Goal: Transaction & Acquisition: Purchase product/service

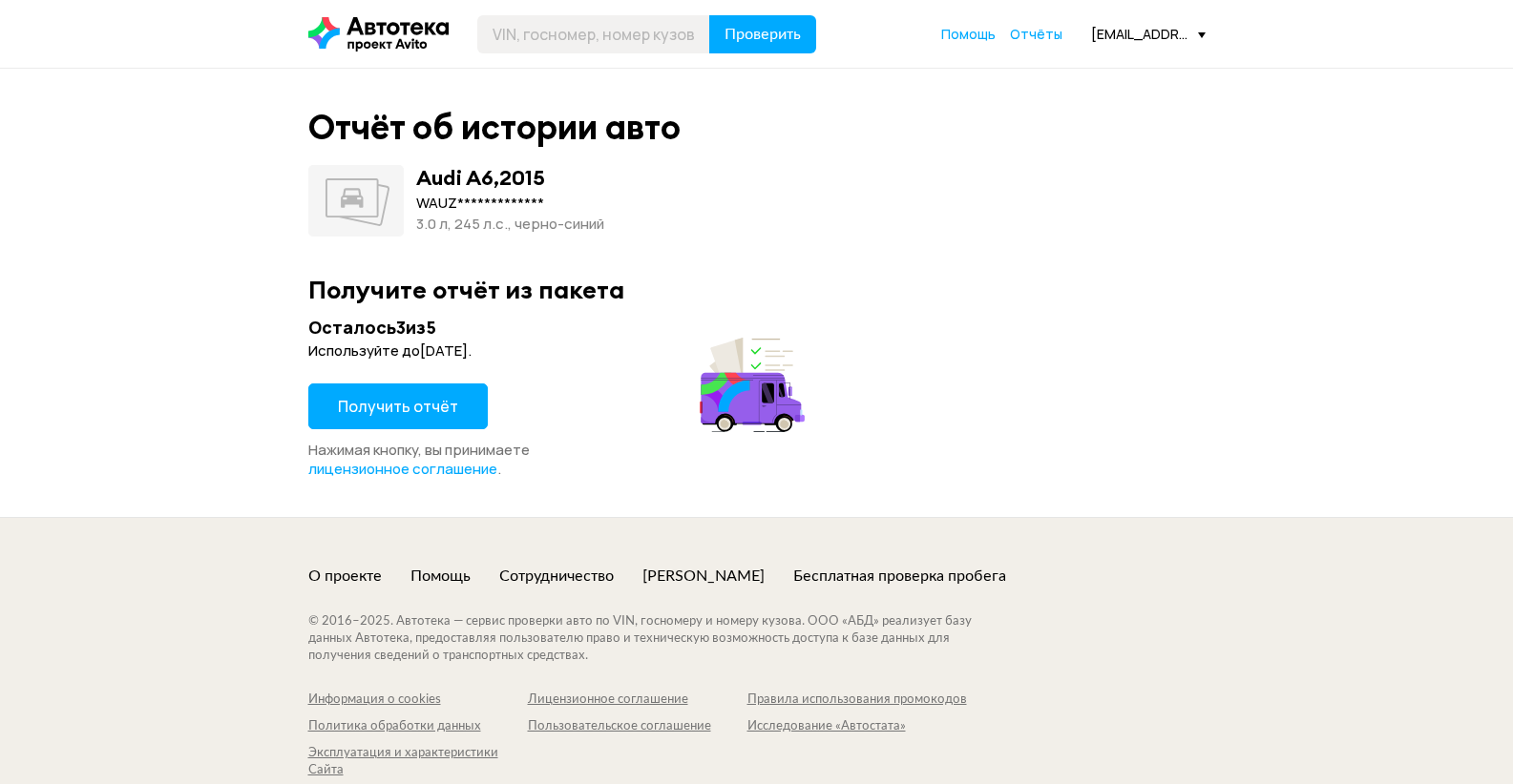
click at [381, 396] on span "Получить отчёт" at bounding box center [397, 407] width 120 height 21
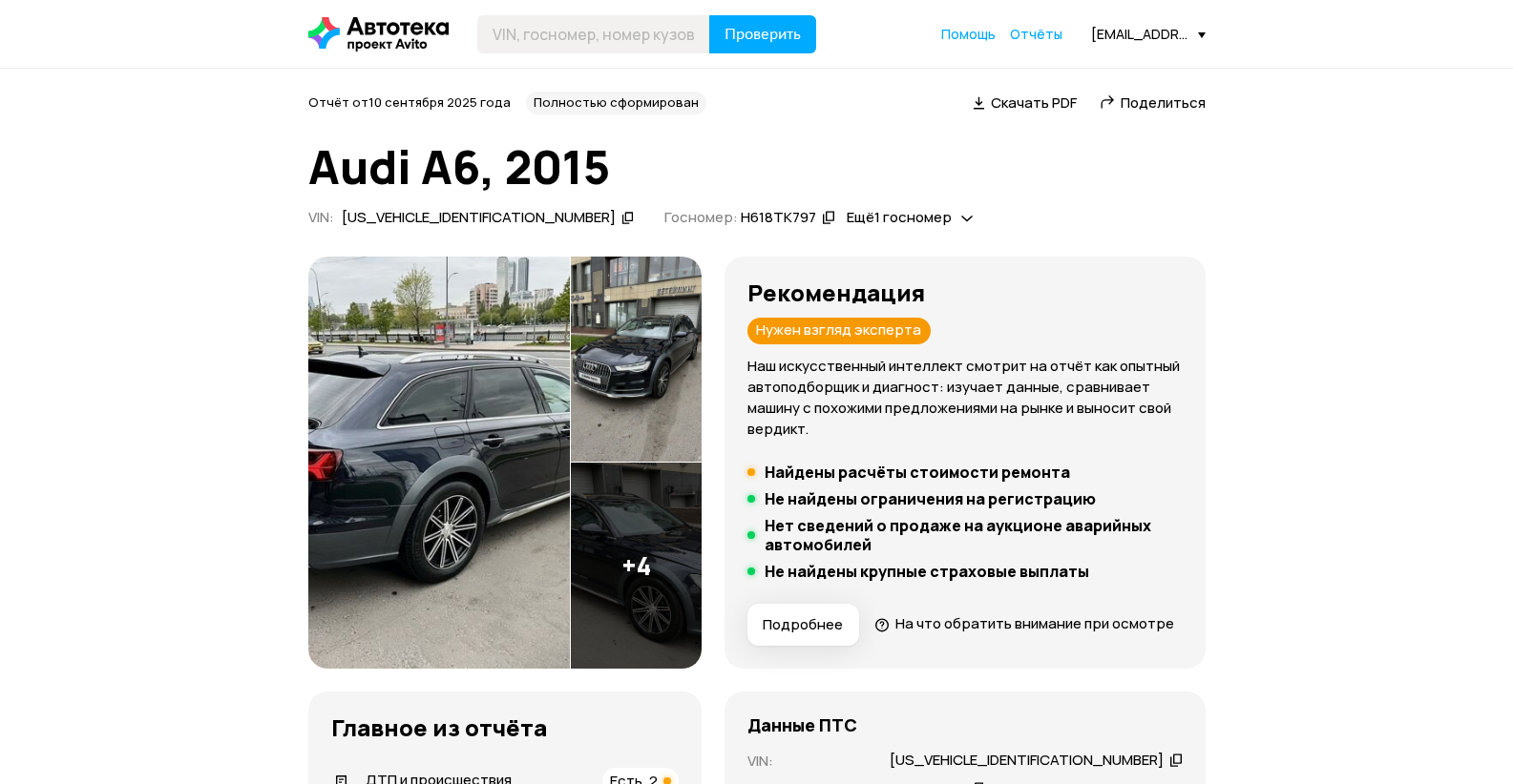
click at [535, 384] on img at bounding box center [439, 463] width 262 height 412
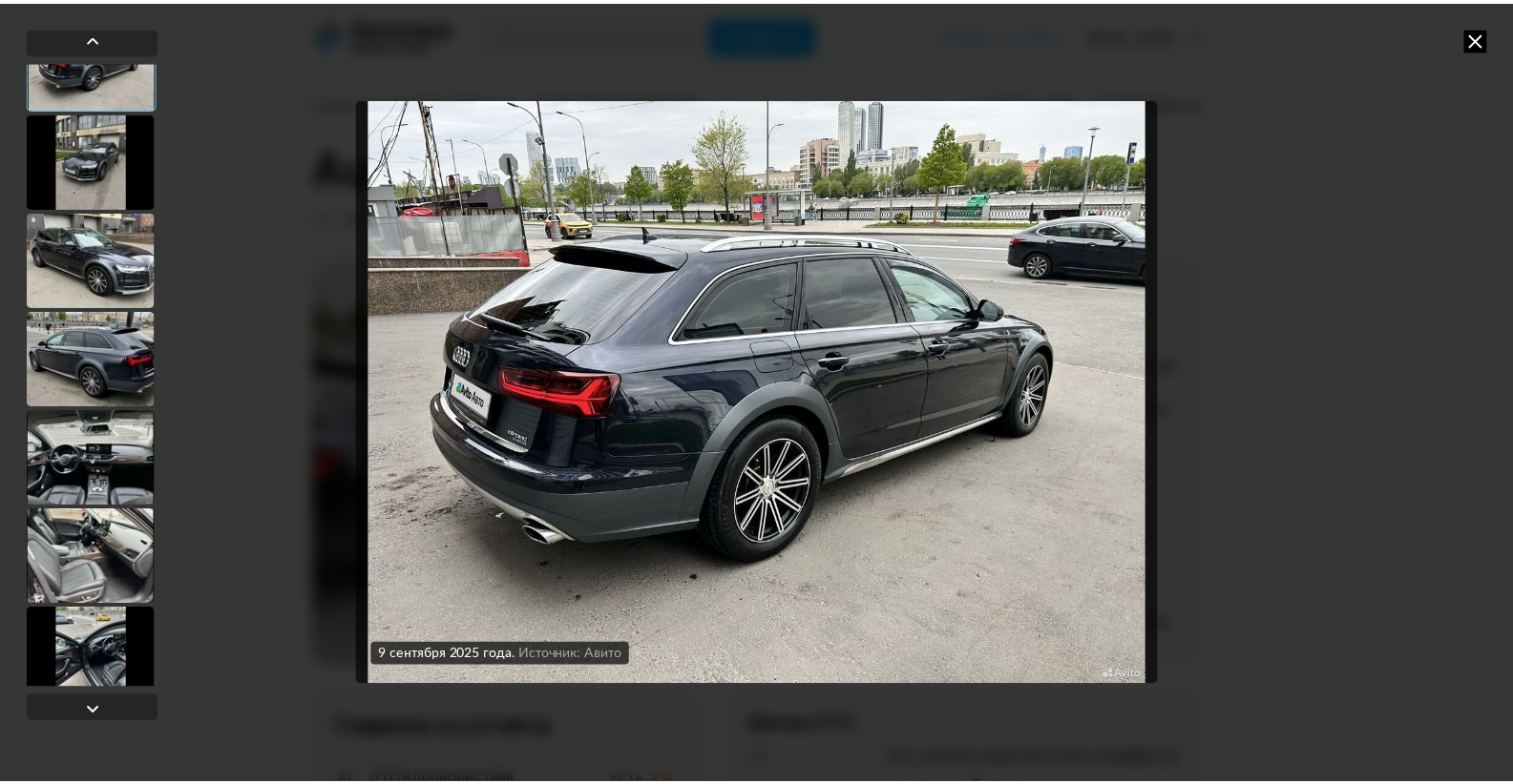
scroll to position [68, 0]
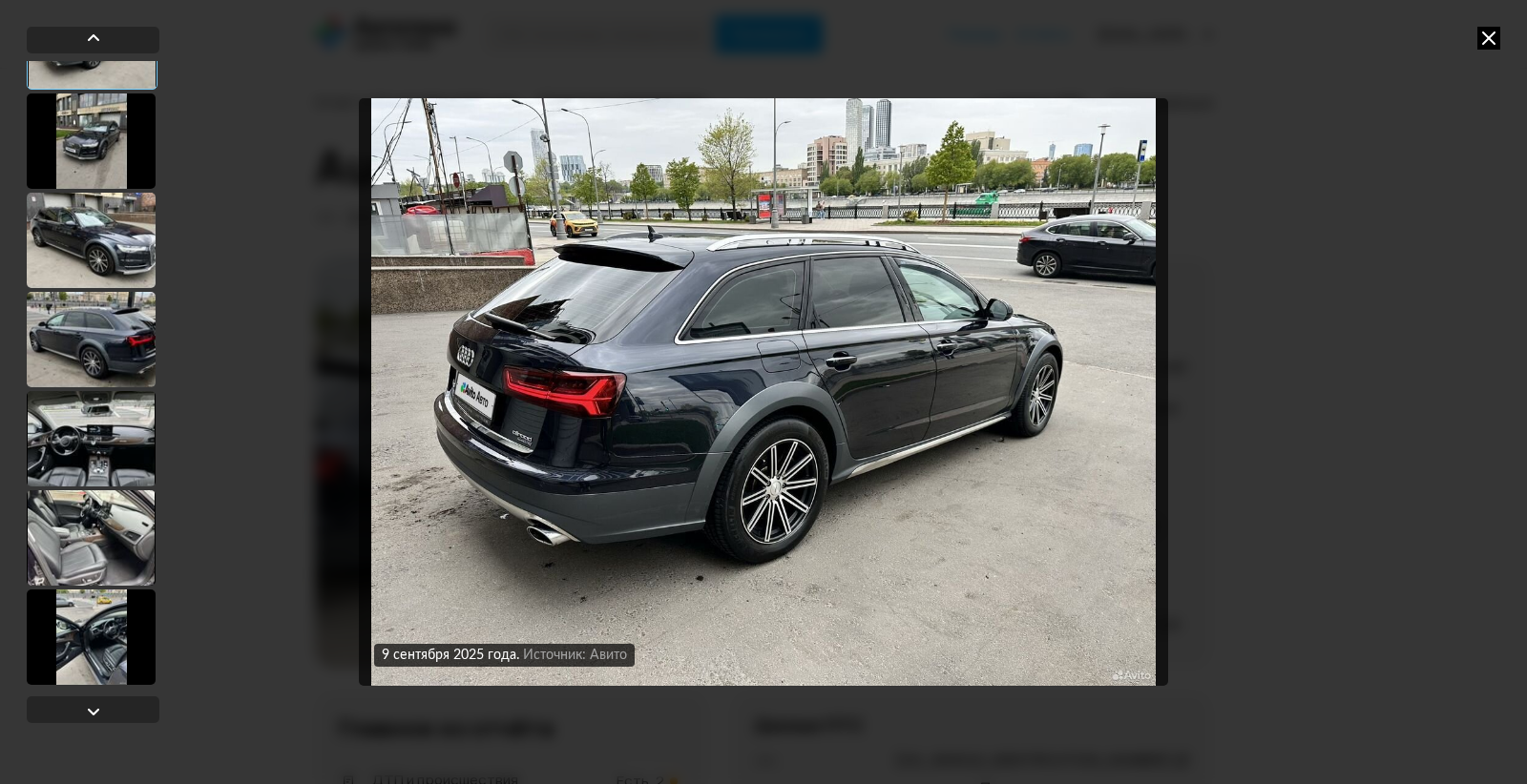
click at [118, 667] on div at bounding box center [91, 637] width 129 height 95
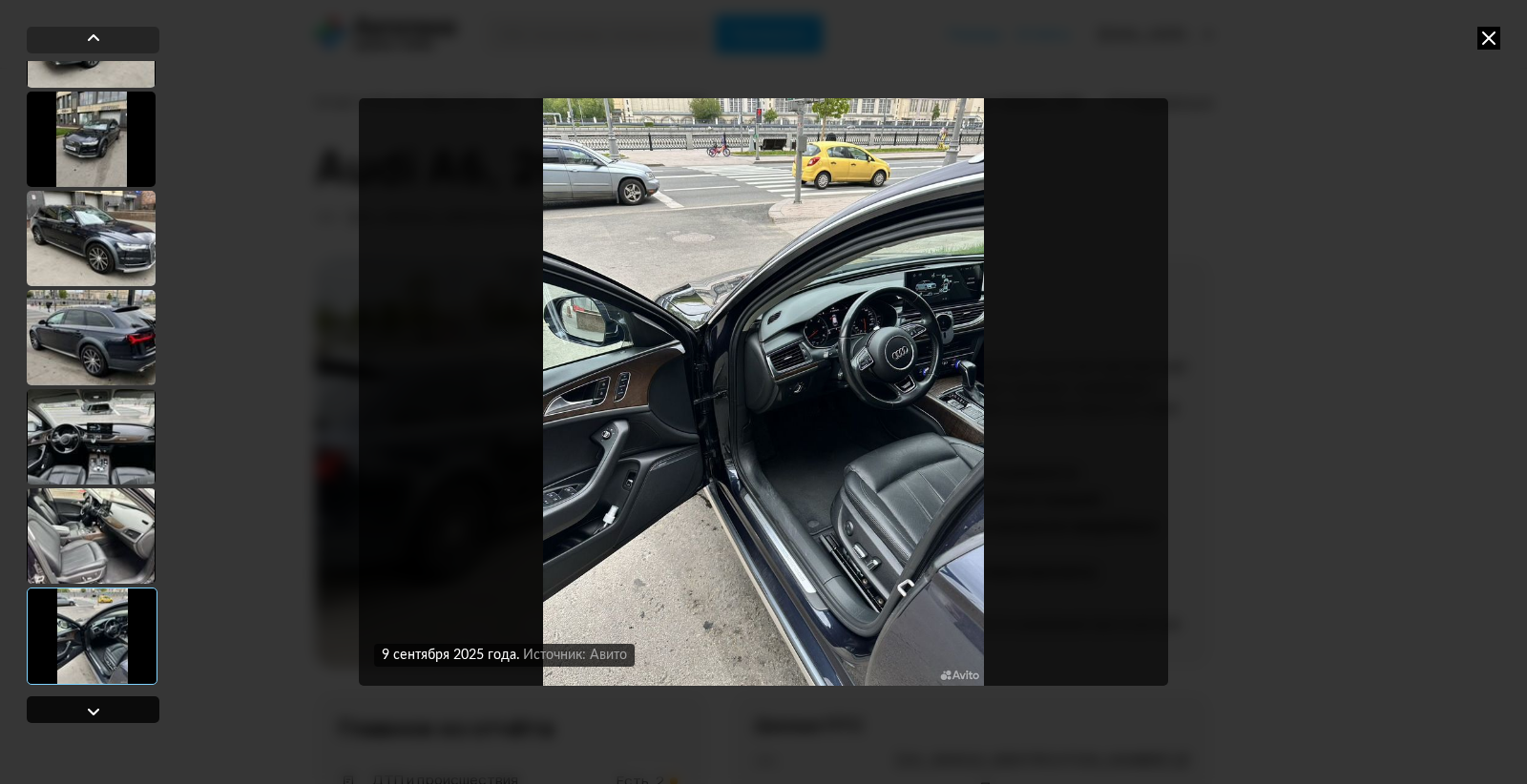
click at [96, 709] on div at bounding box center [93, 712] width 23 height 23
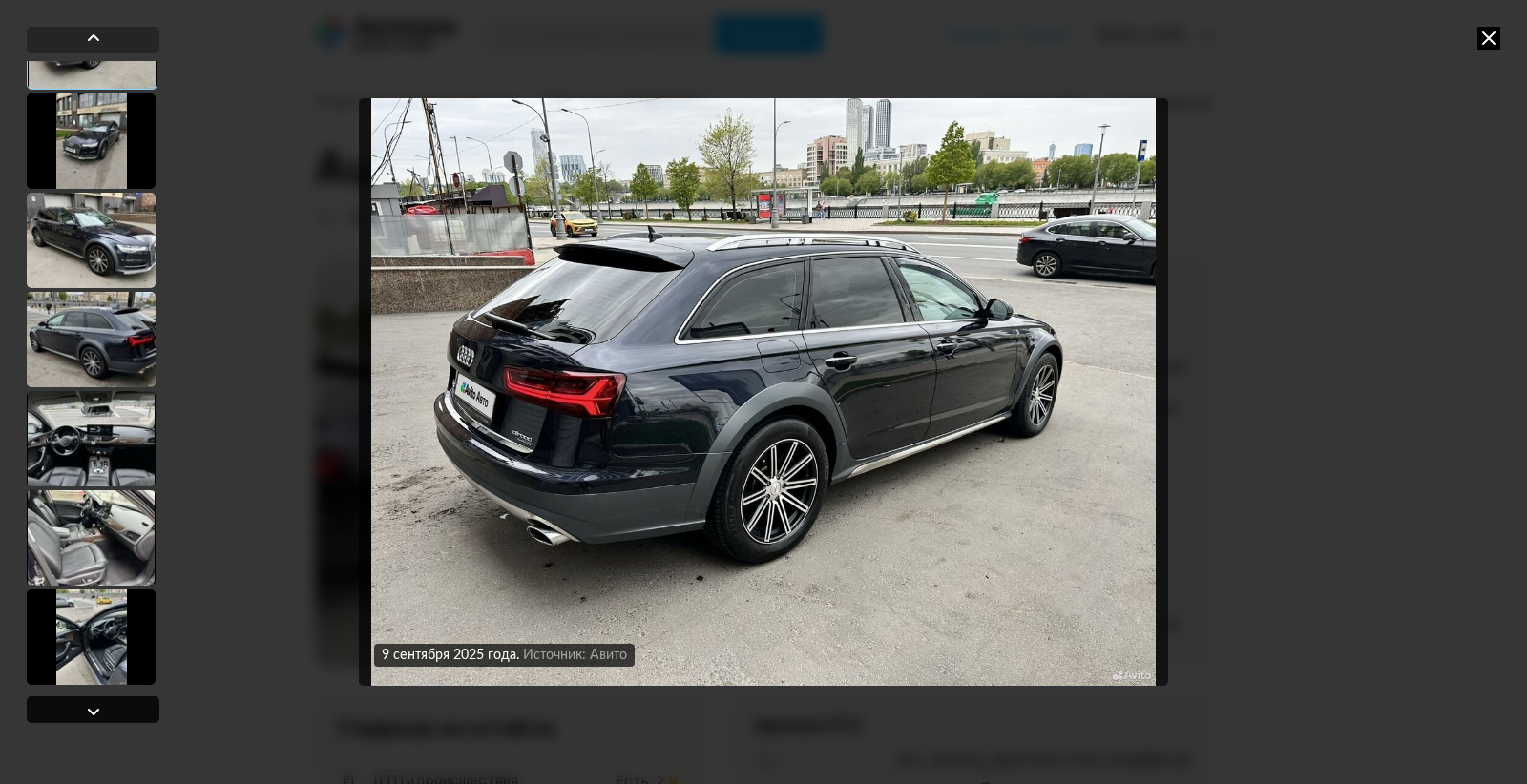
click at [96, 709] on div at bounding box center [93, 712] width 23 height 23
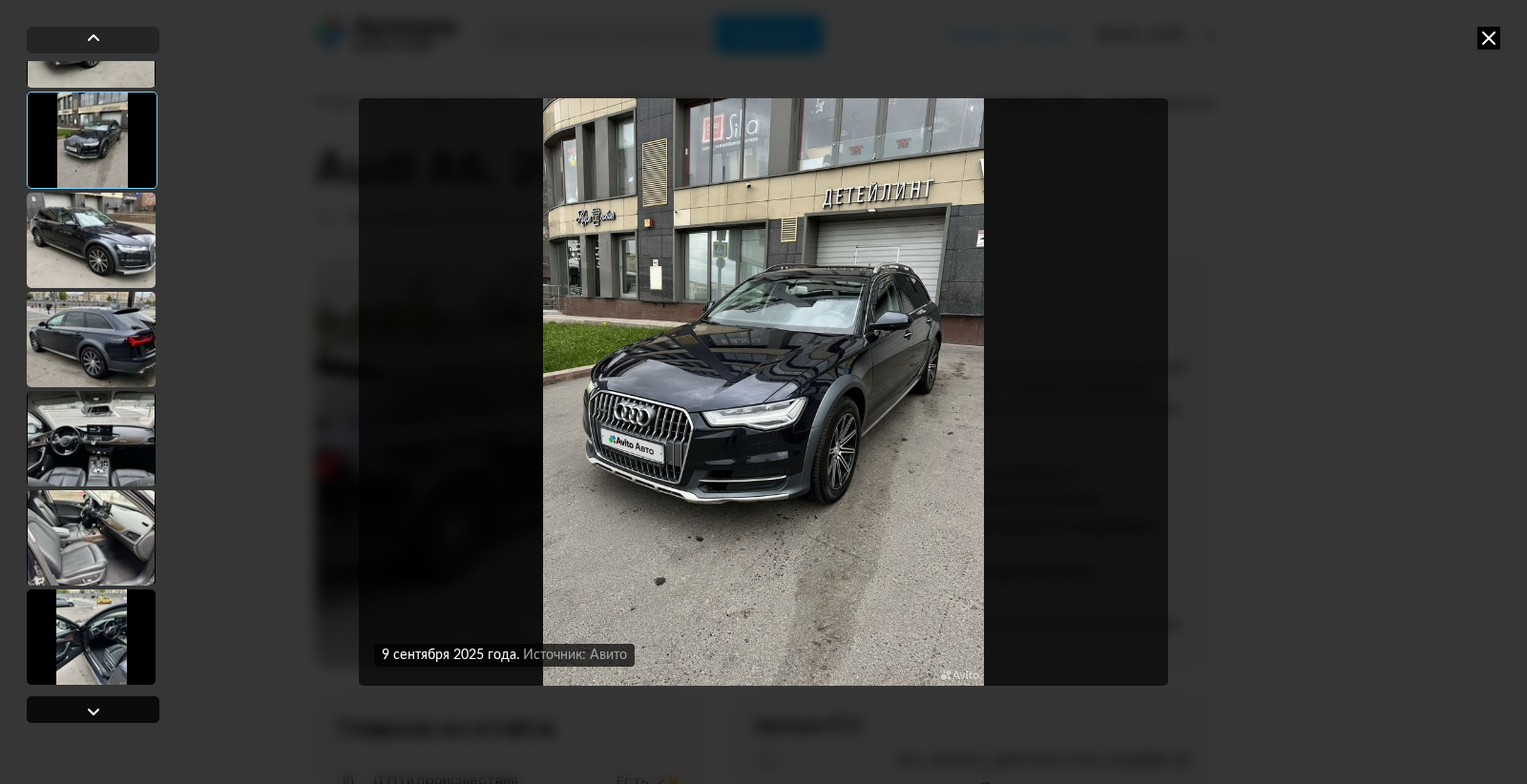
click at [96, 709] on div at bounding box center [93, 712] width 23 height 23
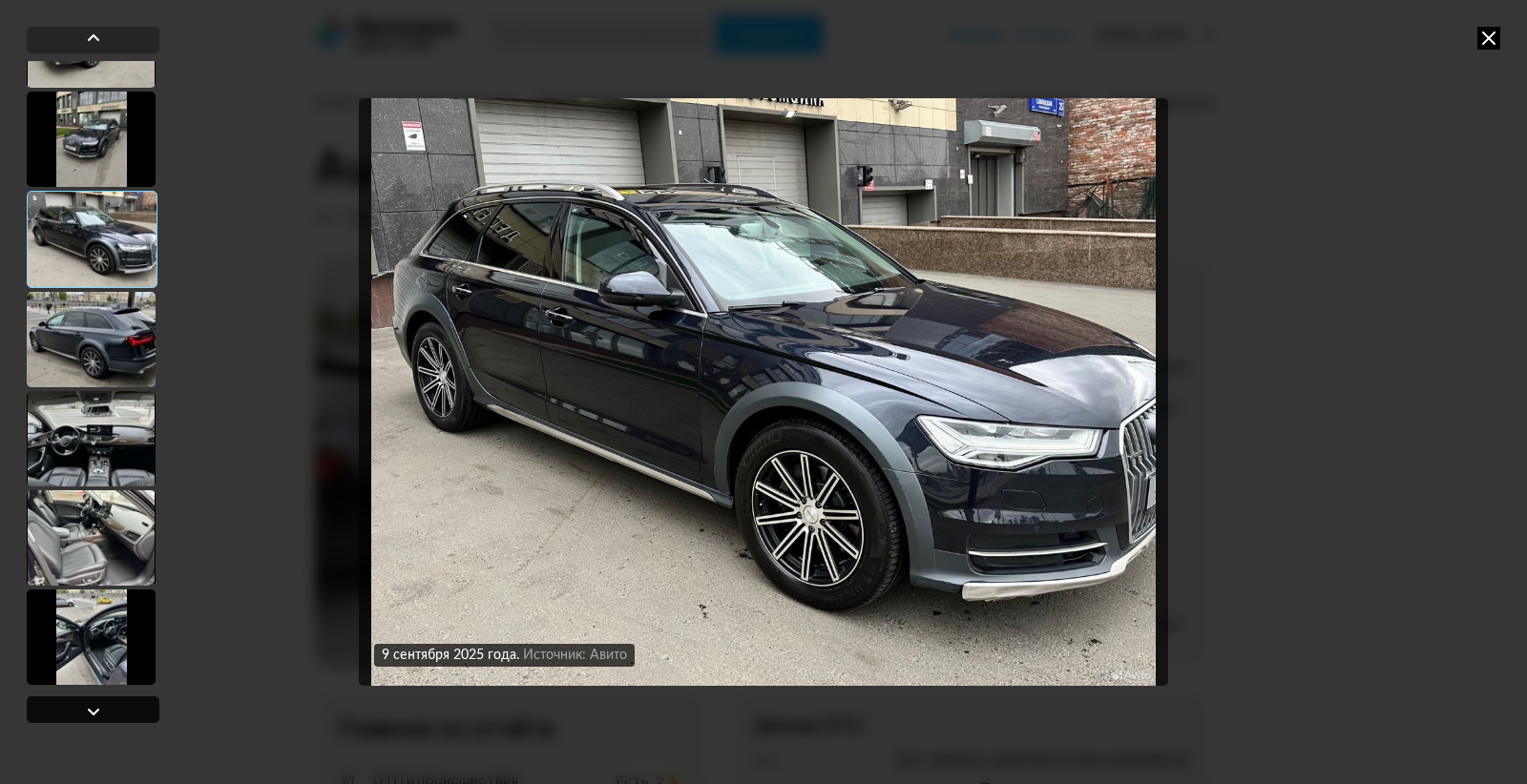
click at [96, 709] on div at bounding box center [93, 712] width 23 height 23
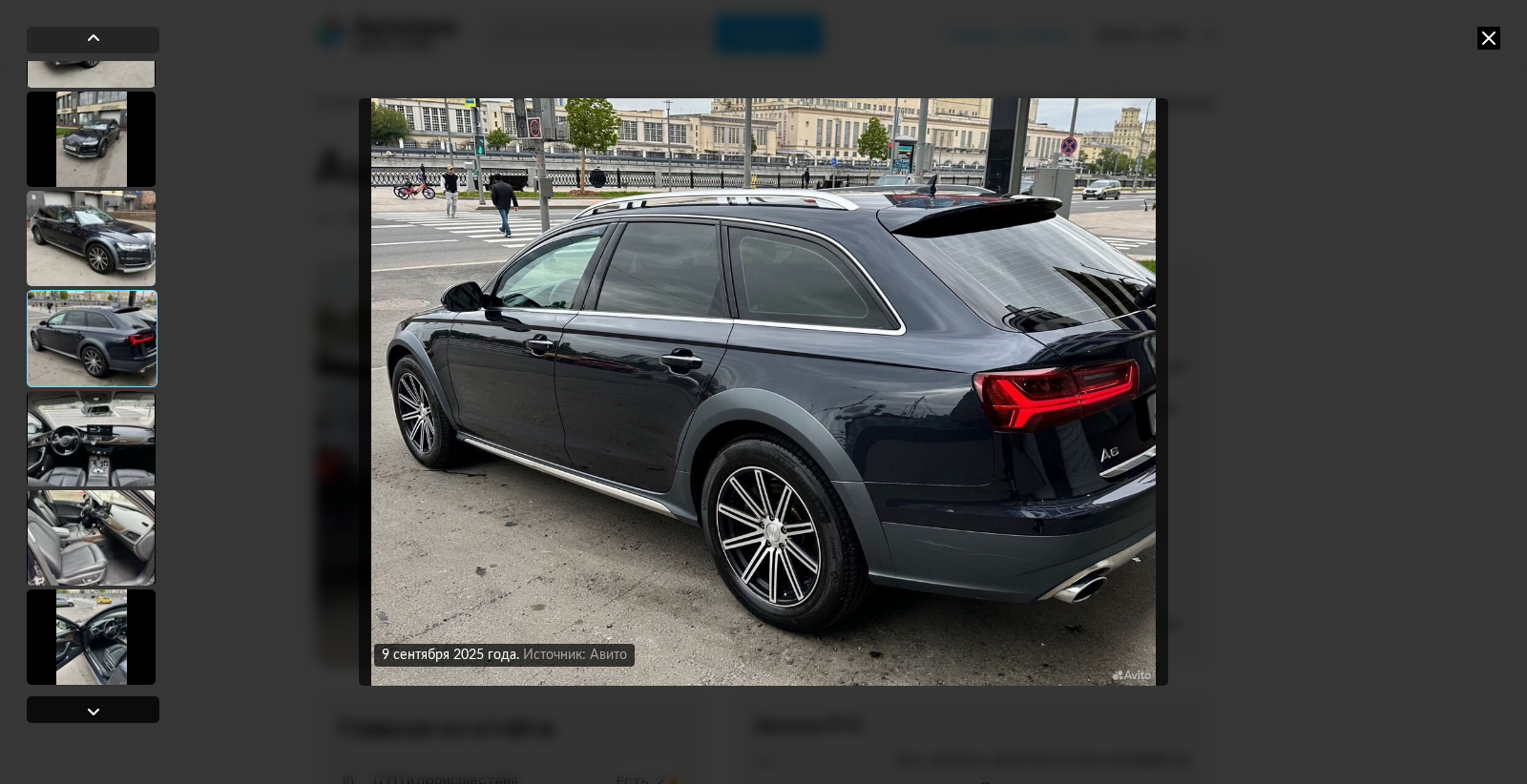
click at [95, 711] on div at bounding box center [93, 712] width 23 height 23
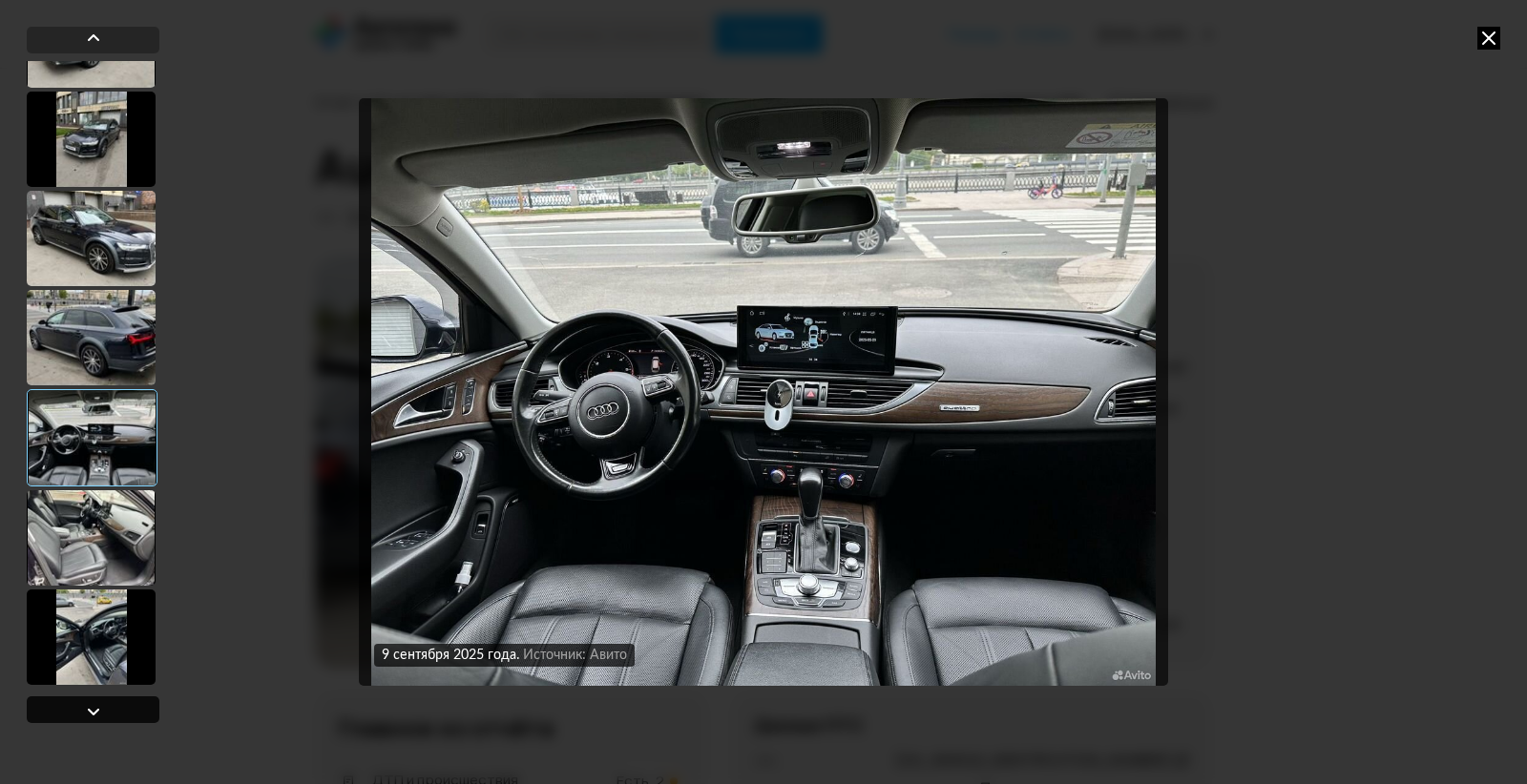
click at [95, 711] on div at bounding box center [93, 712] width 23 height 23
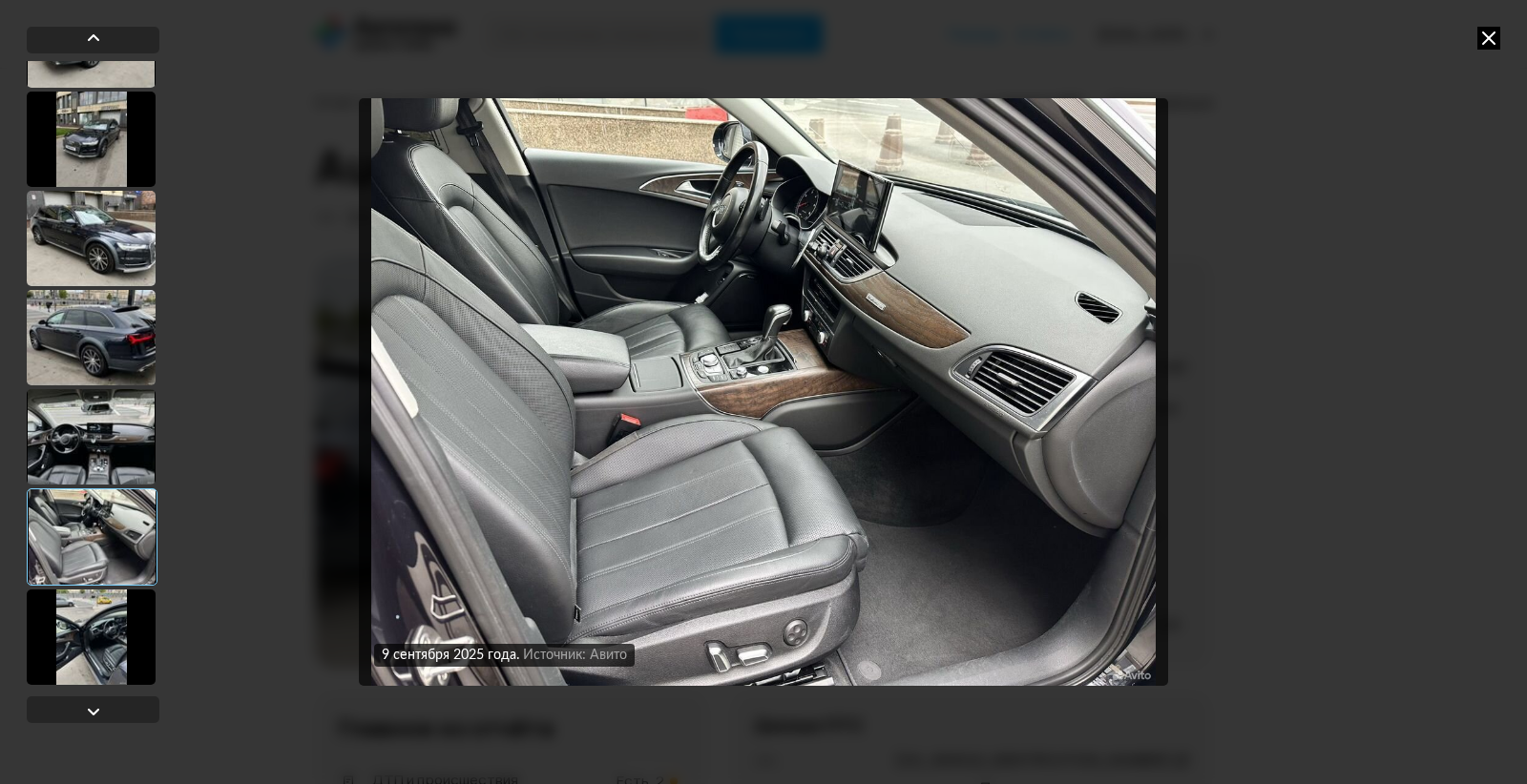
click at [1493, 38] on icon at bounding box center [1489, 38] width 23 height 23
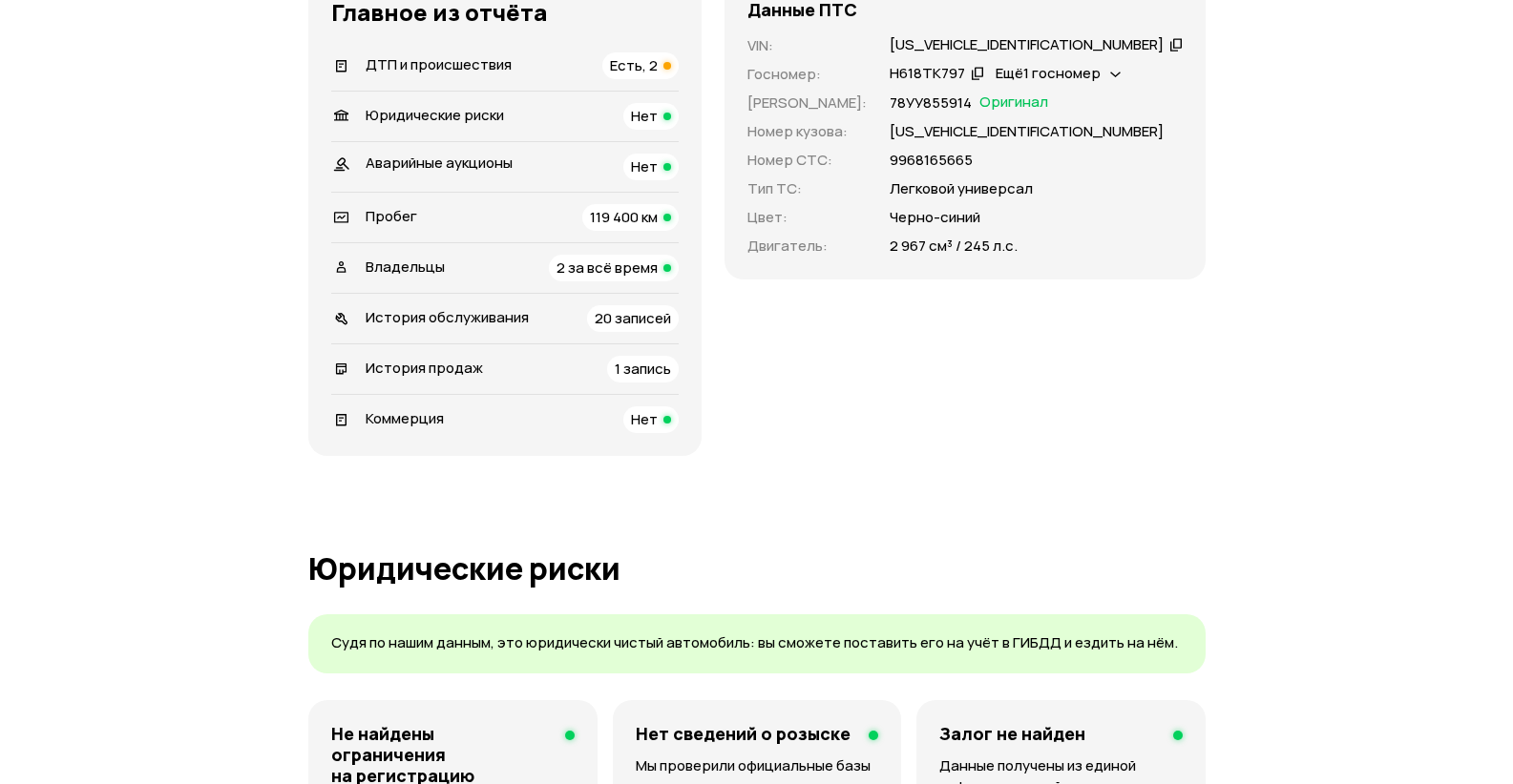
scroll to position [763, 0]
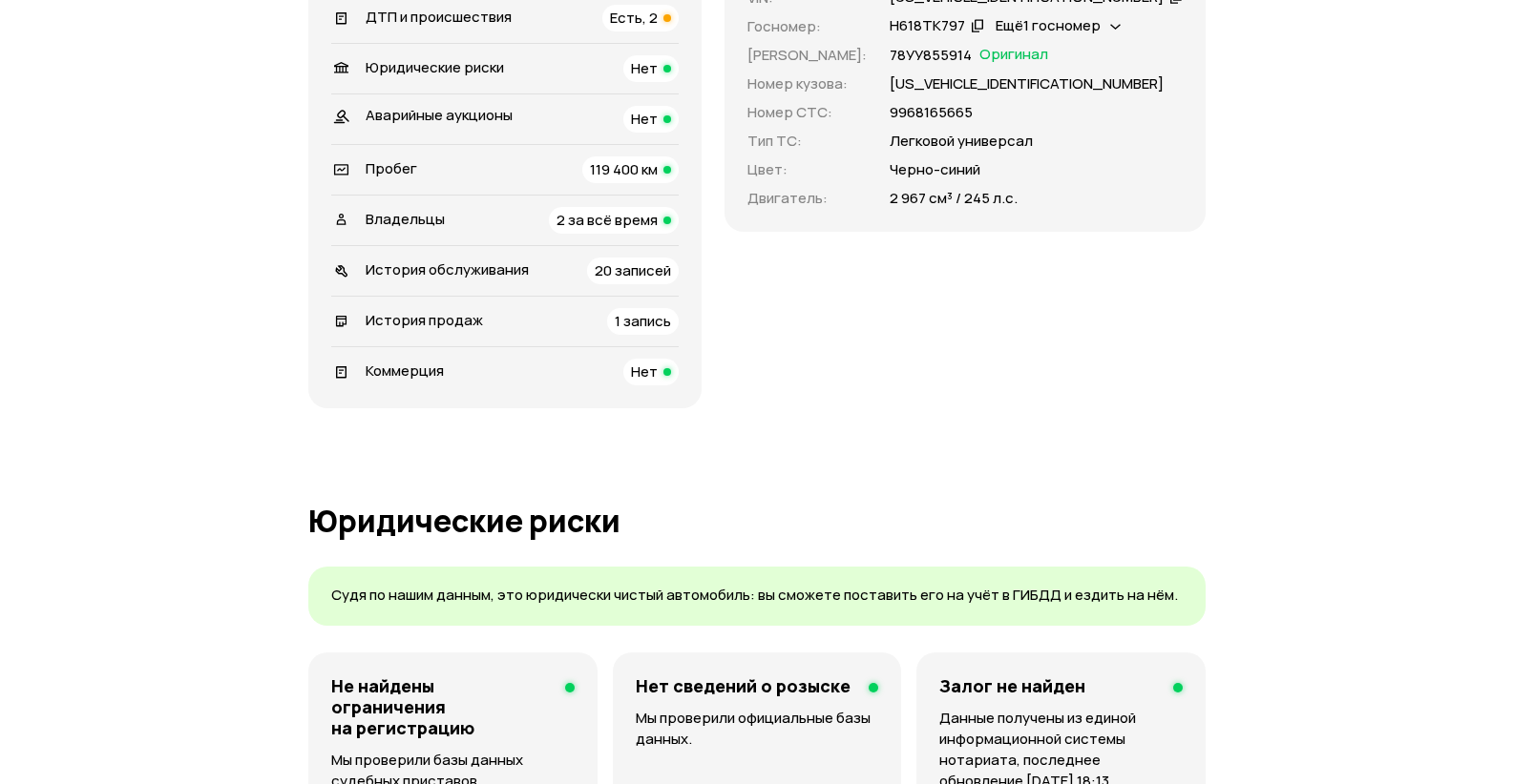
click at [657, 28] on span "Есть, 2" at bounding box center [634, 17] width 48 height 20
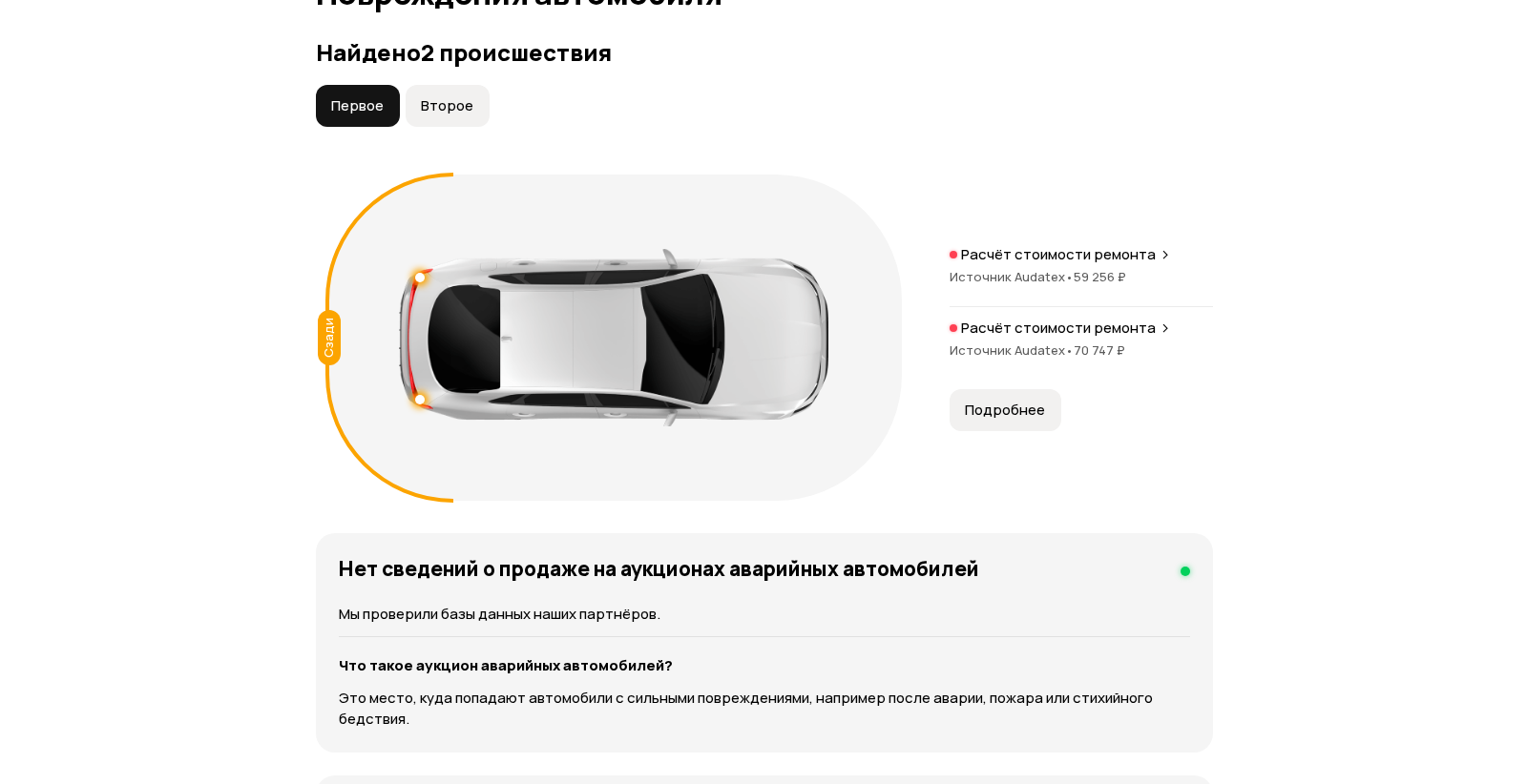
scroll to position [2157, 0]
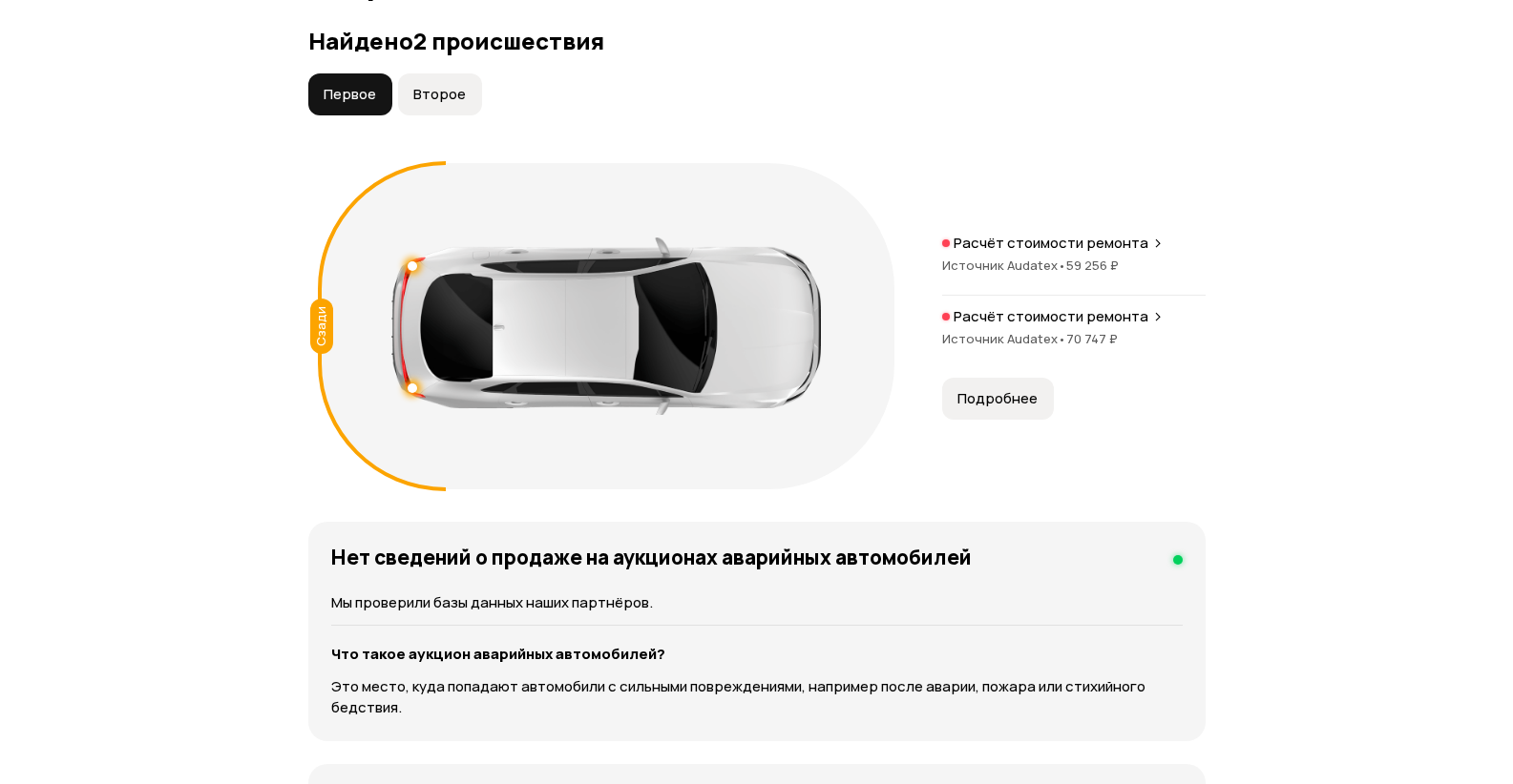
click at [988, 408] on span "Подробнее" at bounding box center [997, 399] width 80 height 19
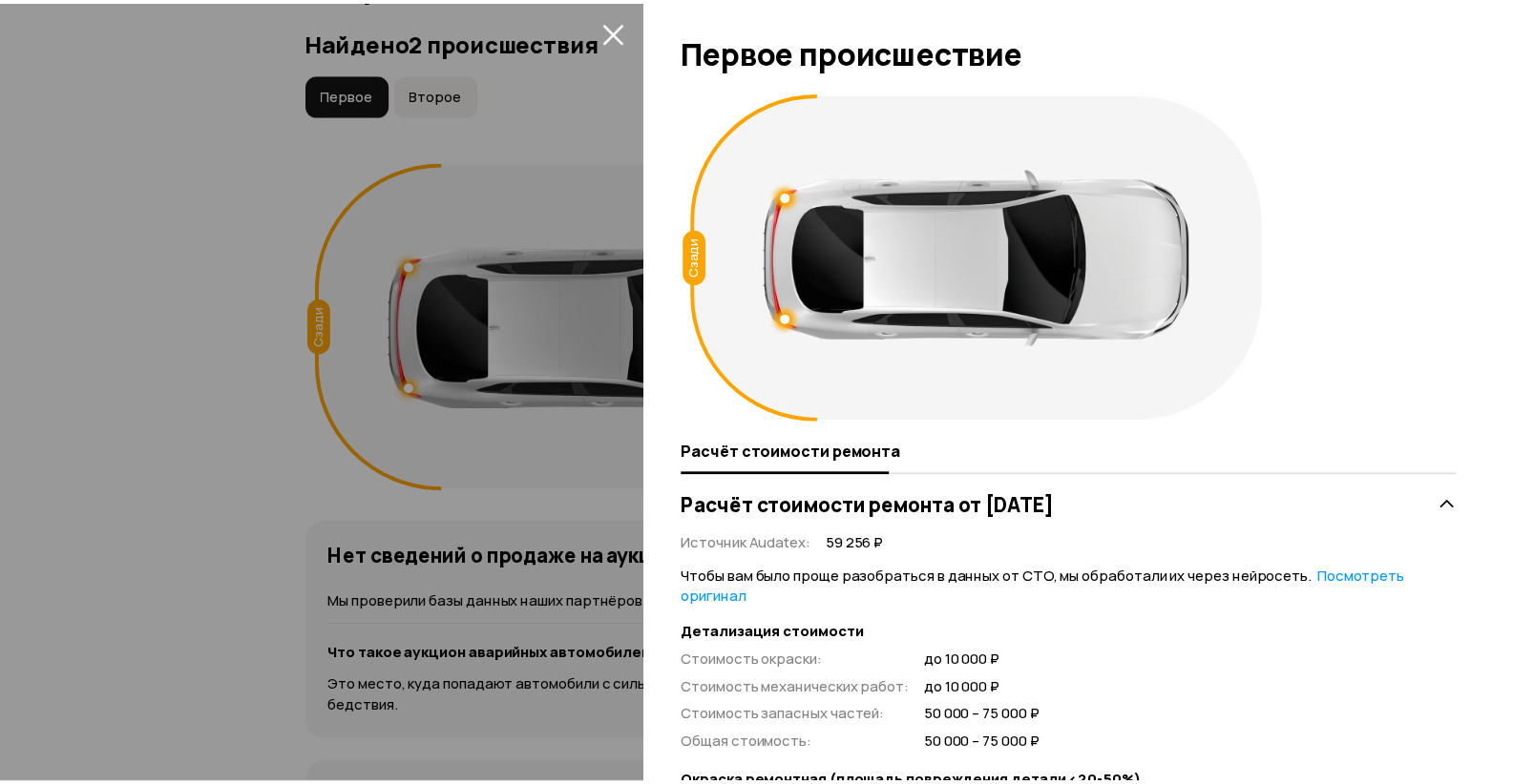
scroll to position [0, 0]
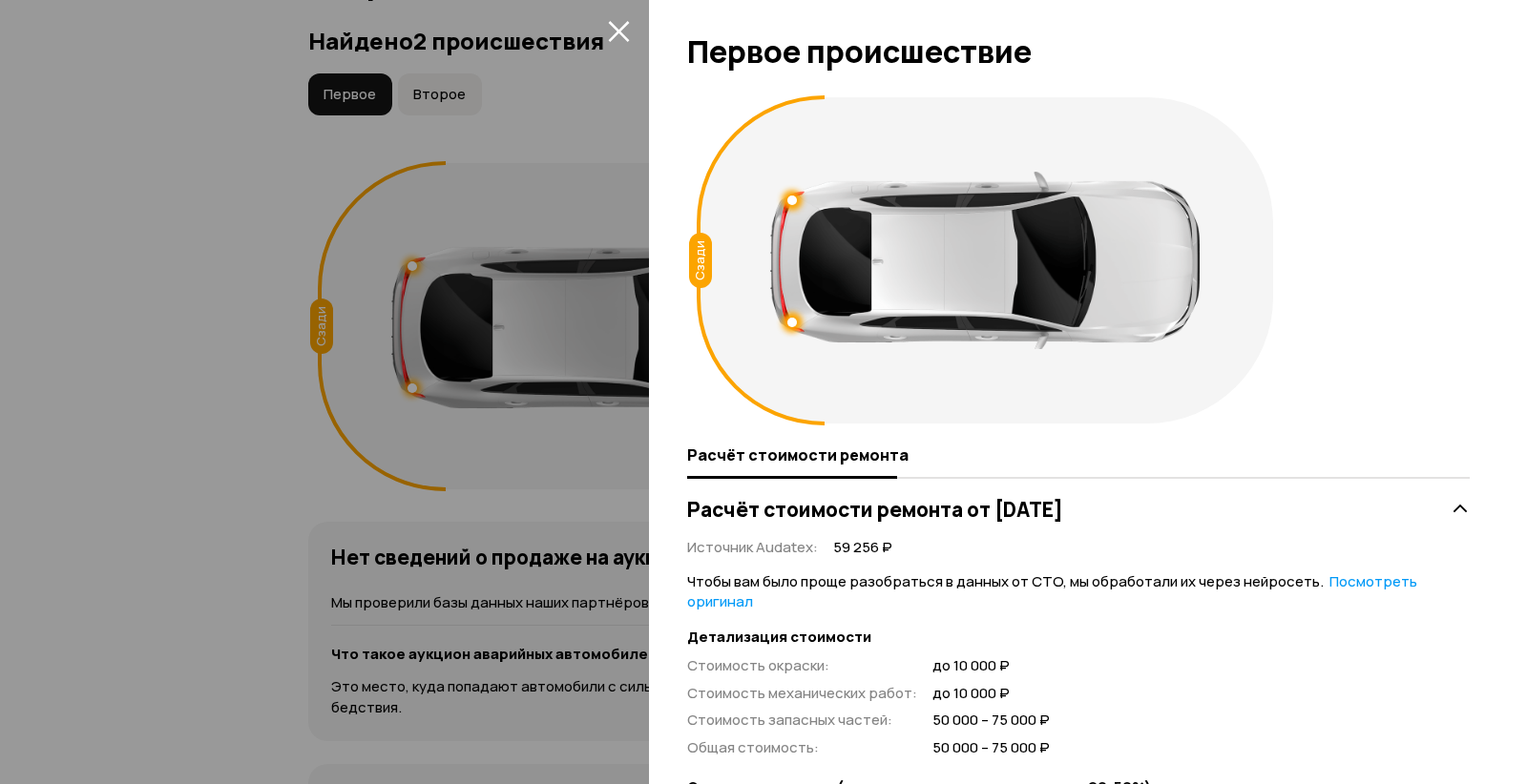
click at [612, 27] on icon "закрыть" at bounding box center [619, 31] width 22 height 22
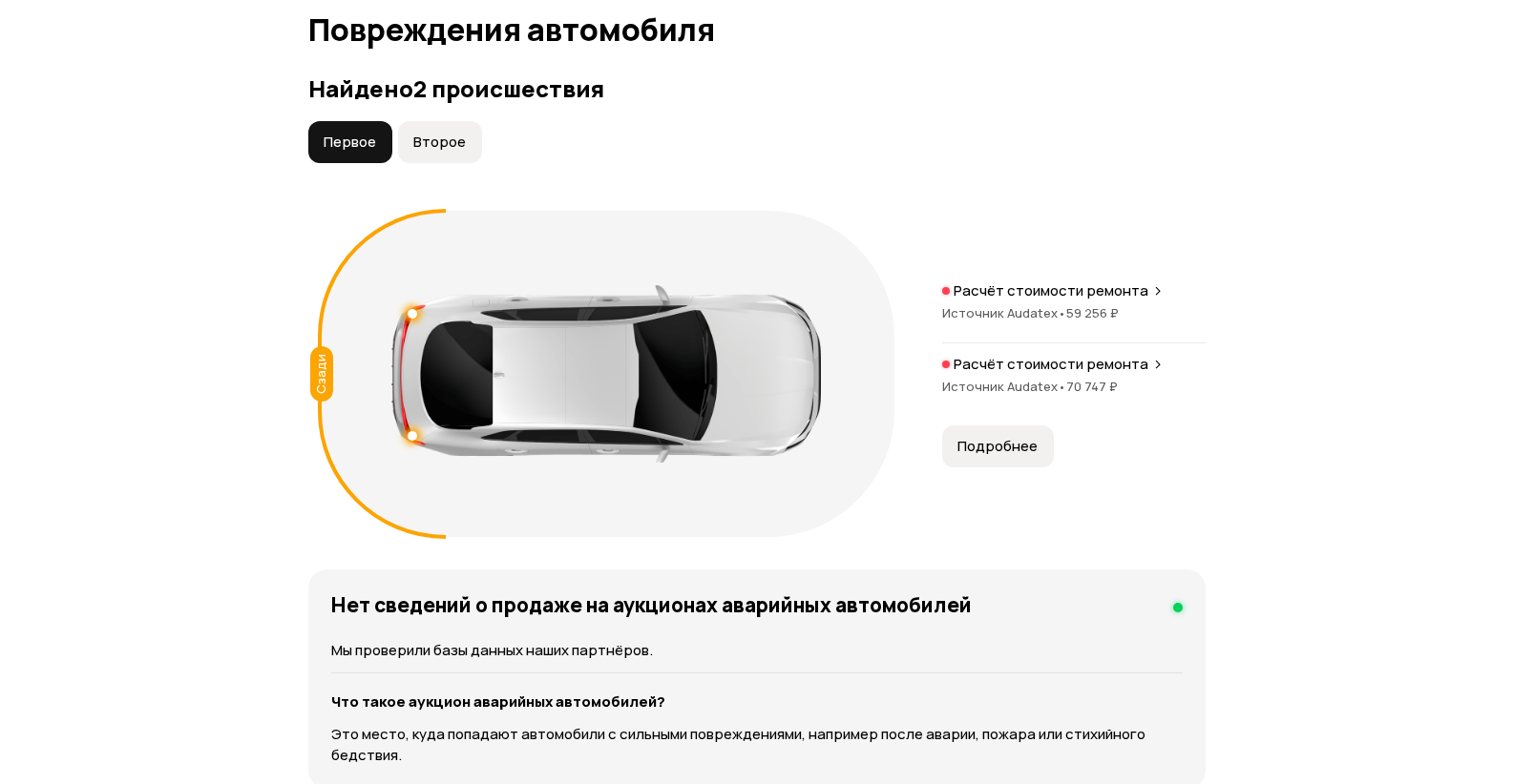
scroll to position [1966, 0]
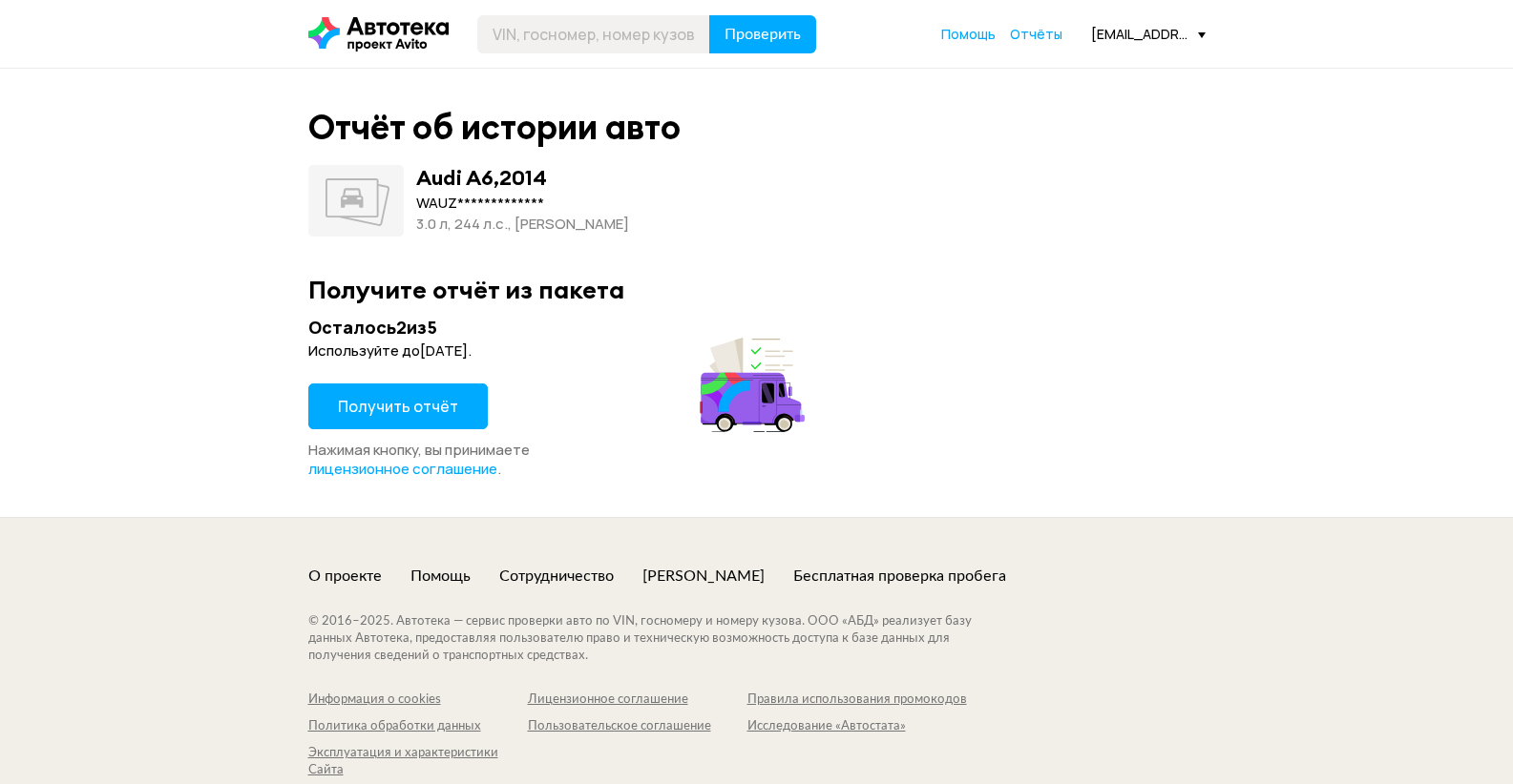
click at [398, 396] on span "Получить отчёт" at bounding box center [397, 407] width 120 height 21
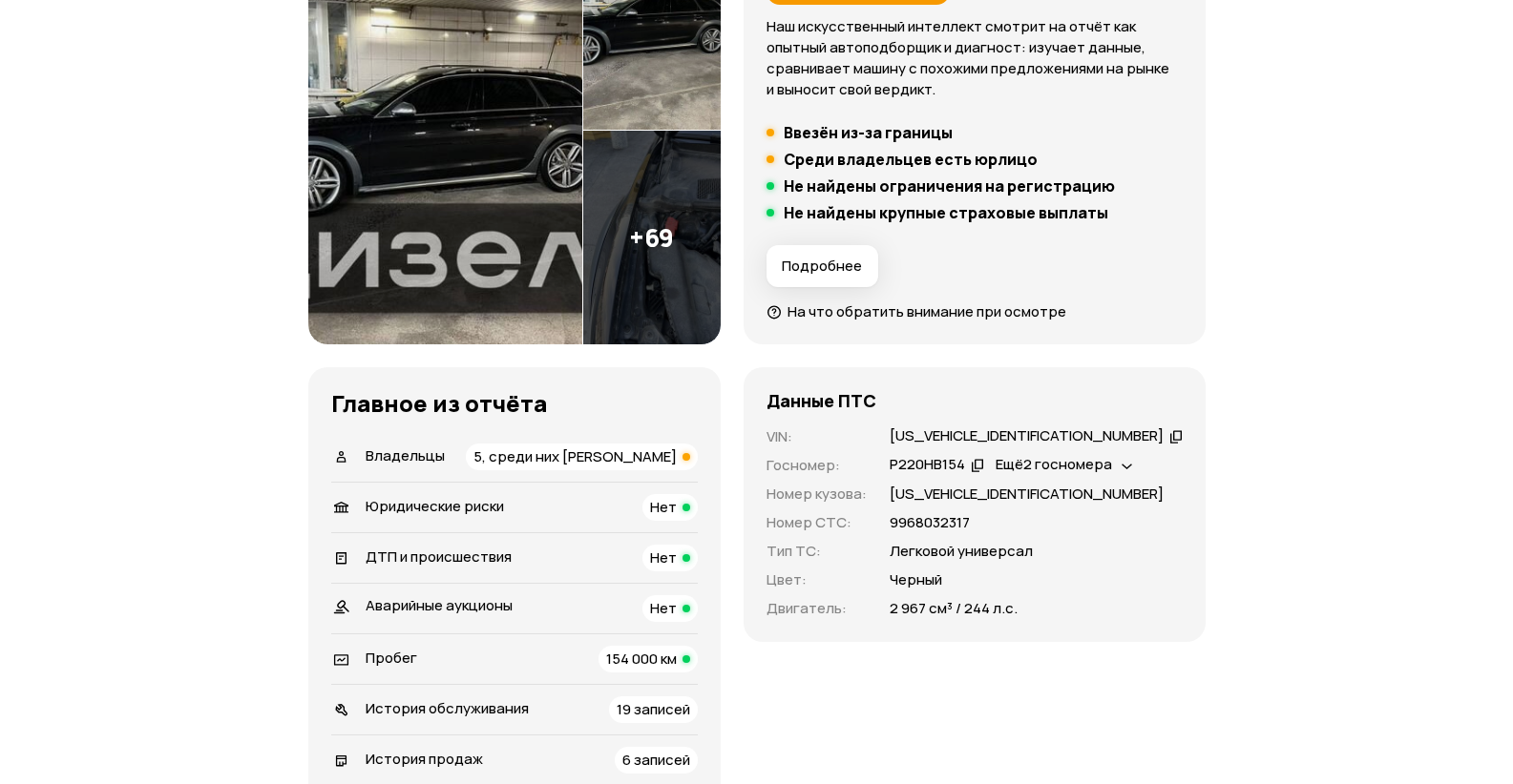
scroll to position [382, 0]
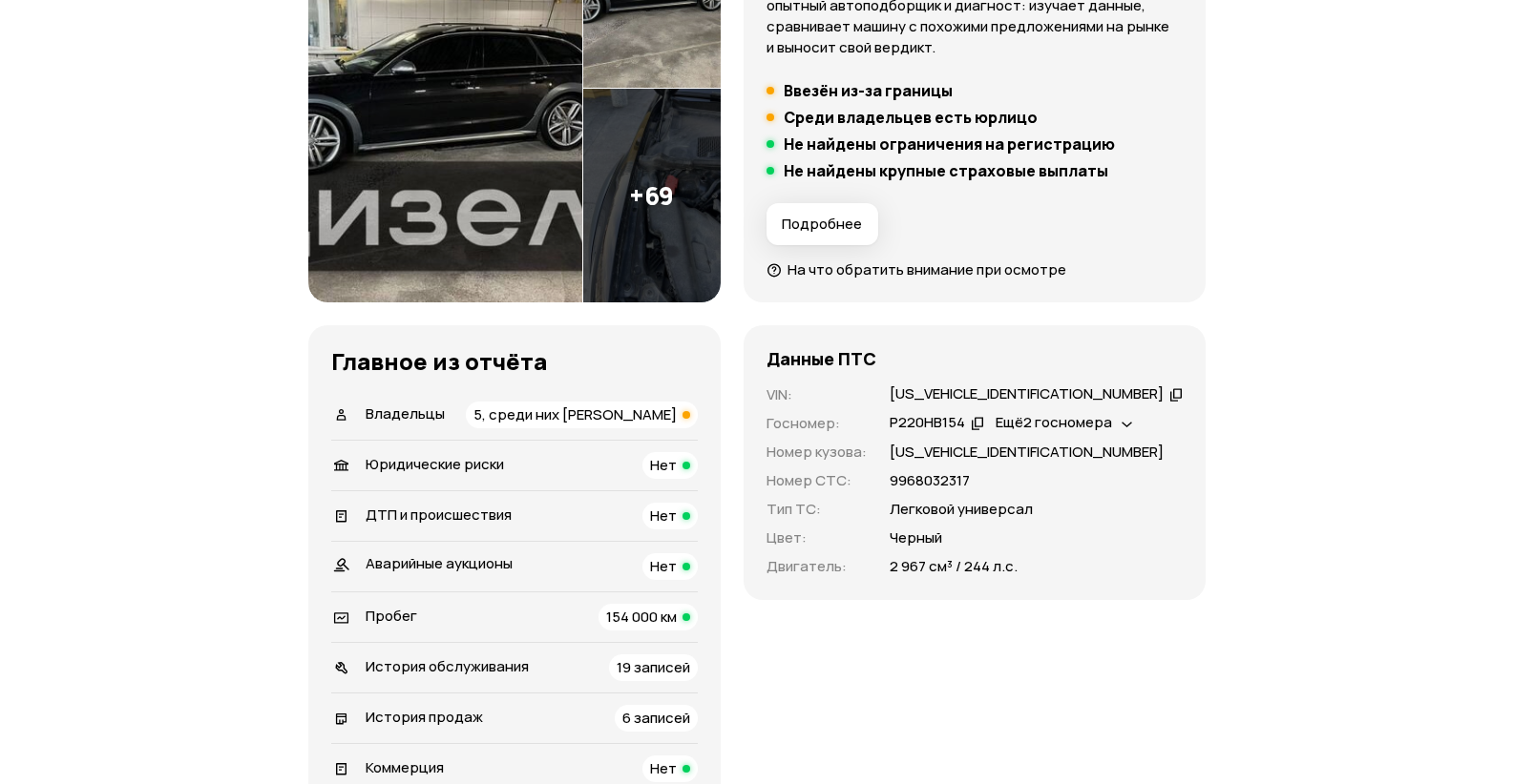
click at [615, 415] on span "5, среди них [PERSON_NAME]" at bounding box center [575, 415] width 203 height 20
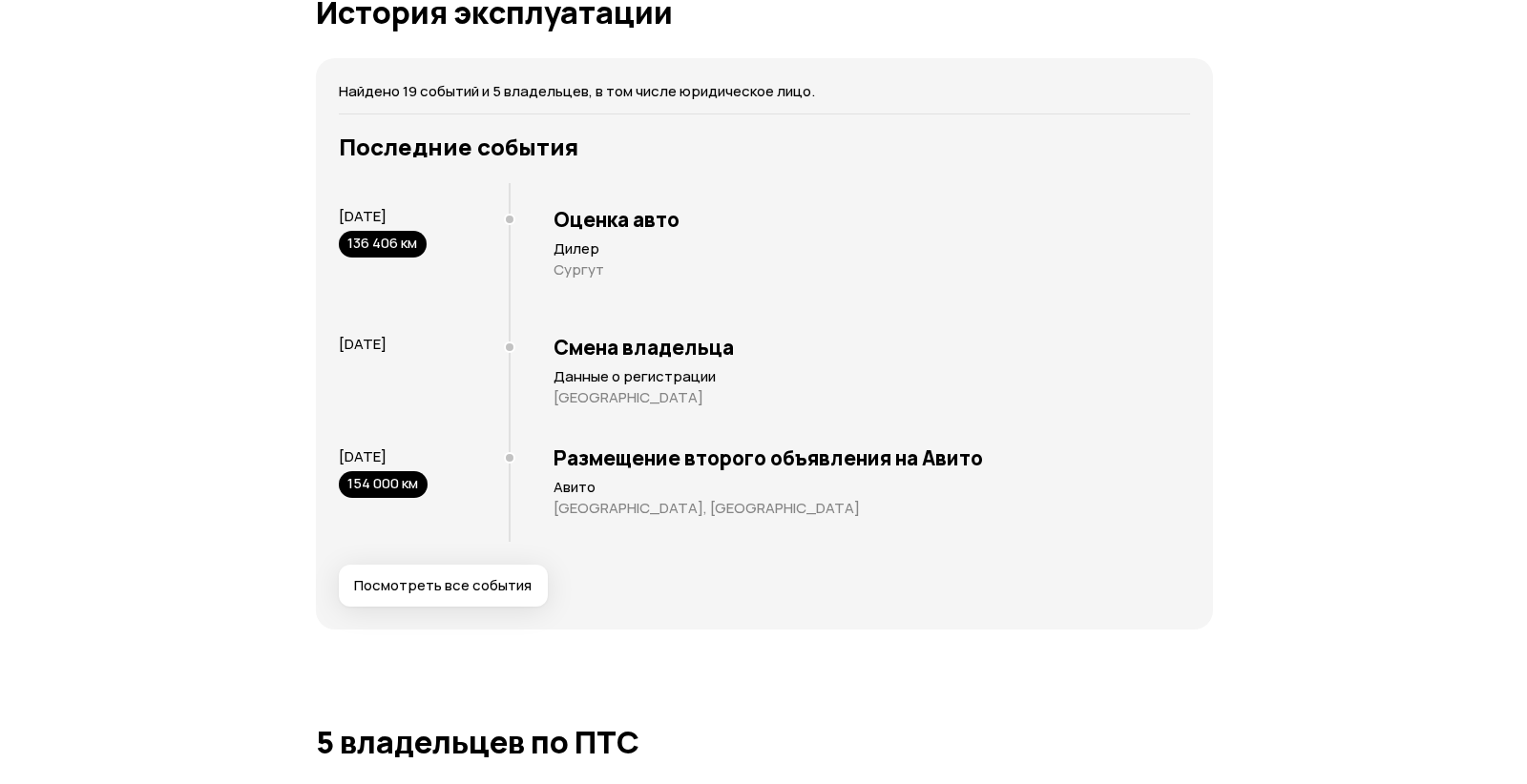
scroll to position [3754, 0]
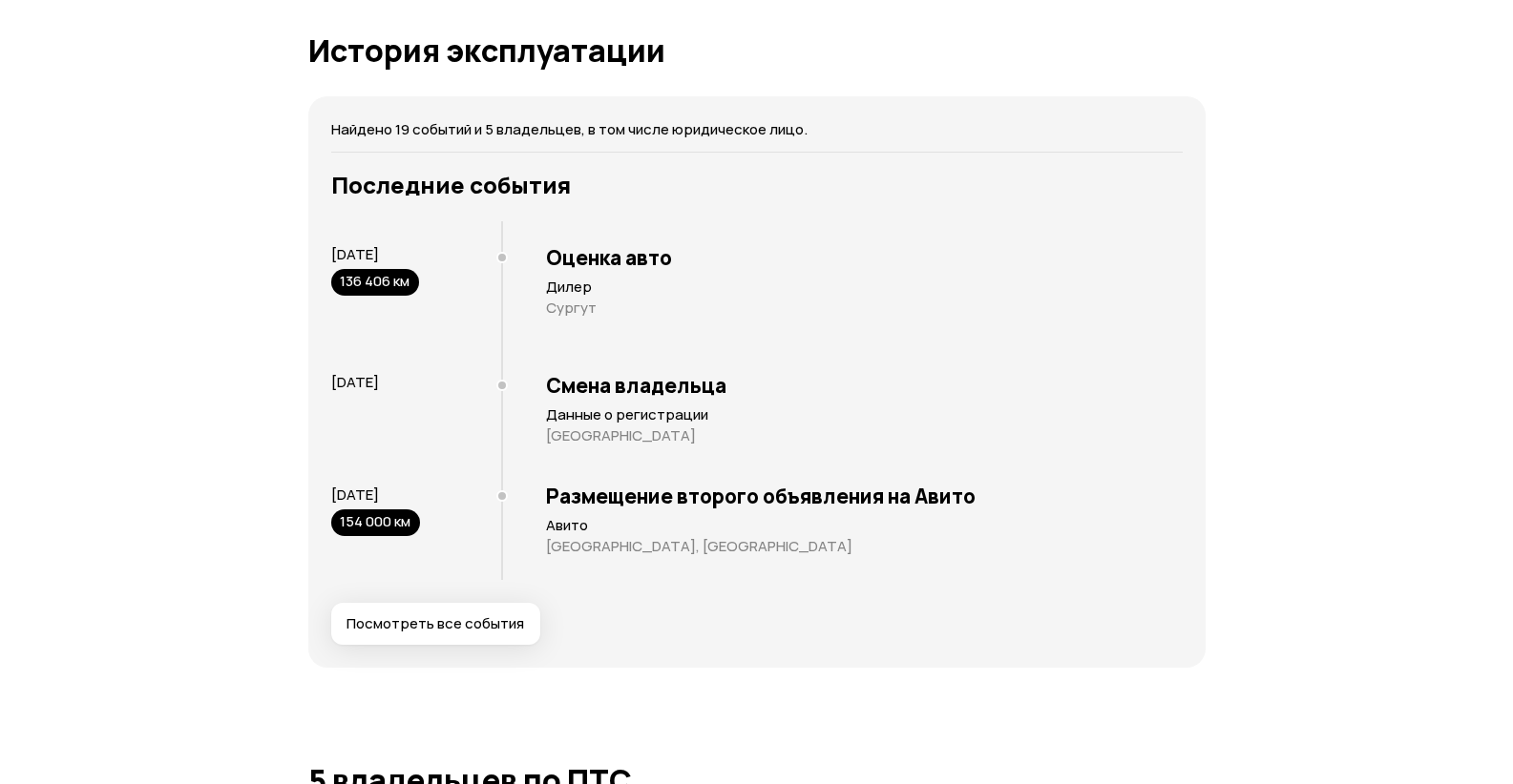
click at [461, 610] on button "Посмотреть все события" at bounding box center [435, 624] width 209 height 42
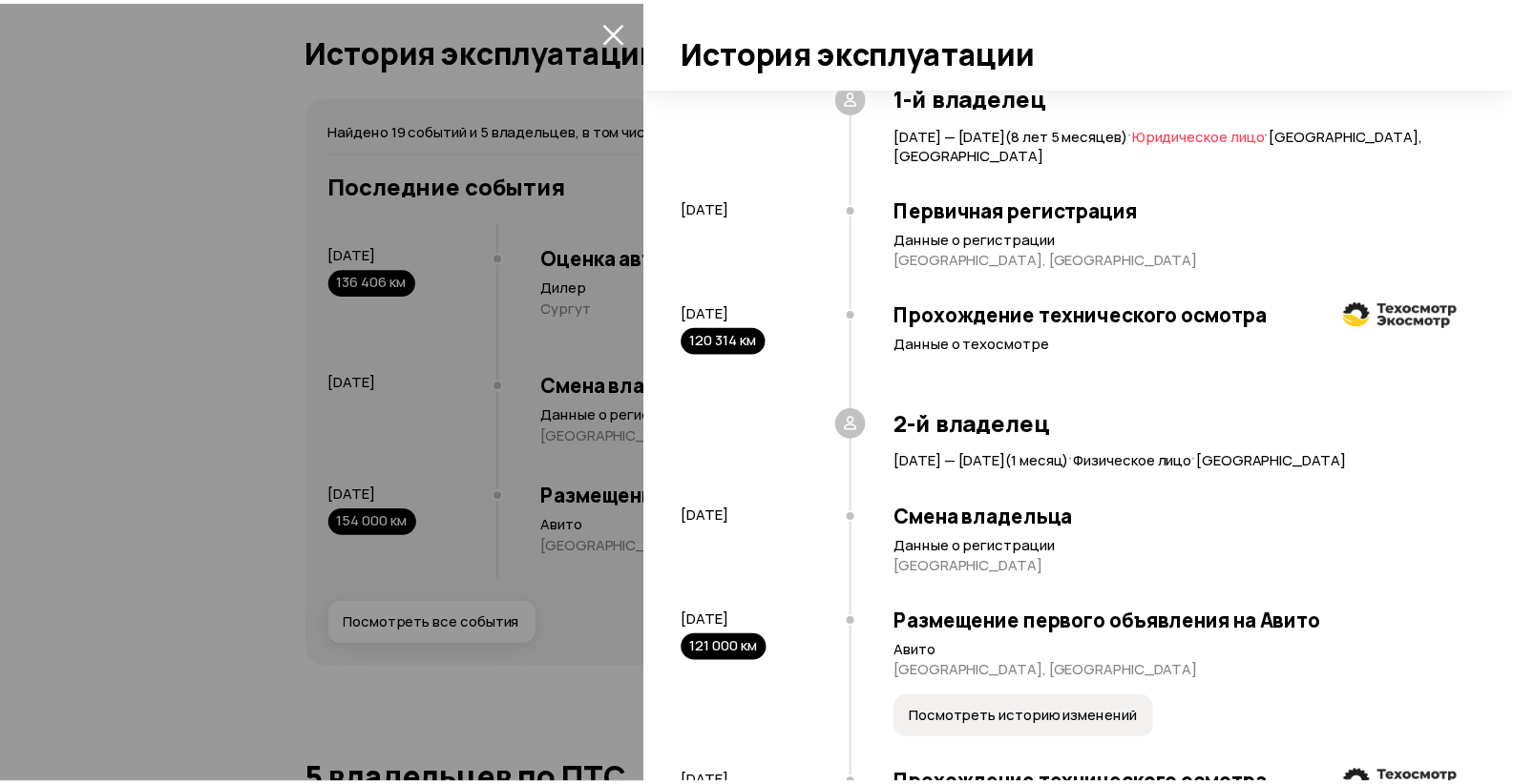
scroll to position [0, 0]
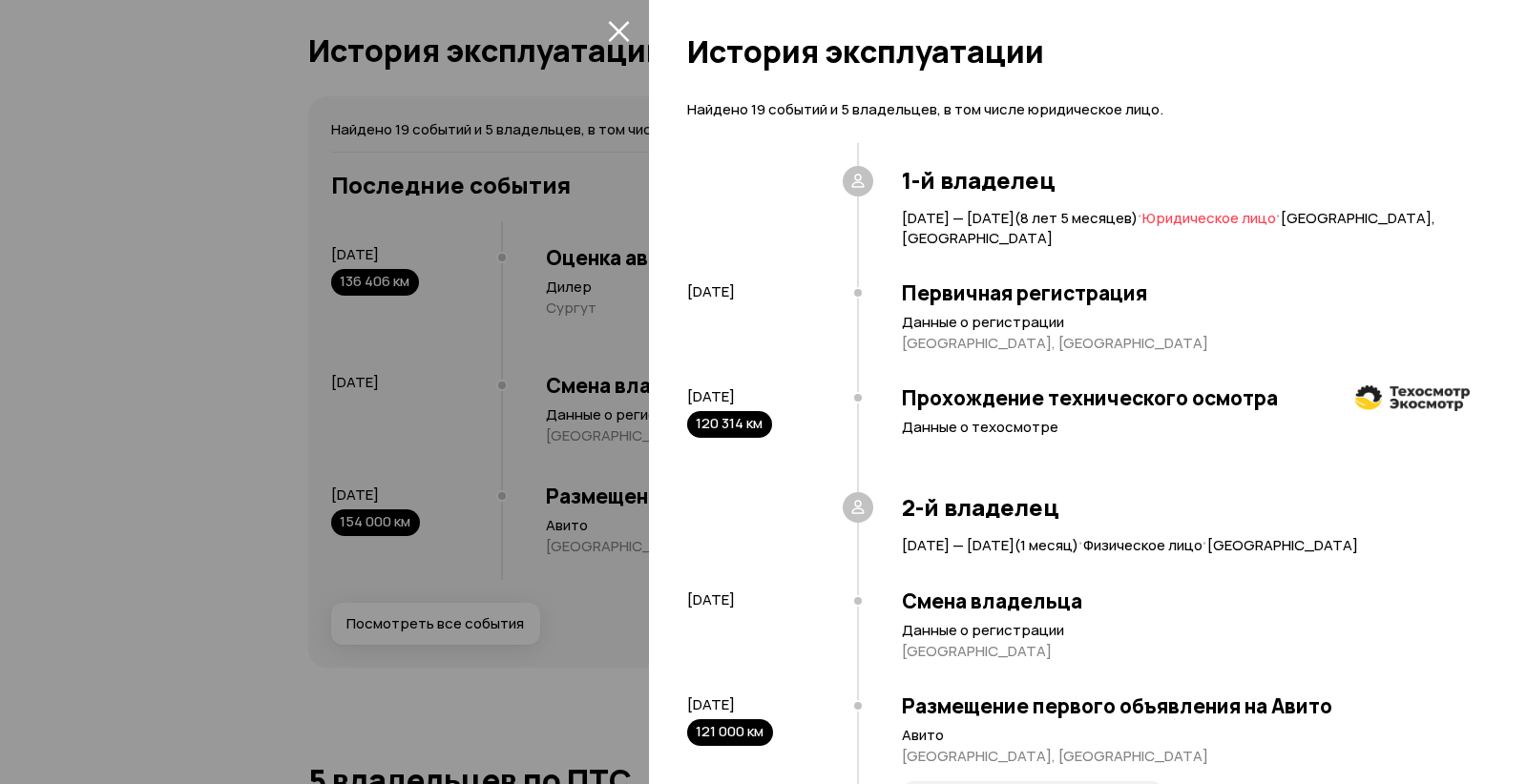
click at [611, 28] on icon "закрыть" at bounding box center [619, 31] width 22 height 22
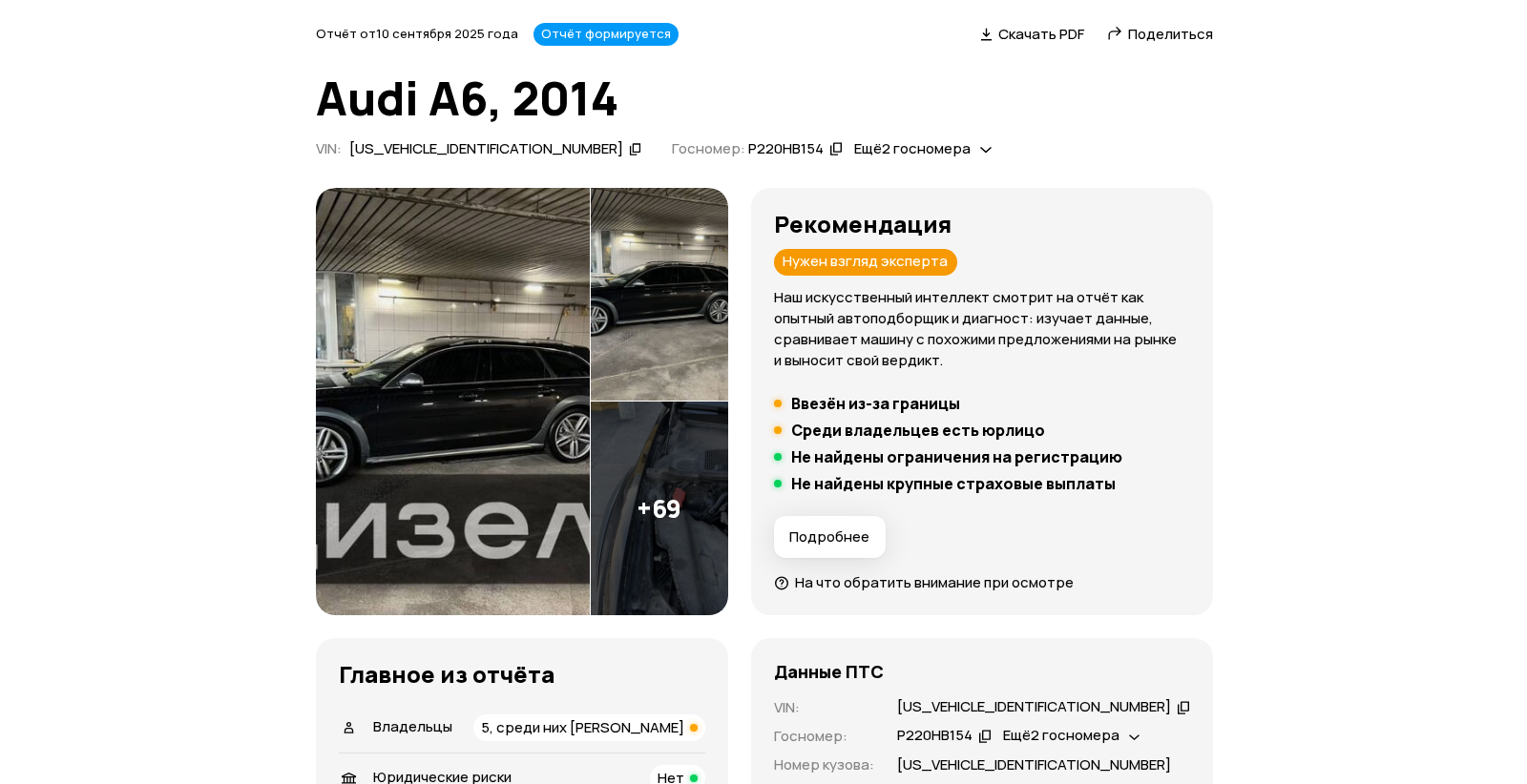
scroll to position [33, 0]
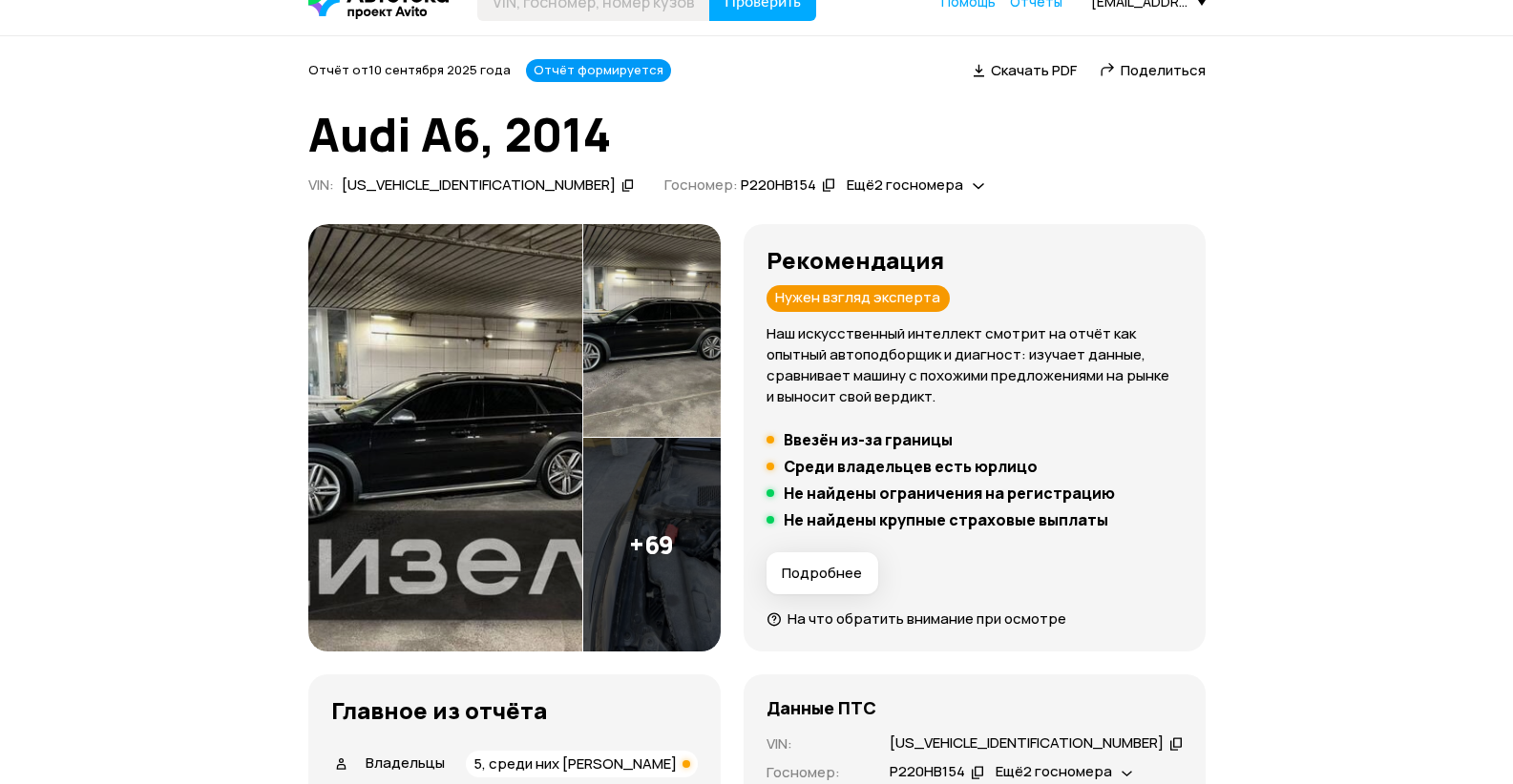
click at [472, 326] on img at bounding box center [446, 438] width 275 height 428
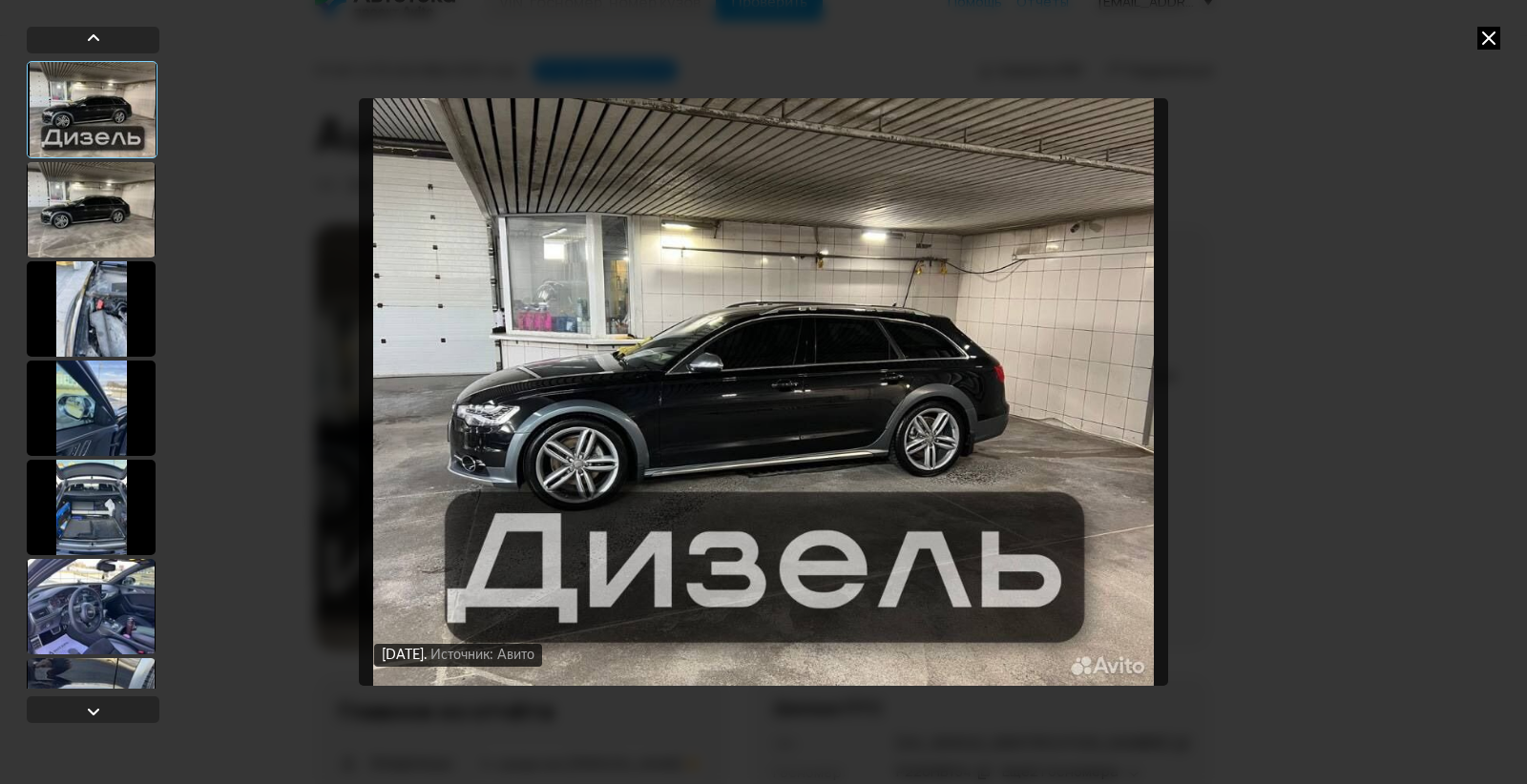
click at [85, 208] on div at bounding box center [91, 210] width 129 height 95
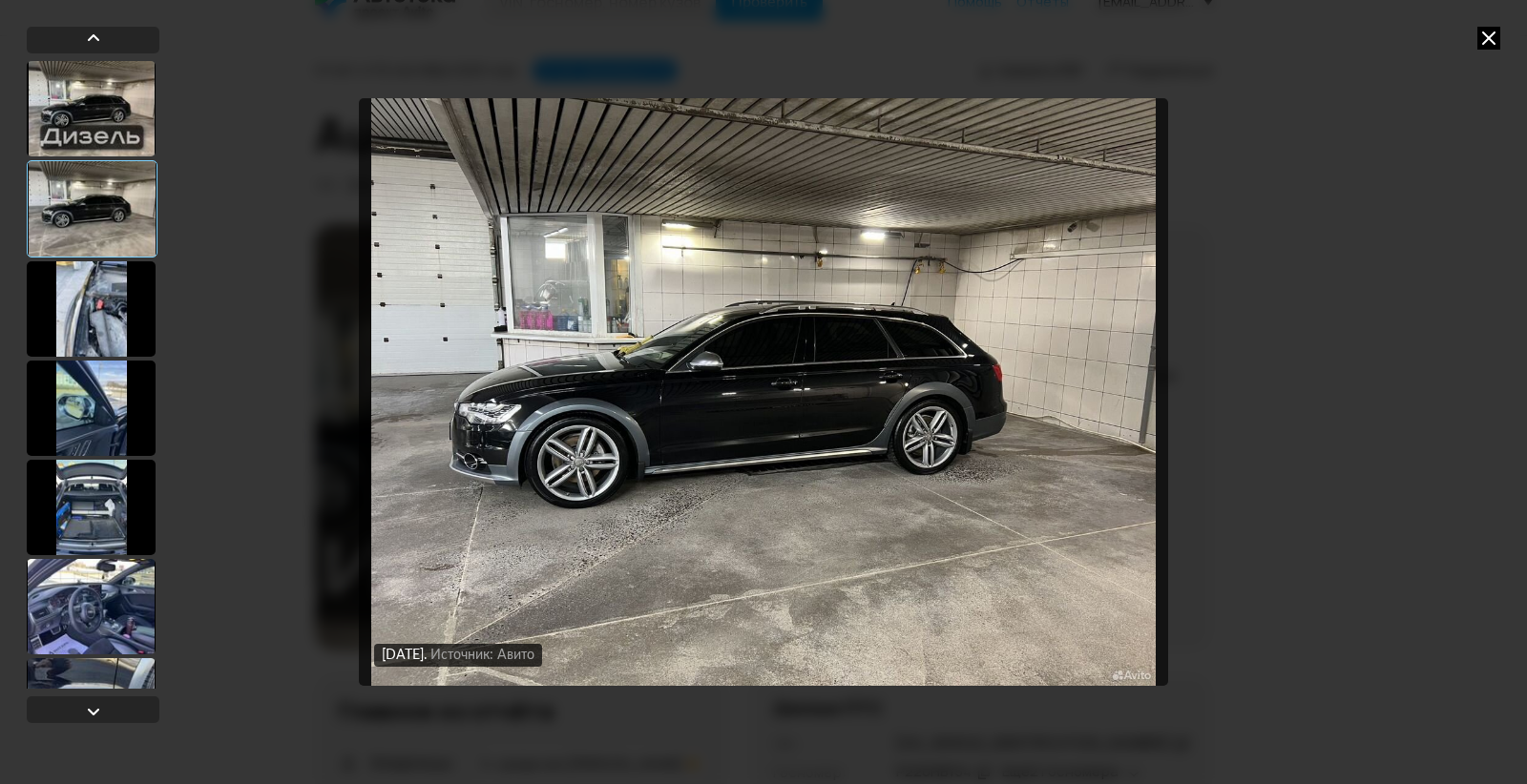
click at [94, 307] on div at bounding box center [91, 309] width 129 height 95
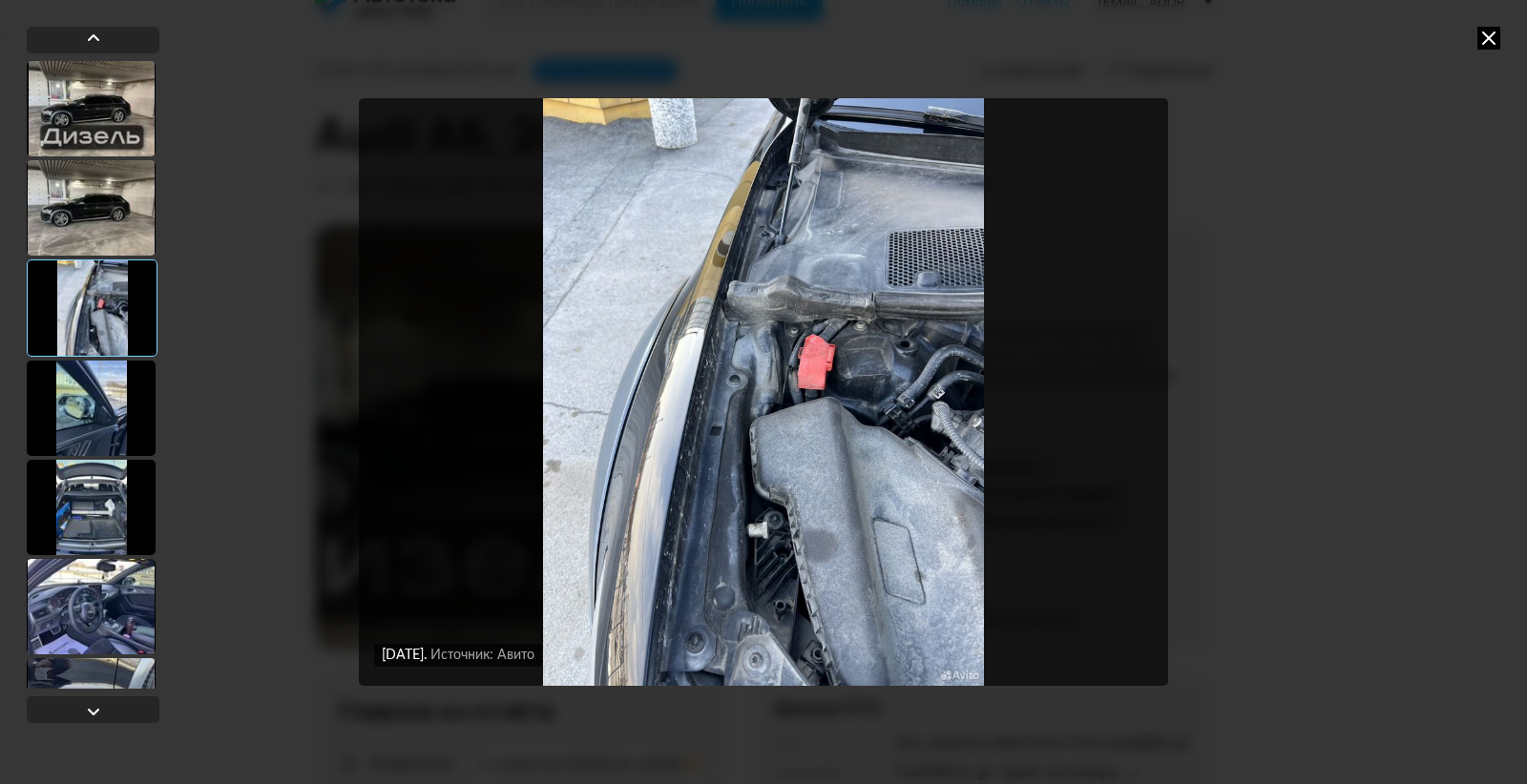
click at [114, 407] on div at bounding box center [91, 408] width 129 height 95
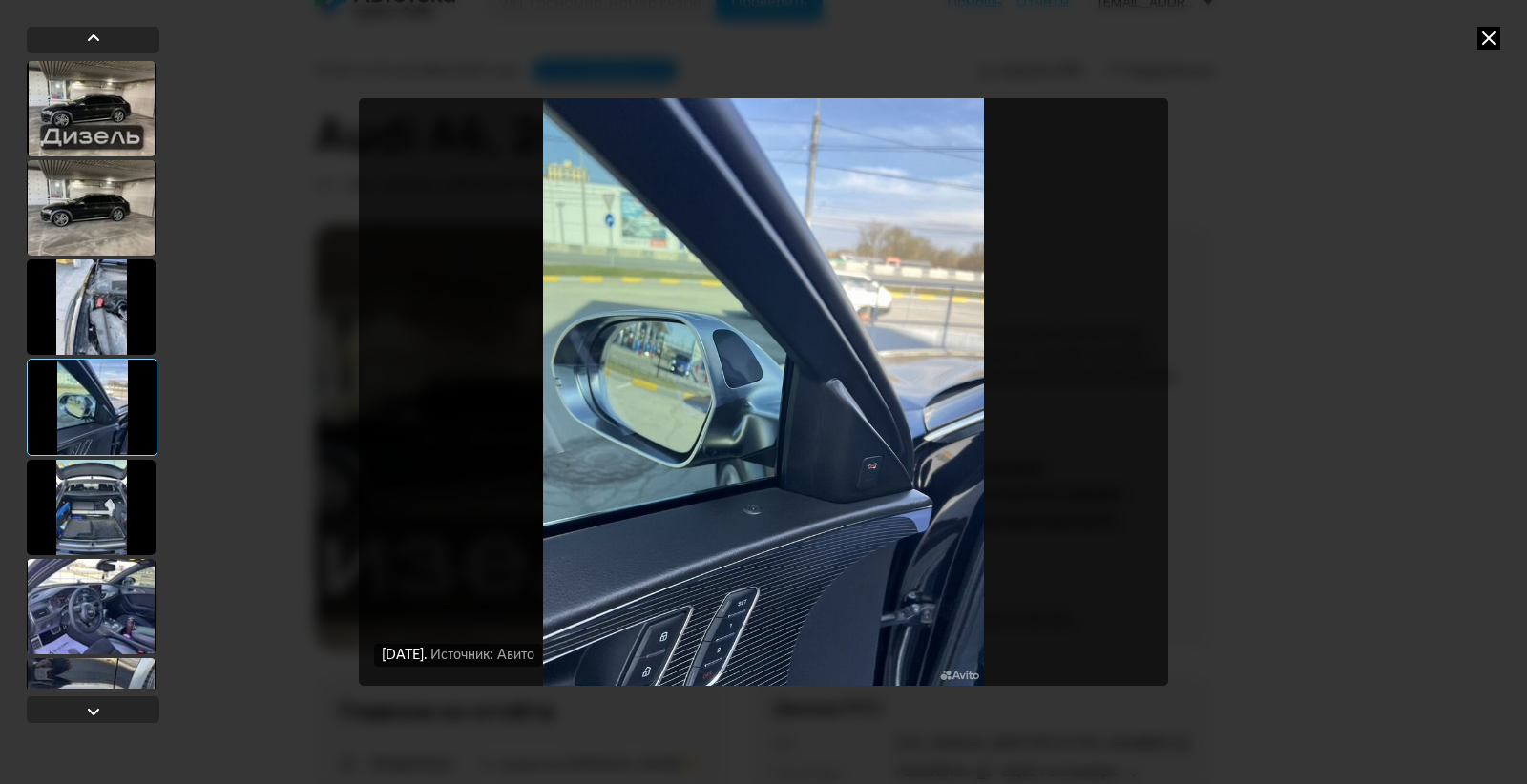
click at [105, 493] on div at bounding box center [91, 507] width 129 height 95
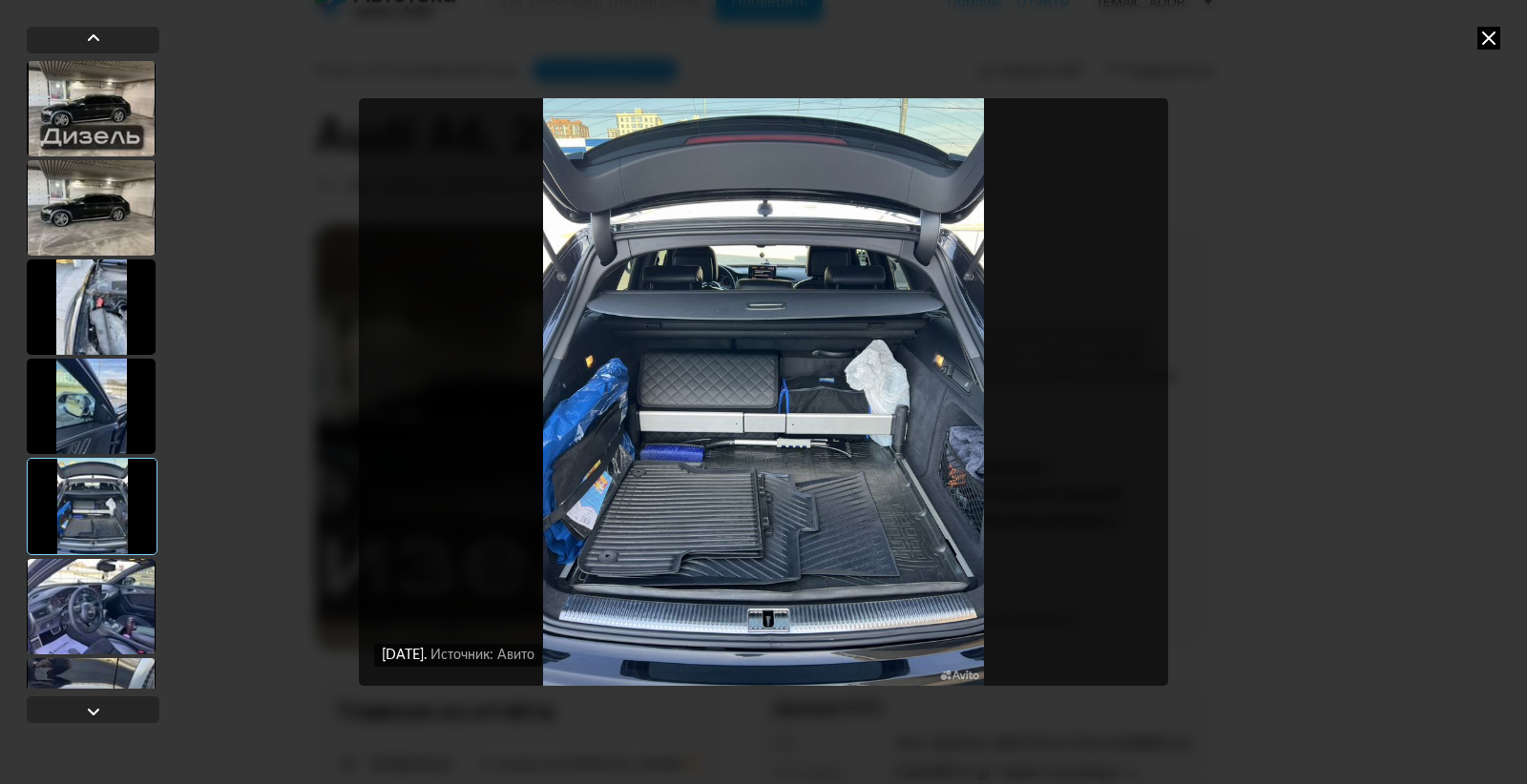
click at [81, 581] on div at bounding box center [91, 606] width 129 height 95
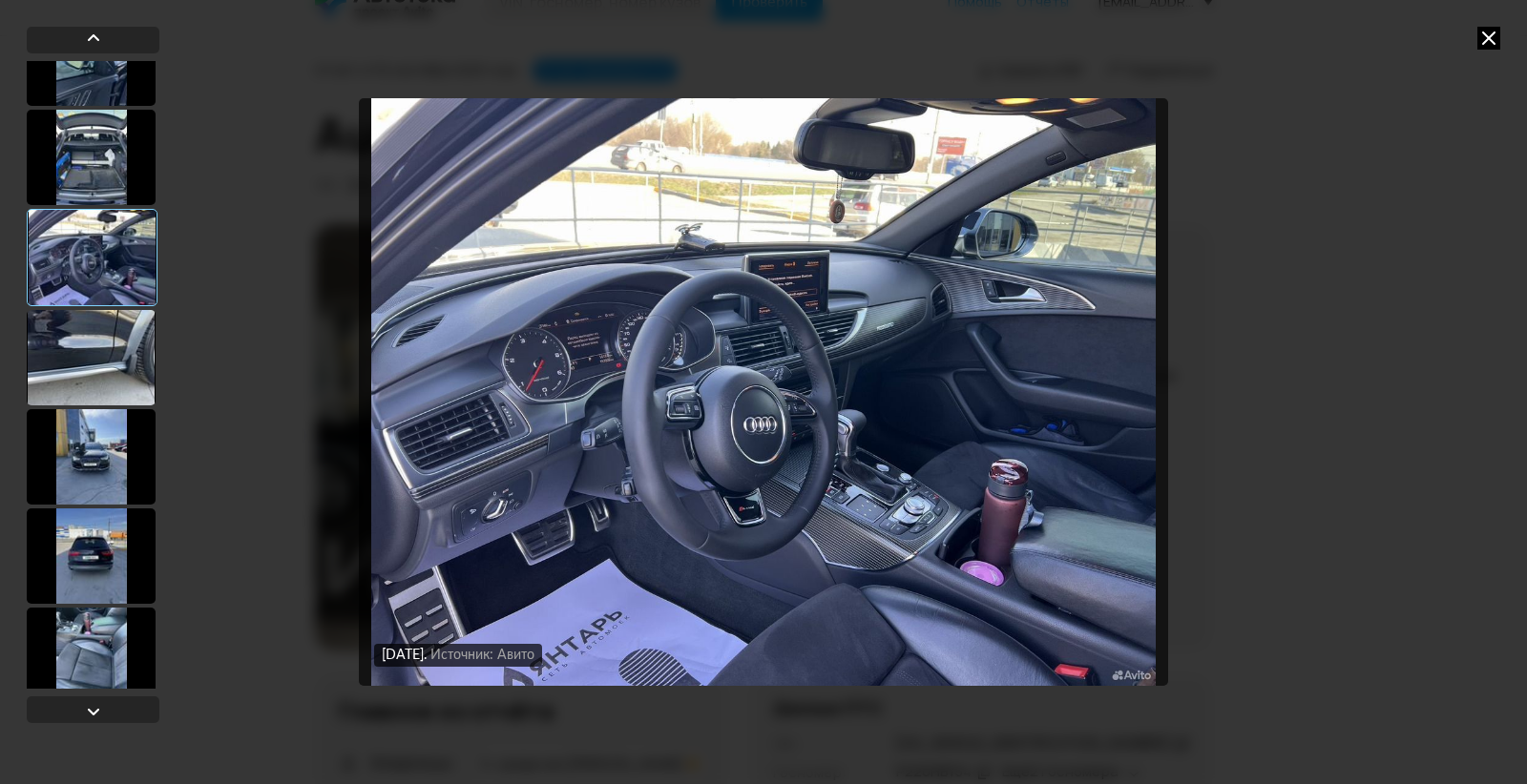
scroll to position [382, 0]
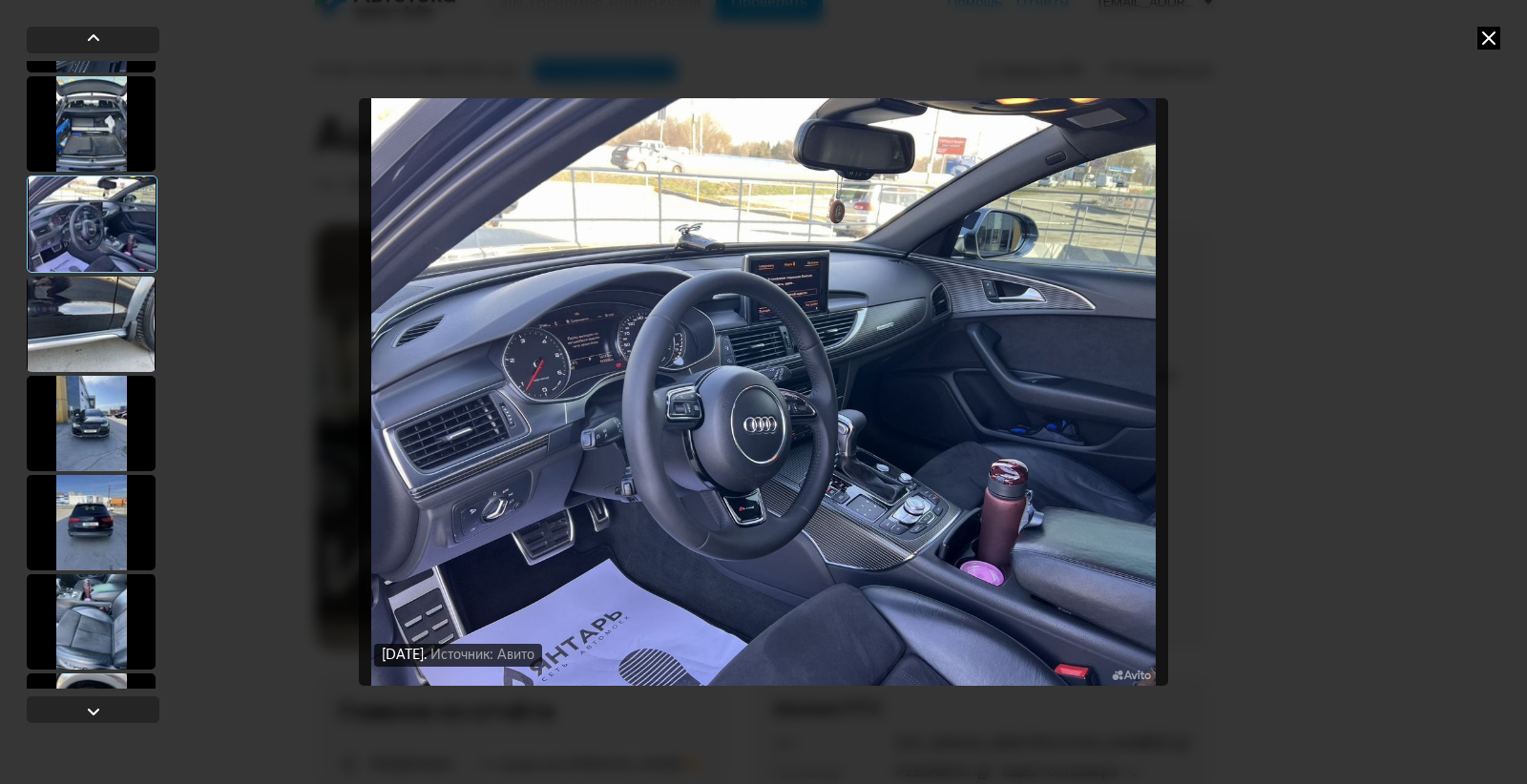
click at [88, 421] on div at bounding box center [91, 423] width 129 height 95
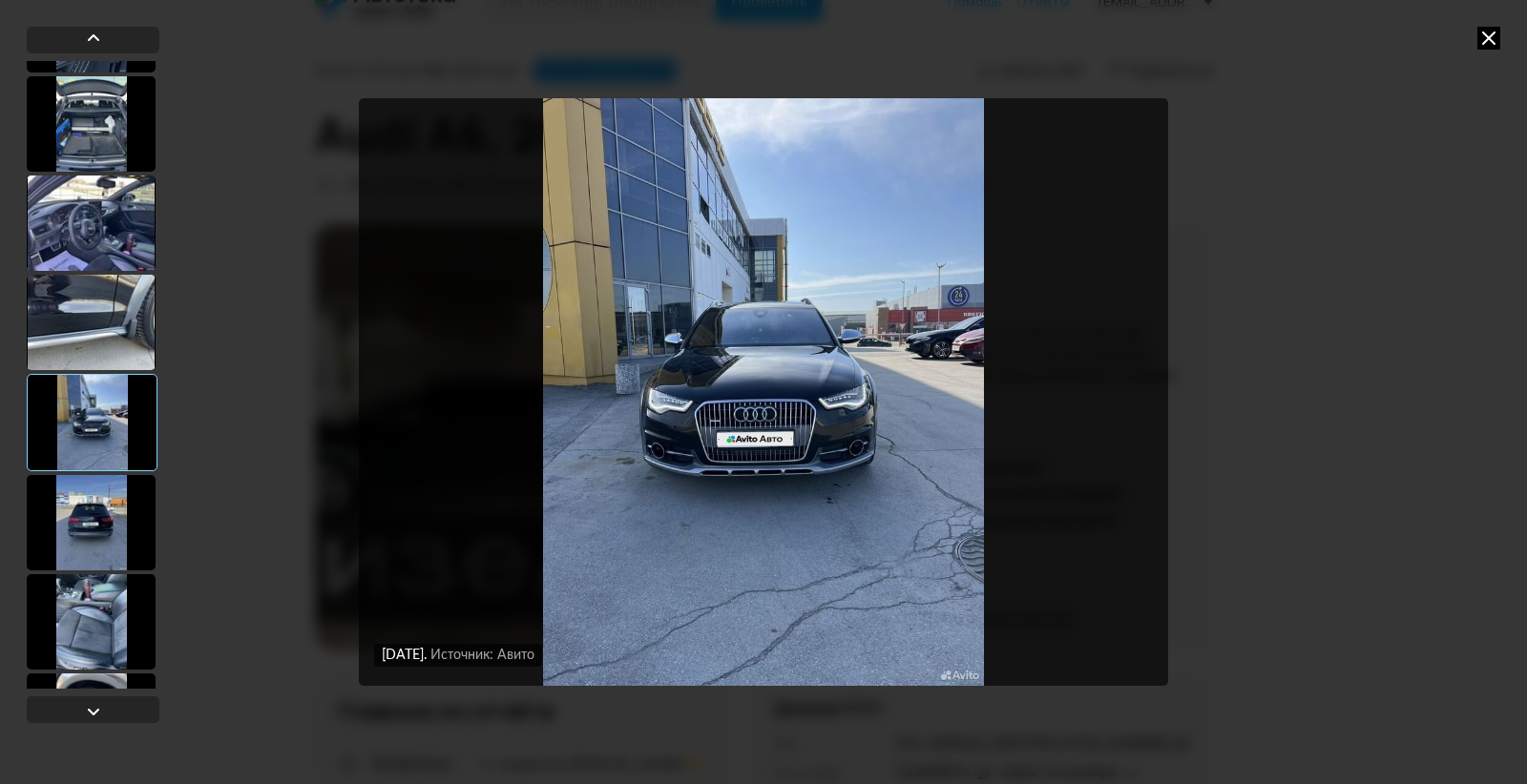
click at [98, 617] on div at bounding box center [91, 621] width 129 height 95
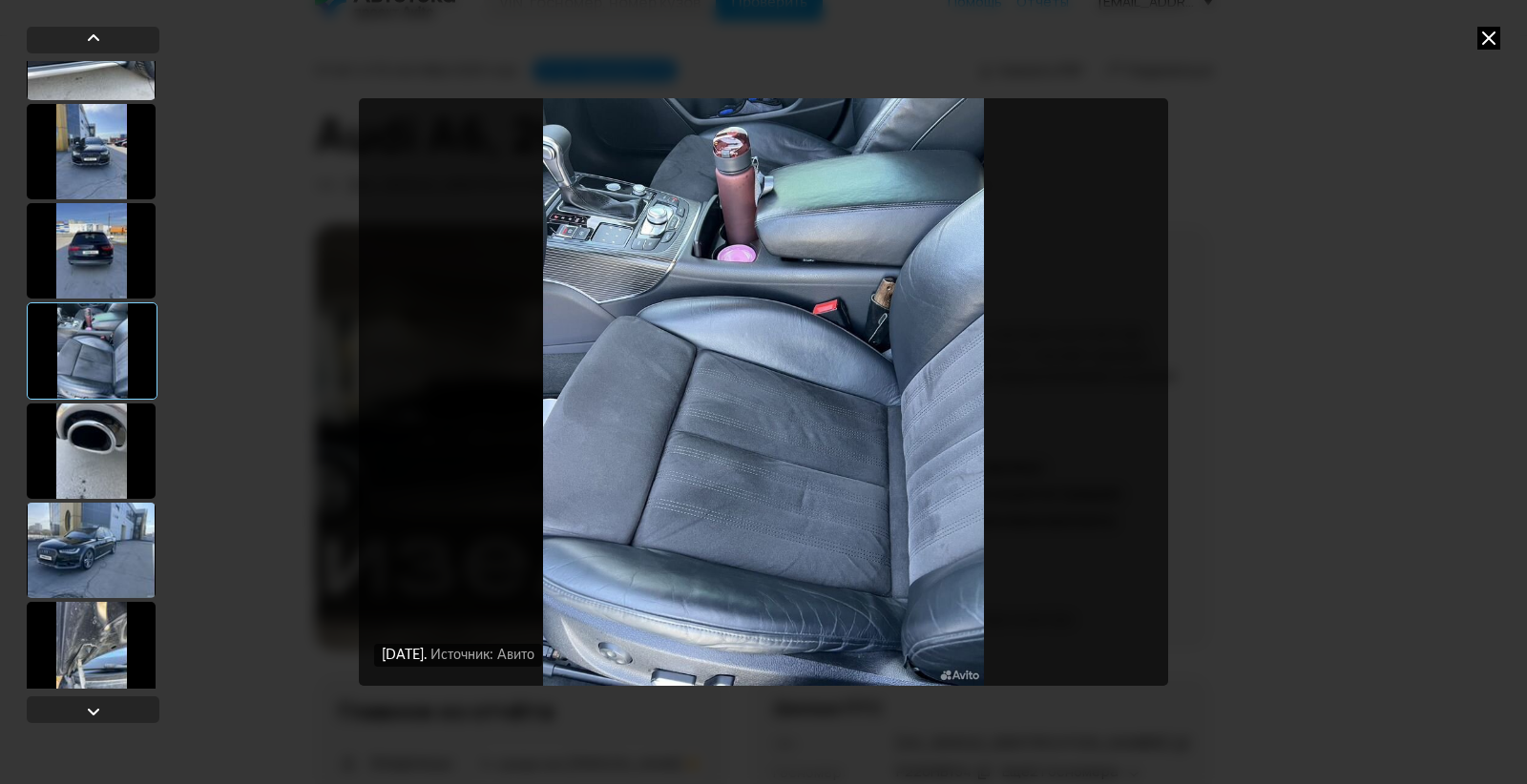
scroll to position [668, 0]
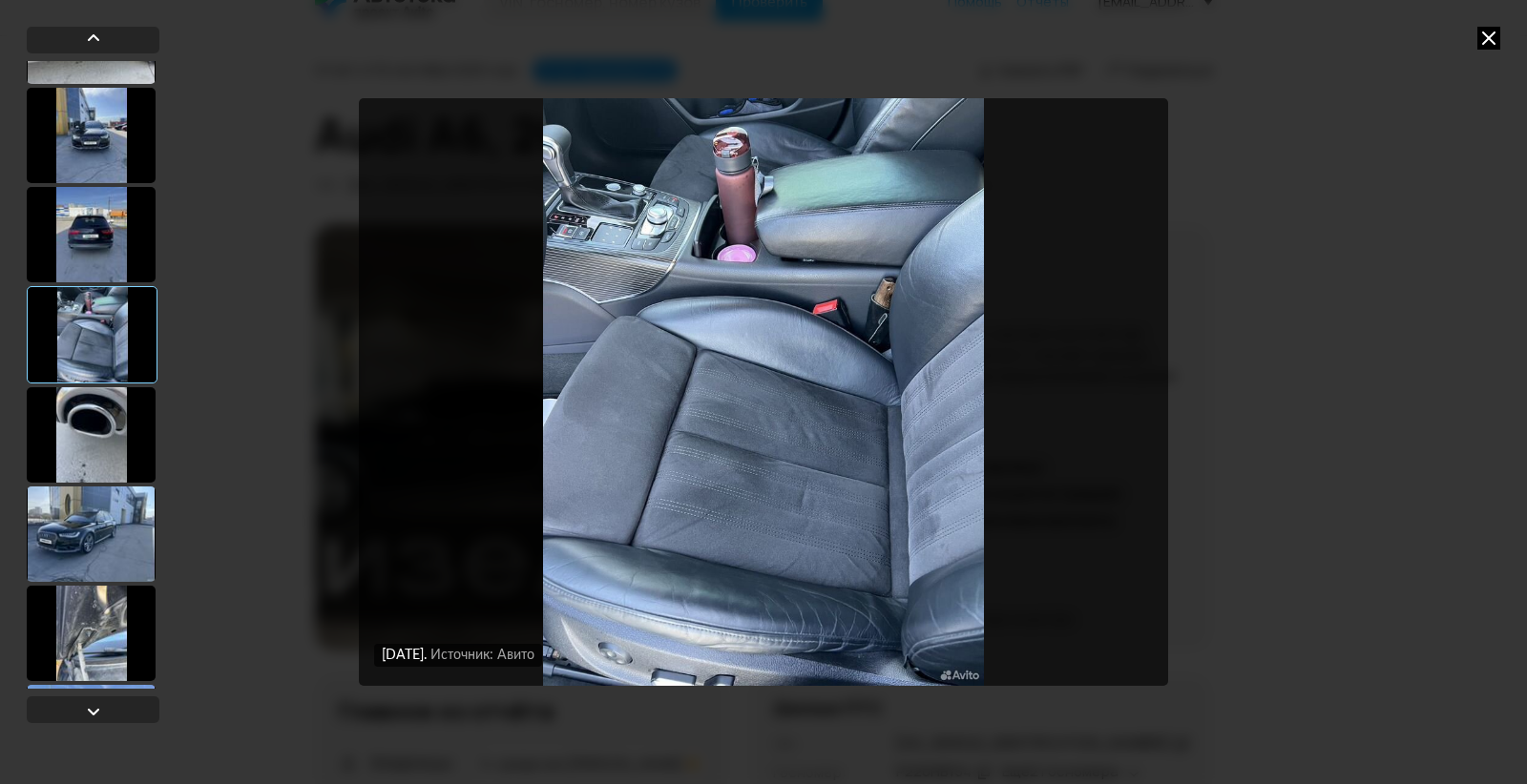
click at [93, 528] on div at bounding box center [91, 534] width 129 height 95
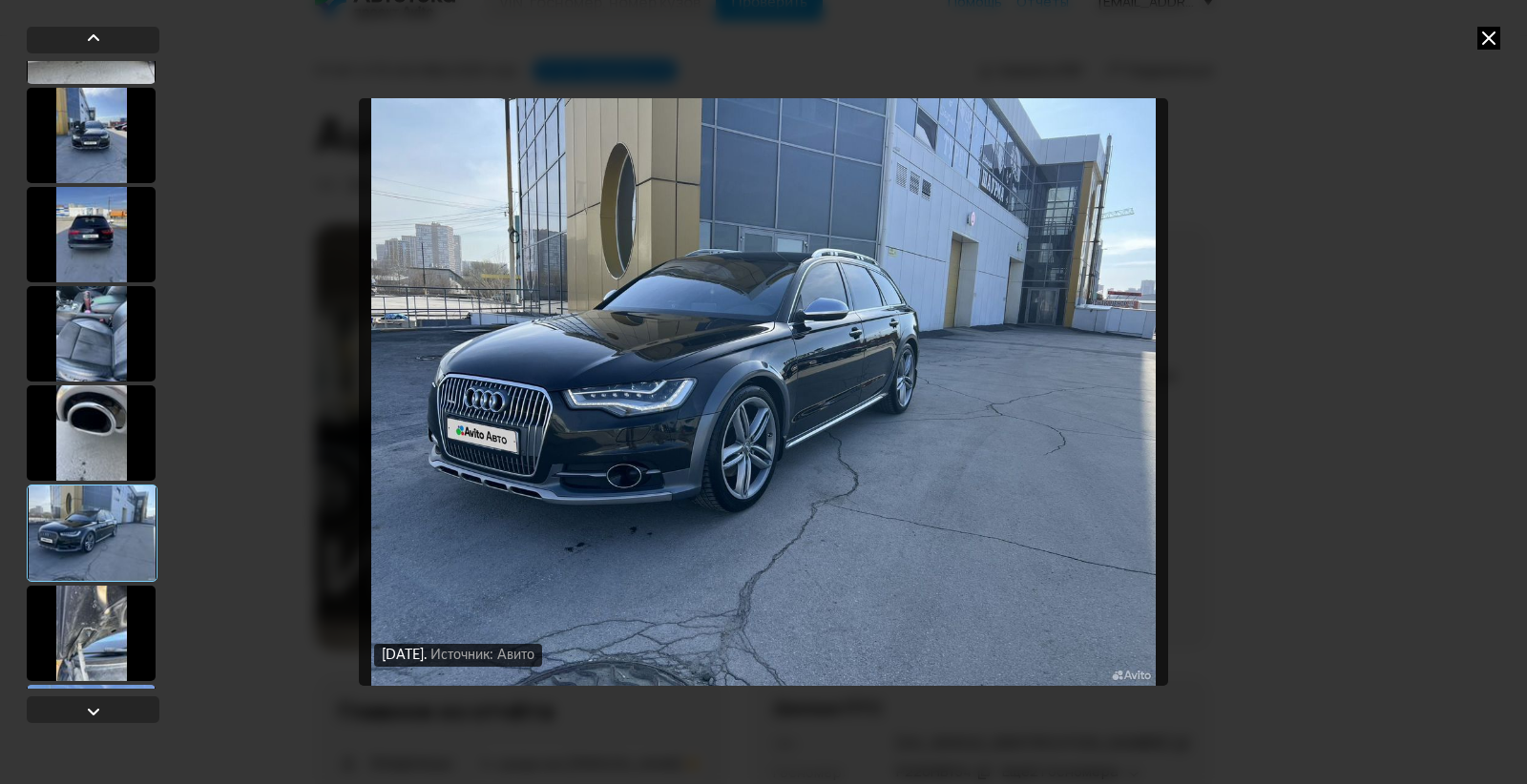
click at [86, 621] on div at bounding box center [91, 633] width 129 height 95
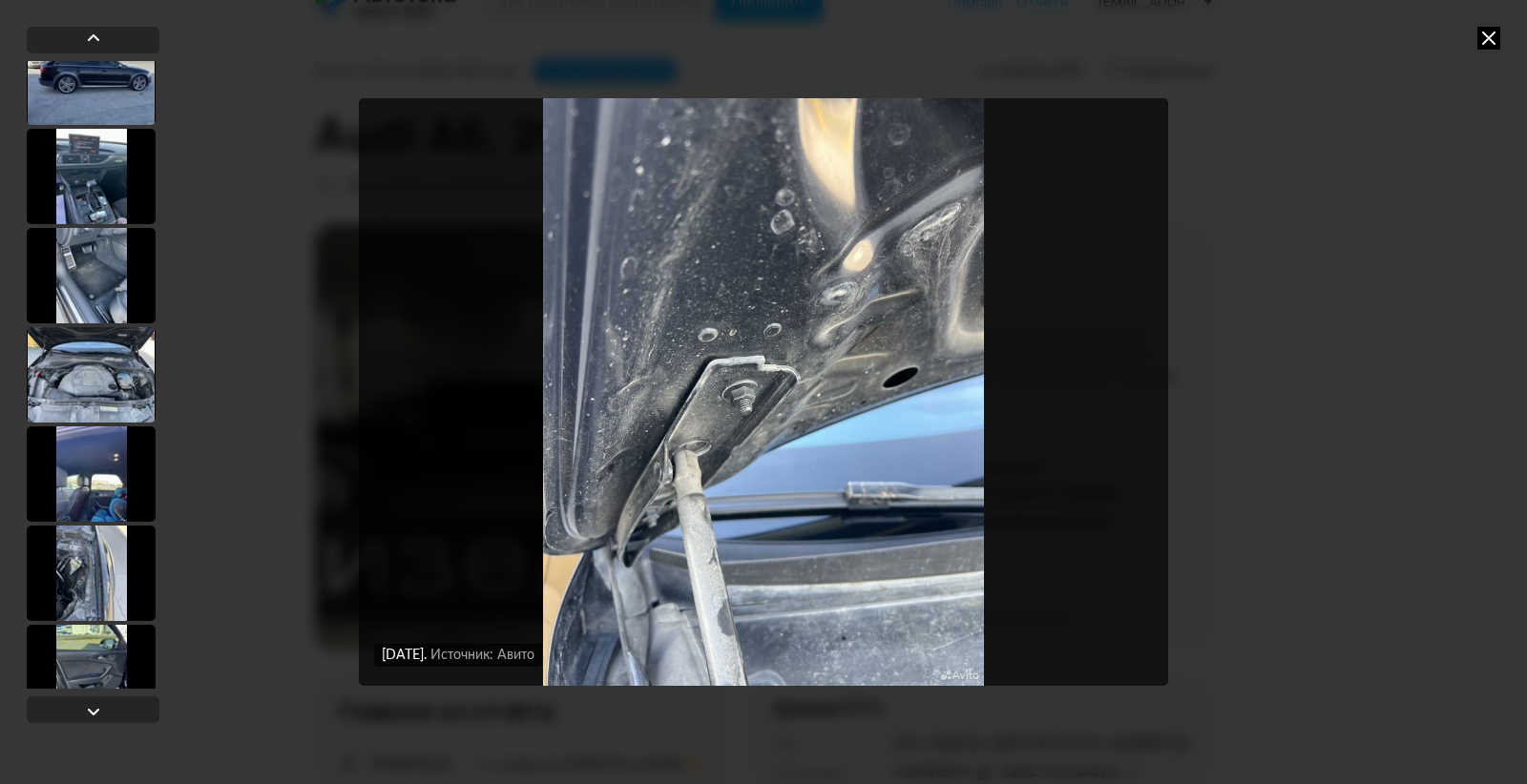
scroll to position [1431, 0]
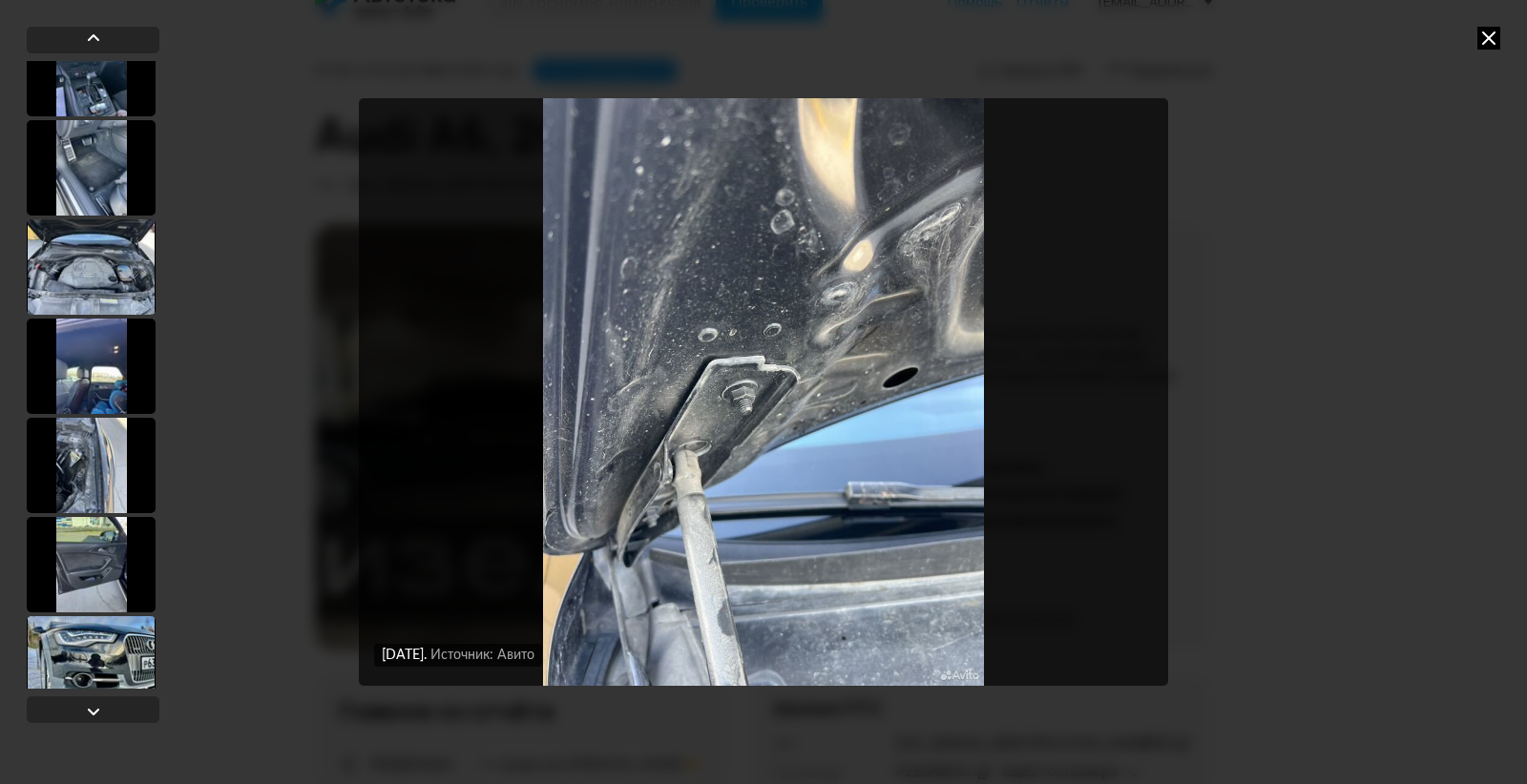
click at [94, 470] on div at bounding box center [91, 465] width 129 height 95
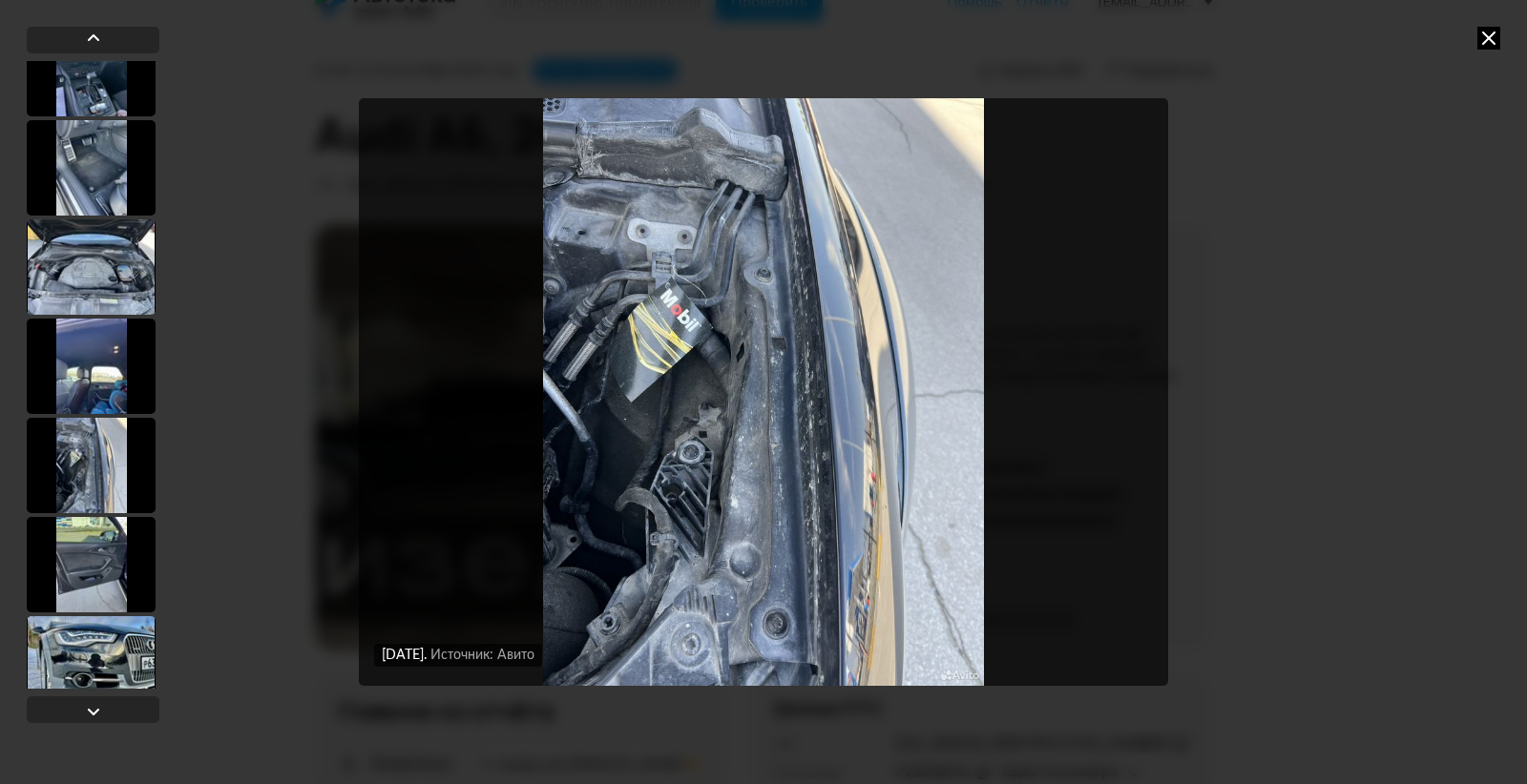
scroll to position [1429, 0]
click at [78, 555] on div at bounding box center [91, 567] width 129 height 95
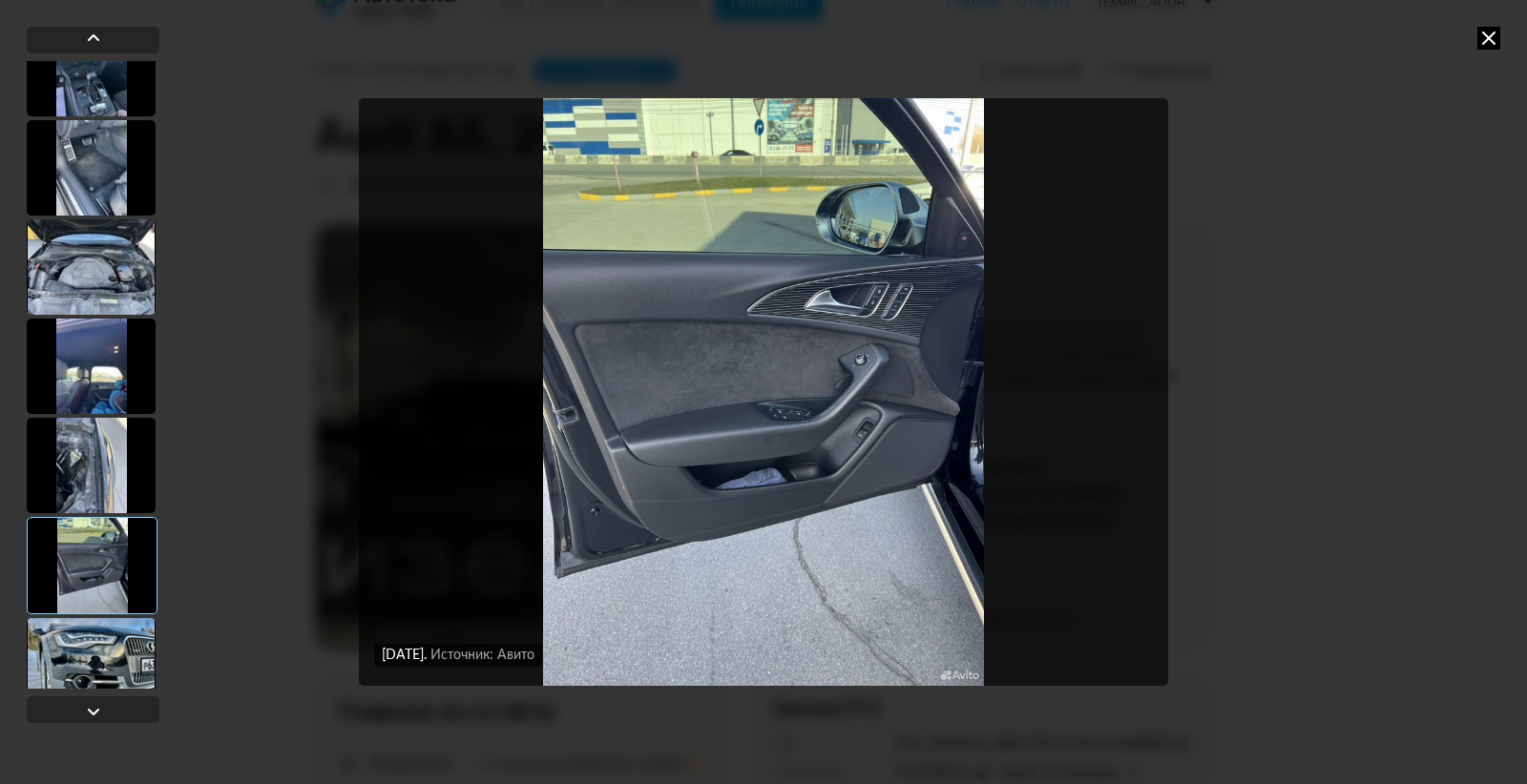
click at [89, 650] on div at bounding box center [91, 666] width 129 height 95
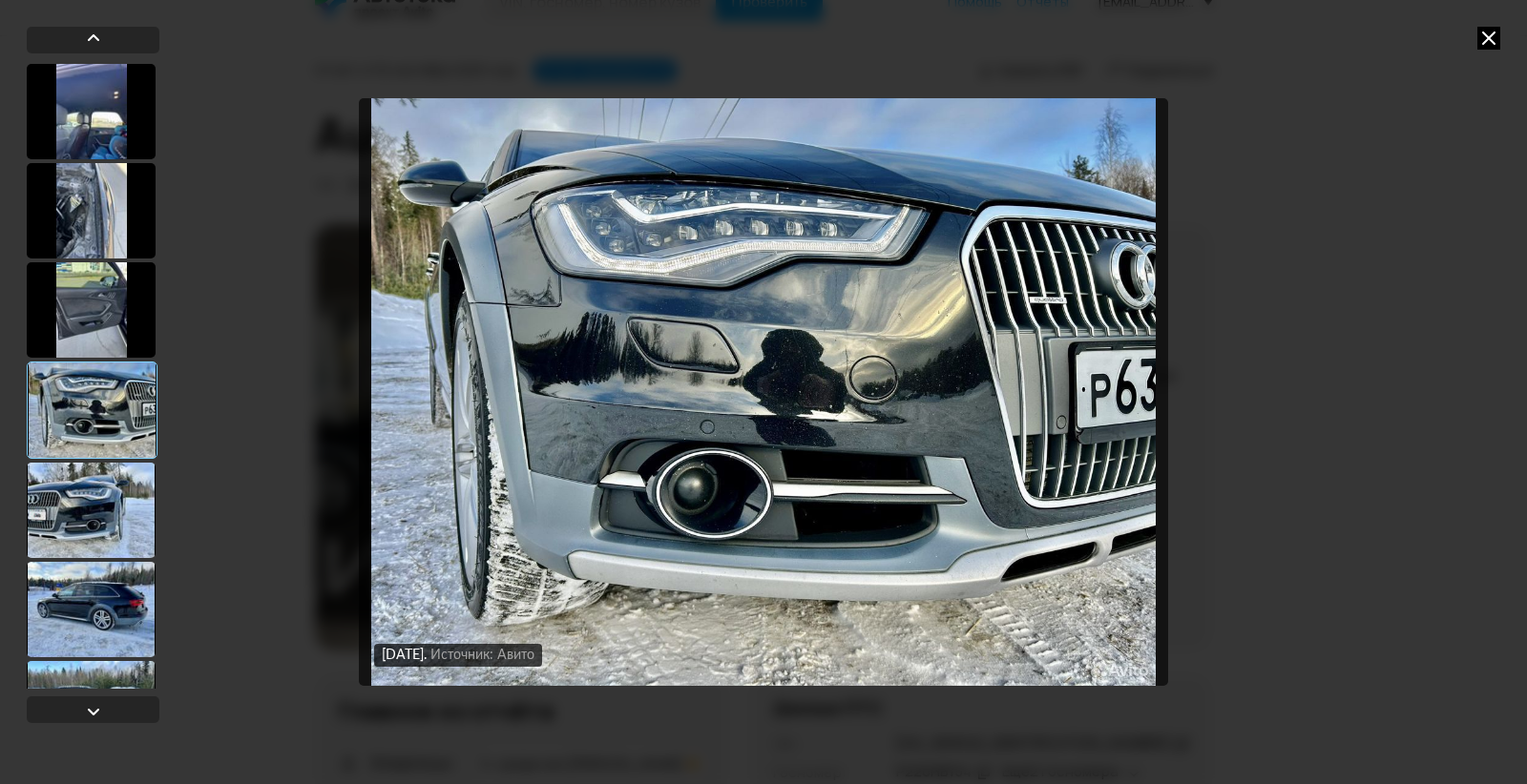
scroll to position [1715, 0]
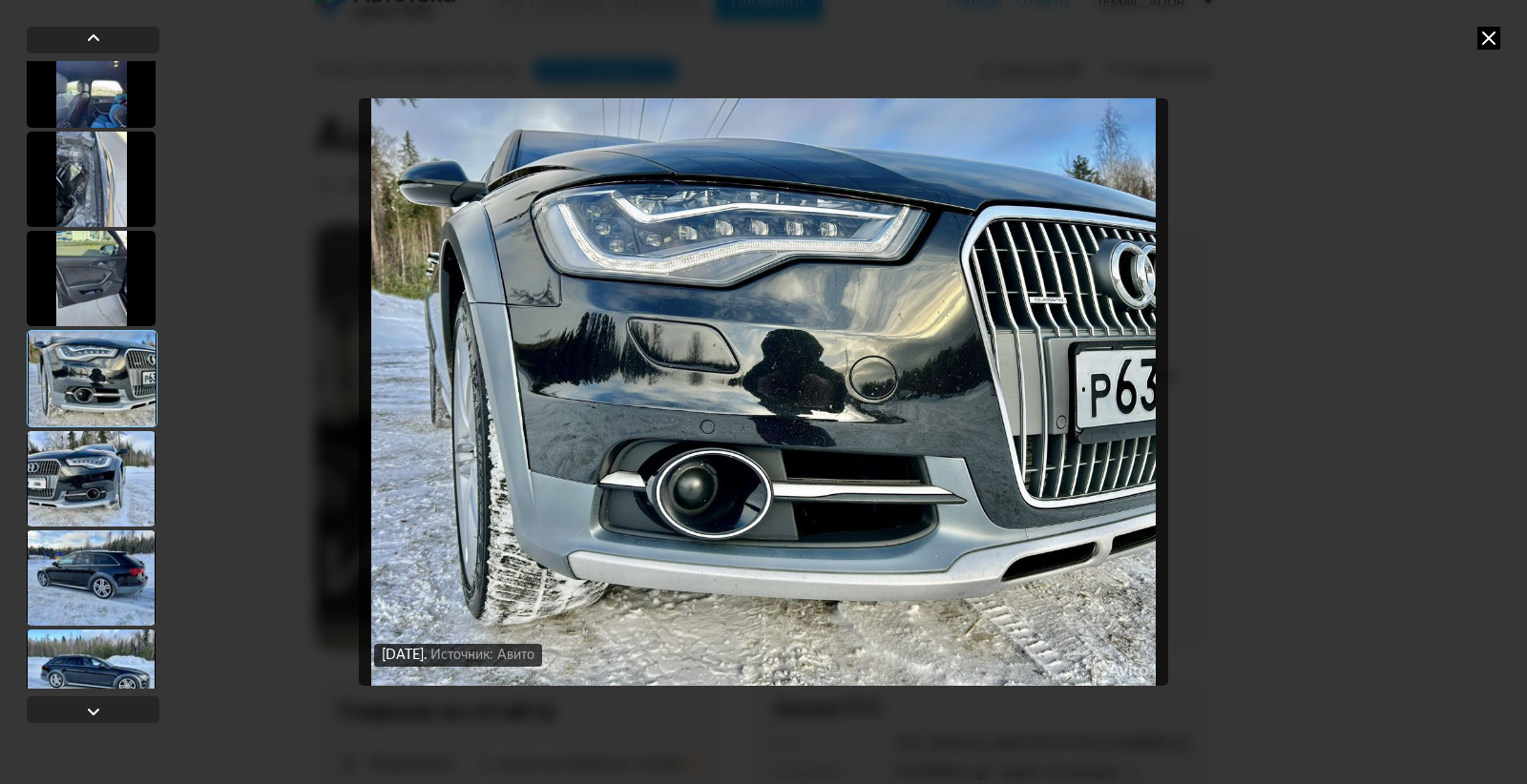
click at [78, 486] on div at bounding box center [91, 478] width 129 height 95
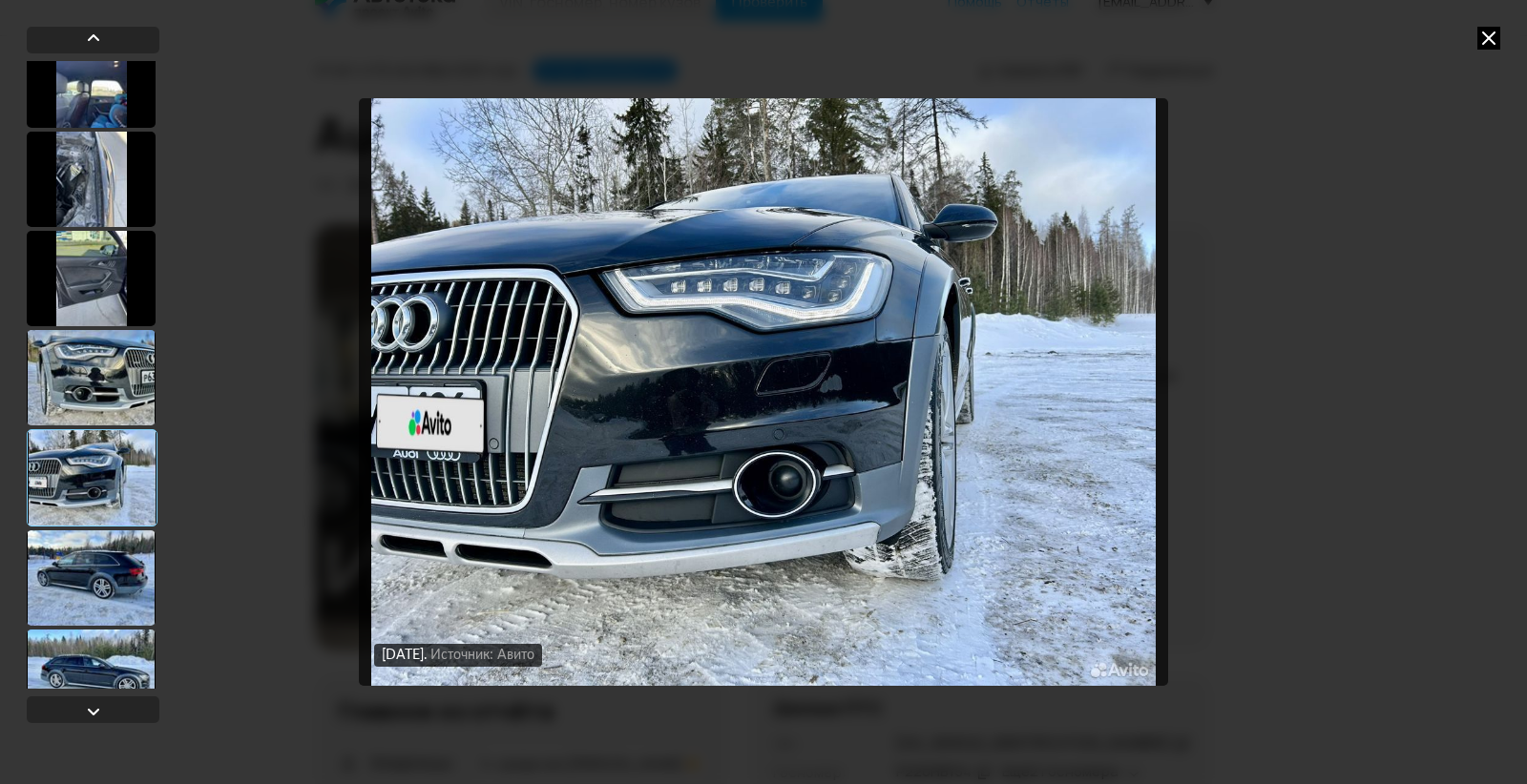
click at [101, 576] on div at bounding box center [91, 577] width 129 height 95
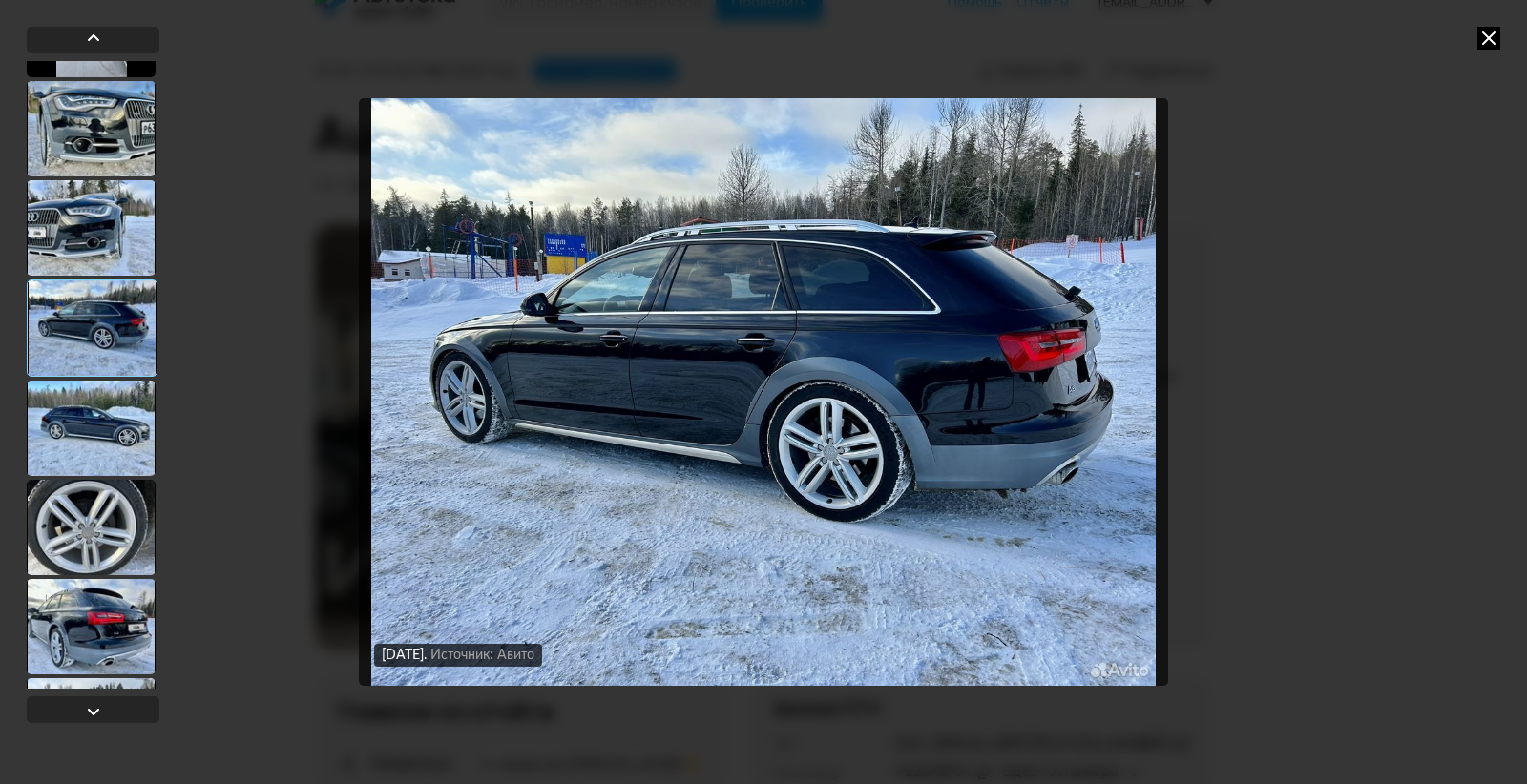
scroll to position [2002, 0]
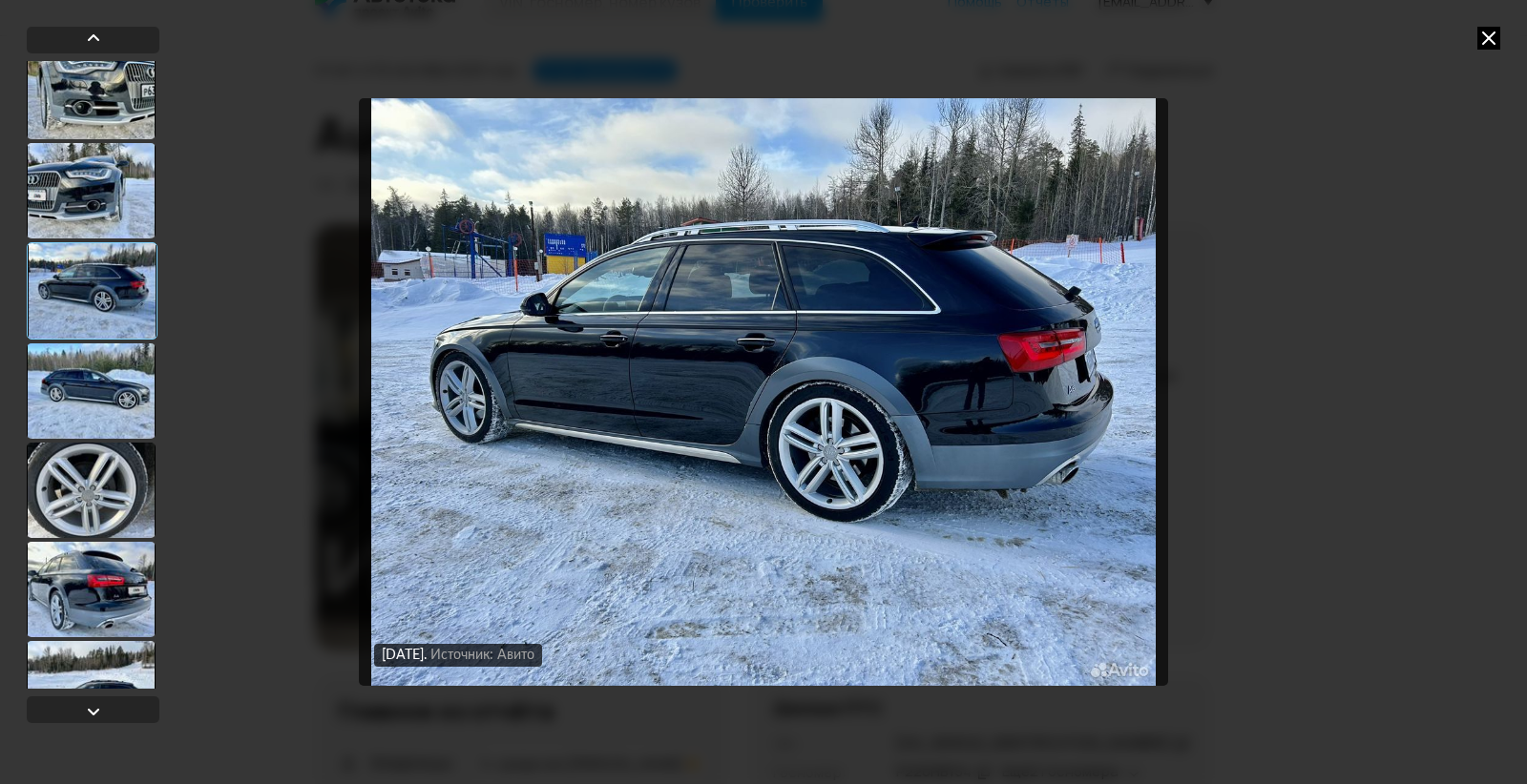
click at [81, 596] on div at bounding box center [91, 589] width 129 height 95
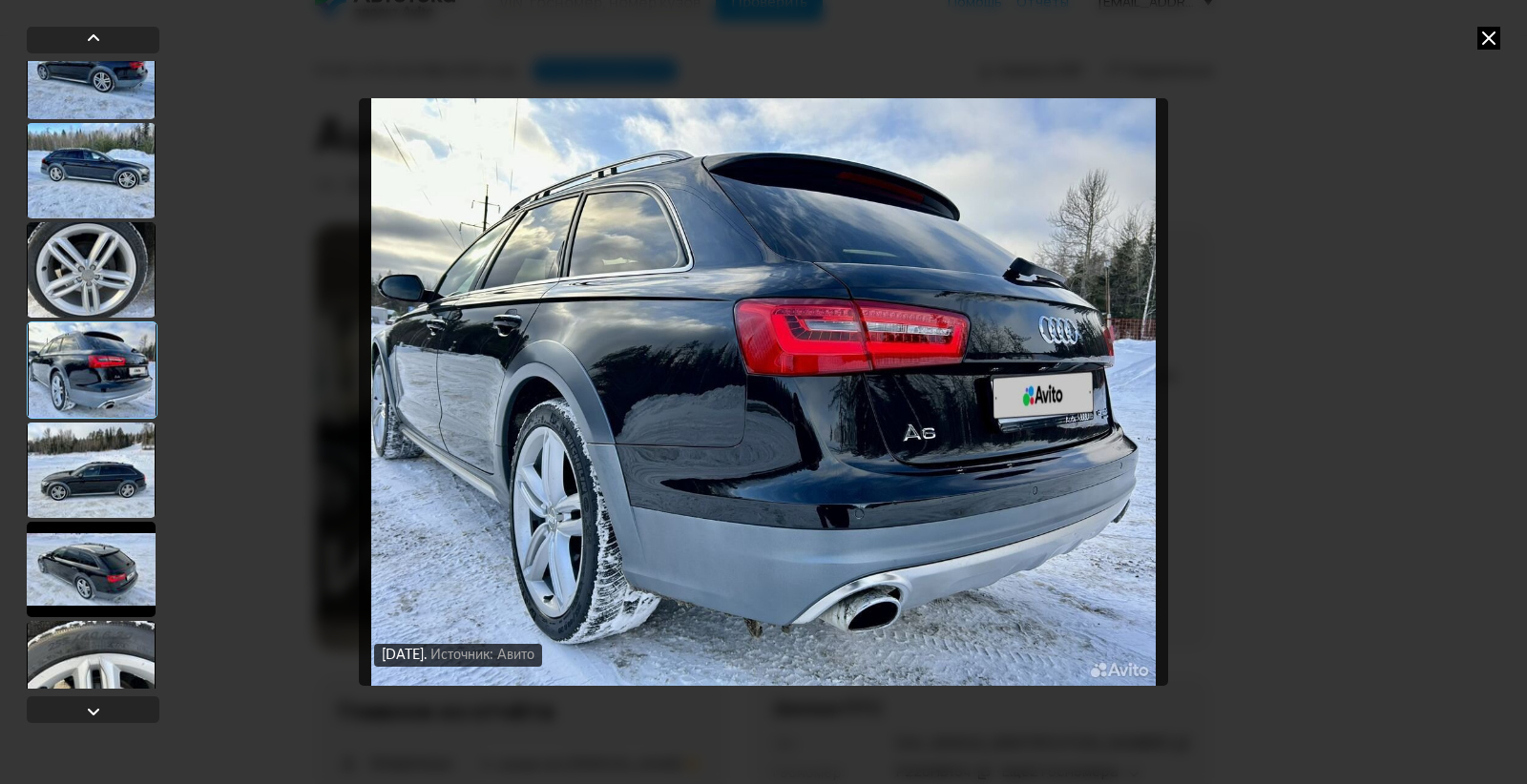
scroll to position [2288, 0]
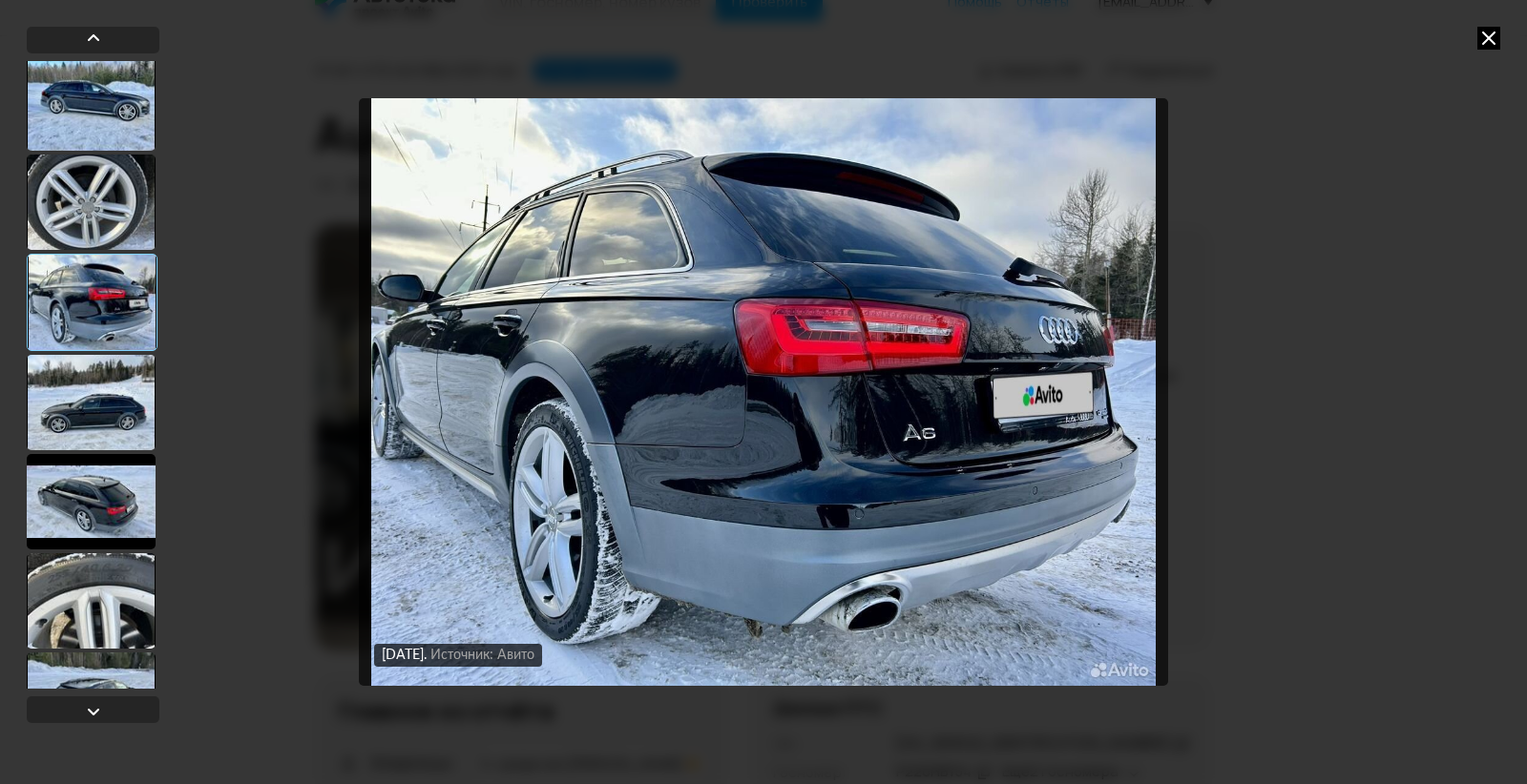
click at [82, 392] on div at bounding box center [91, 402] width 129 height 95
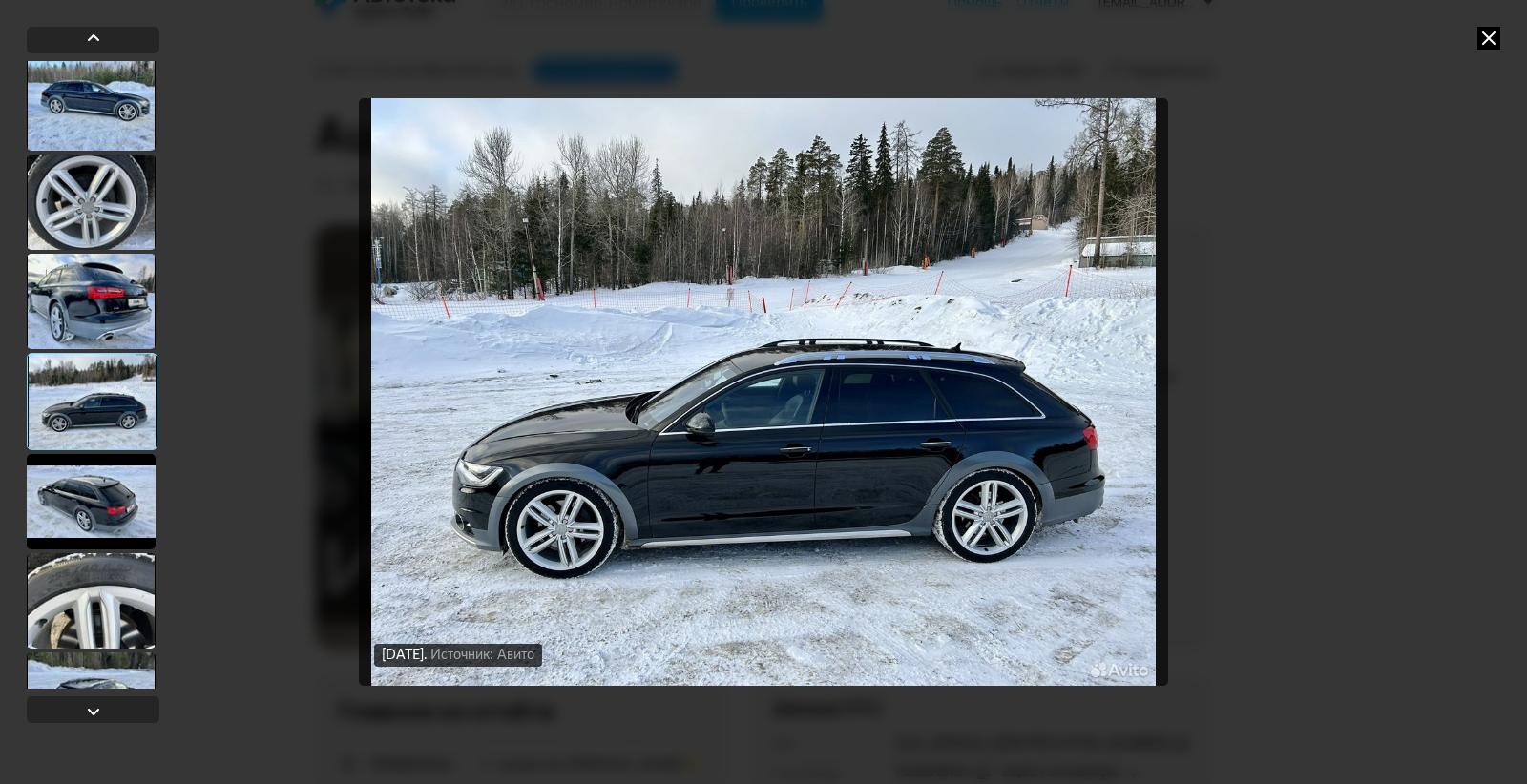
click at [89, 494] on div at bounding box center [91, 501] width 129 height 95
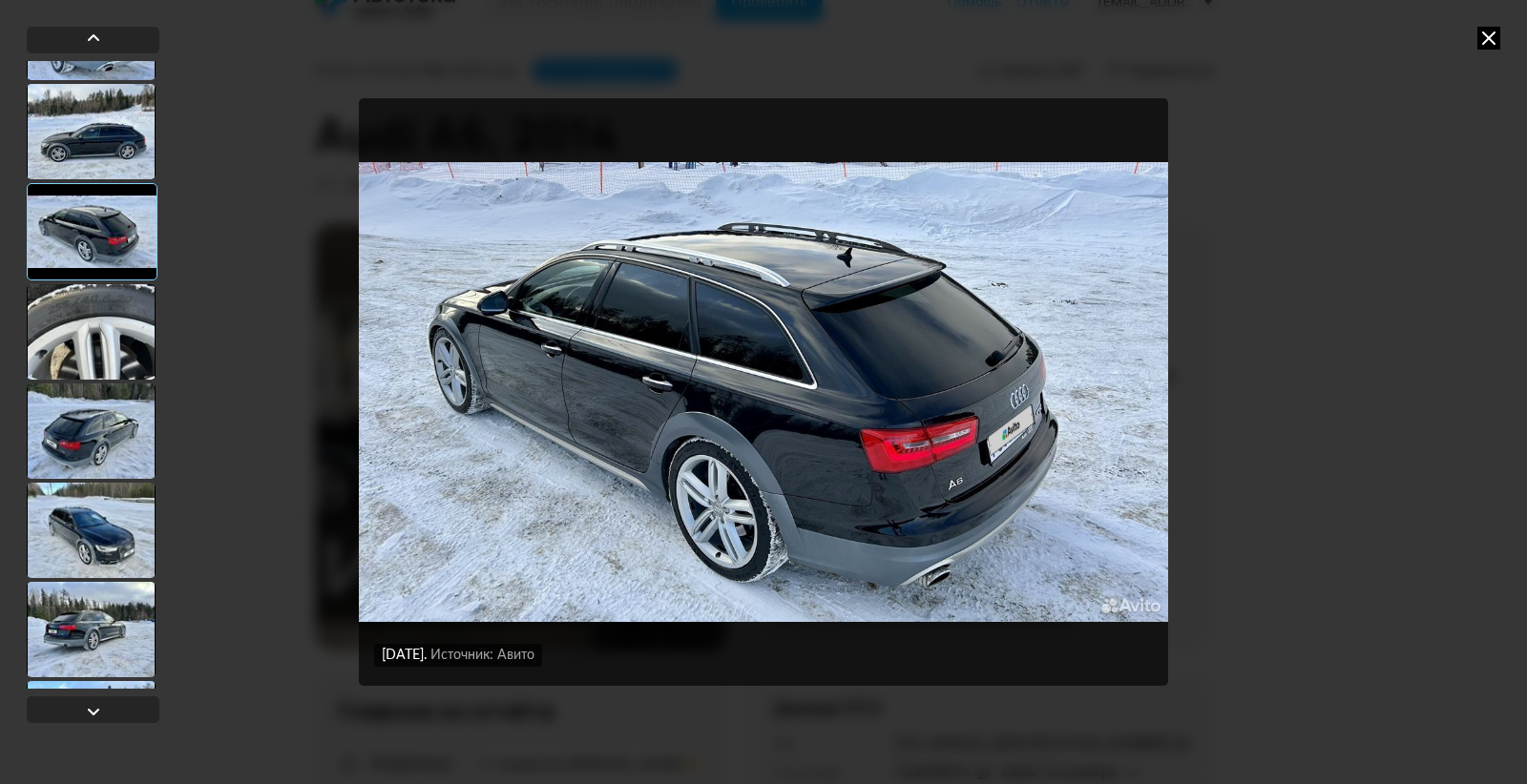
scroll to position [2574, 0]
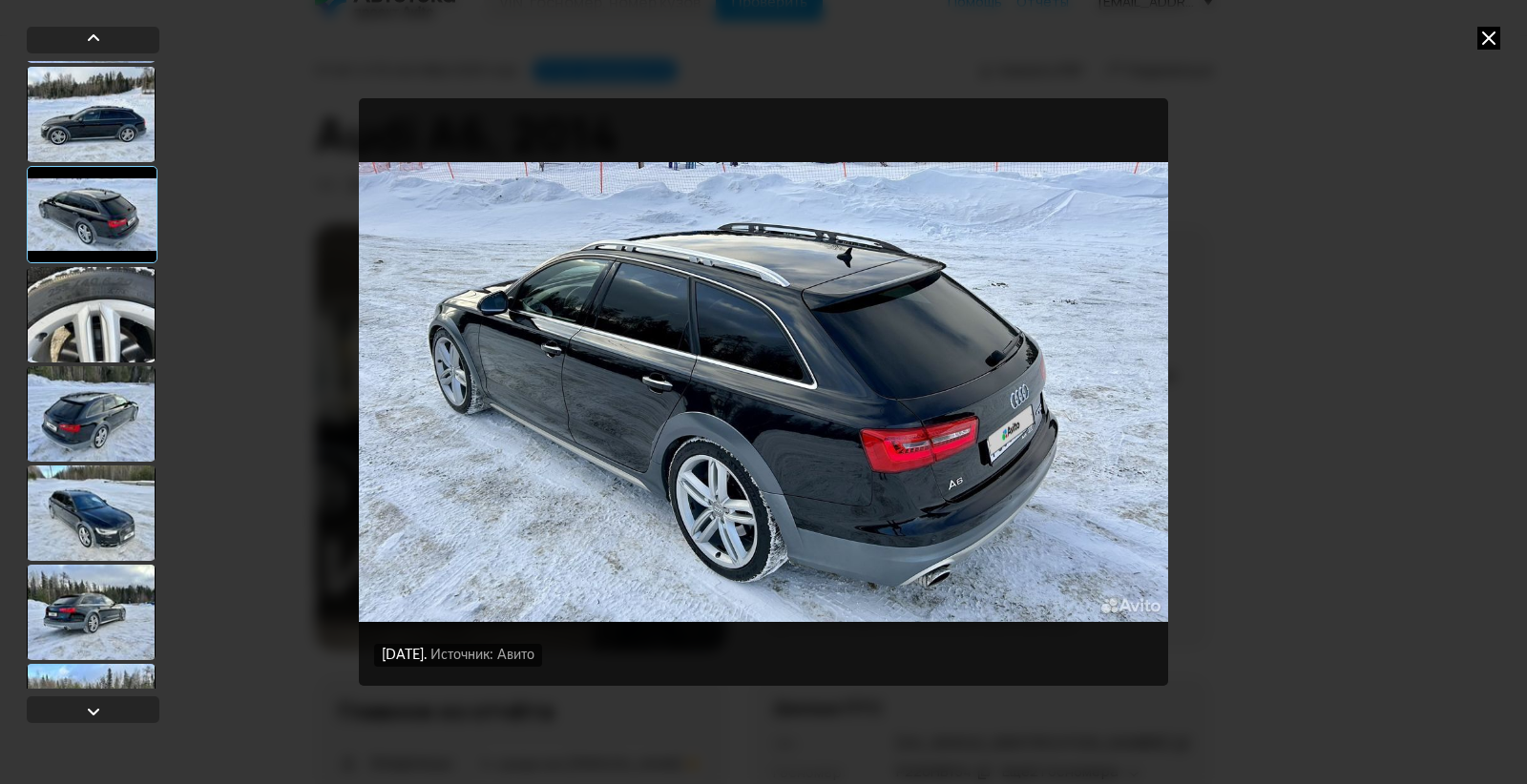
click at [91, 299] on div at bounding box center [91, 315] width 129 height 95
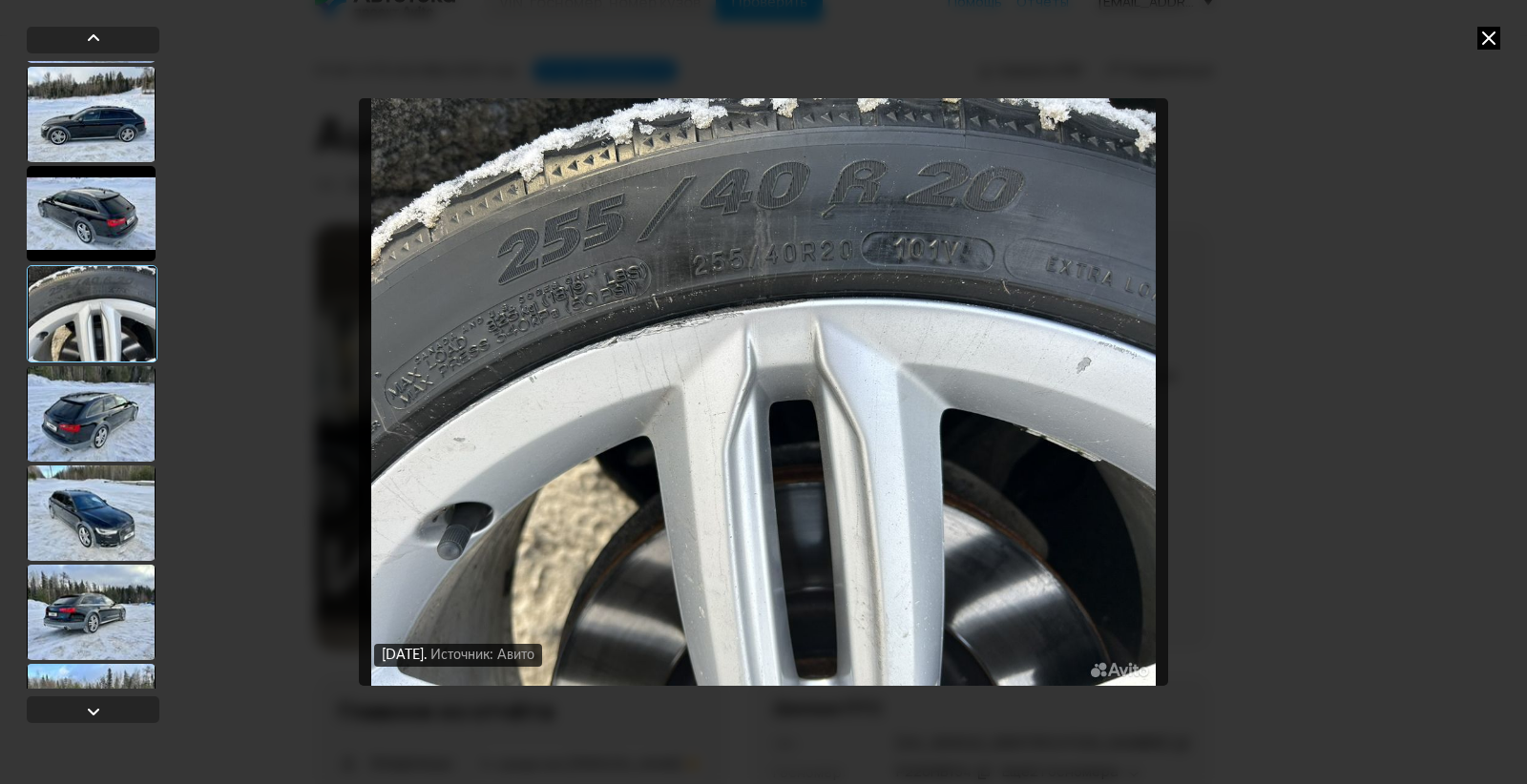
click at [93, 419] on div at bounding box center [91, 414] width 129 height 95
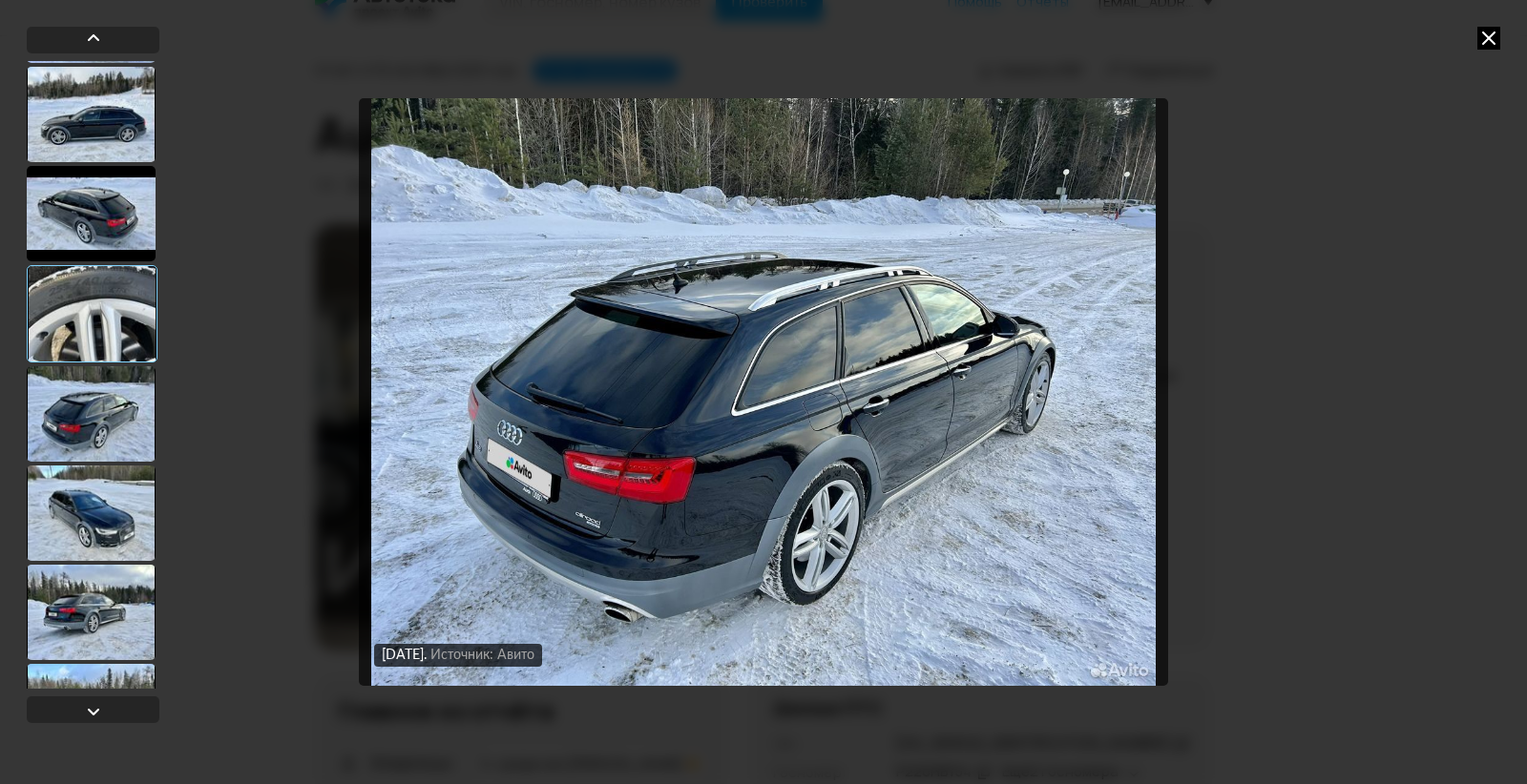
click at [102, 509] on div at bounding box center [91, 513] width 129 height 95
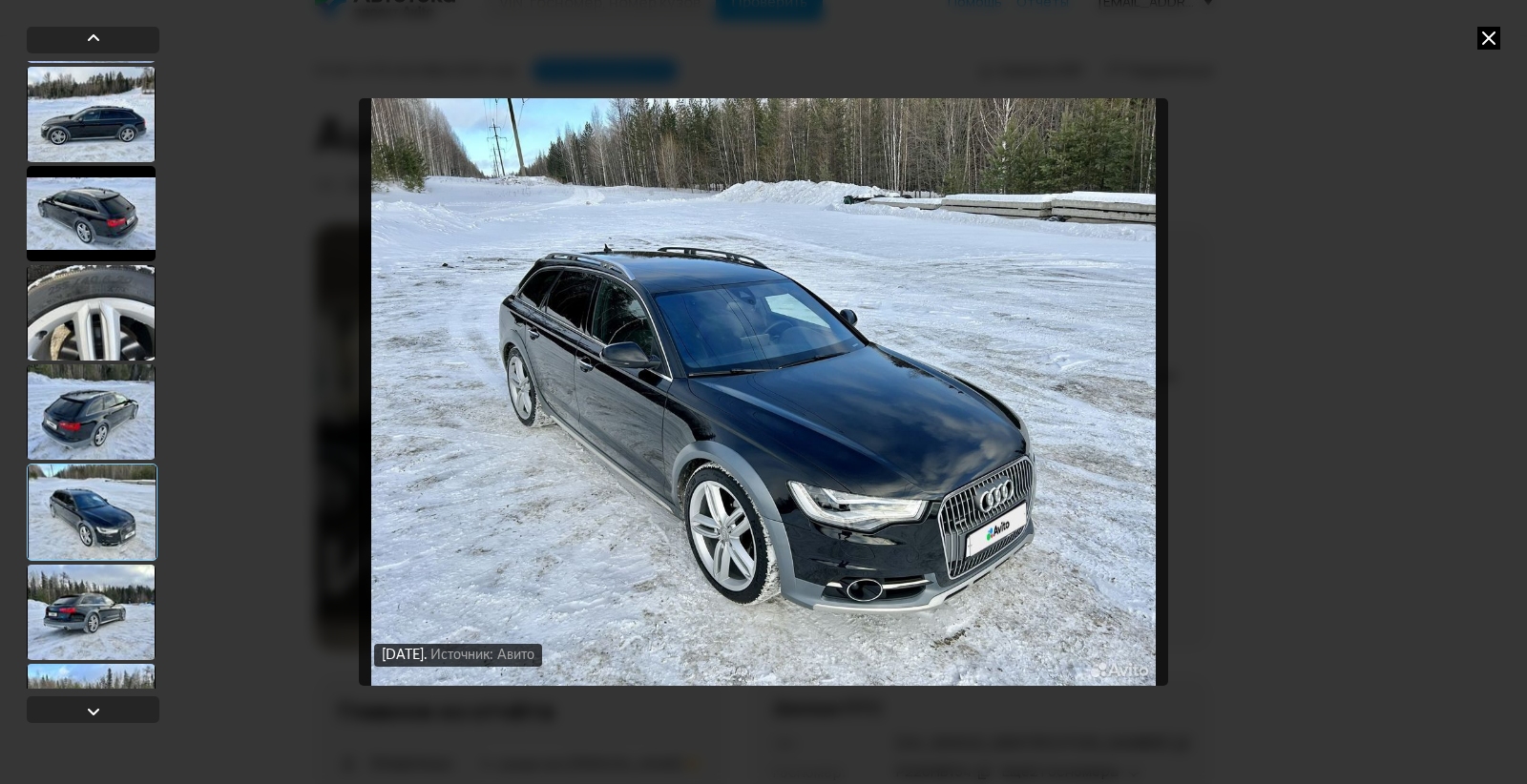
click at [107, 618] on div at bounding box center [91, 612] width 129 height 95
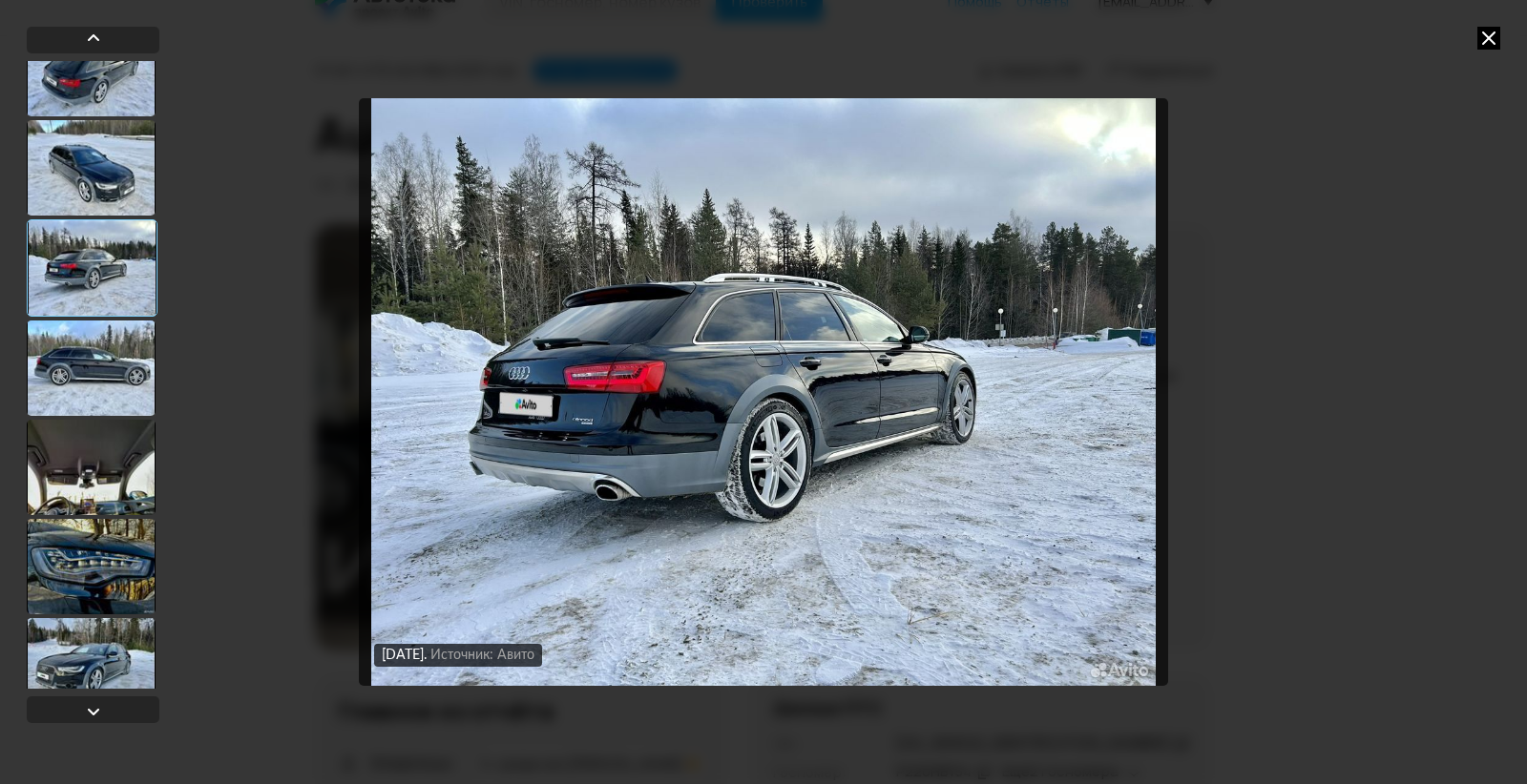
scroll to position [2955, 0]
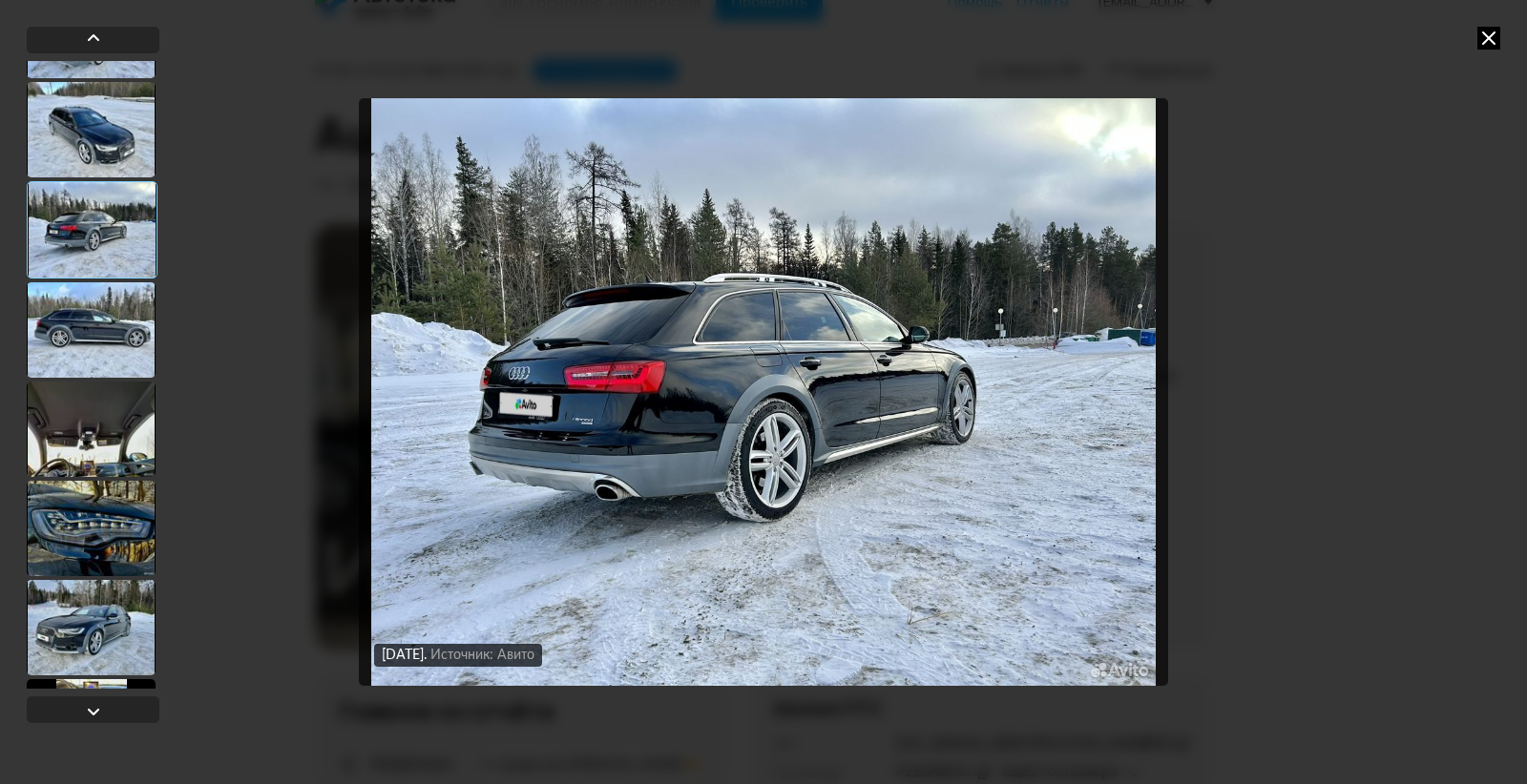
click at [95, 521] on div at bounding box center [91, 528] width 129 height 95
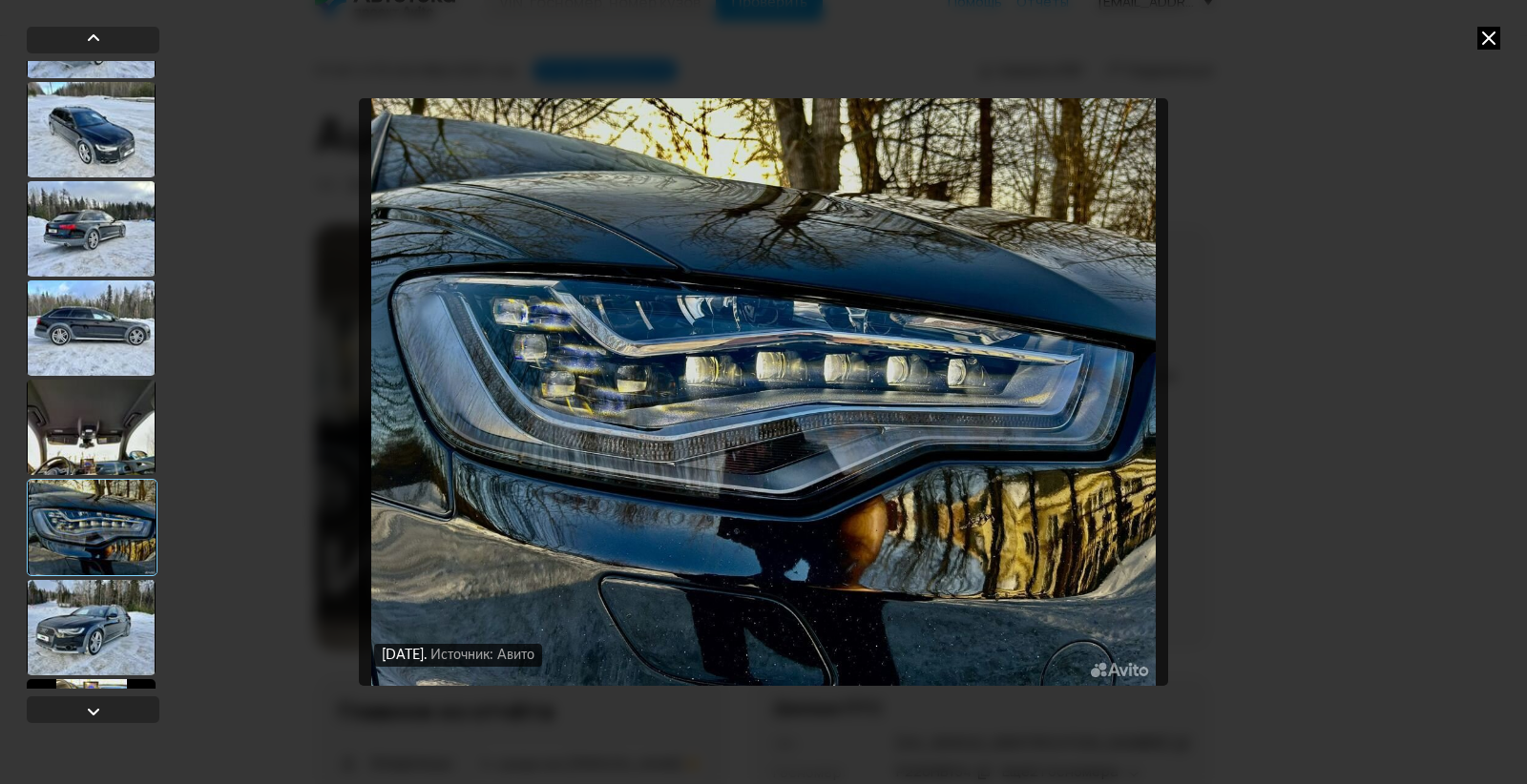
click at [94, 425] on div at bounding box center [91, 427] width 129 height 95
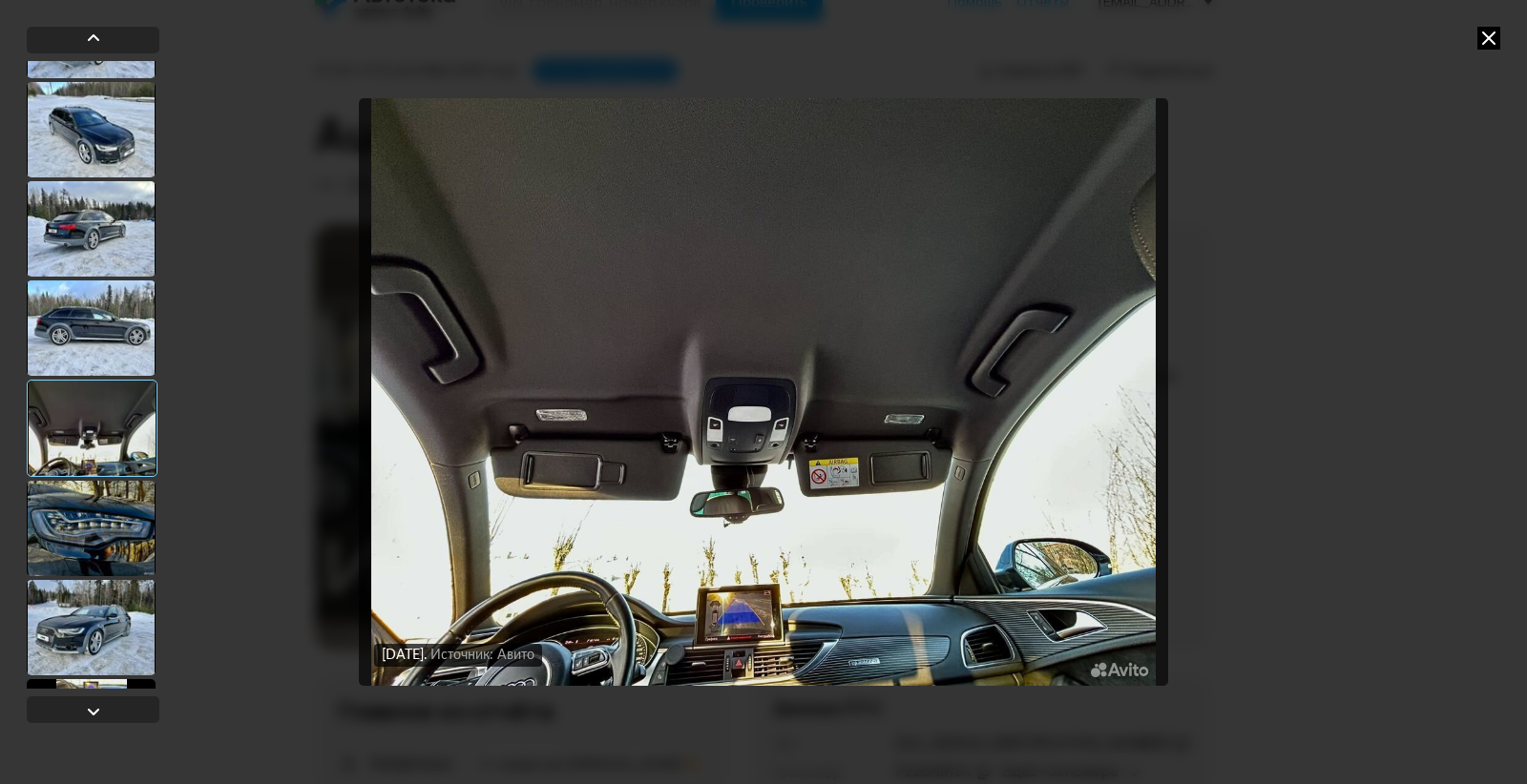
click at [86, 633] on div at bounding box center [91, 627] width 129 height 95
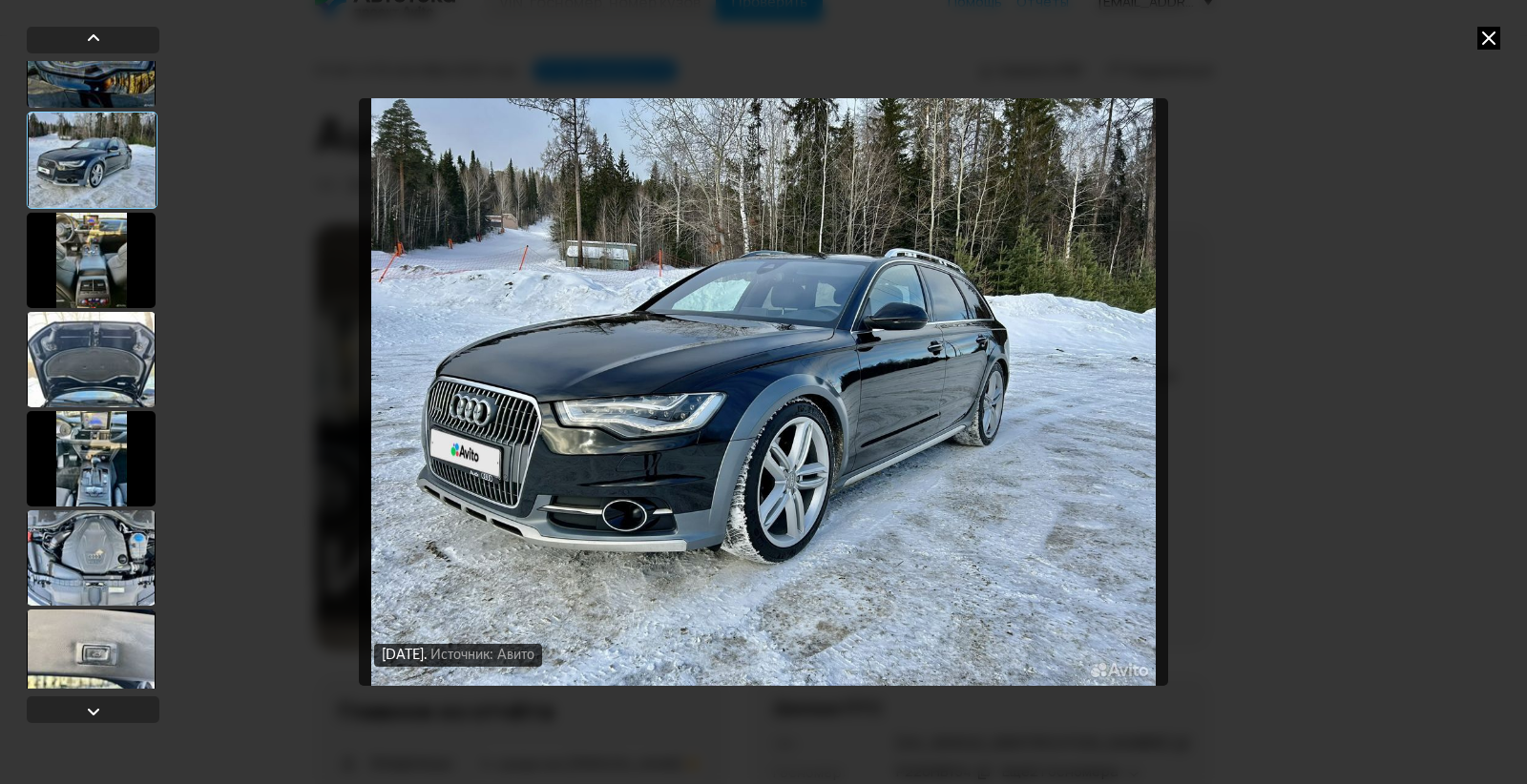
scroll to position [3432, 0]
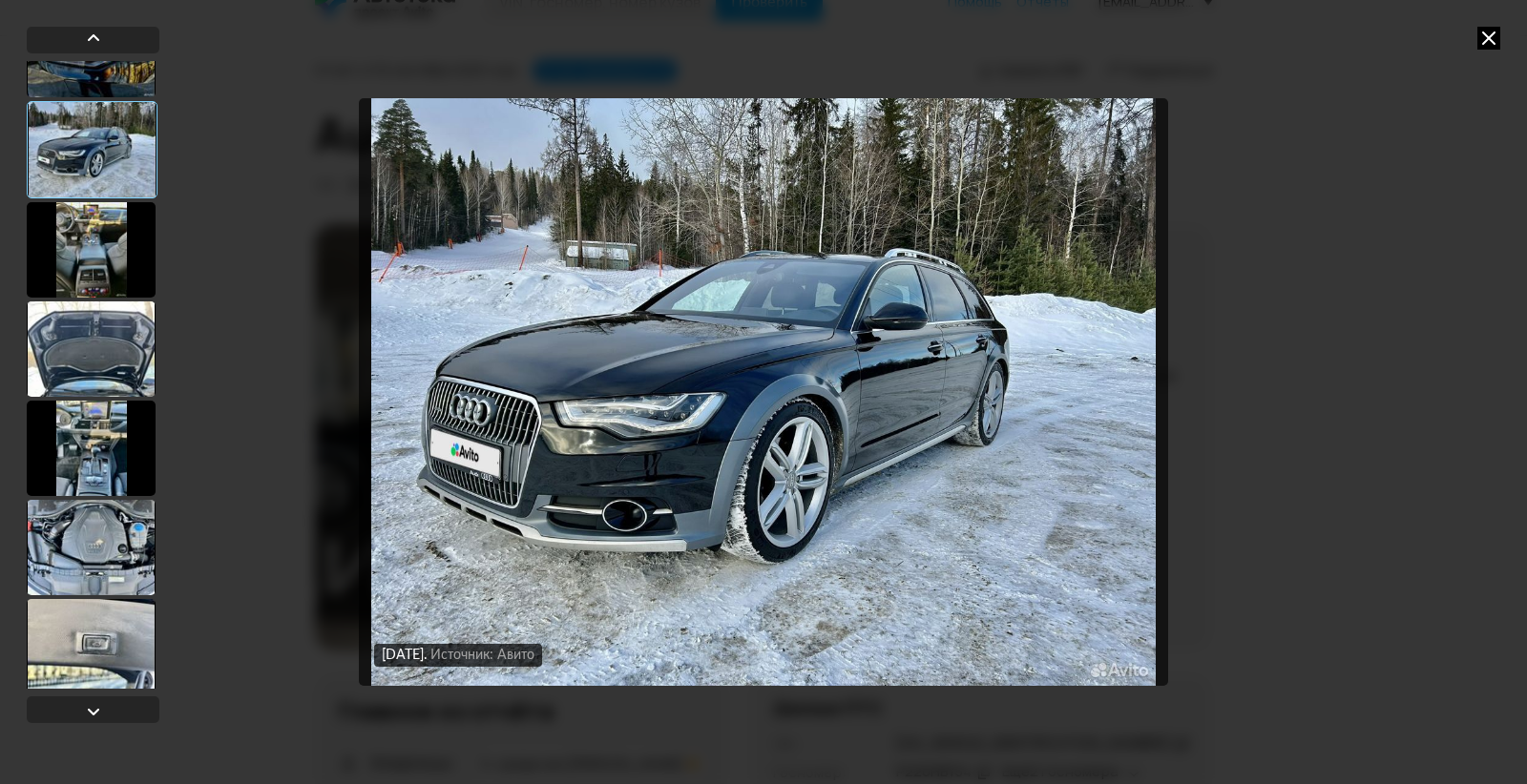
click at [98, 340] on div at bounding box center [91, 348] width 129 height 95
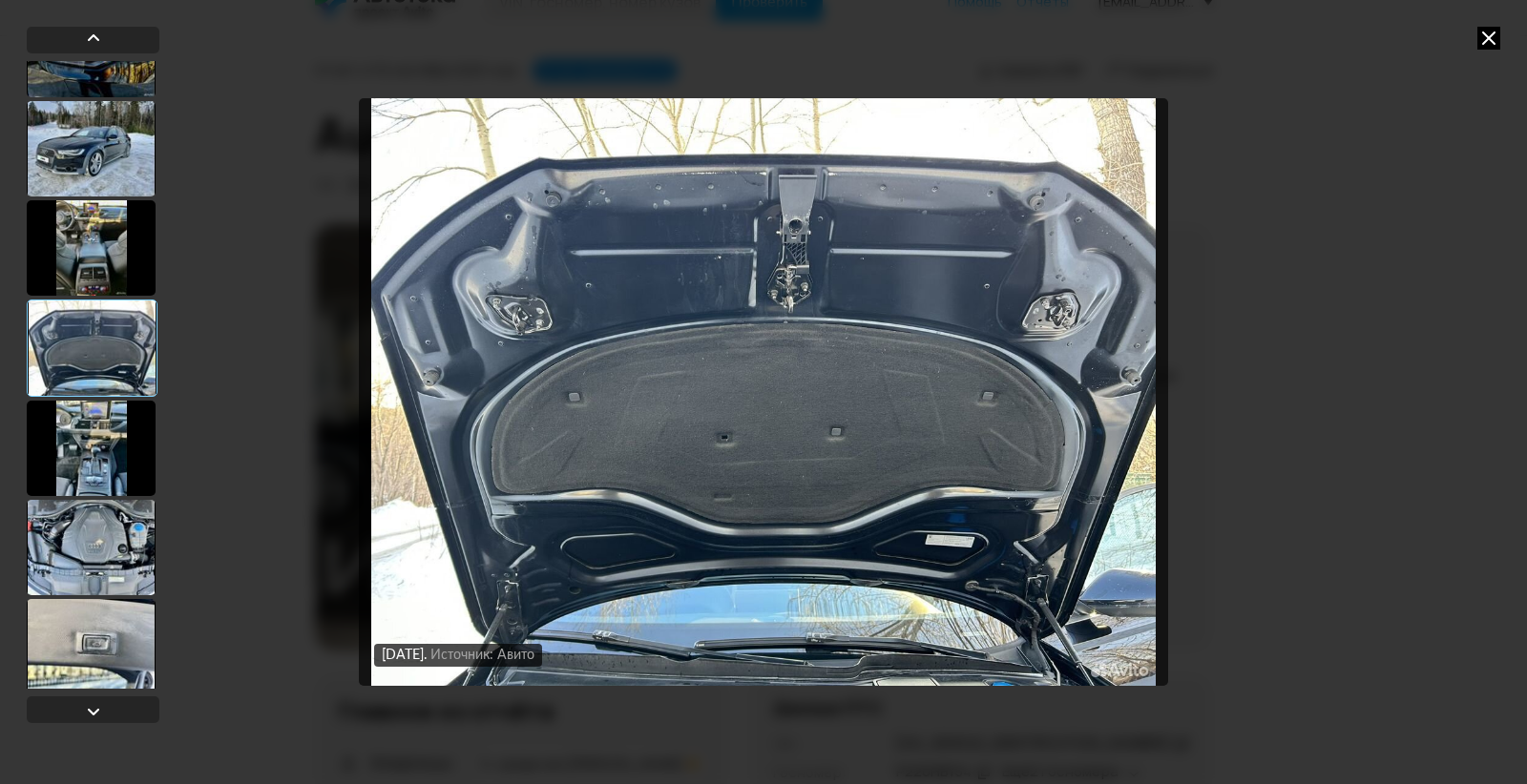
click at [88, 433] on div at bounding box center [91, 448] width 129 height 95
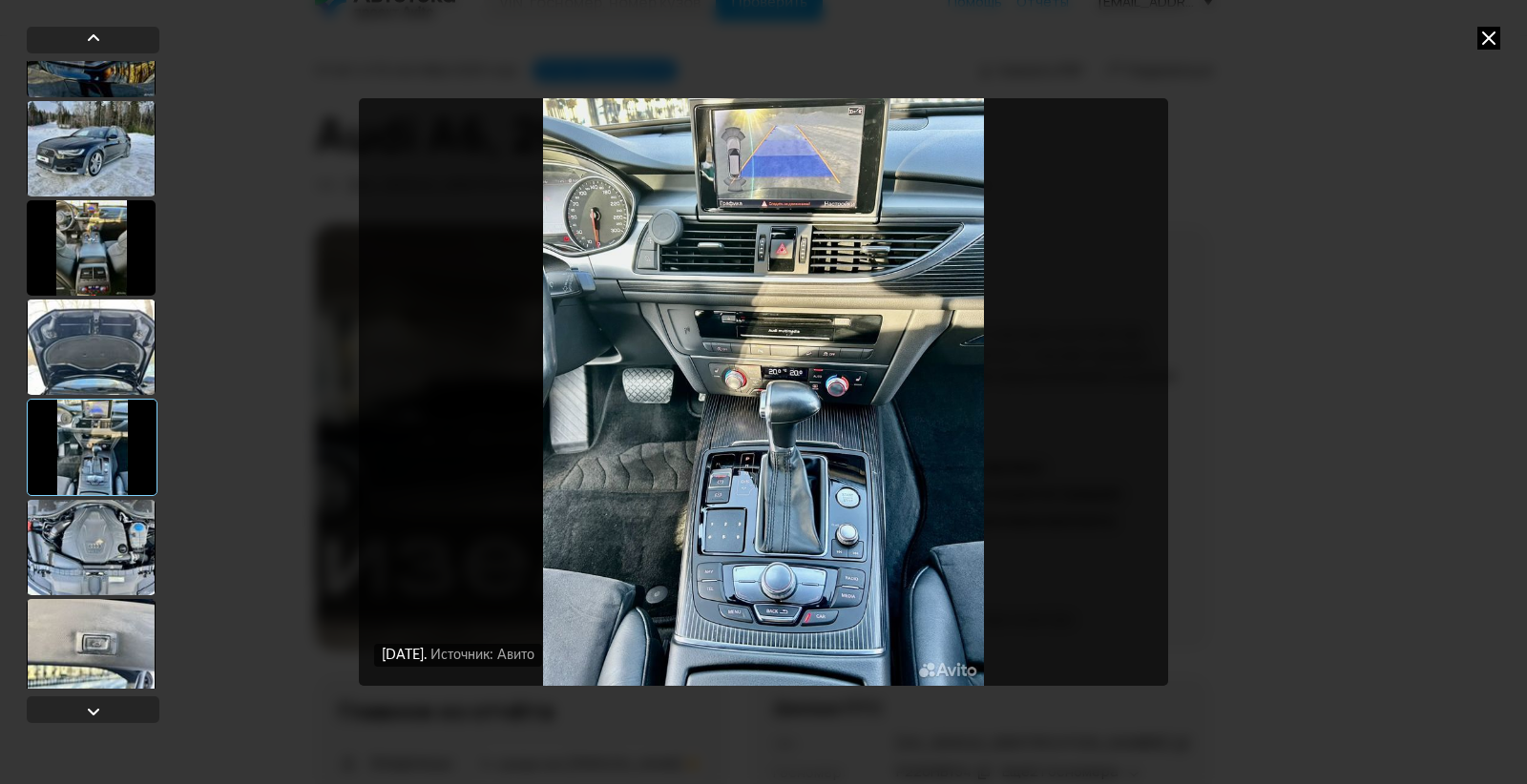
click at [98, 532] on div at bounding box center [91, 547] width 129 height 95
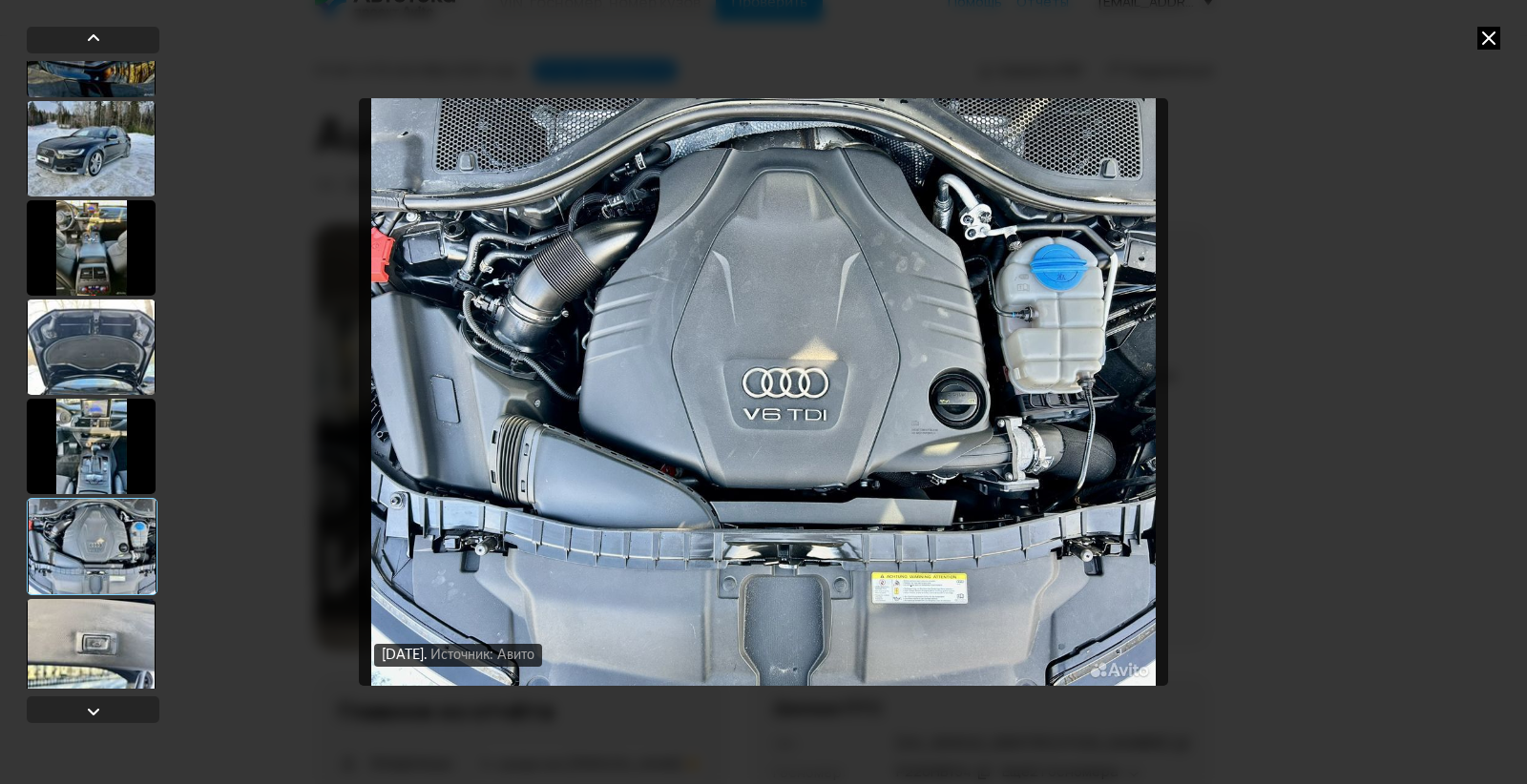
click at [82, 645] on div at bounding box center [91, 646] width 129 height 95
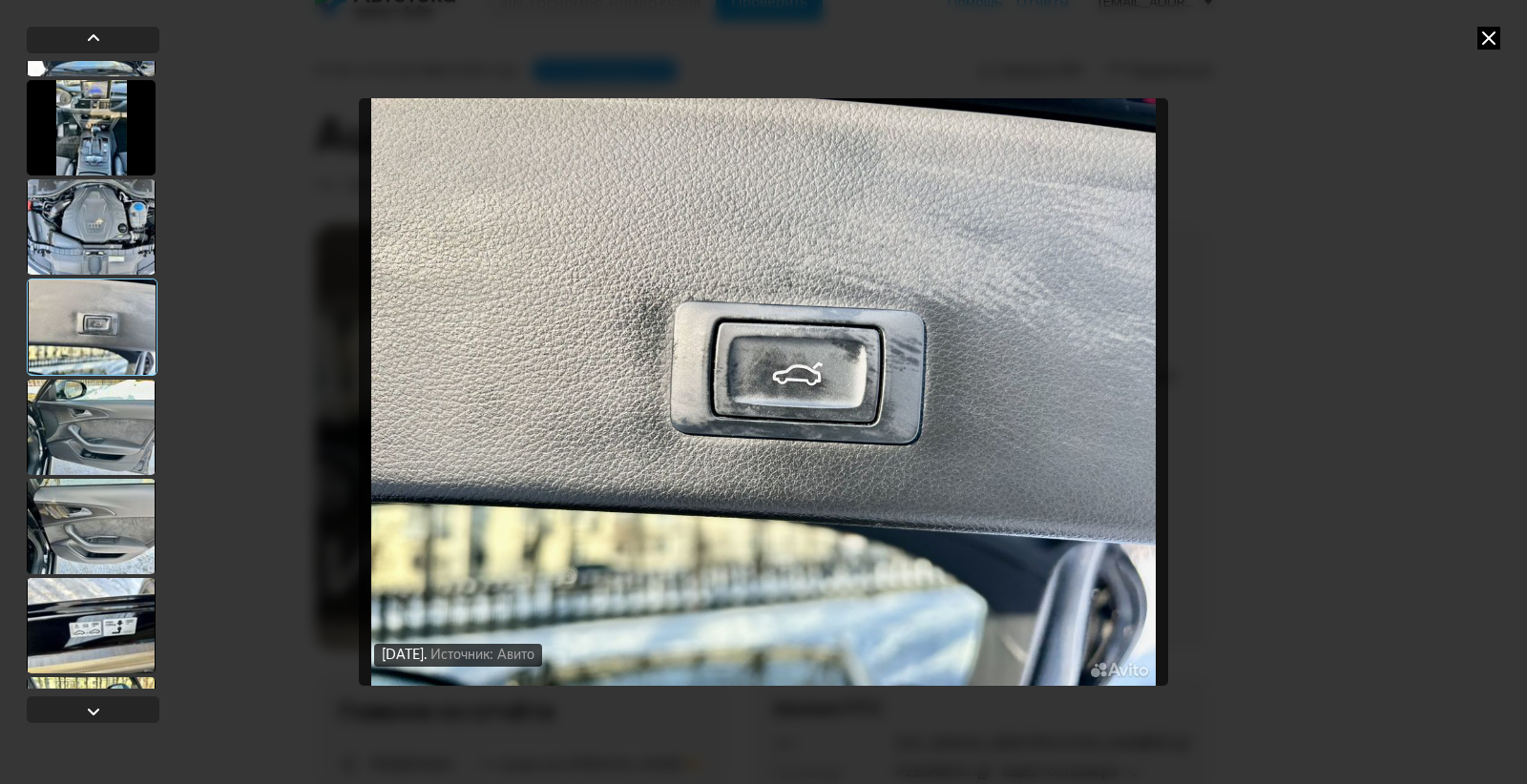
scroll to position [3814, 0]
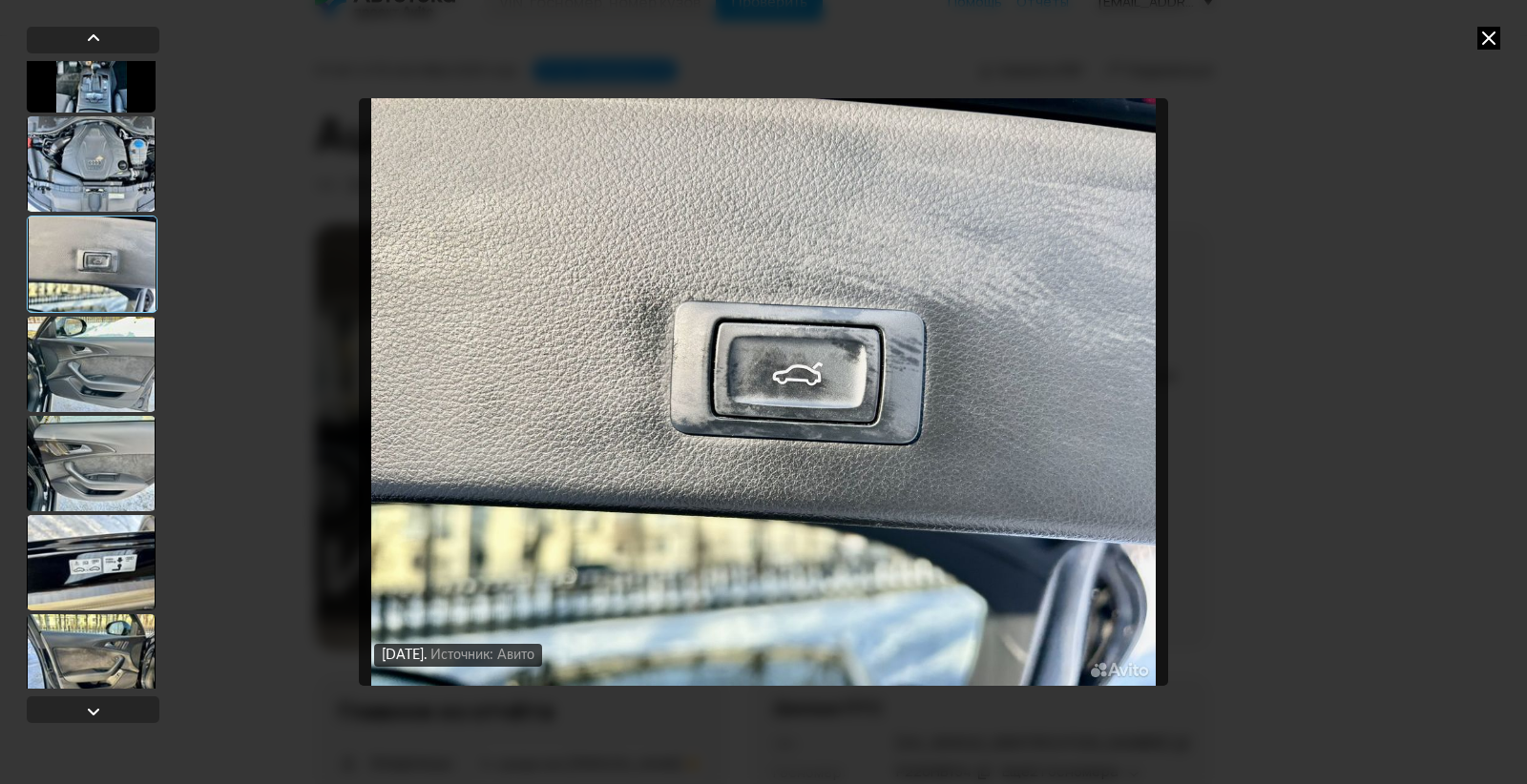
click at [108, 570] on div at bounding box center [91, 563] width 129 height 95
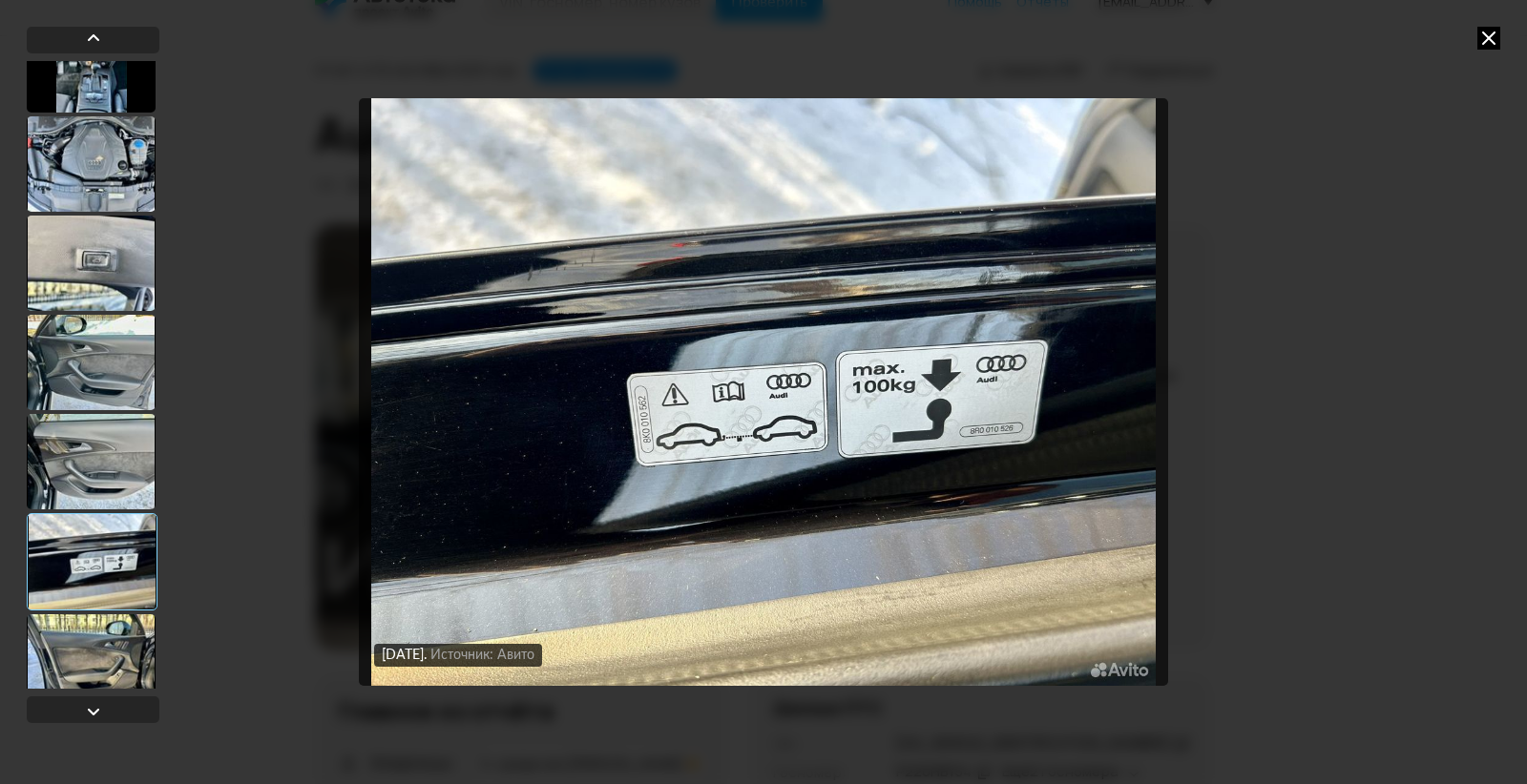
click at [100, 464] on div at bounding box center [91, 461] width 129 height 95
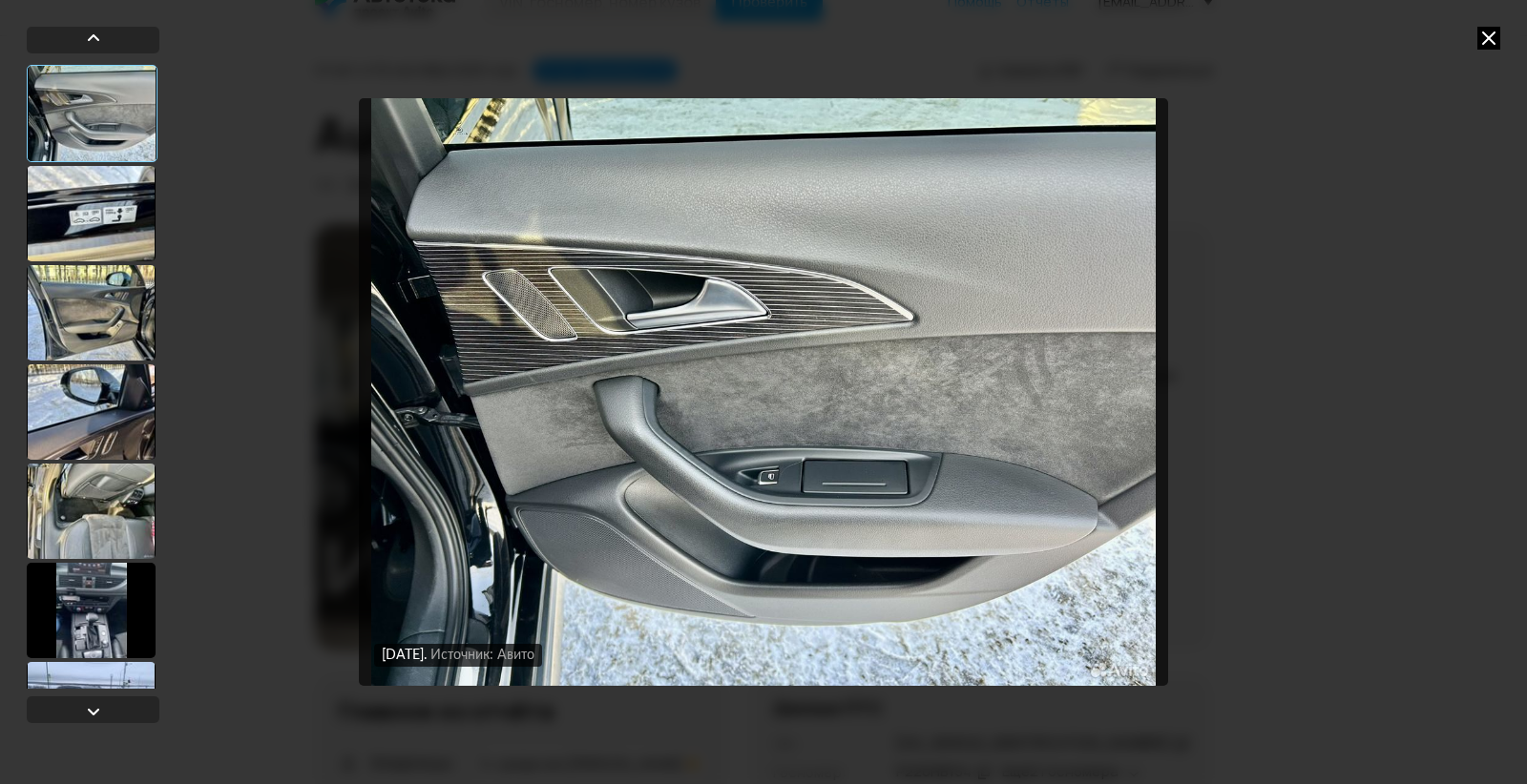
scroll to position [4291, 0]
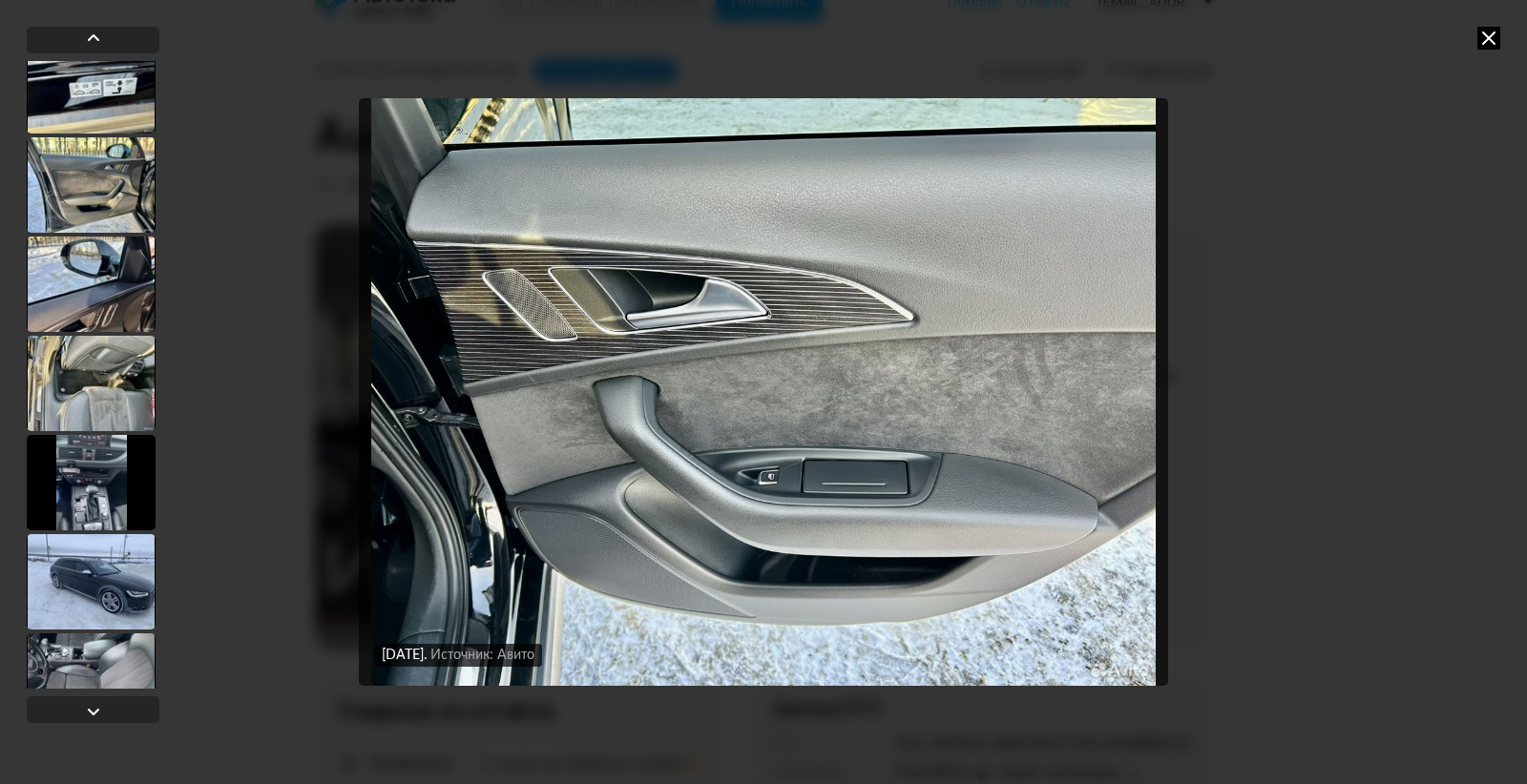
click at [86, 377] on div at bounding box center [91, 383] width 129 height 95
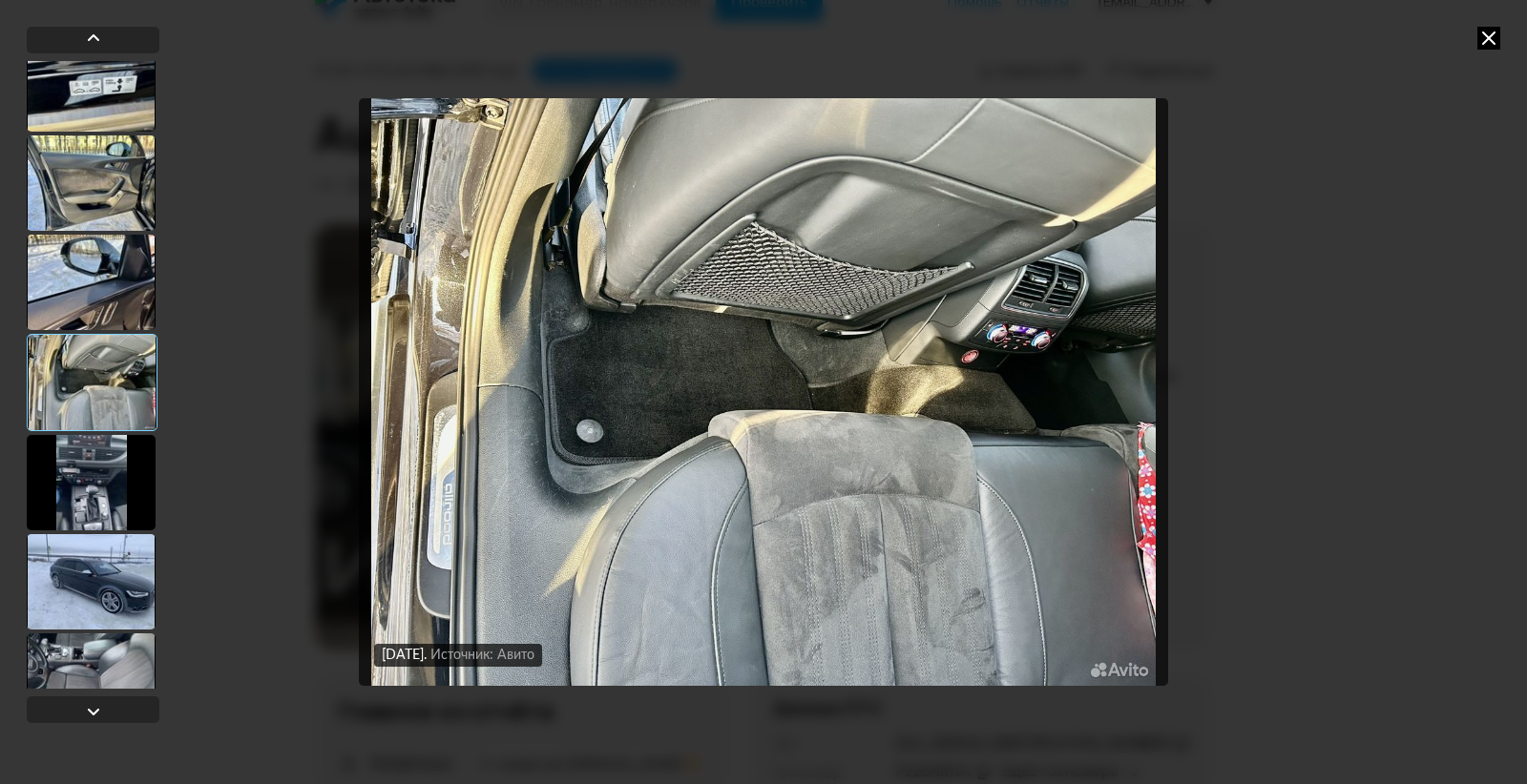
scroll to position [4289, 0]
click at [115, 539] on div at bounding box center [91, 583] width 129 height 95
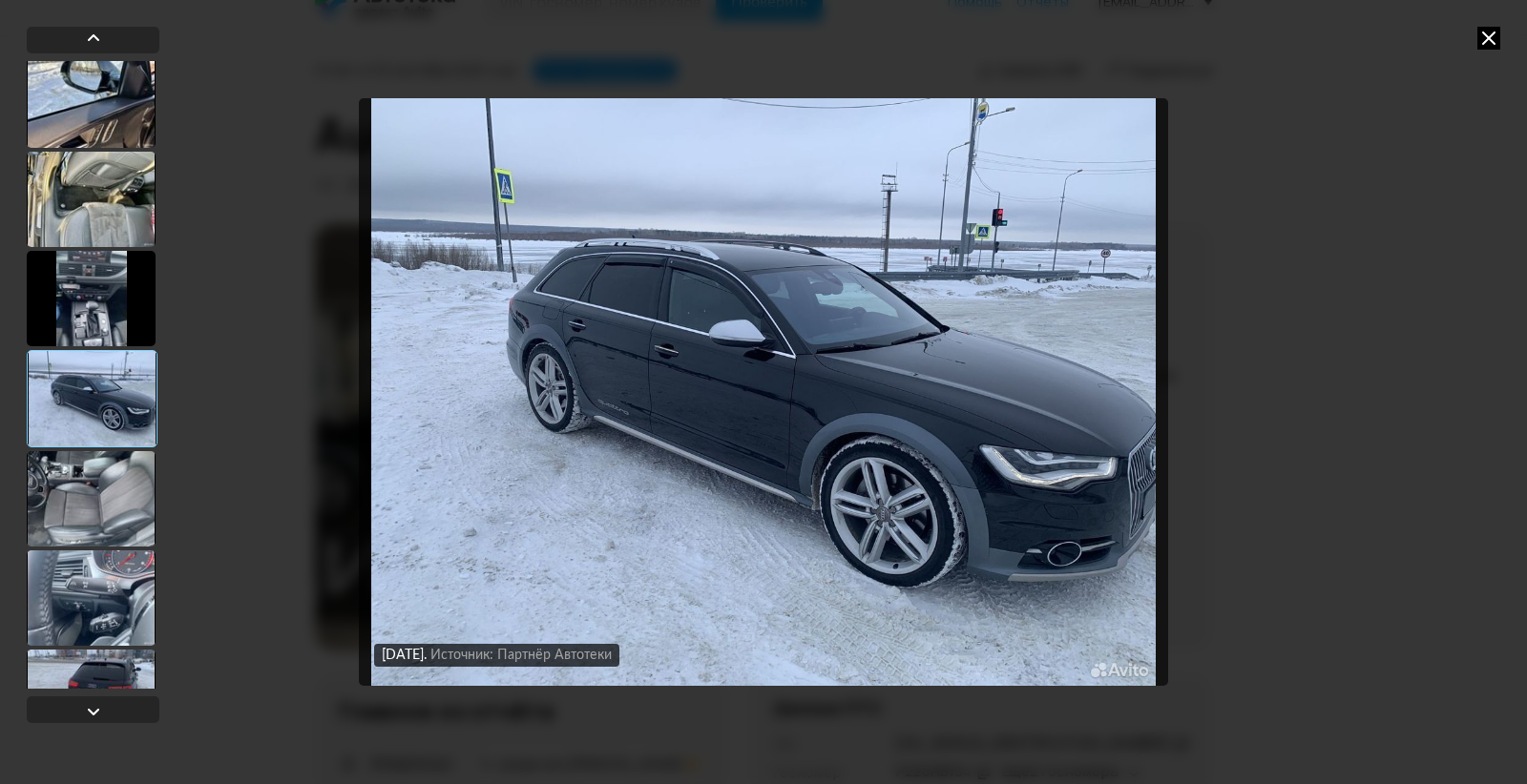
scroll to position [4575, 0]
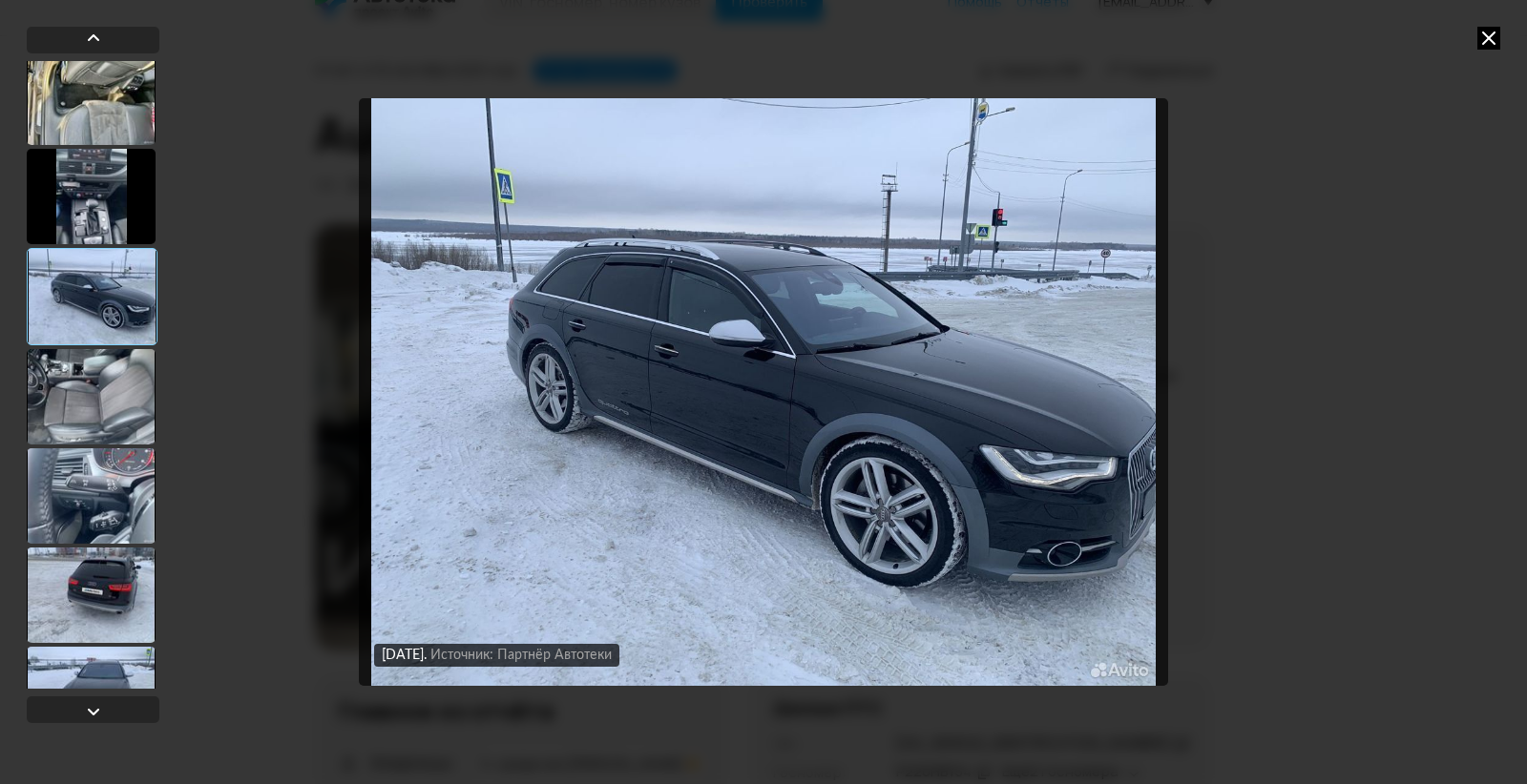
click at [112, 410] on div at bounding box center [91, 396] width 129 height 95
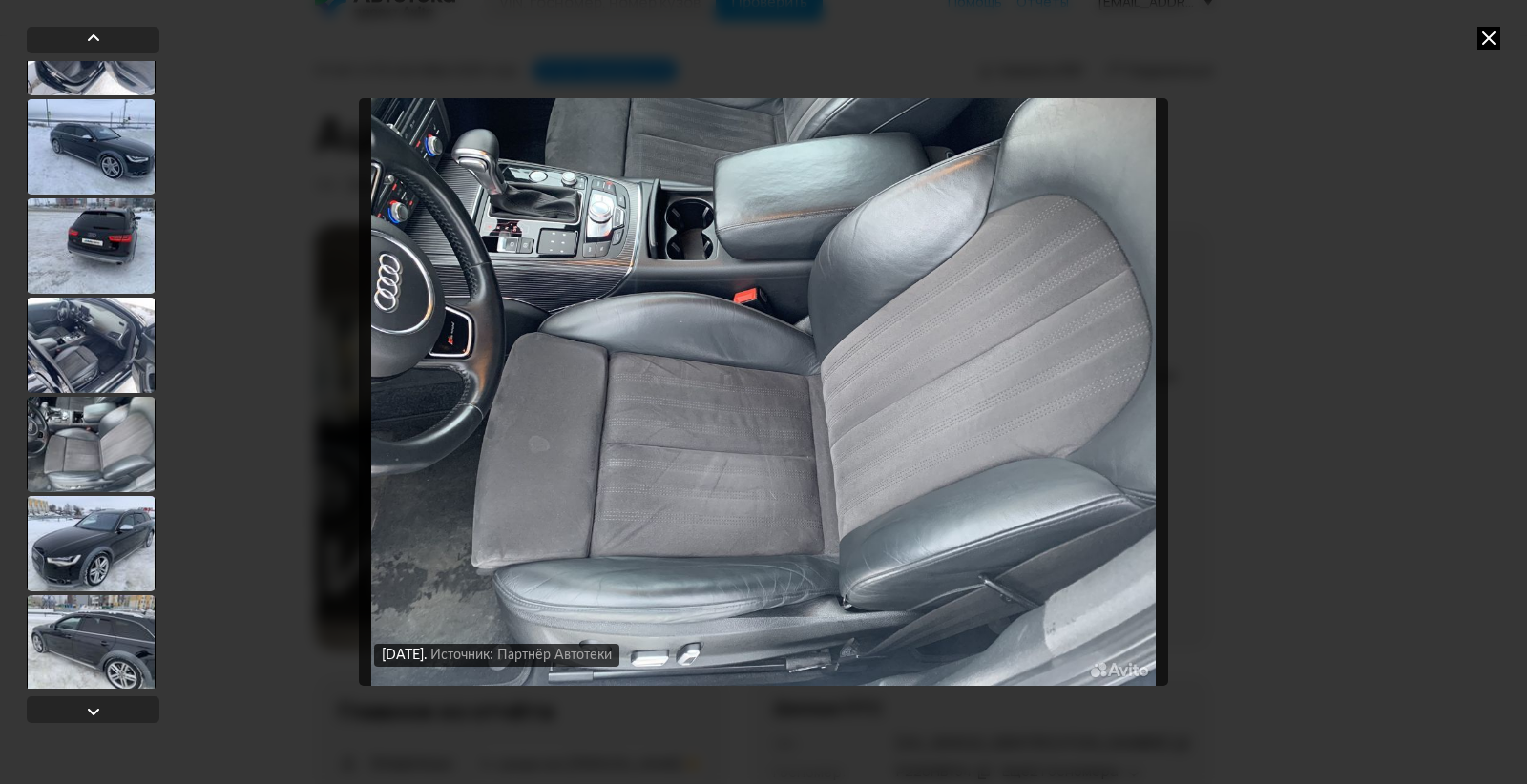
scroll to position [6293, 0]
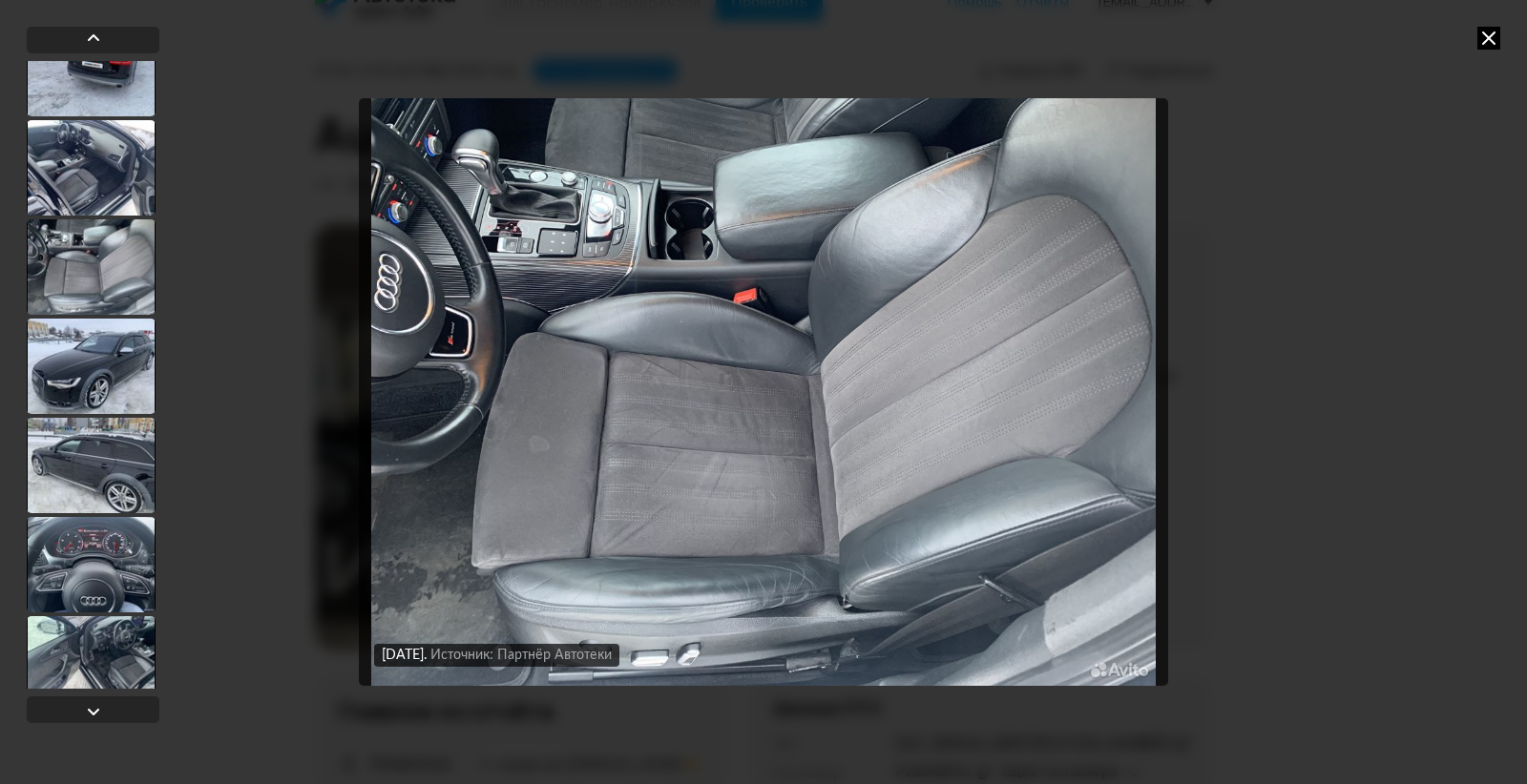
click at [86, 270] on div at bounding box center [91, 266] width 129 height 95
click at [99, 374] on div at bounding box center [91, 367] width 129 height 95
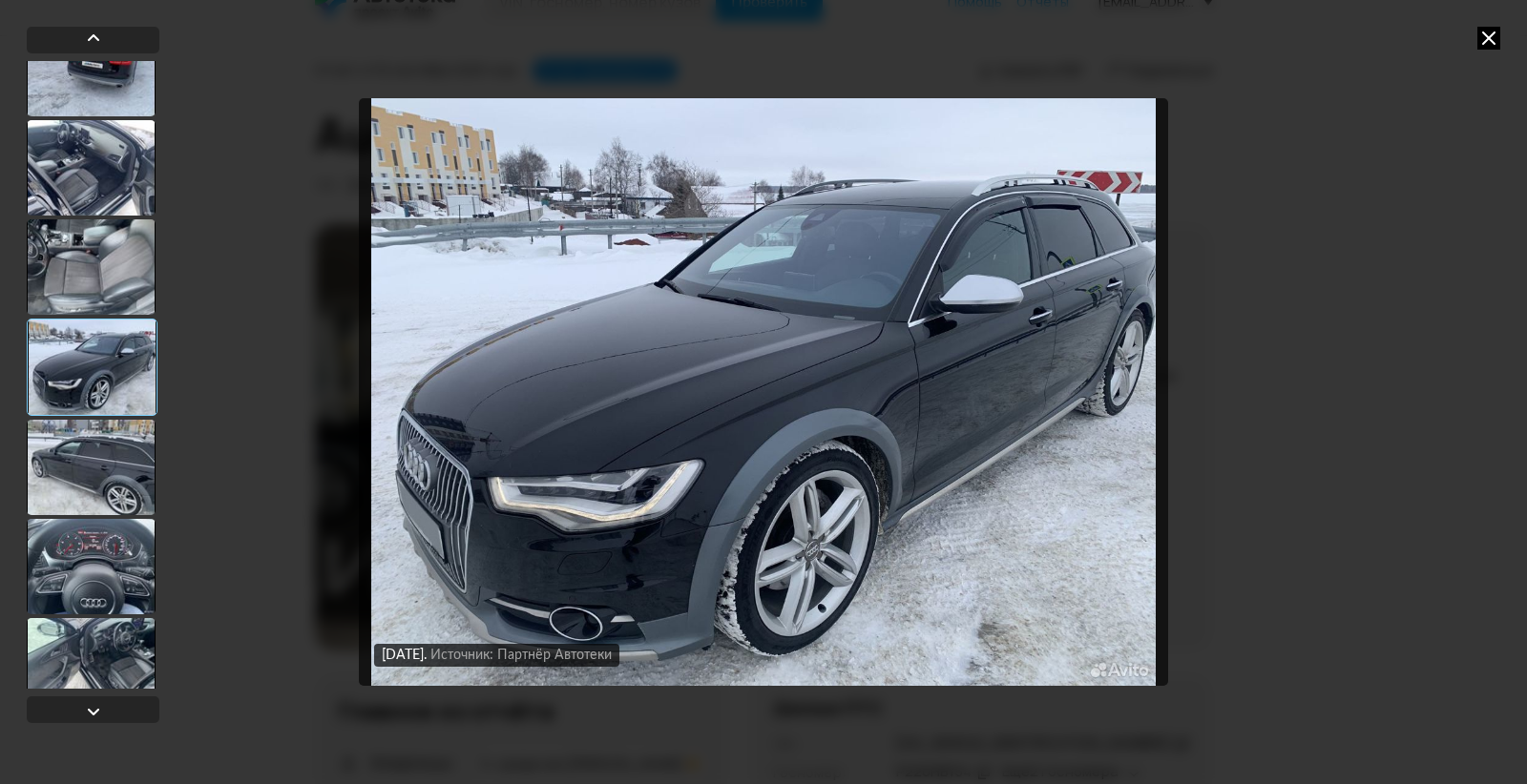
click at [105, 263] on div at bounding box center [91, 266] width 129 height 95
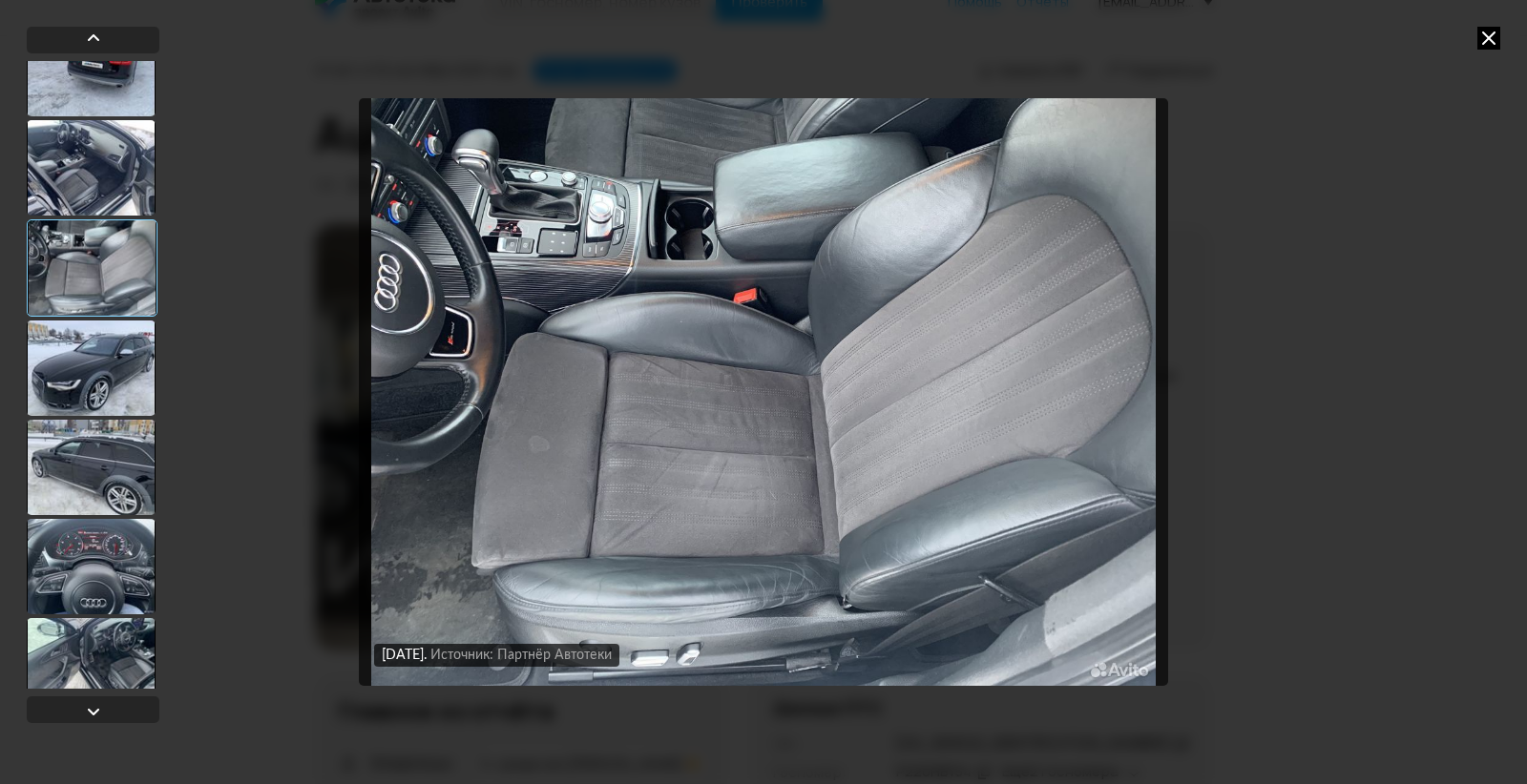
click at [81, 355] on div at bounding box center [91, 367] width 129 height 95
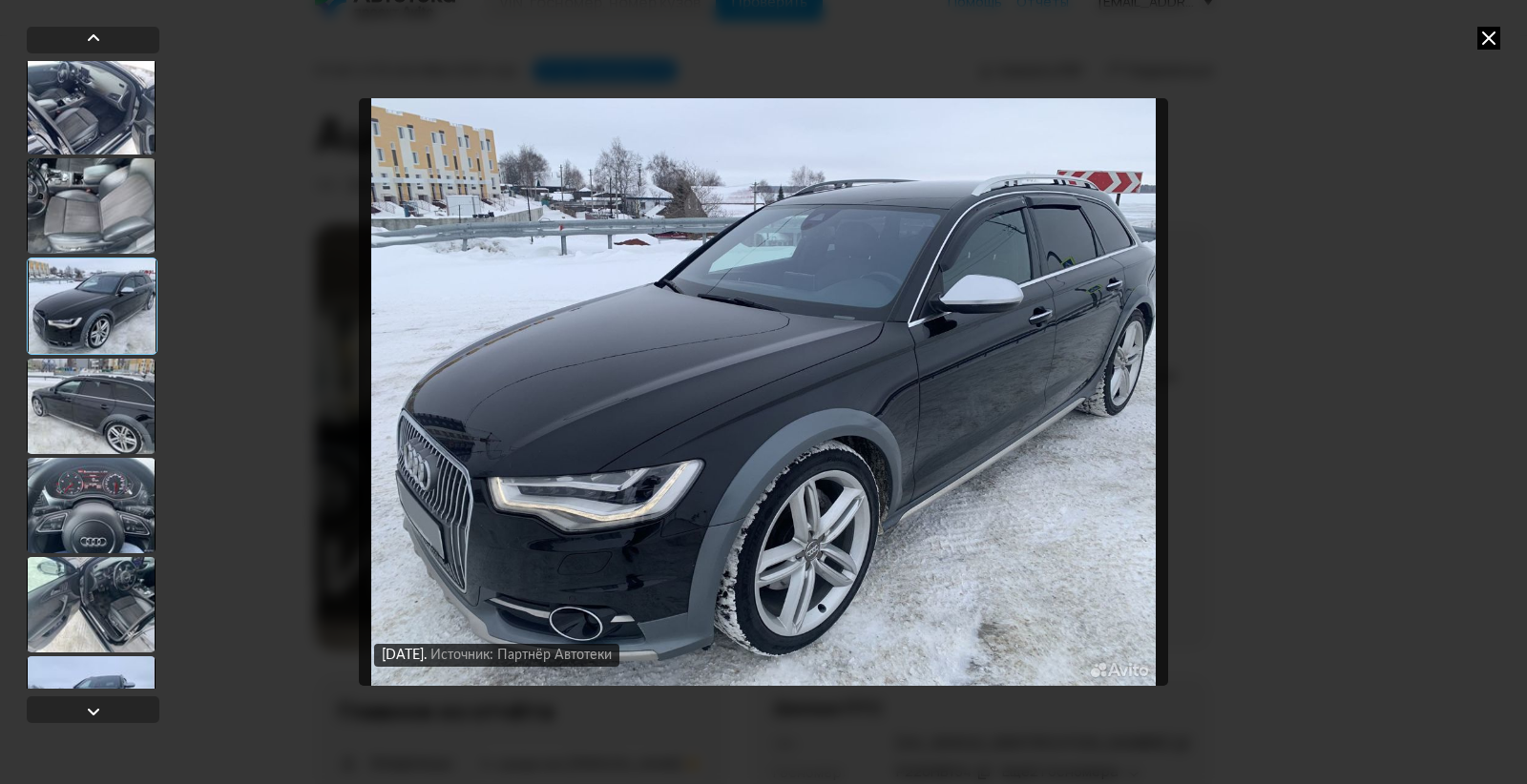
scroll to position [6518, 0]
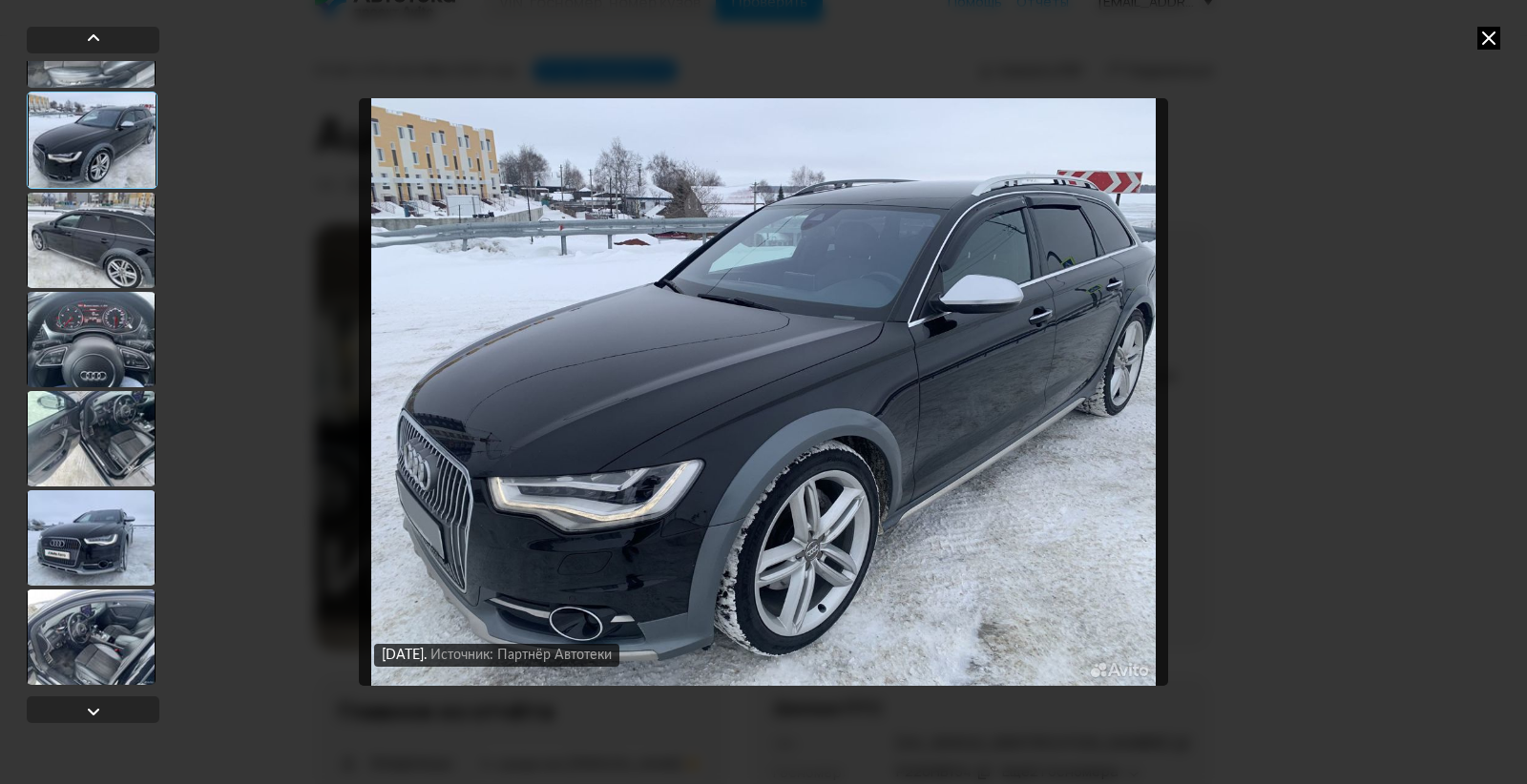
click at [89, 329] on div at bounding box center [91, 339] width 129 height 95
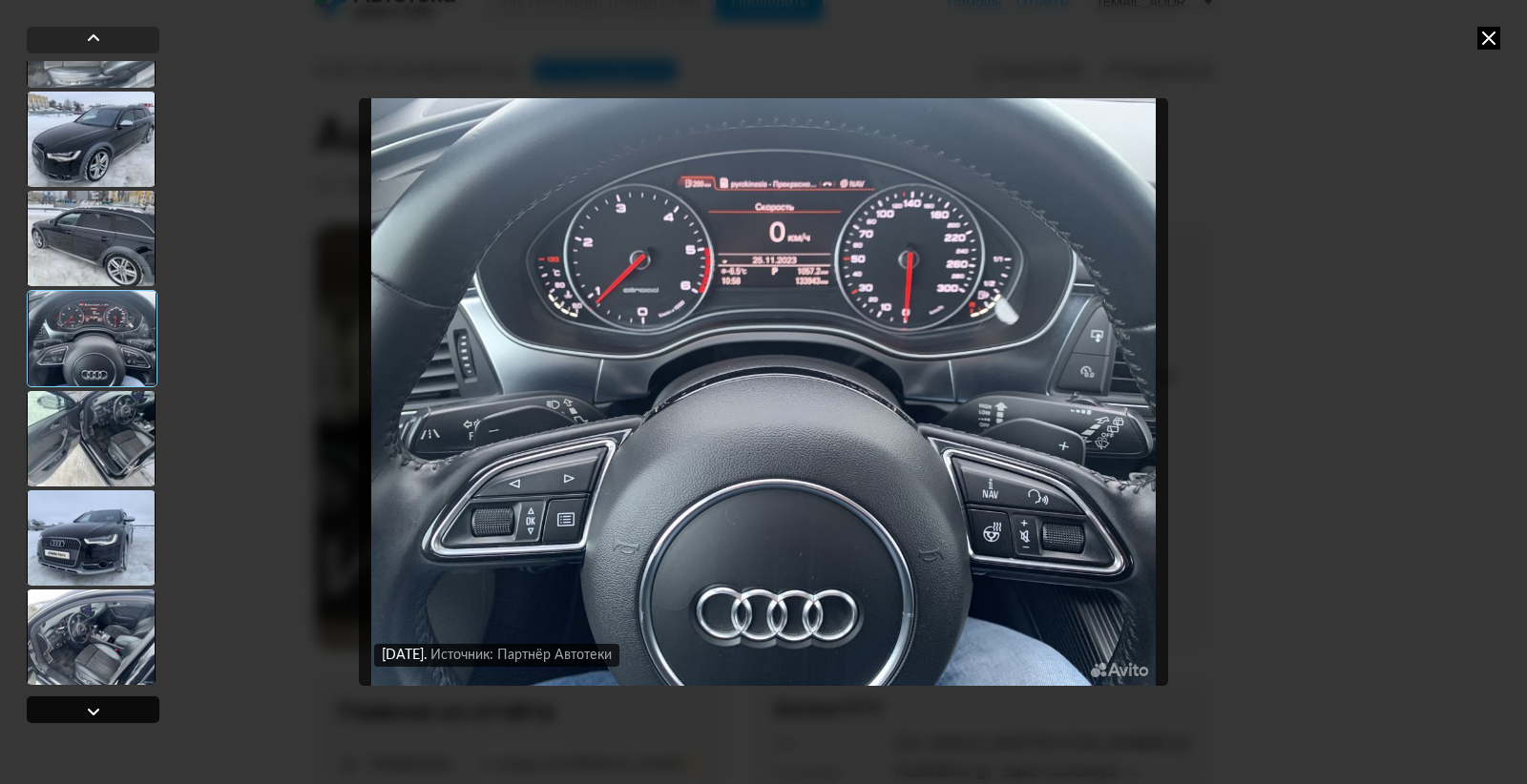
click at [106, 717] on div at bounding box center [93, 710] width 133 height 27
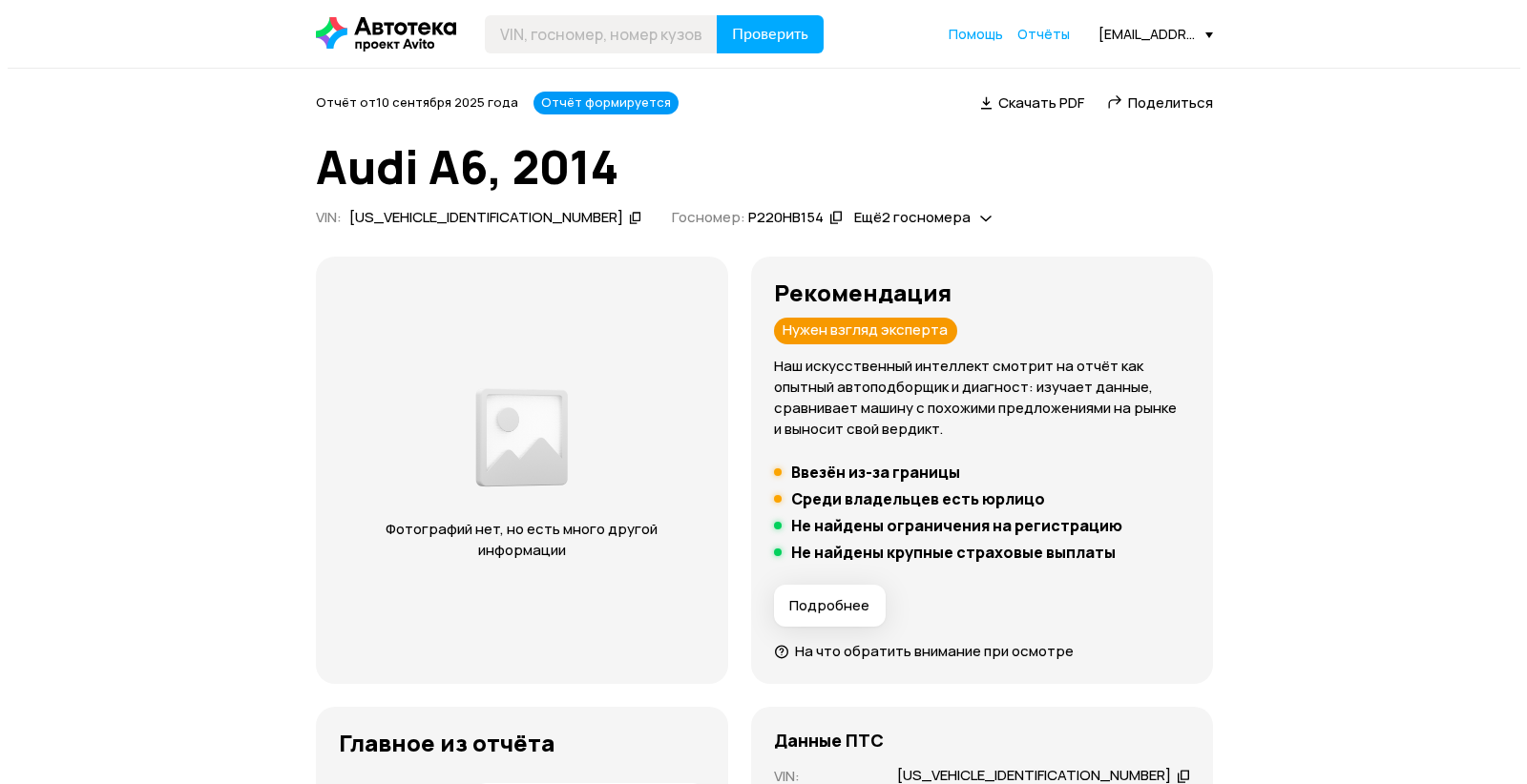
scroll to position [33, 0]
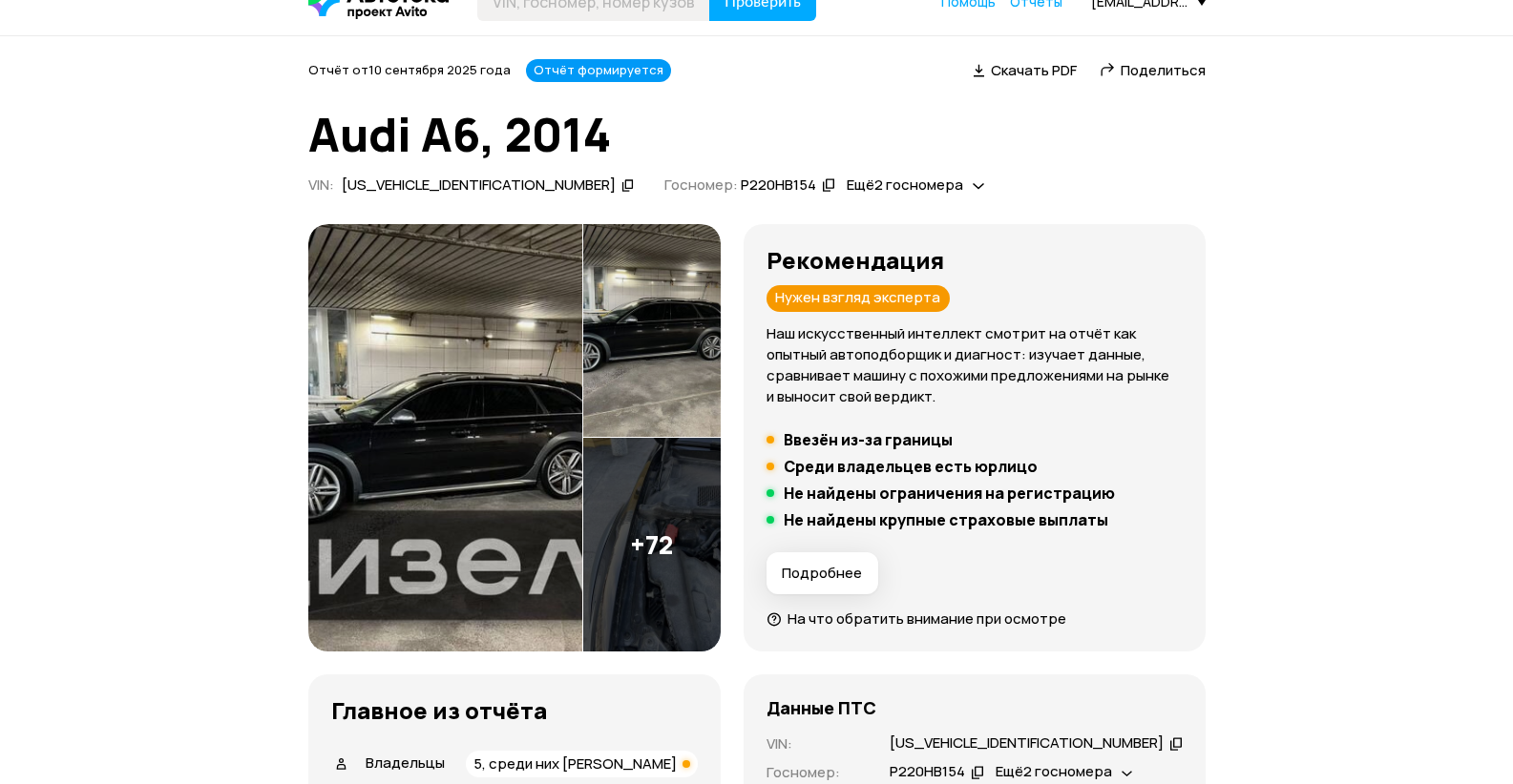
click at [555, 493] on img at bounding box center [446, 438] width 275 height 428
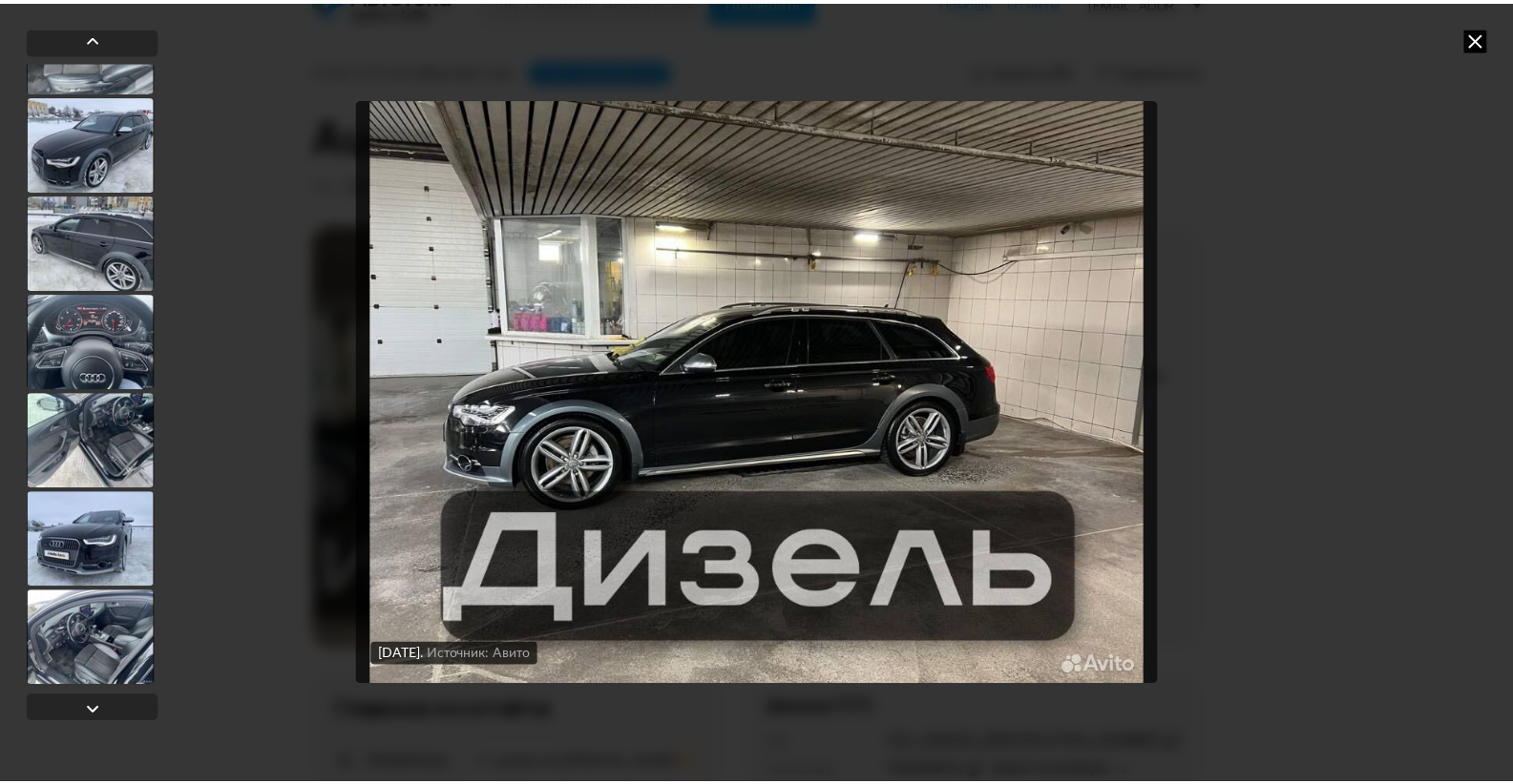
scroll to position [6816, 0]
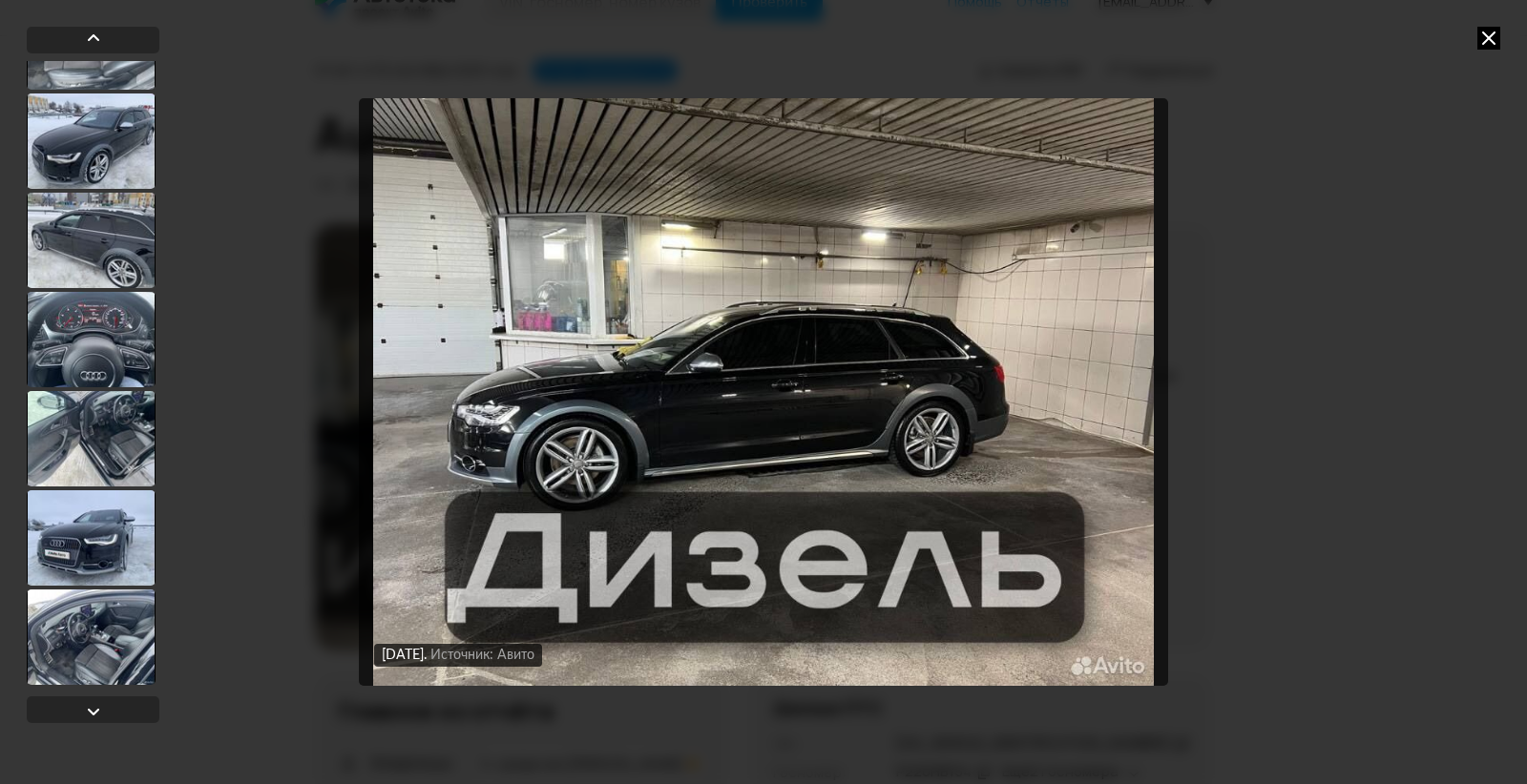
click at [1489, 38] on icon at bounding box center [1489, 38] width 23 height 23
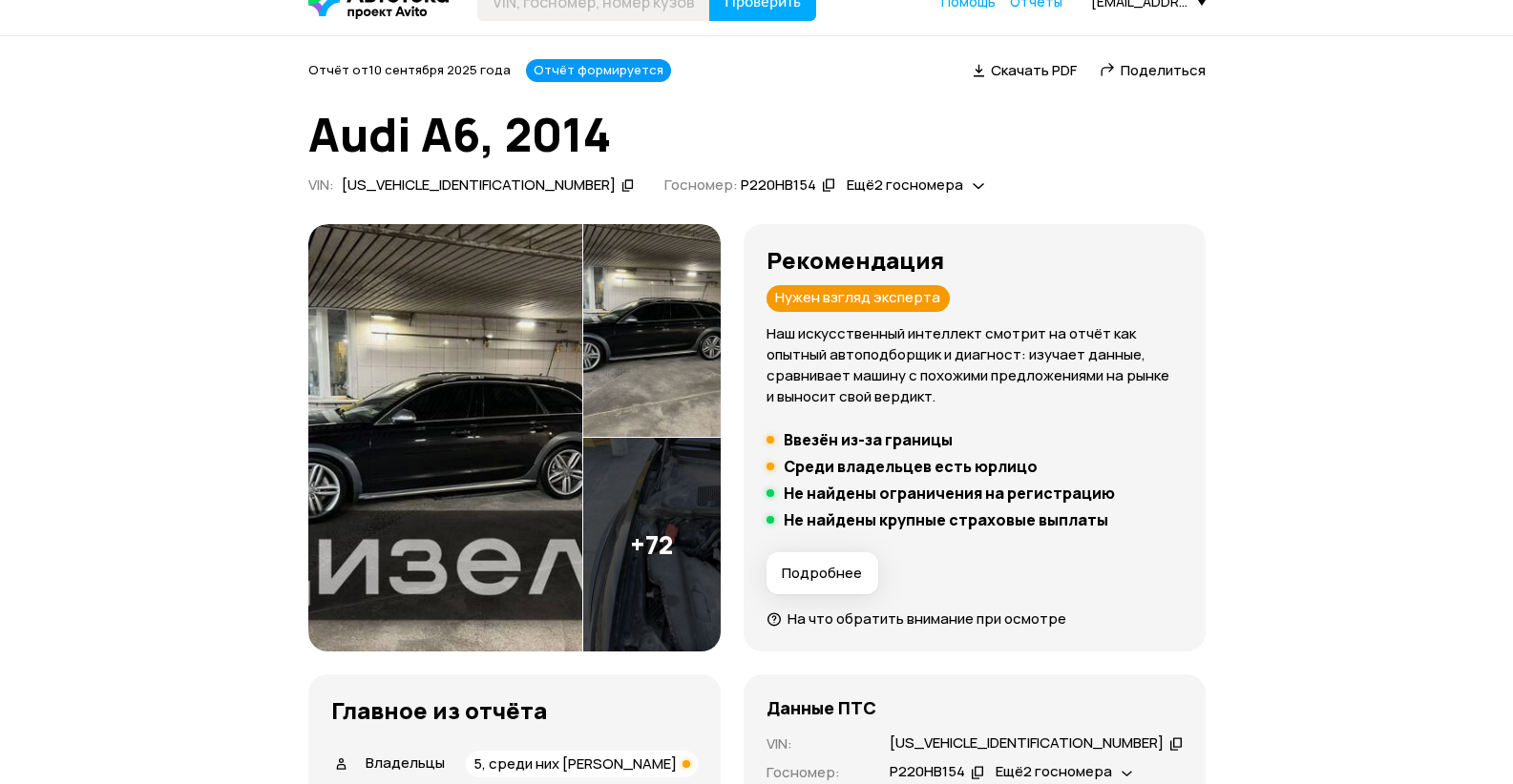
scroll to position [0, 0]
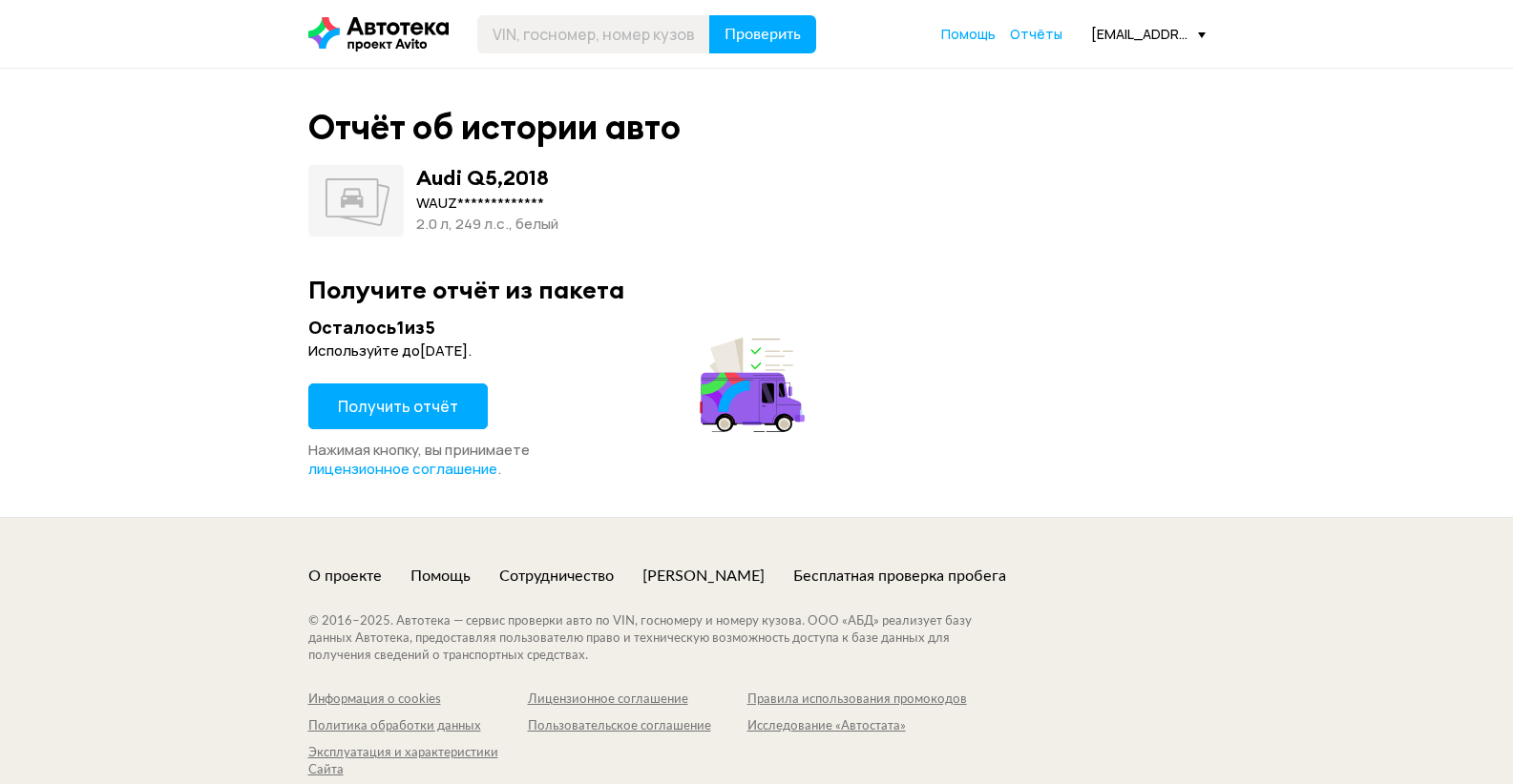
click at [405, 411] on span "Получить отчёт" at bounding box center [397, 407] width 120 height 21
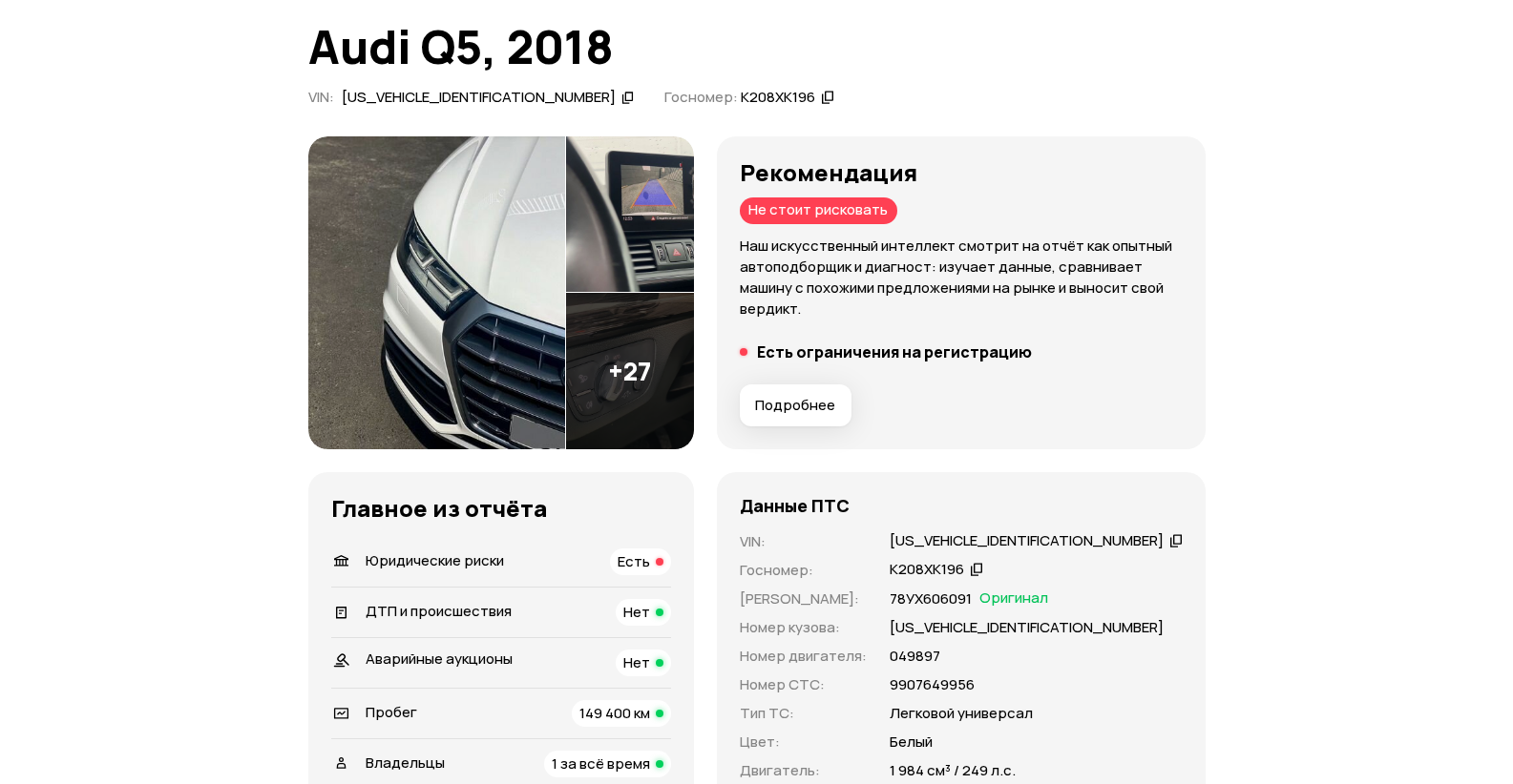
scroll to position [382, 0]
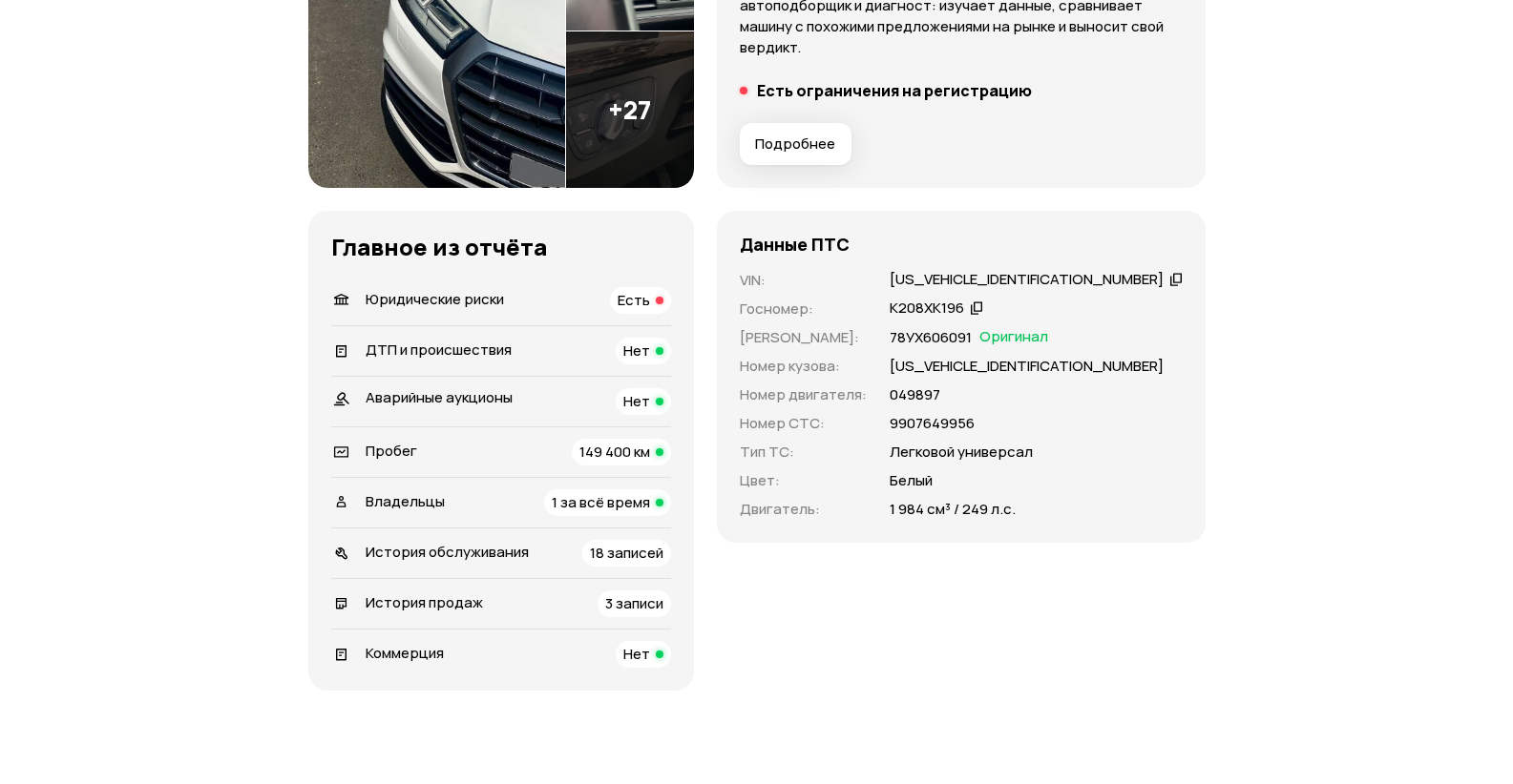
click at [414, 298] on span "Юридические риски" at bounding box center [435, 298] width 139 height 20
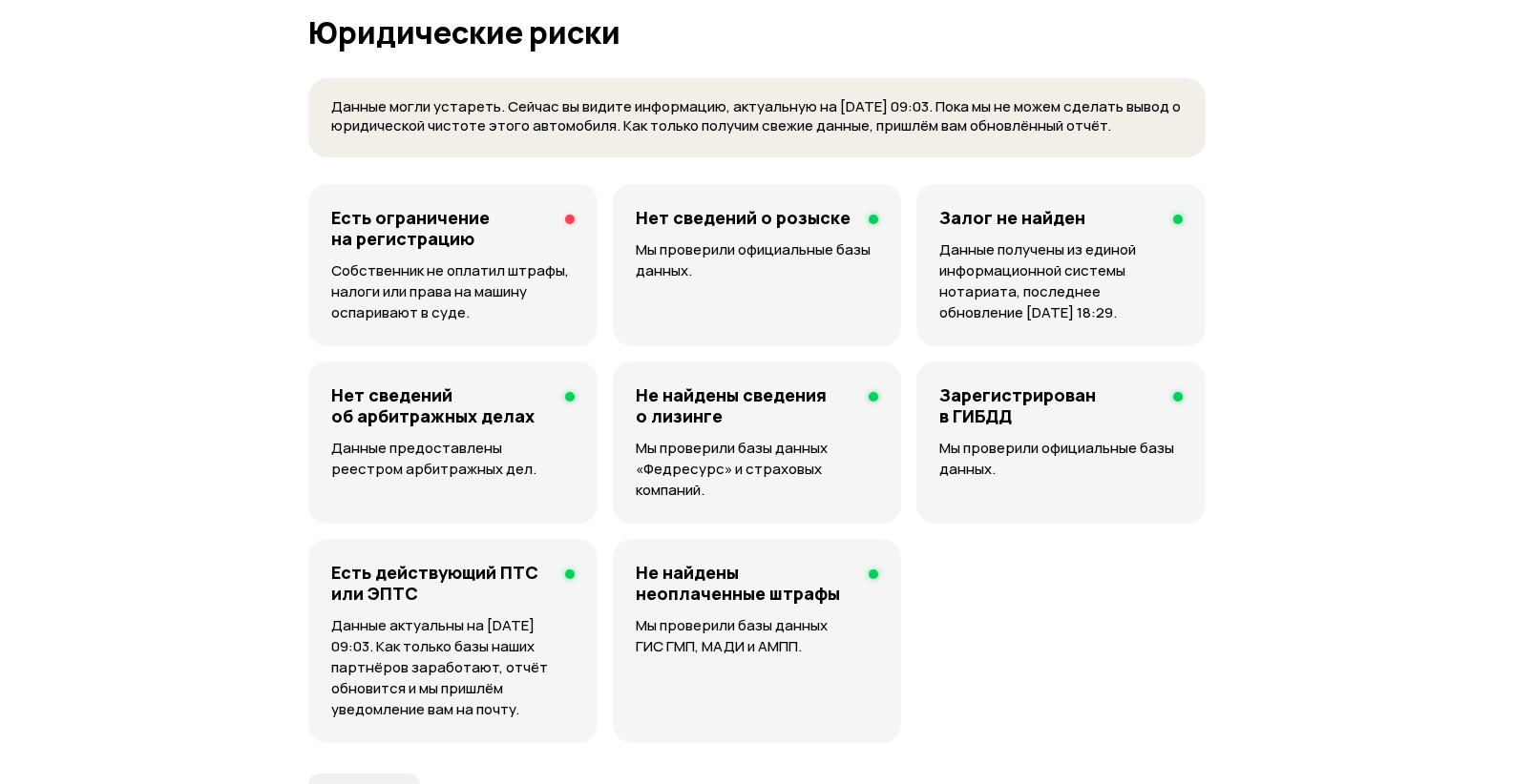
scroll to position [1168, 0]
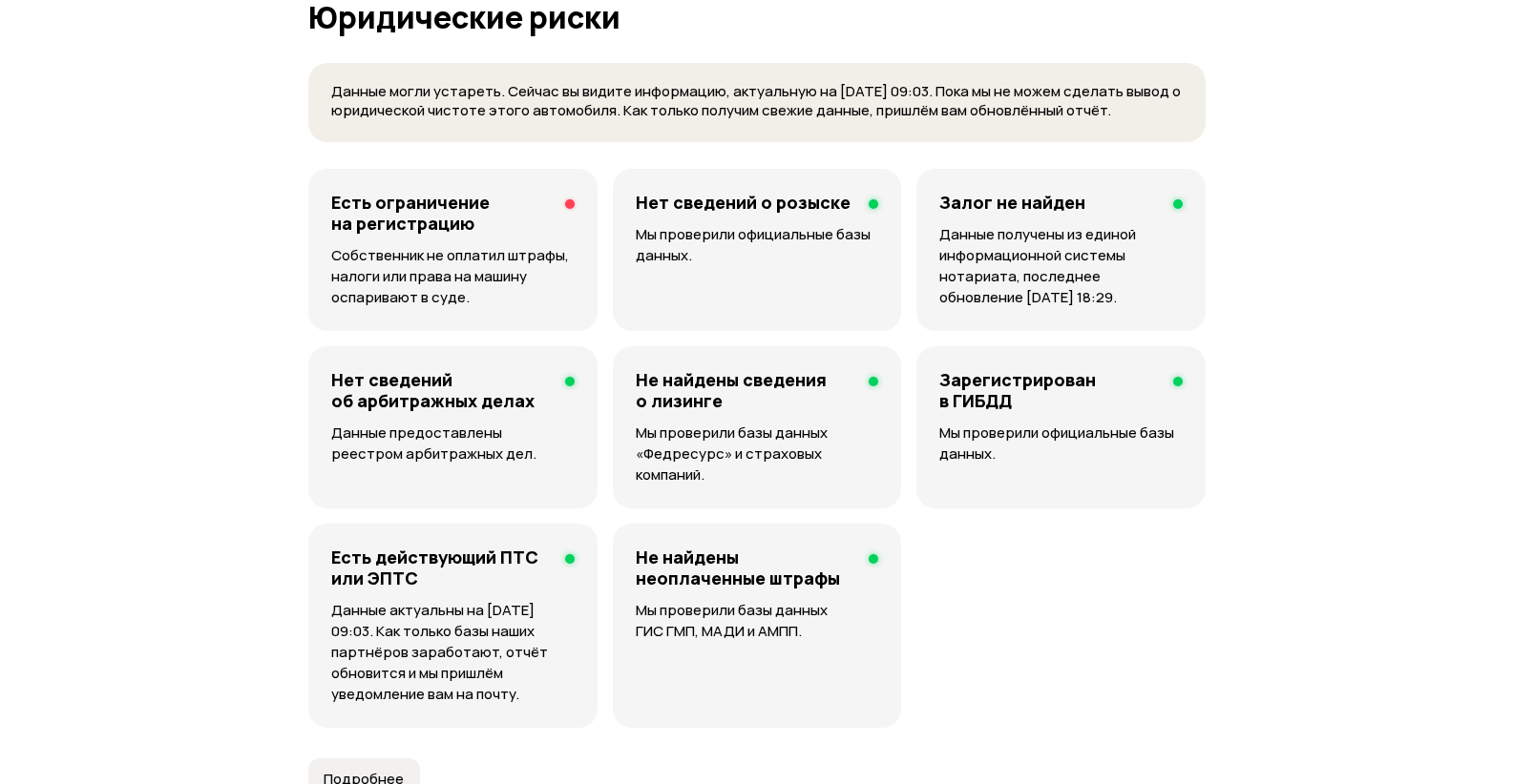
click at [456, 243] on div "Есть ограничение на регистрацию Собственник не оплатил штрафы, налоги или права…" at bounding box center [452, 250] width 289 height 163
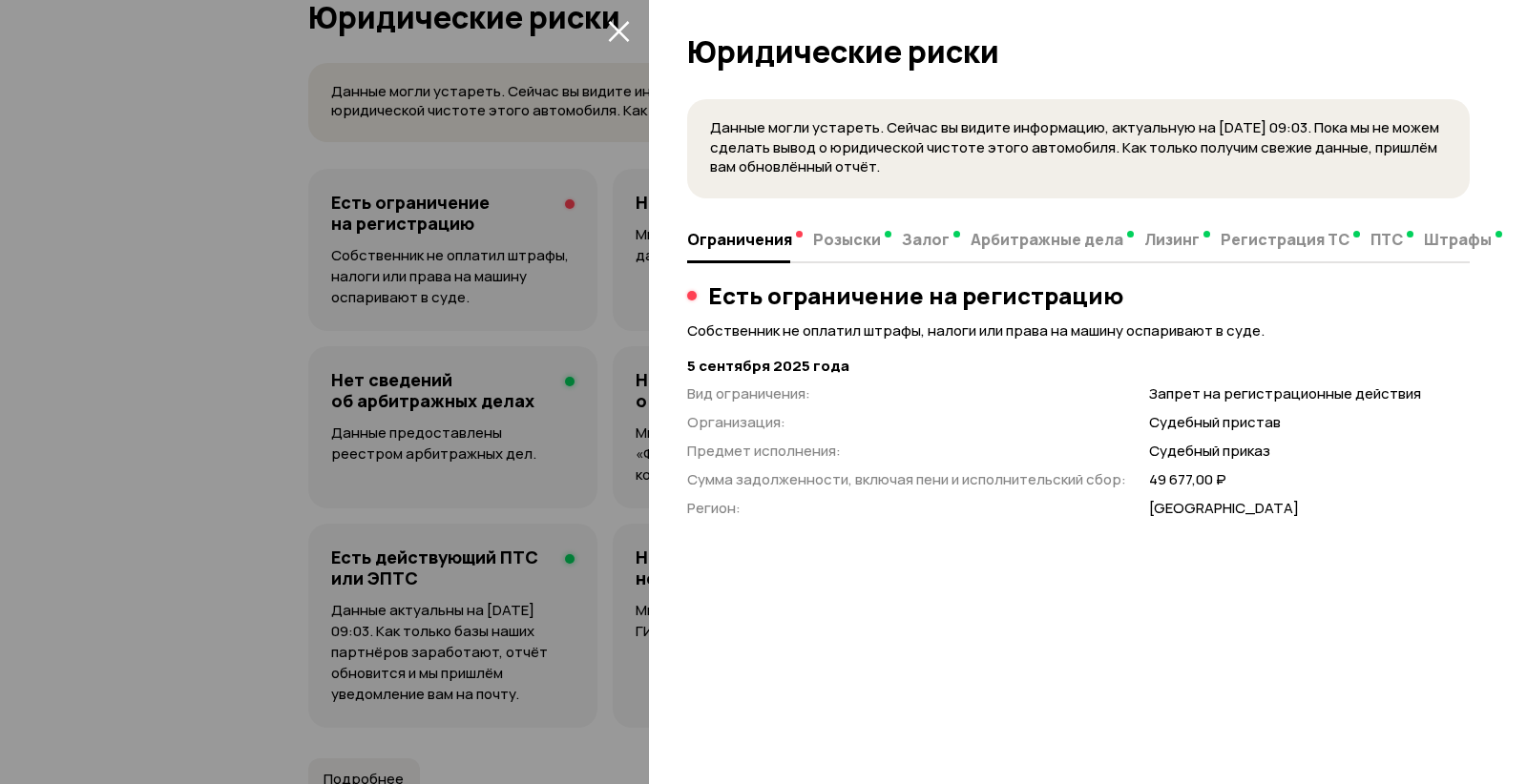
click at [200, 168] on div at bounding box center [763, 392] width 1527 height 784
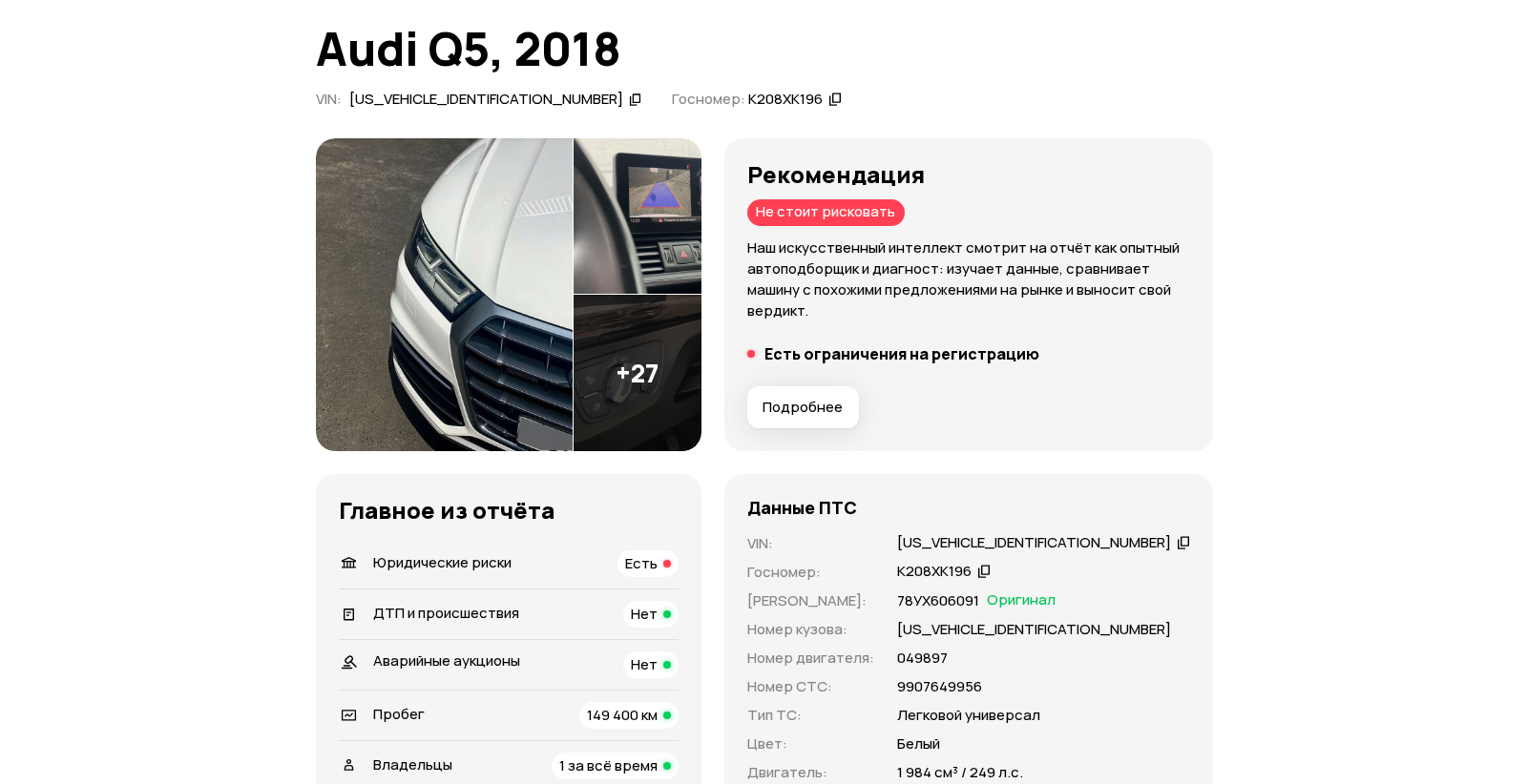
scroll to position [0, 0]
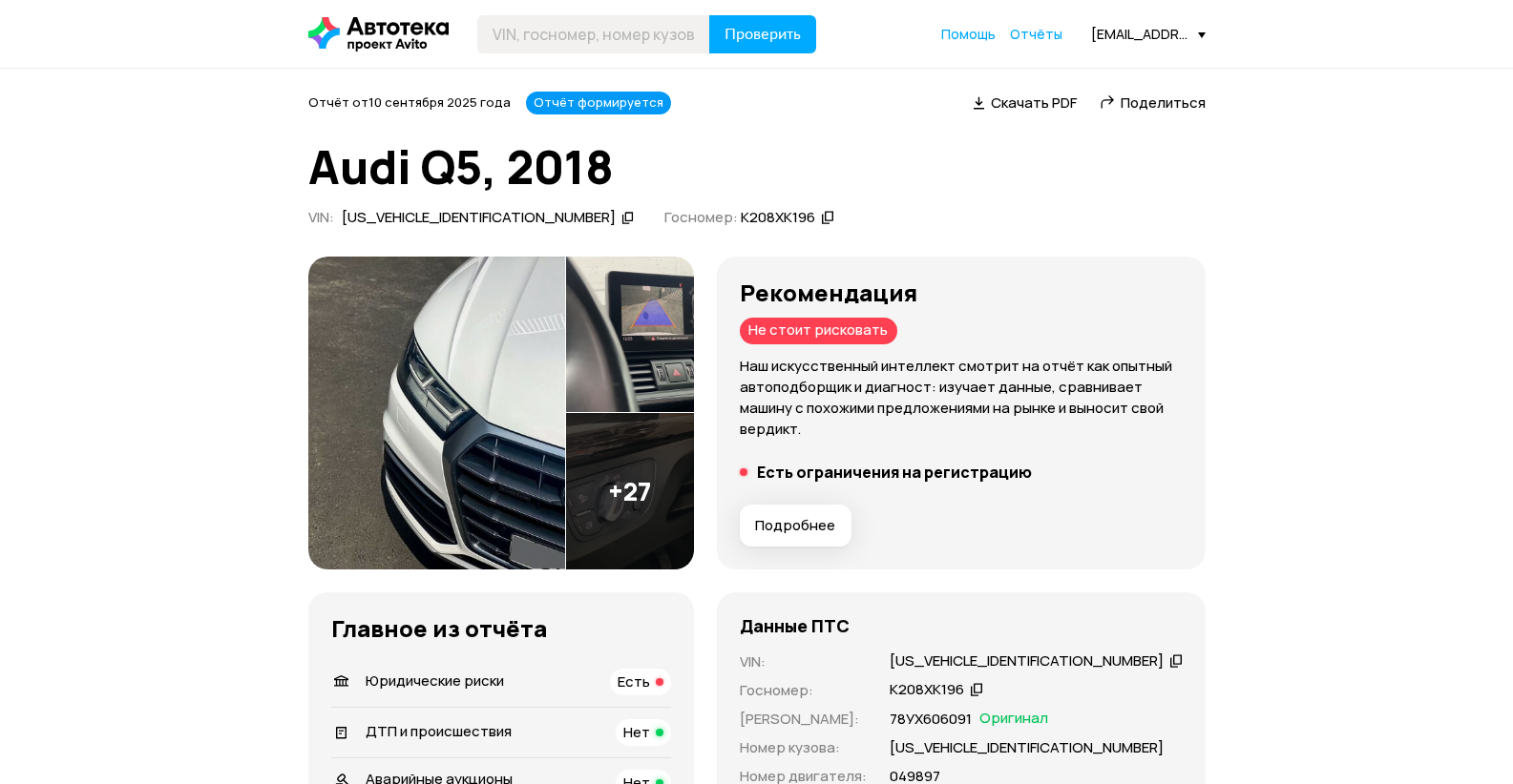
click at [499, 360] on img at bounding box center [436, 413] width 257 height 313
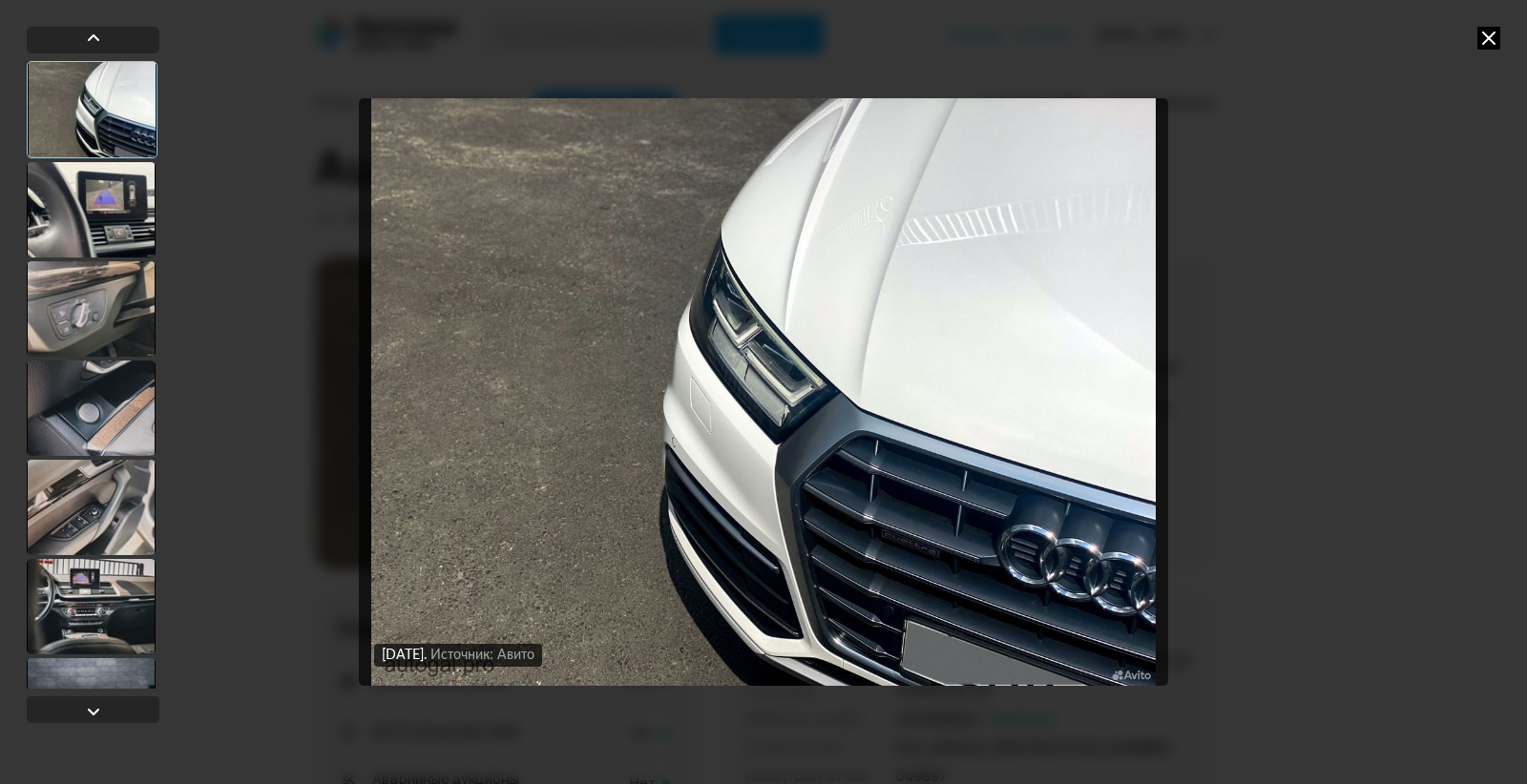
click at [108, 309] on div at bounding box center [91, 309] width 129 height 95
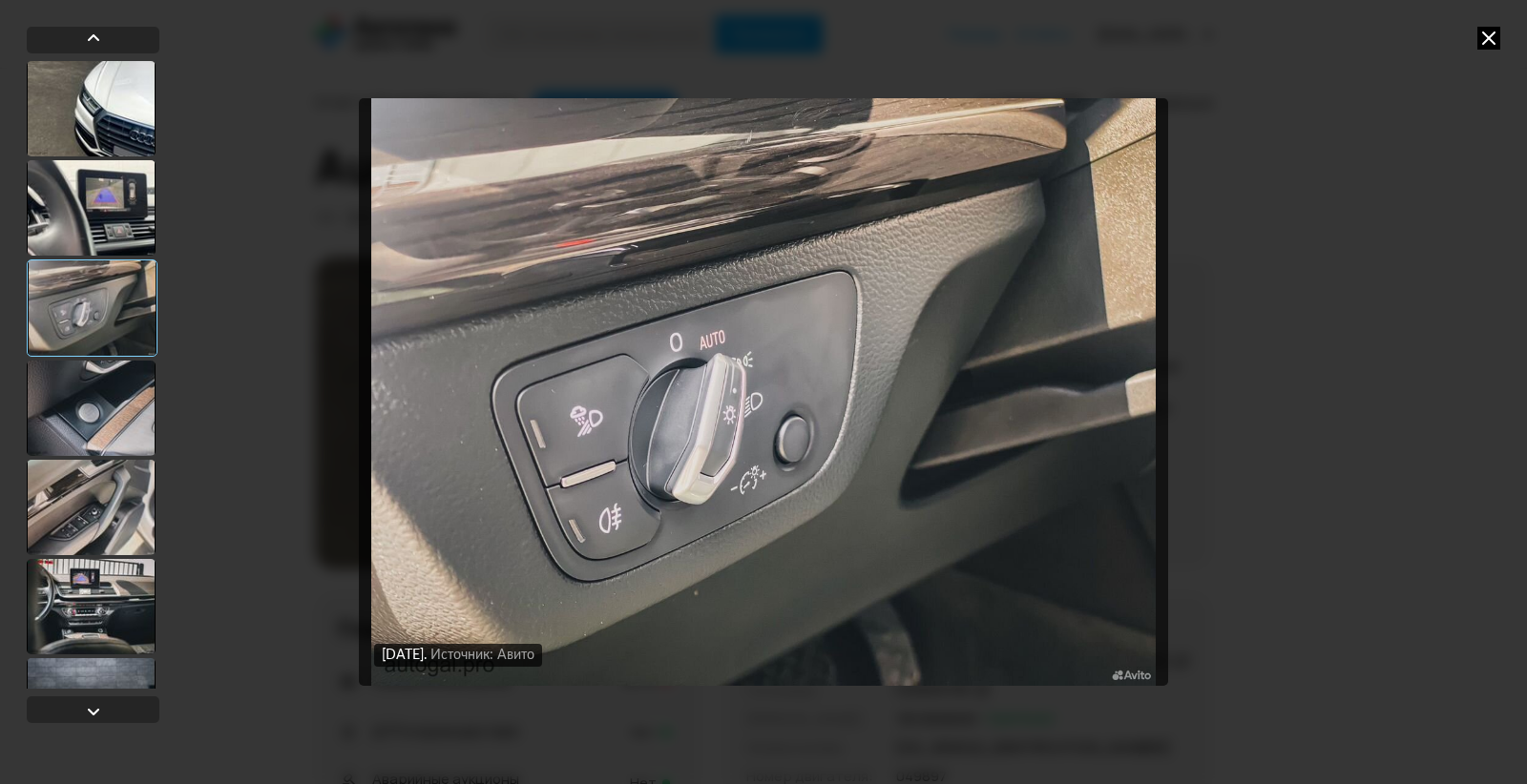
click at [107, 406] on div at bounding box center [91, 408] width 129 height 95
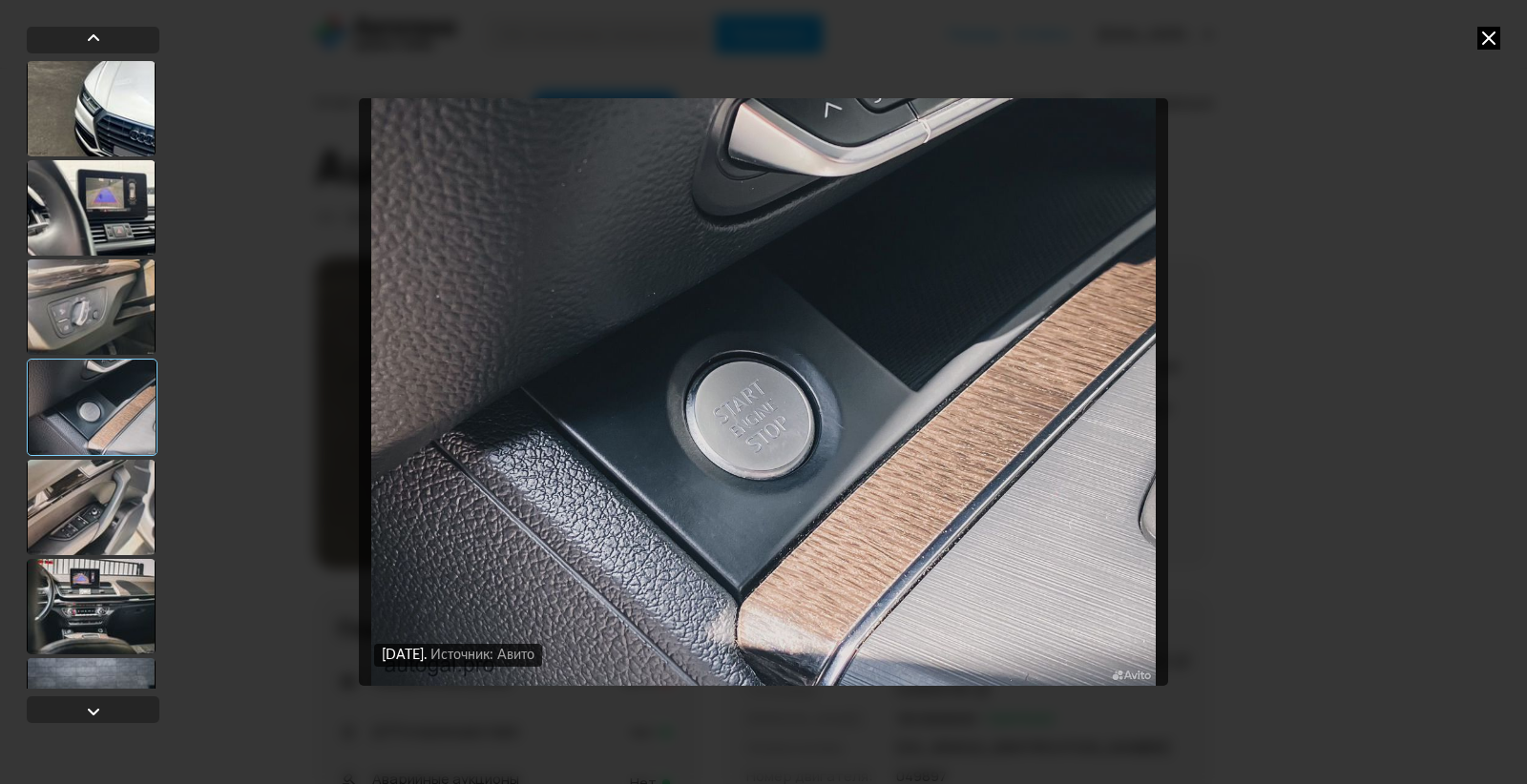
click at [93, 510] on div at bounding box center [91, 507] width 129 height 95
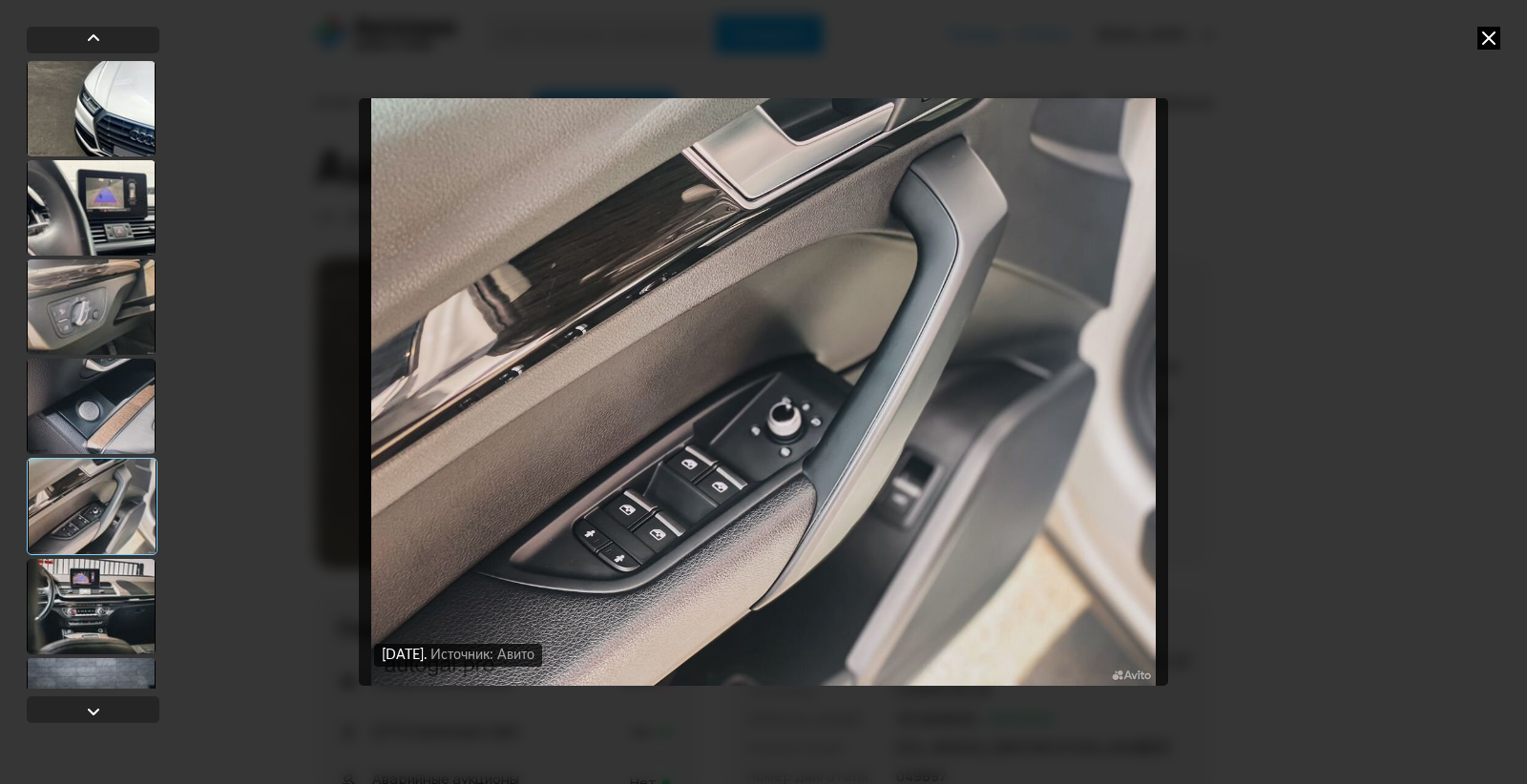
click at [99, 585] on div at bounding box center [91, 606] width 129 height 95
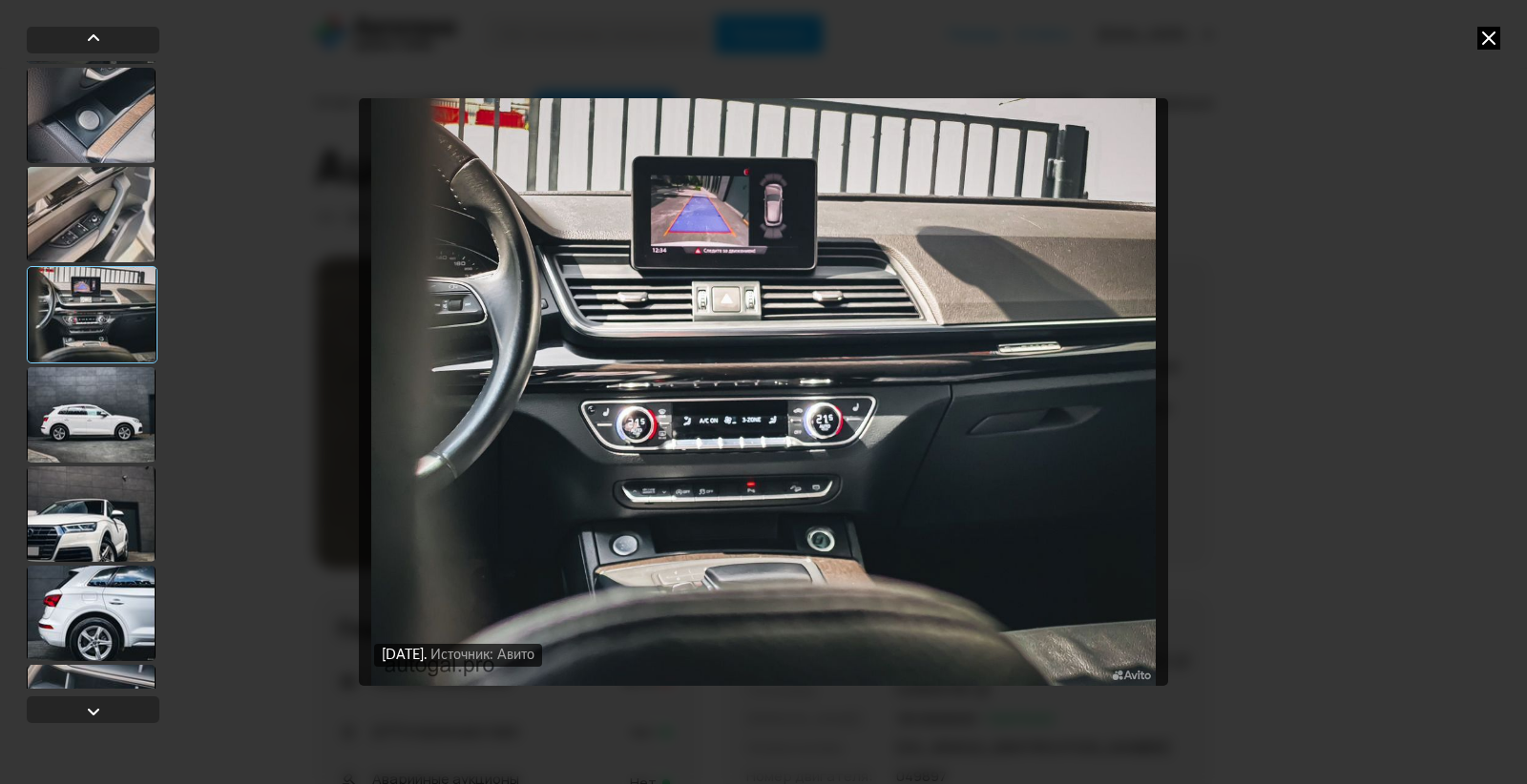
scroll to position [382, 0]
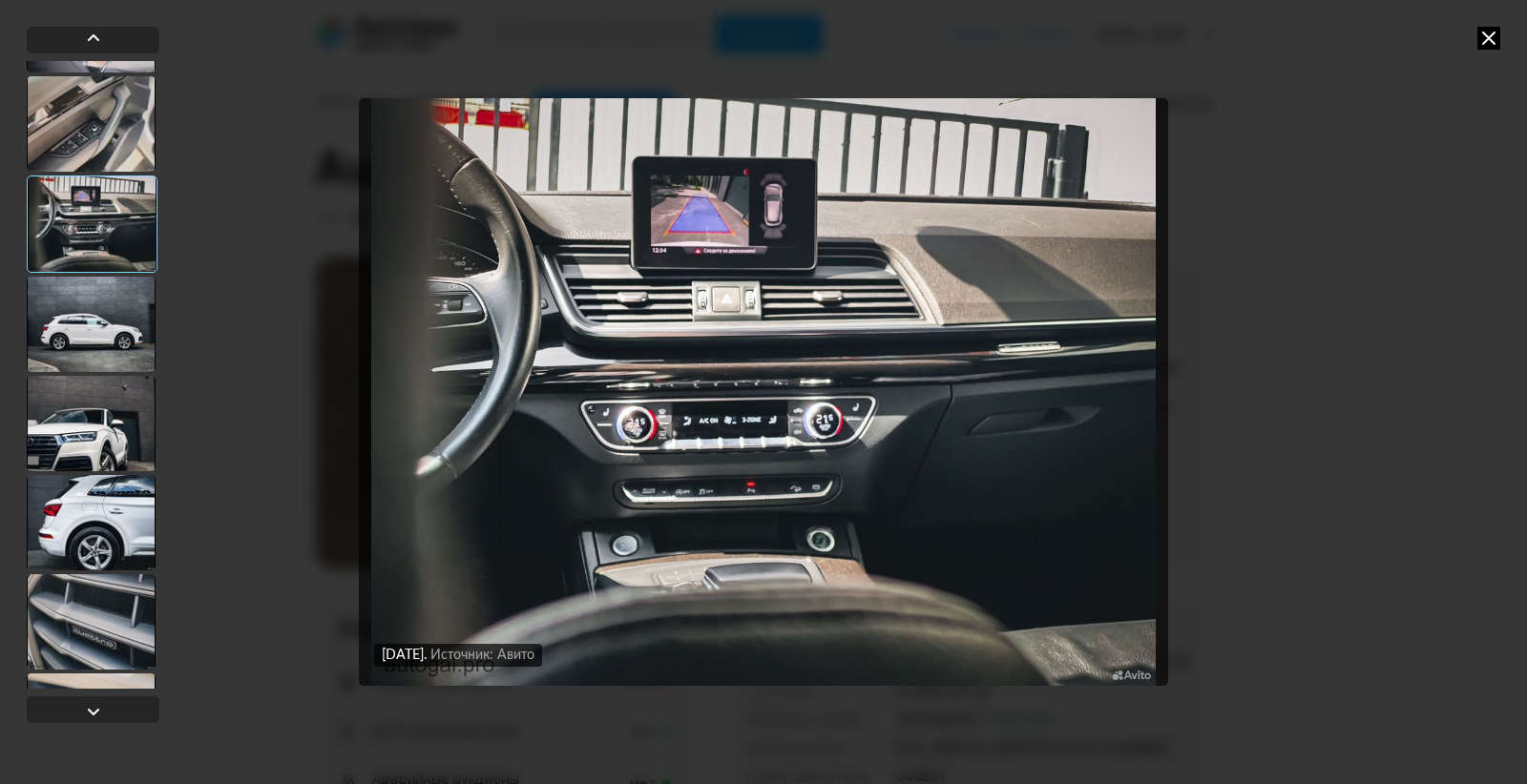
click at [99, 306] on div at bounding box center [91, 324] width 129 height 95
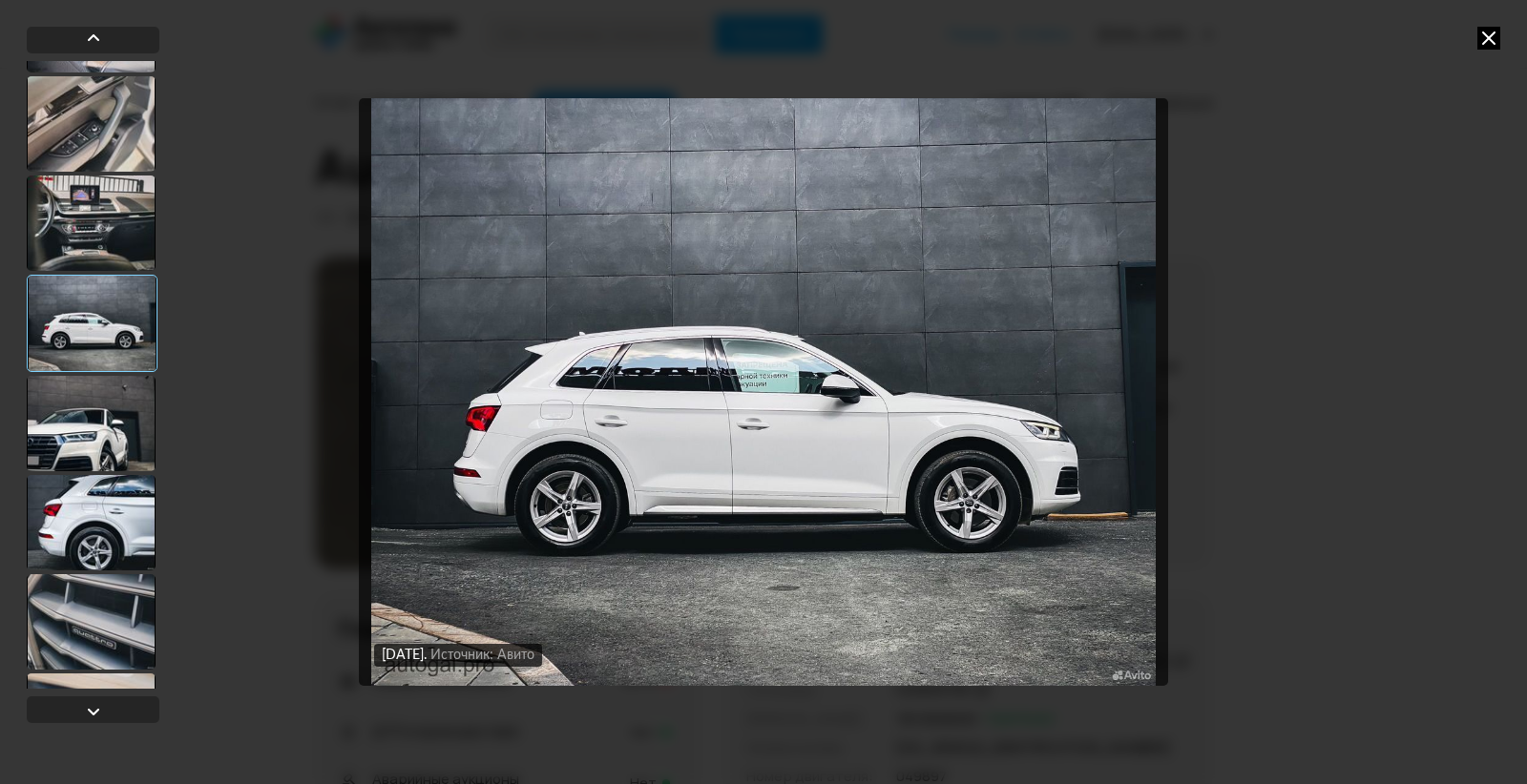
click at [75, 420] on div at bounding box center [91, 423] width 129 height 95
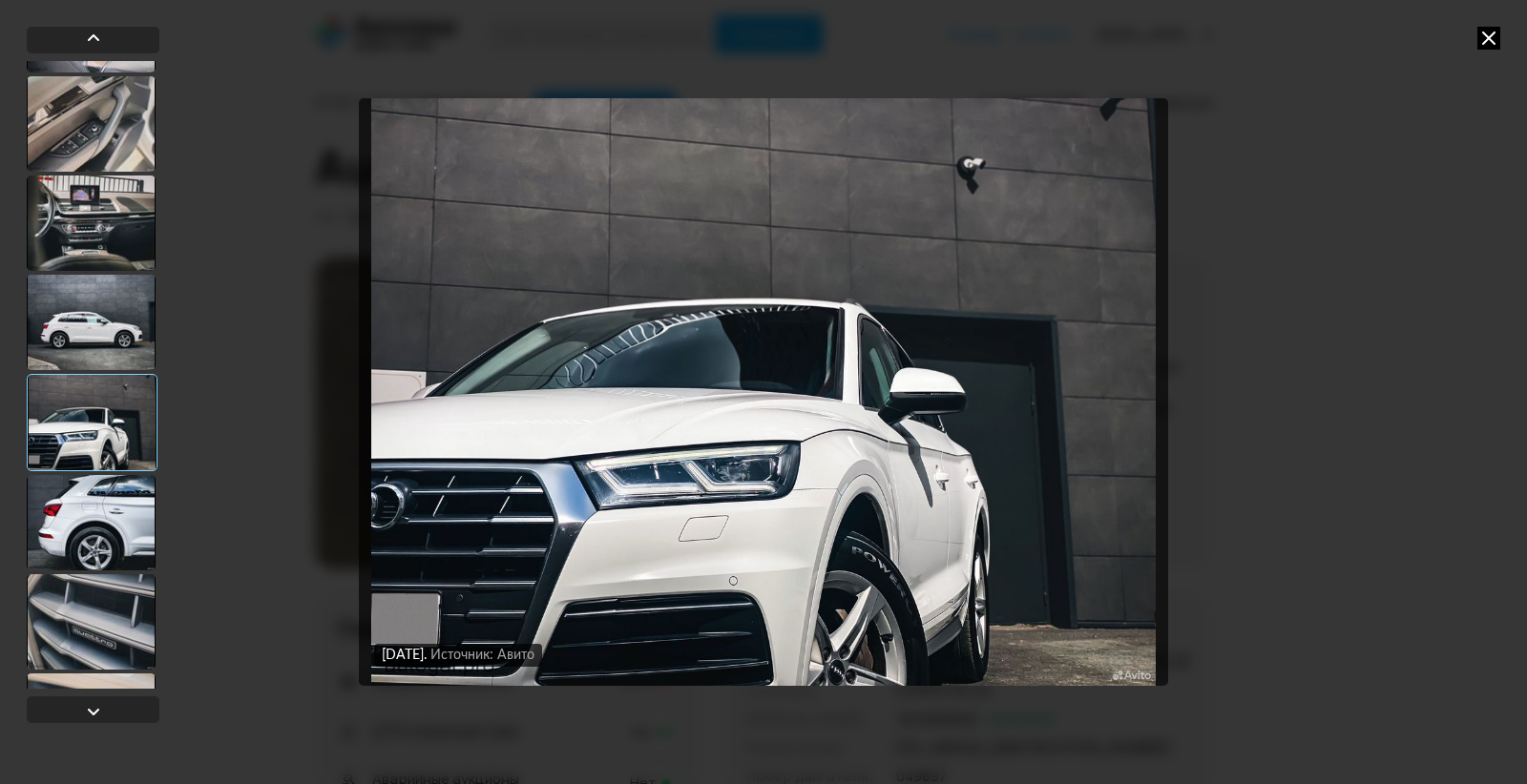
click at [82, 528] on div at bounding box center [91, 522] width 129 height 95
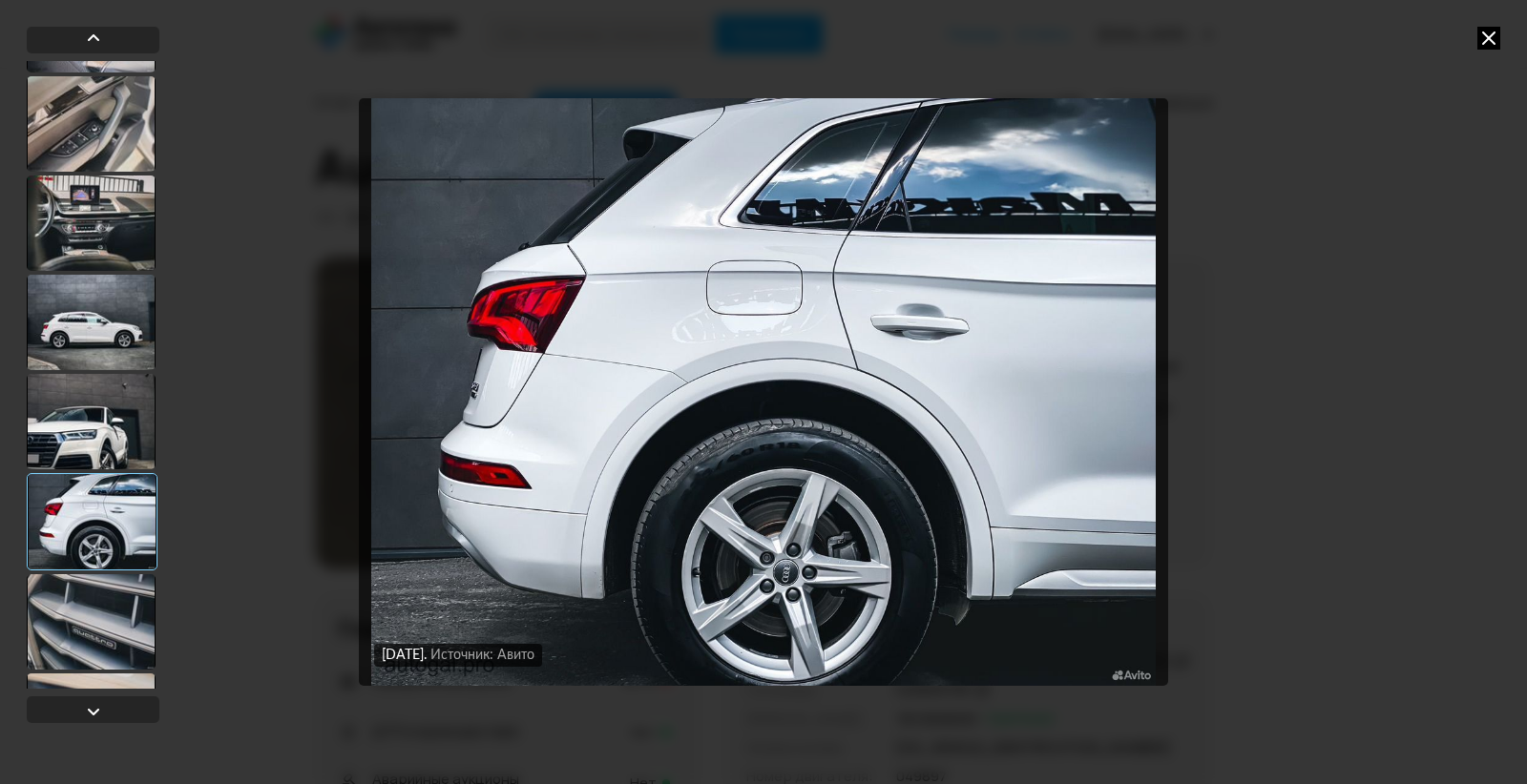
click at [92, 607] on div at bounding box center [91, 621] width 129 height 95
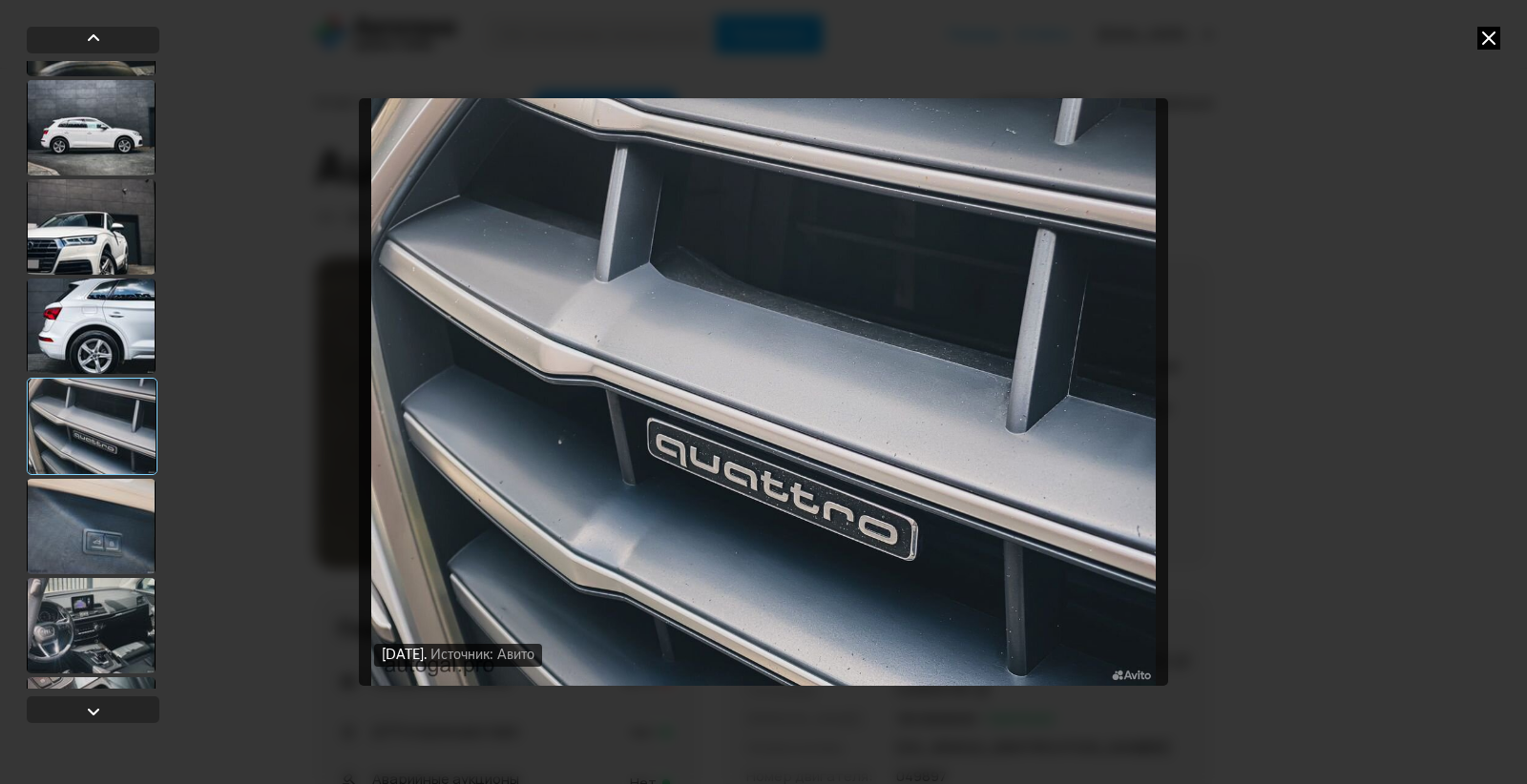
scroll to position [668, 0]
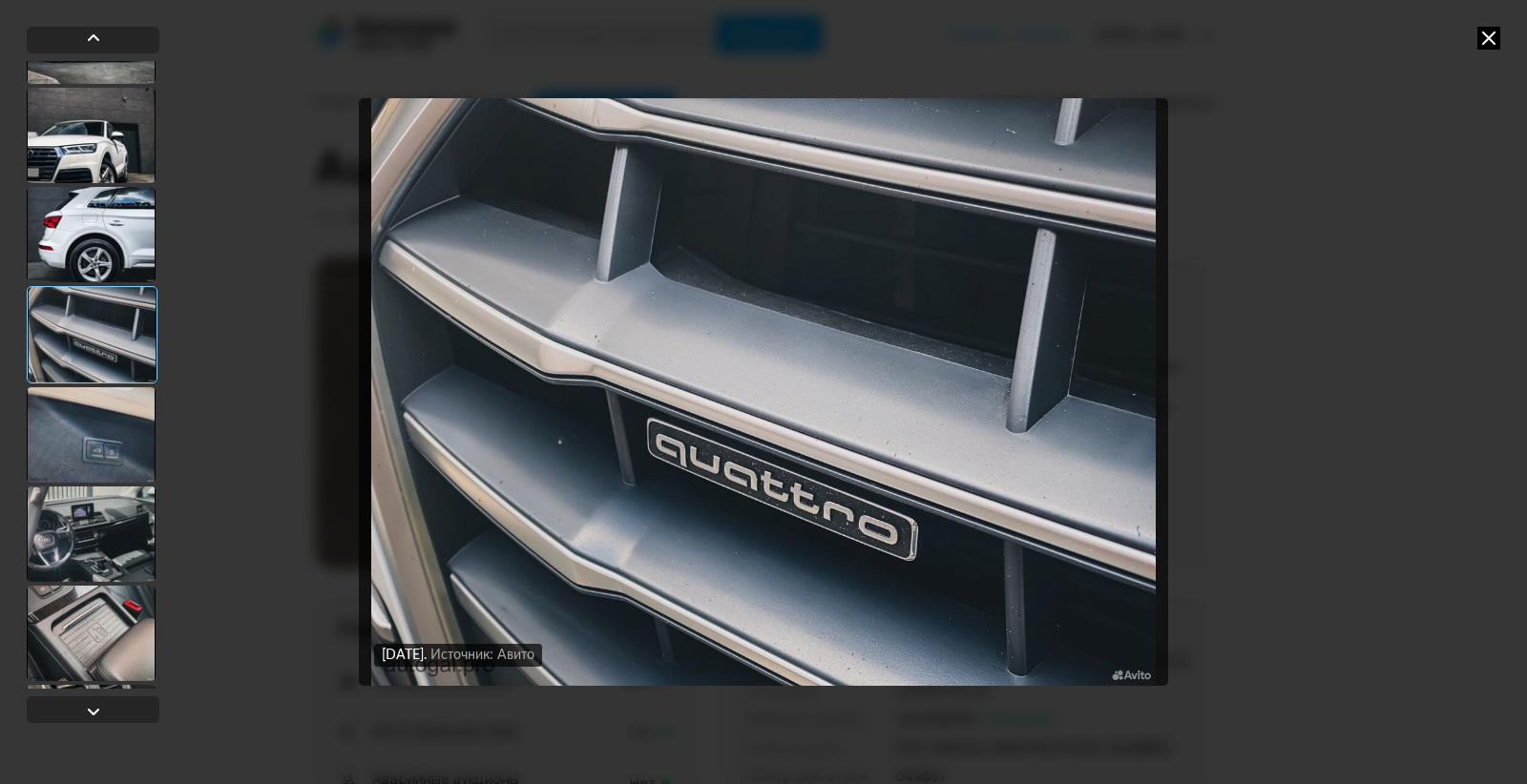
click at [77, 455] on div at bounding box center [91, 435] width 129 height 95
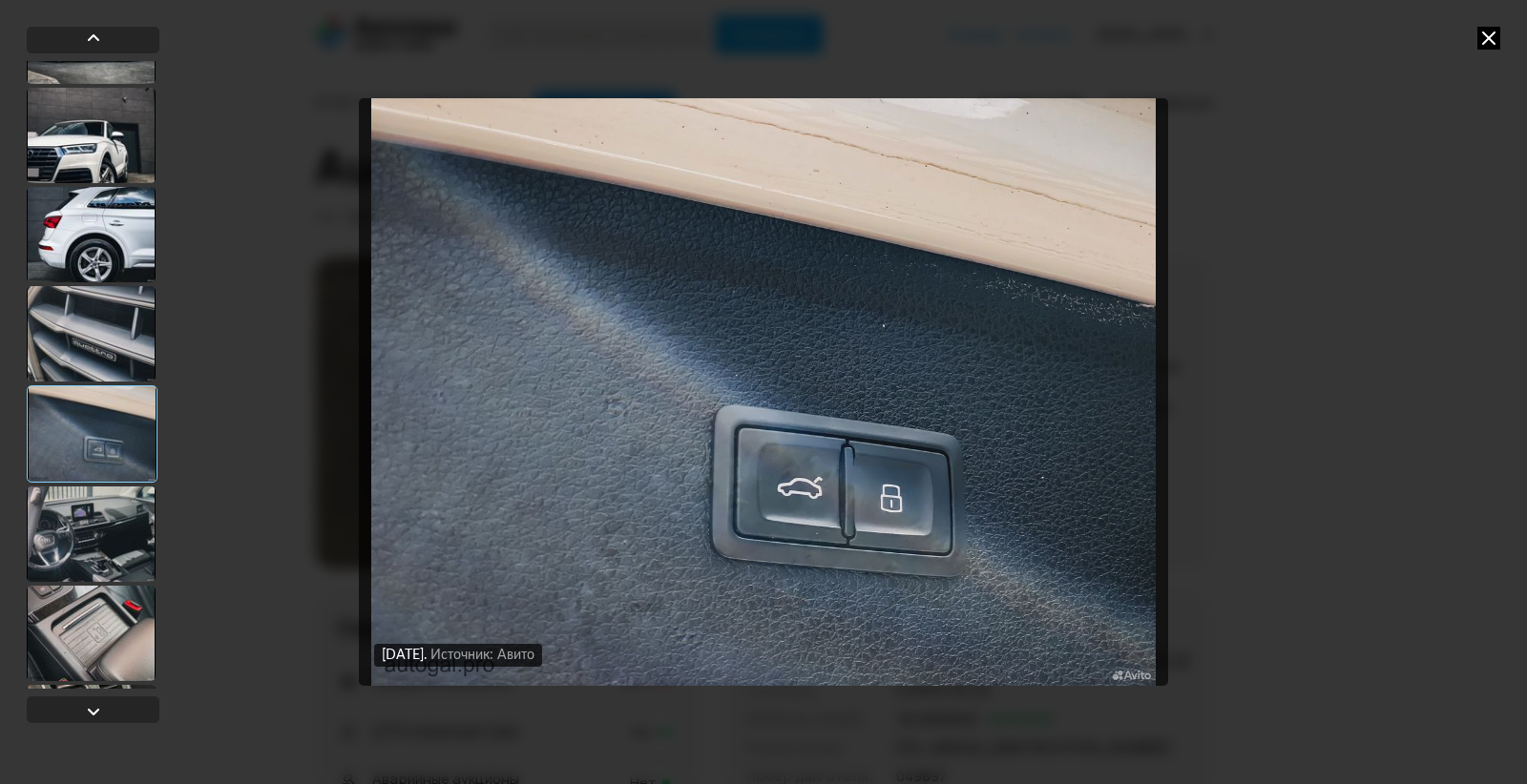
click at [88, 528] on div at bounding box center [91, 534] width 129 height 95
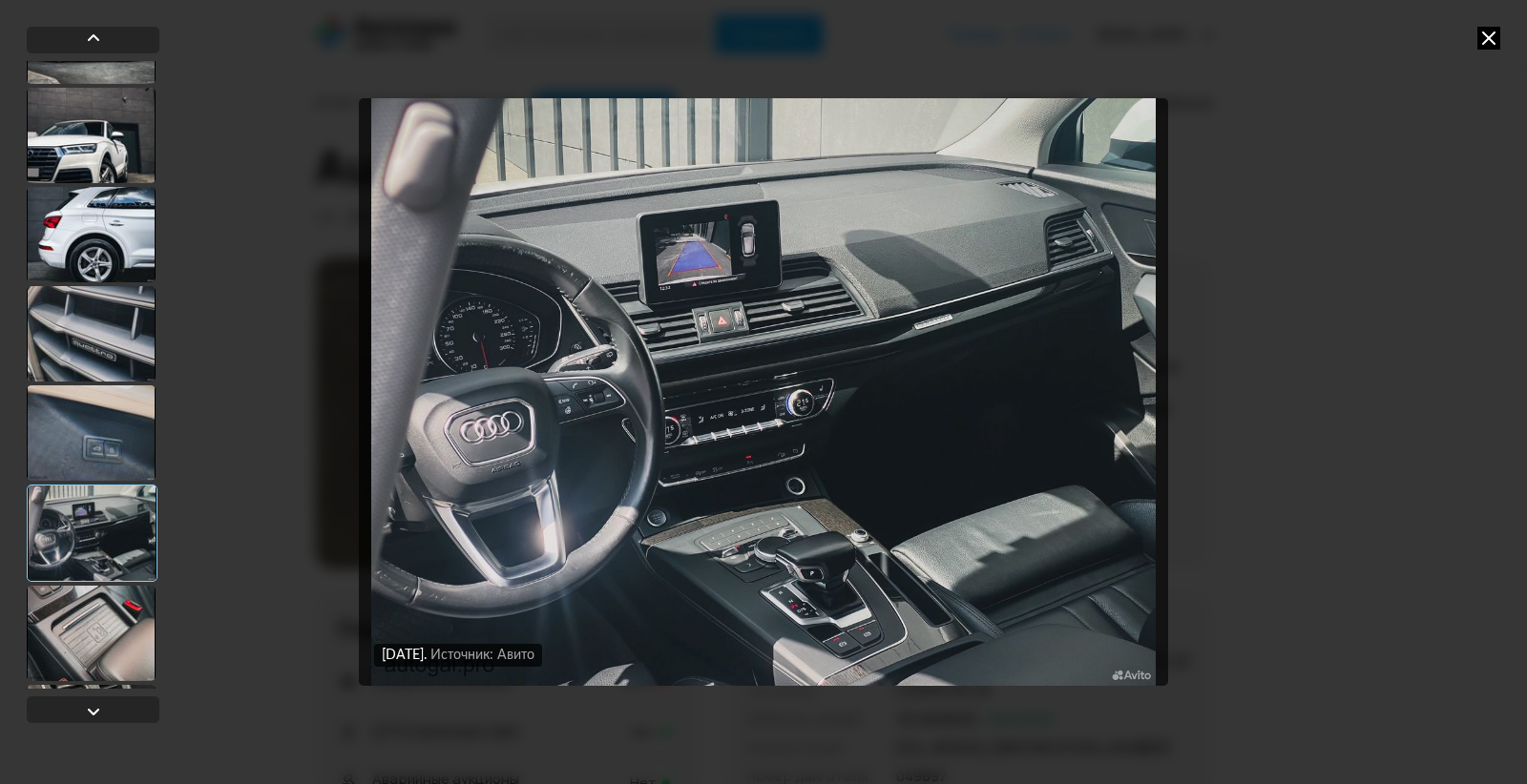
click at [78, 593] on div at bounding box center [91, 633] width 129 height 95
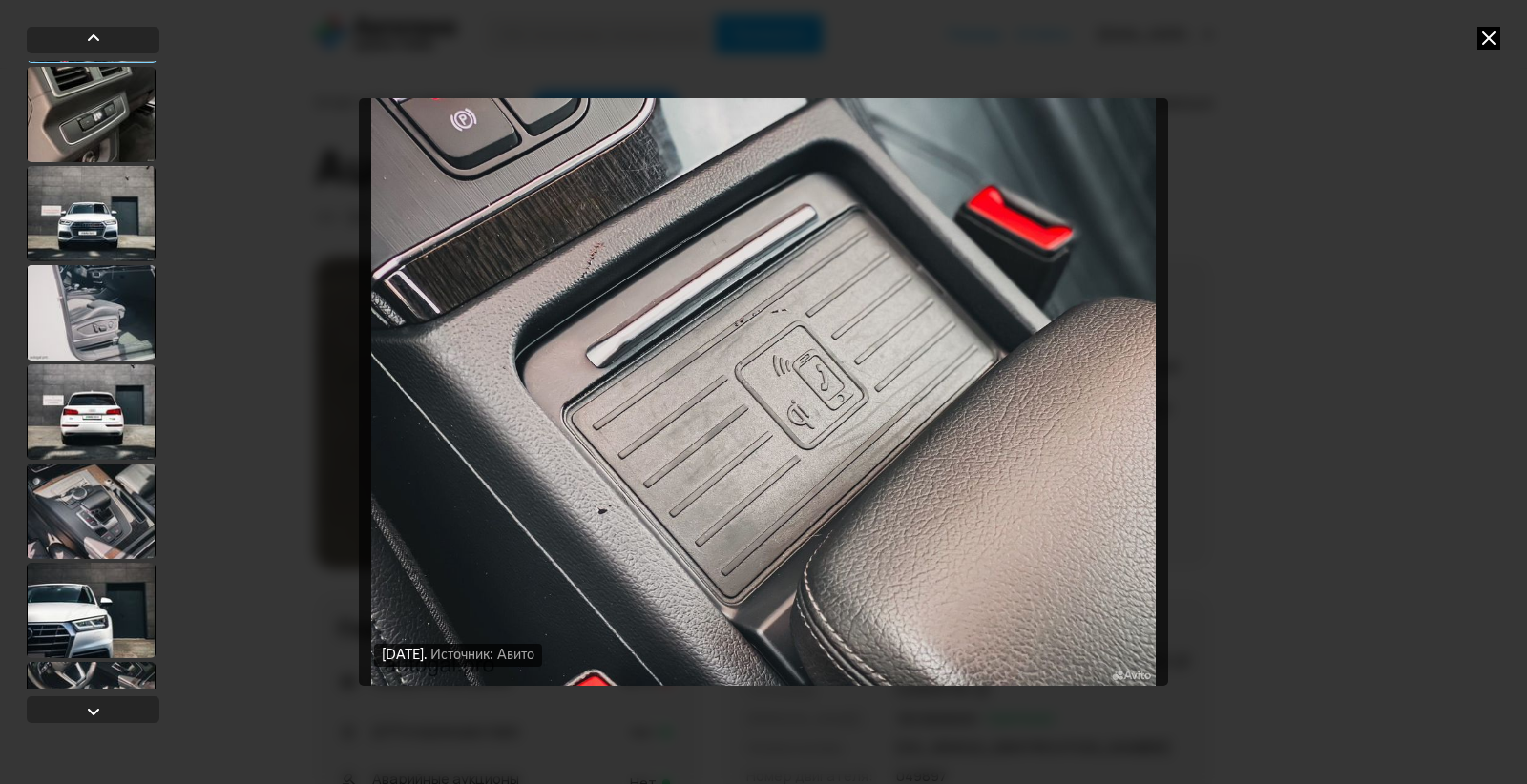
scroll to position [1431, 0]
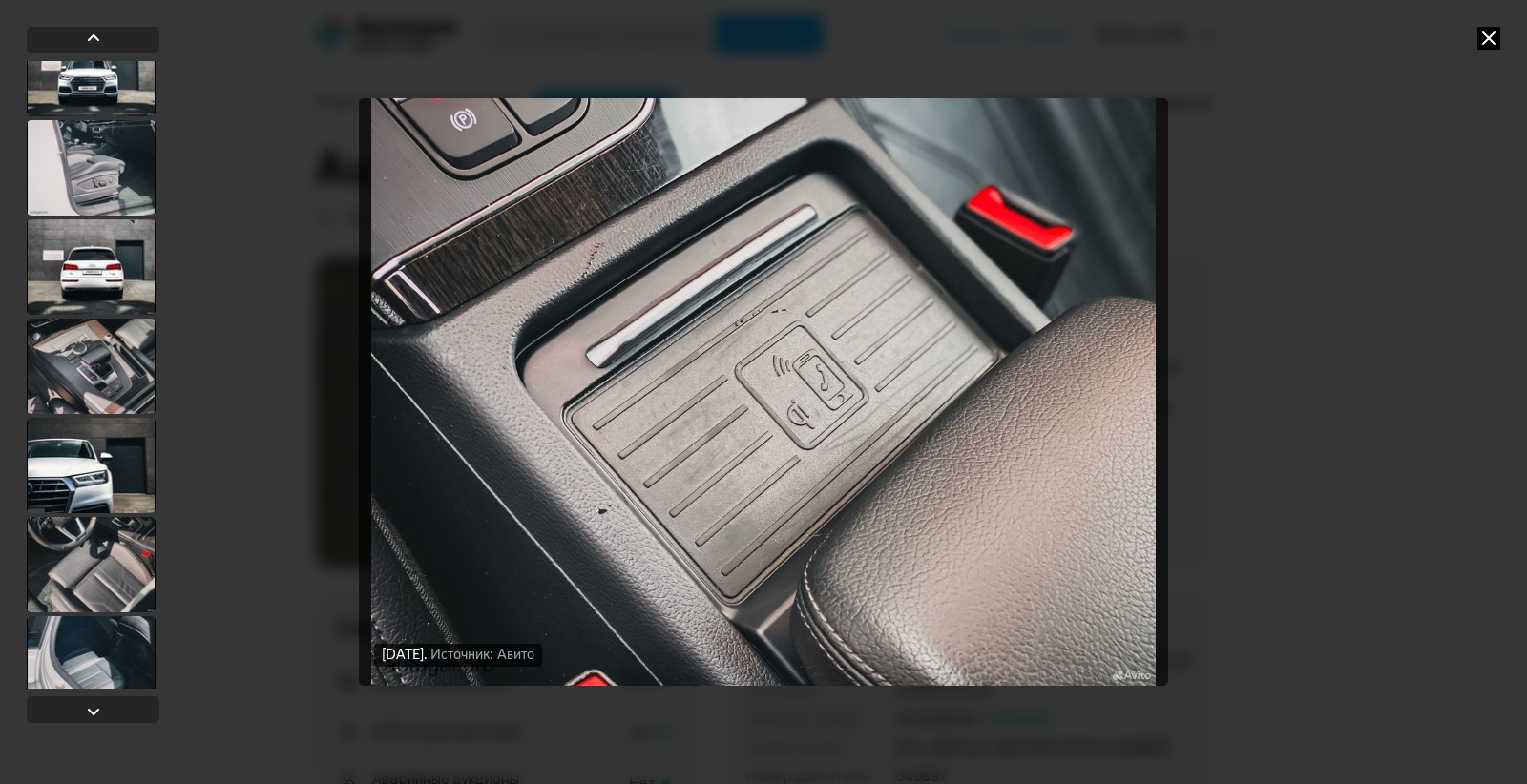
click at [121, 564] on div at bounding box center [91, 565] width 129 height 95
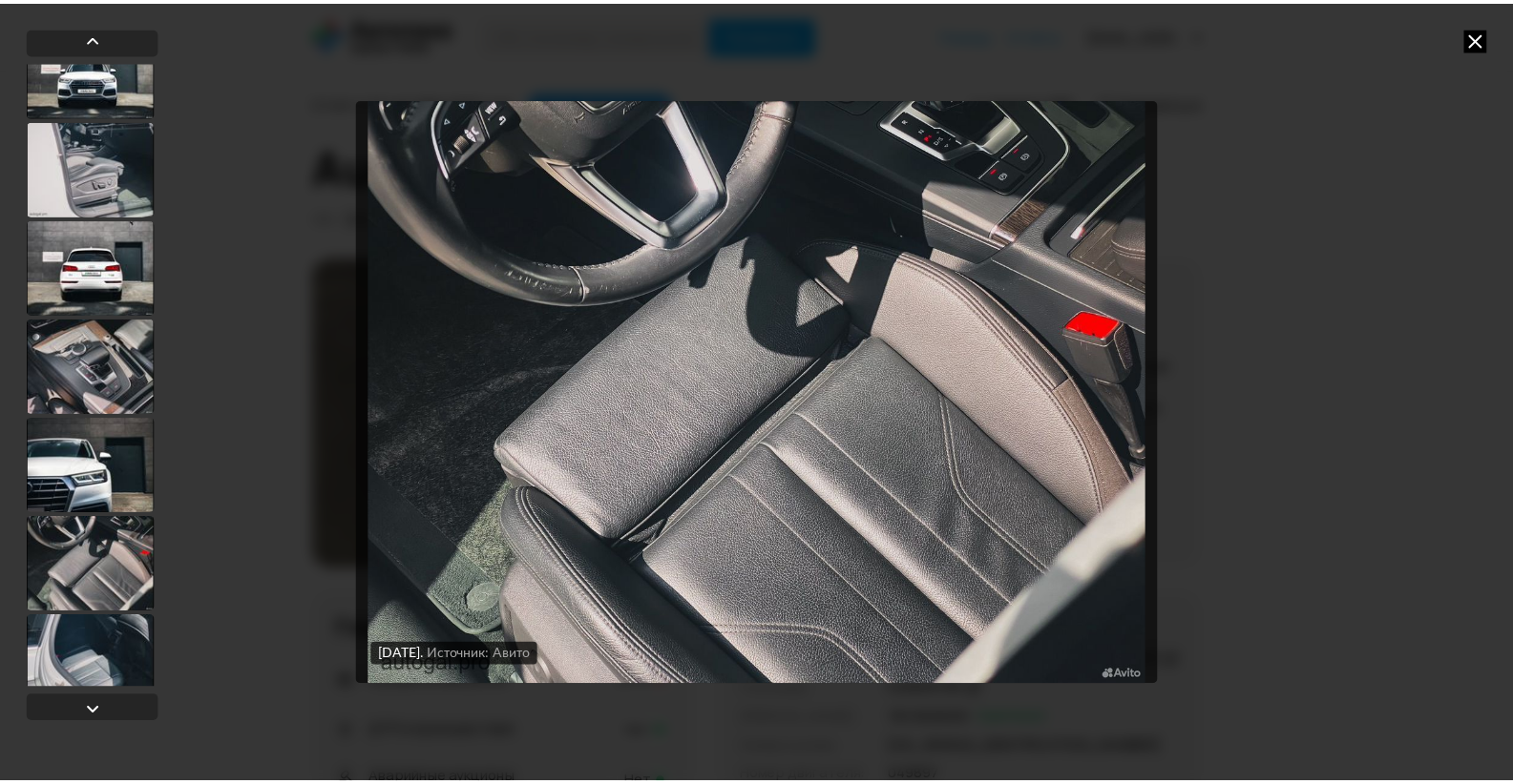
scroll to position [1429, 0]
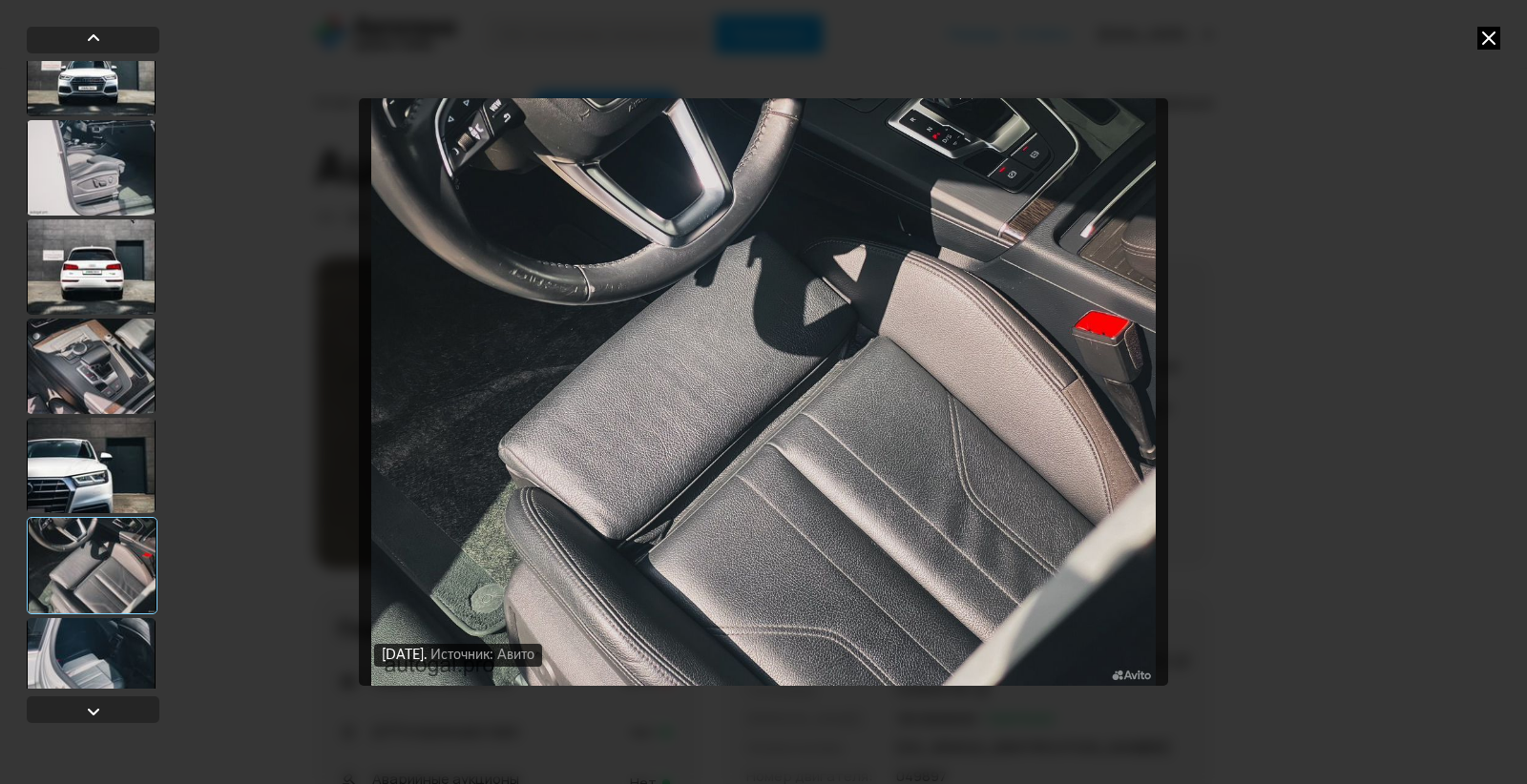
click at [1488, 39] on icon at bounding box center [1489, 38] width 23 height 23
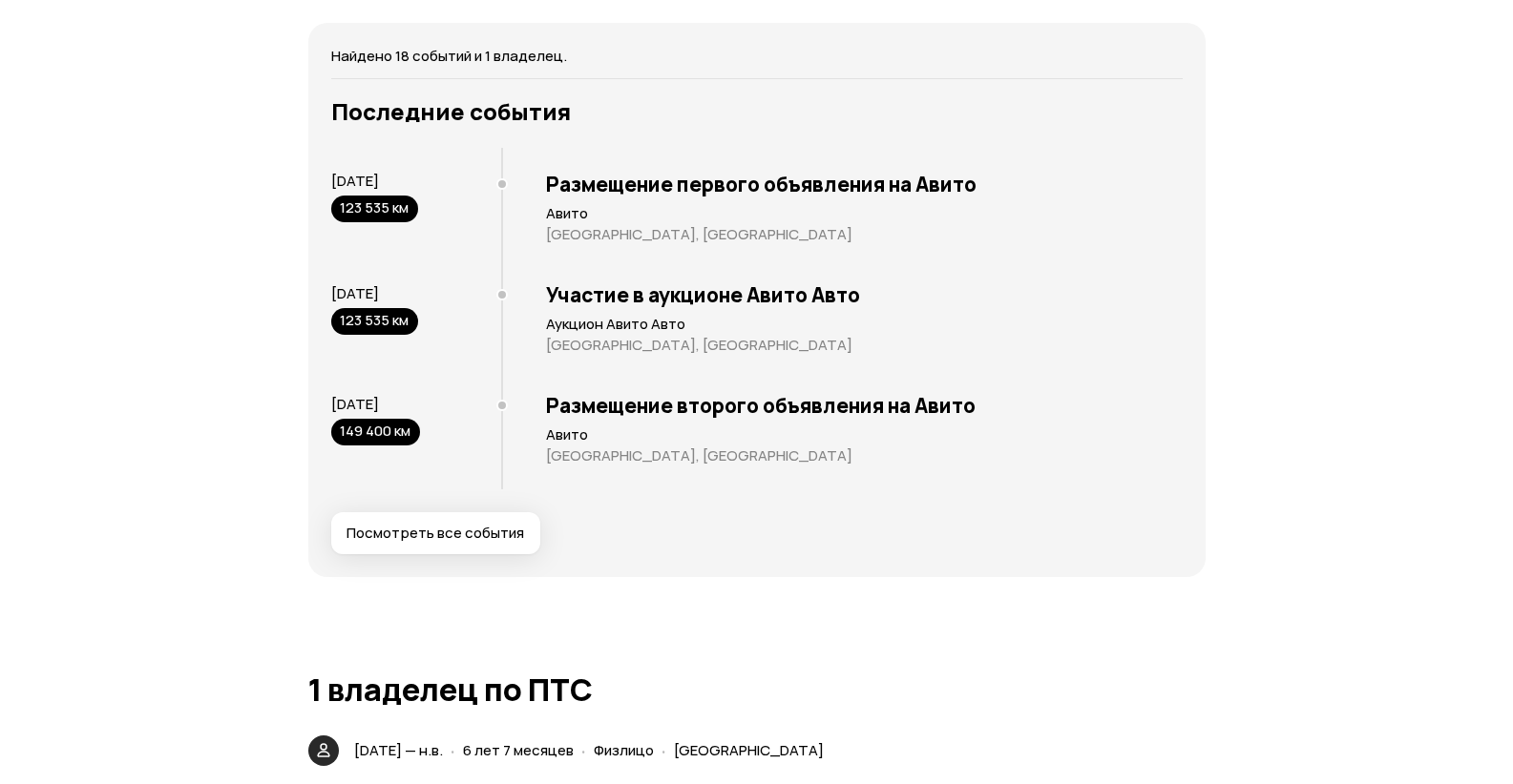
scroll to position [3626, 0]
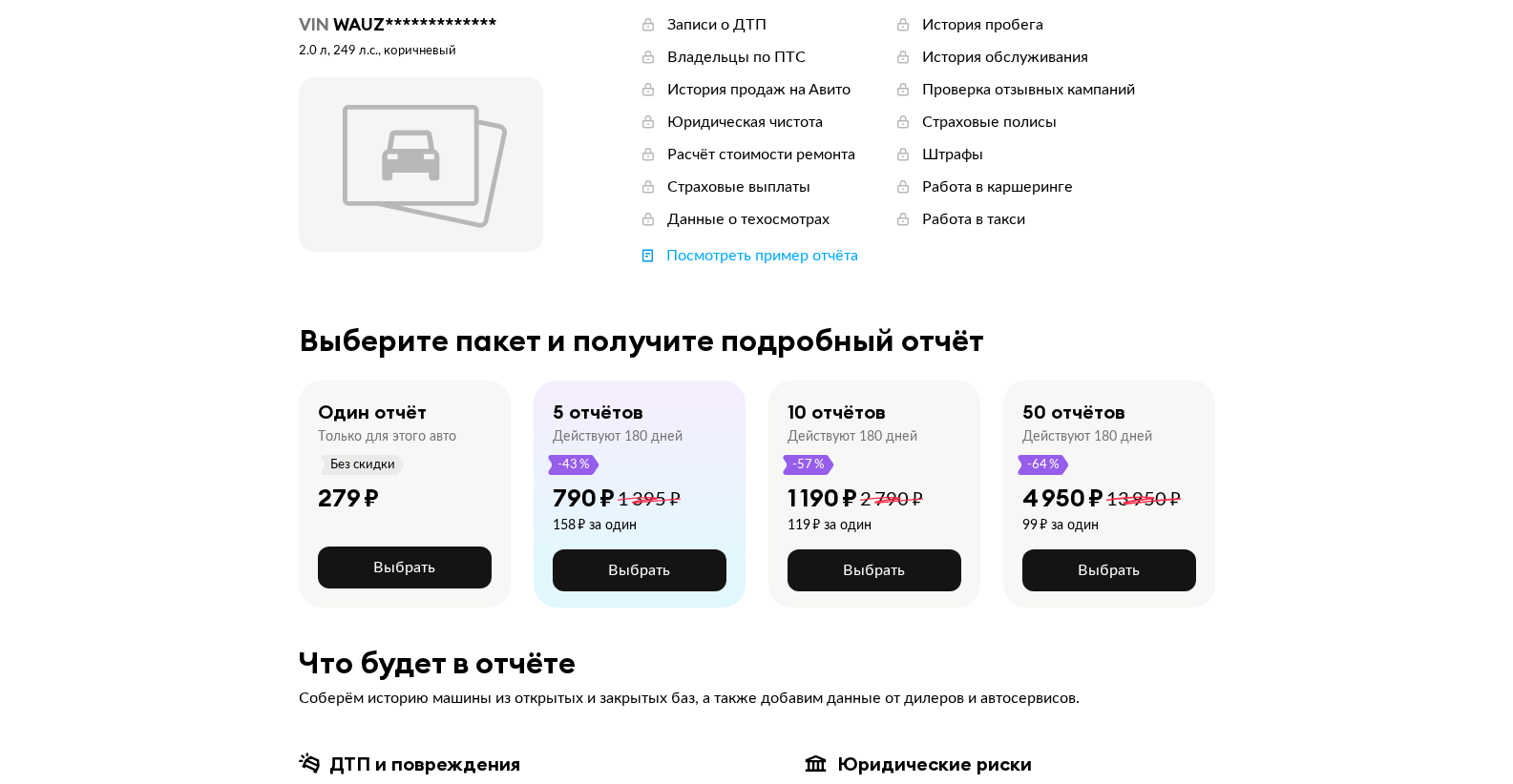
scroll to position [190, 0]
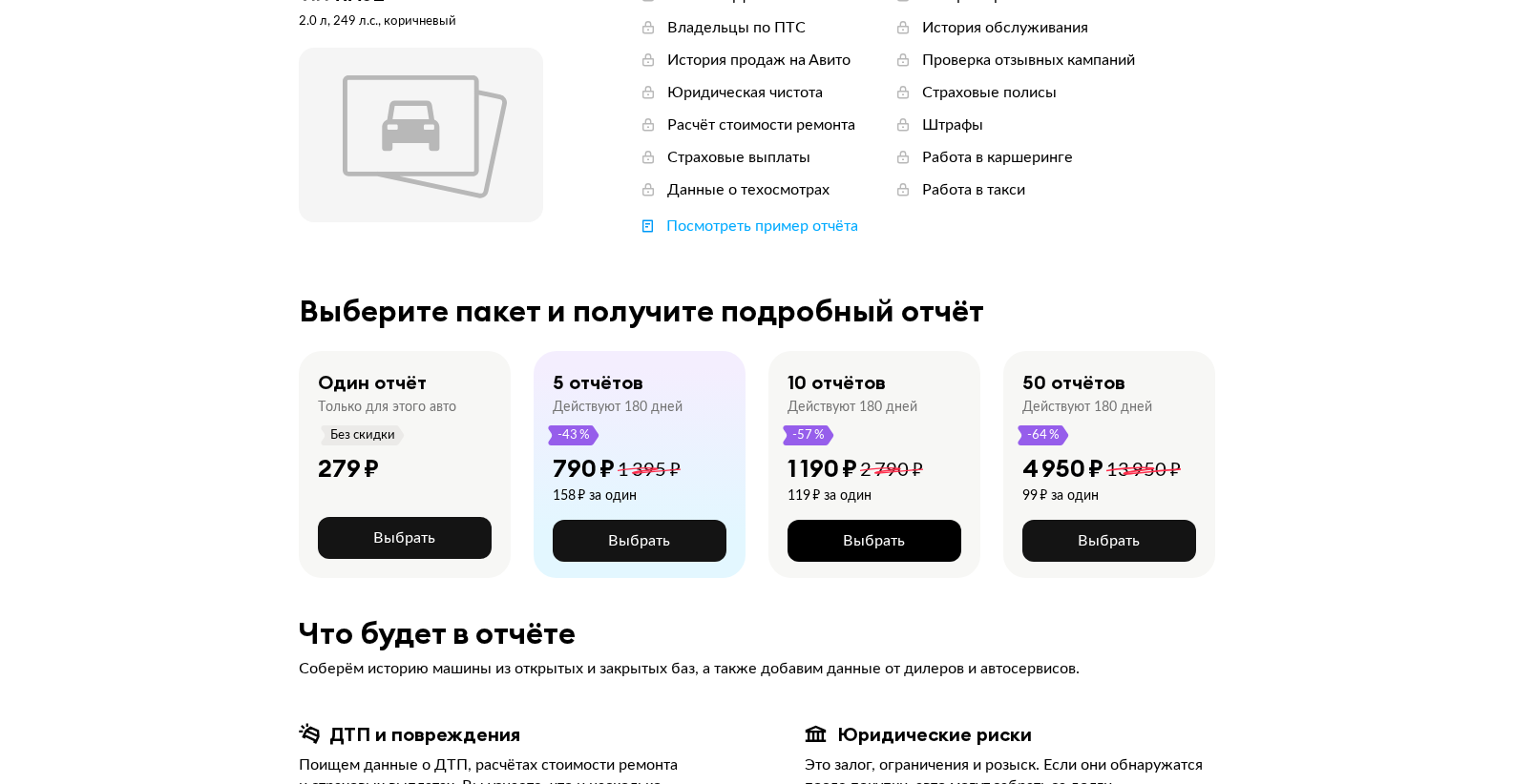
click at [853, 547] on span "Выбрать" at bounding box center [874, 541] width 62 height 15
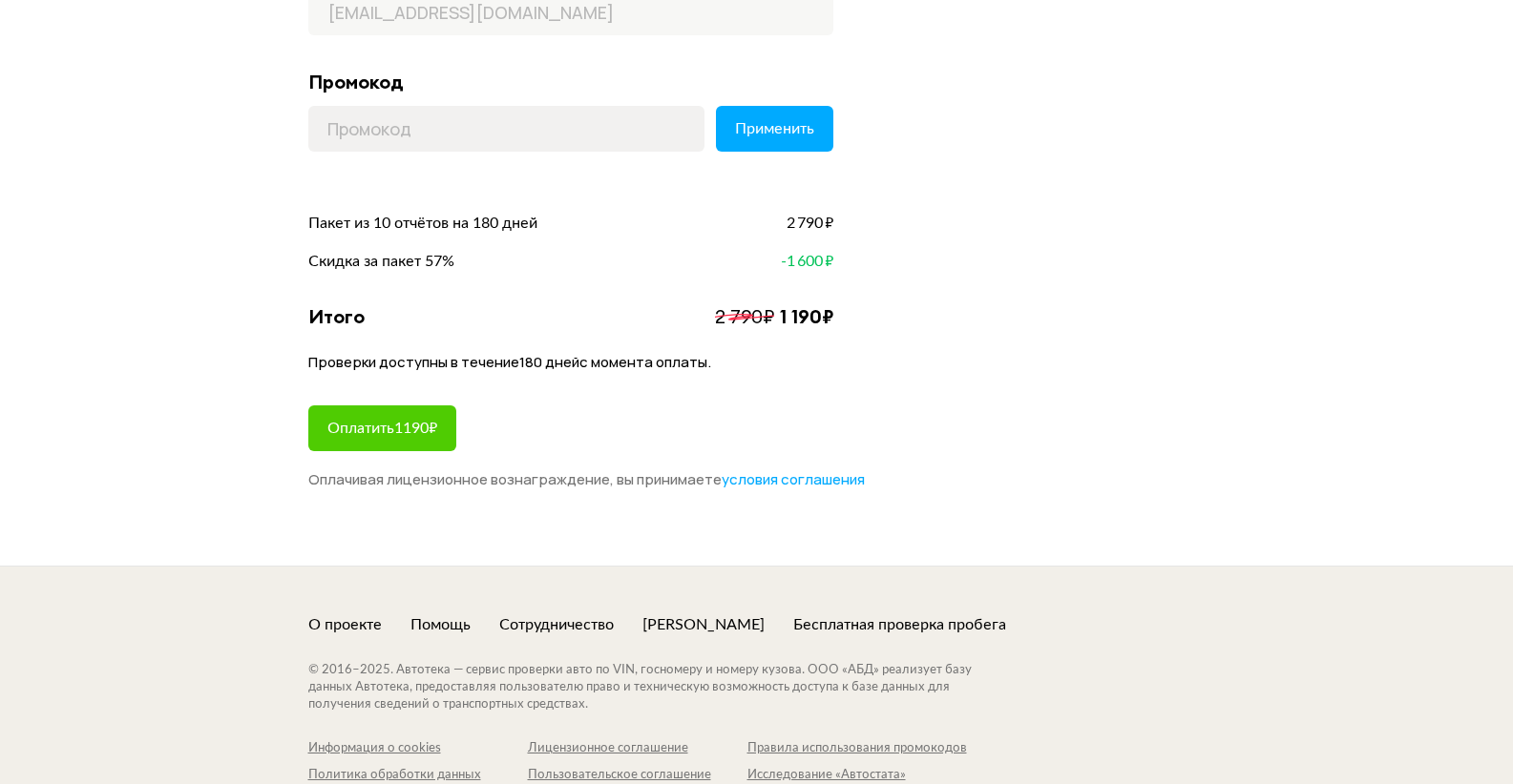
scroll to position [382, 0]
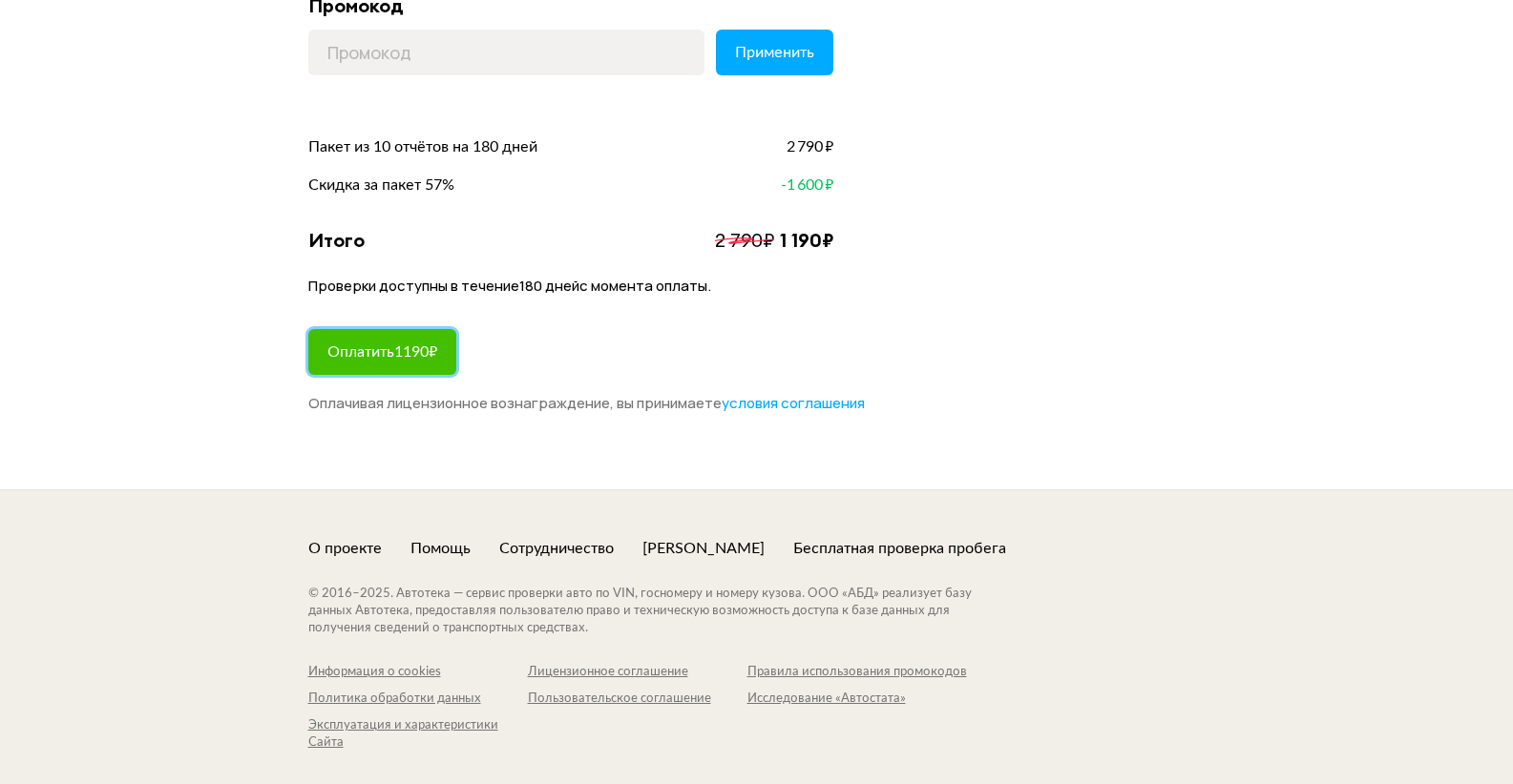
click at [404, 330] on button "Оплатить 1190 ₽" at bounding box center [382, 352] width 148 height 46
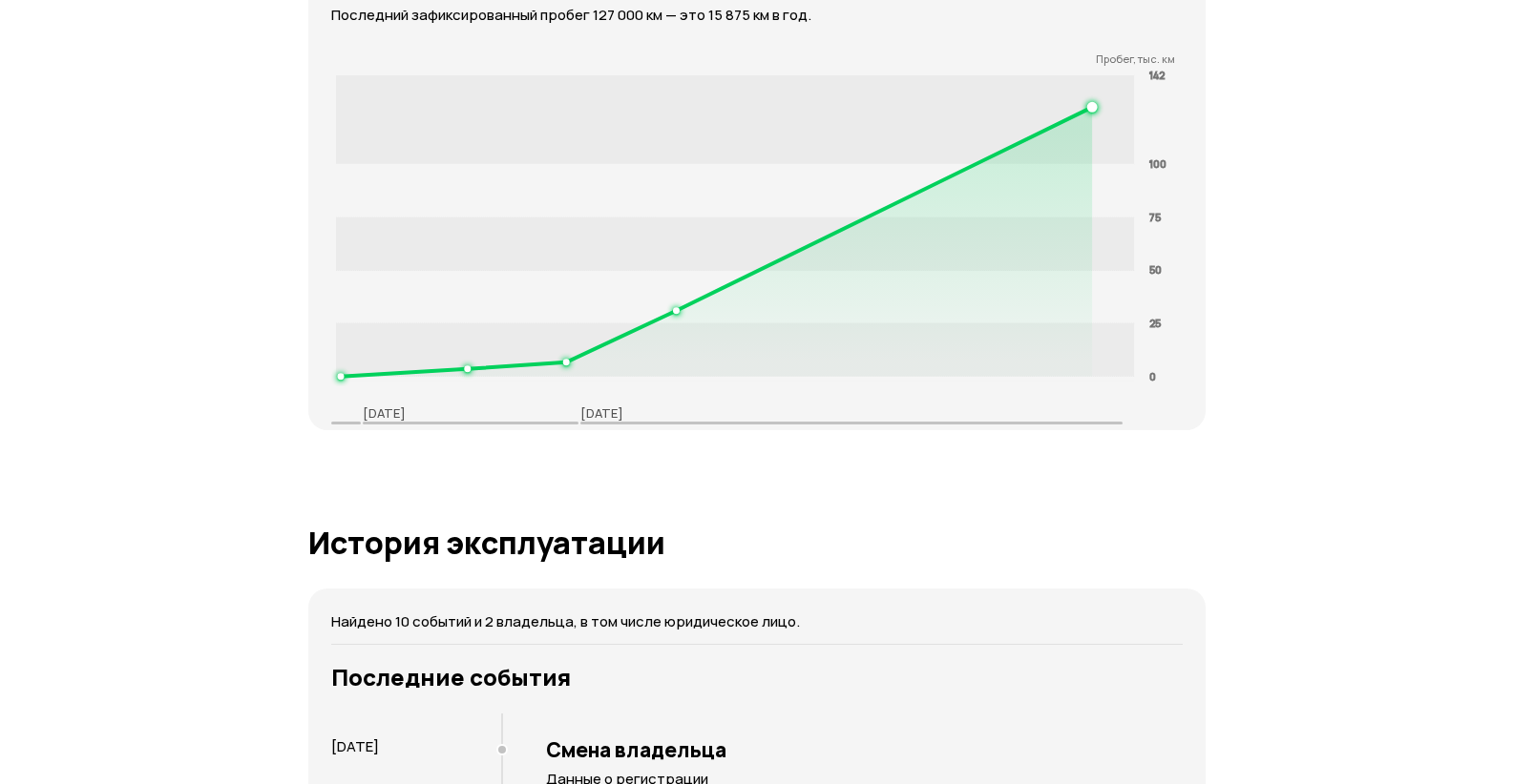
scroll to position [3721, 0]
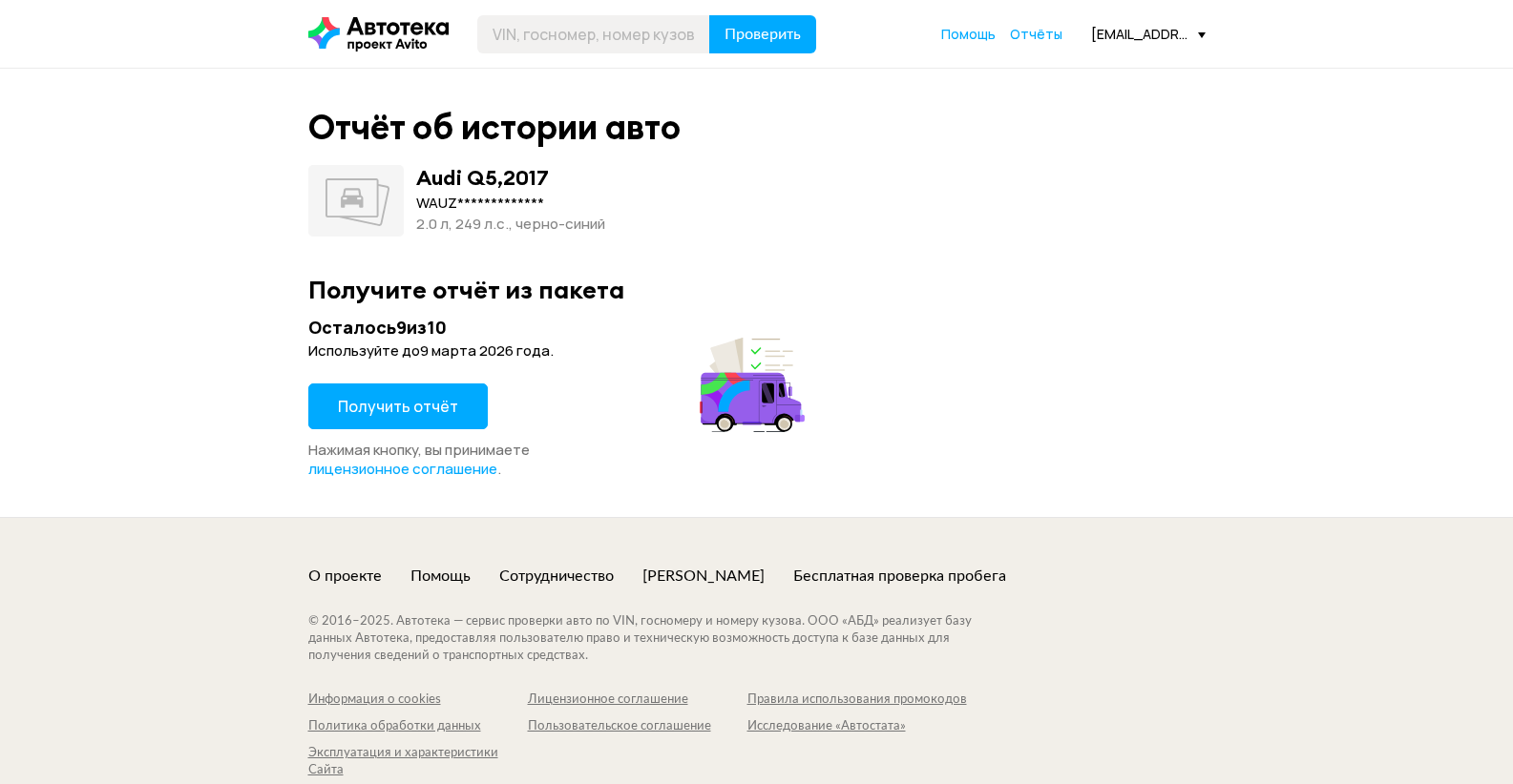
click at [391, 405] on span "Получить отчёт" at bounding box center [397, 407] width 120 height 21
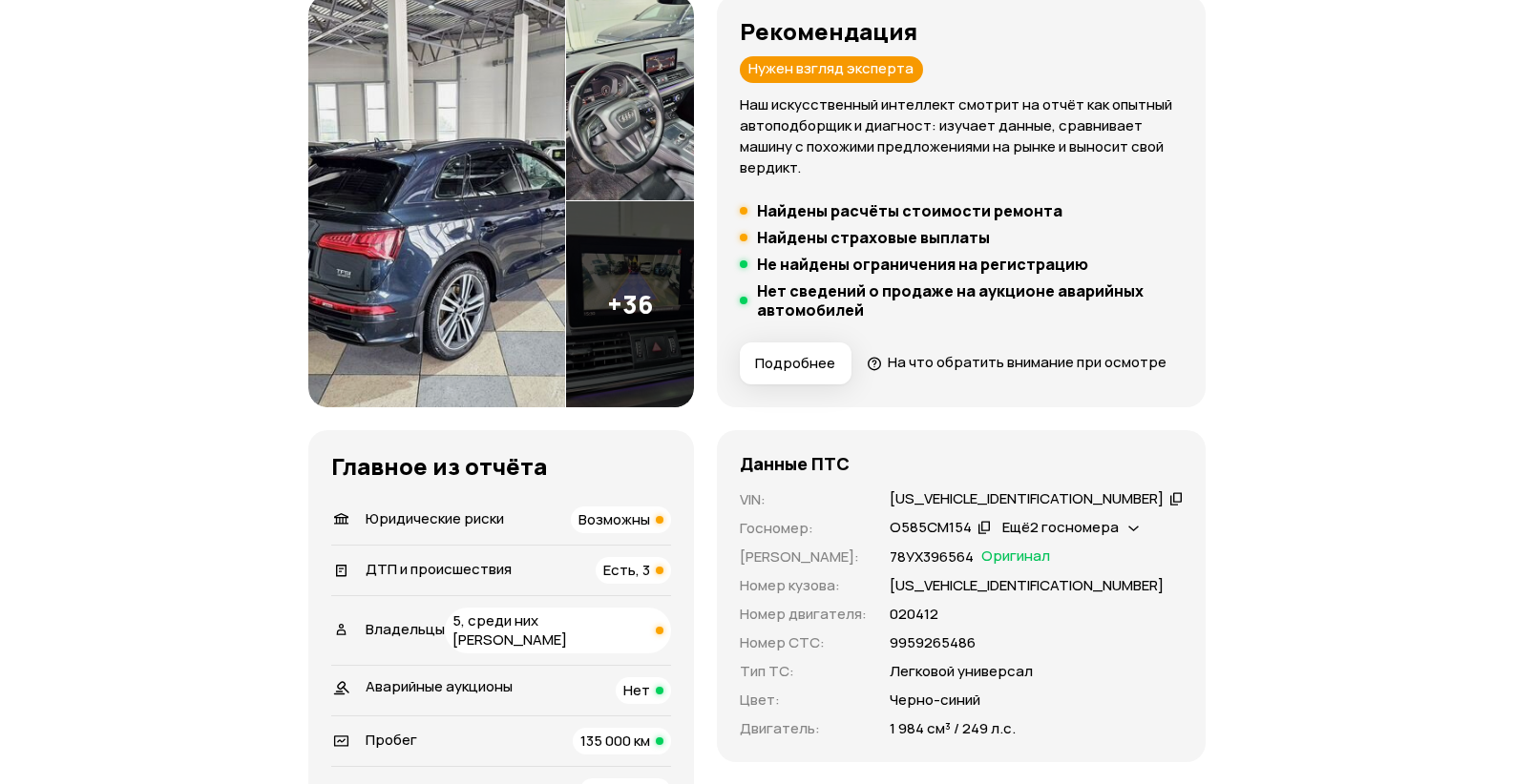
scroll to position [287, 0]
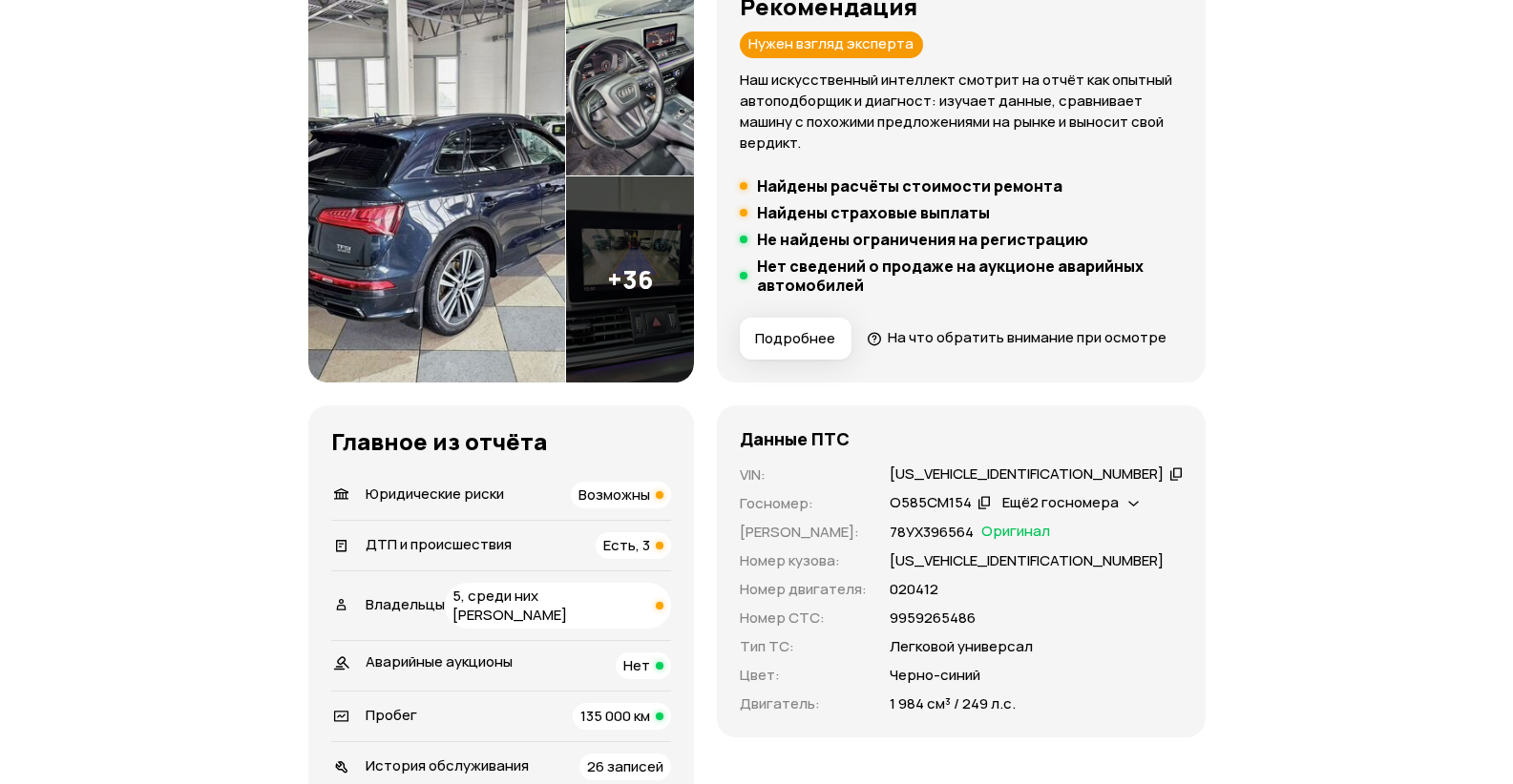
click at [456, 554] on span "ДТП и происшествия" at bounding box center [439, 544] width 146 height 20
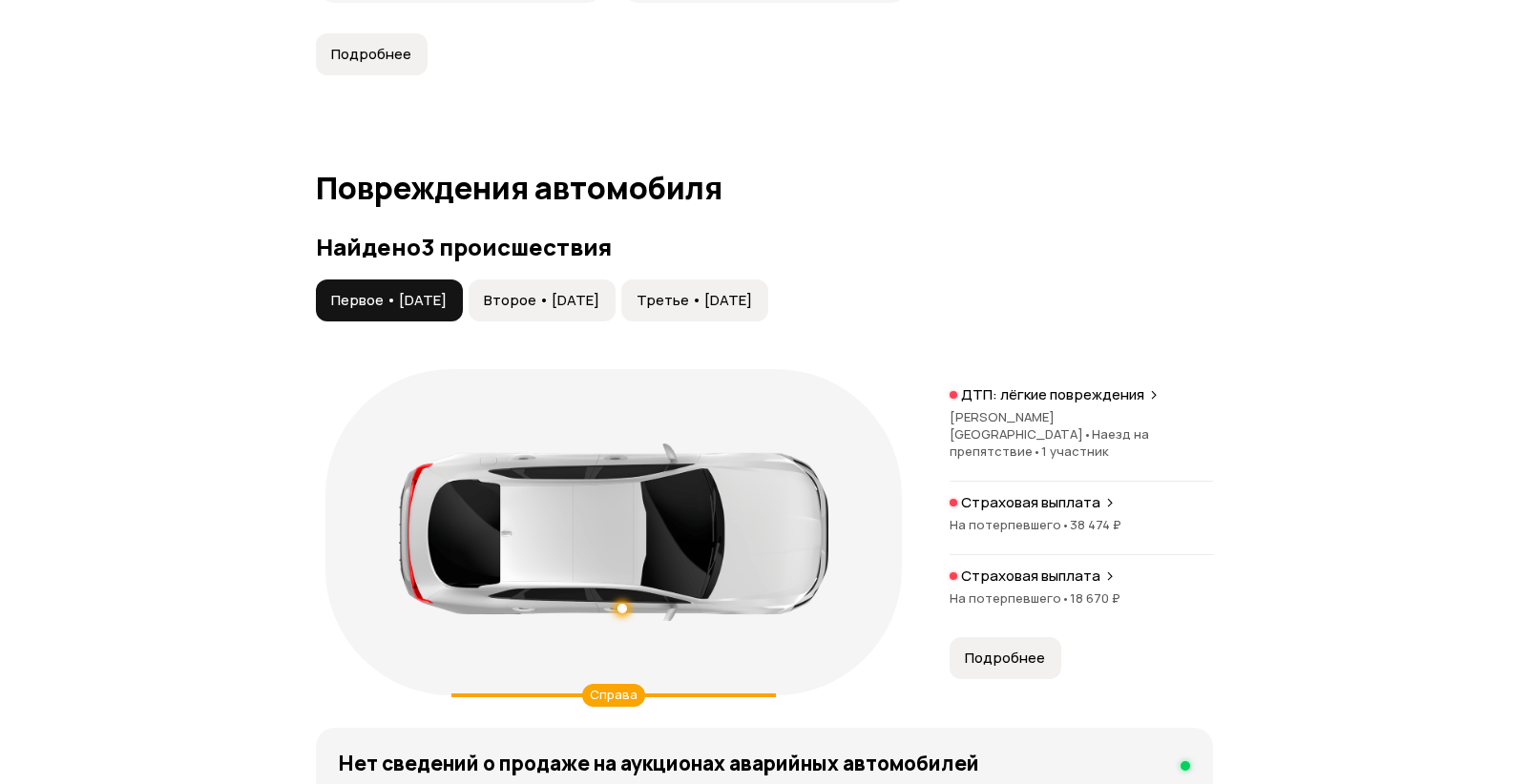
scroll to position [2198, 0]
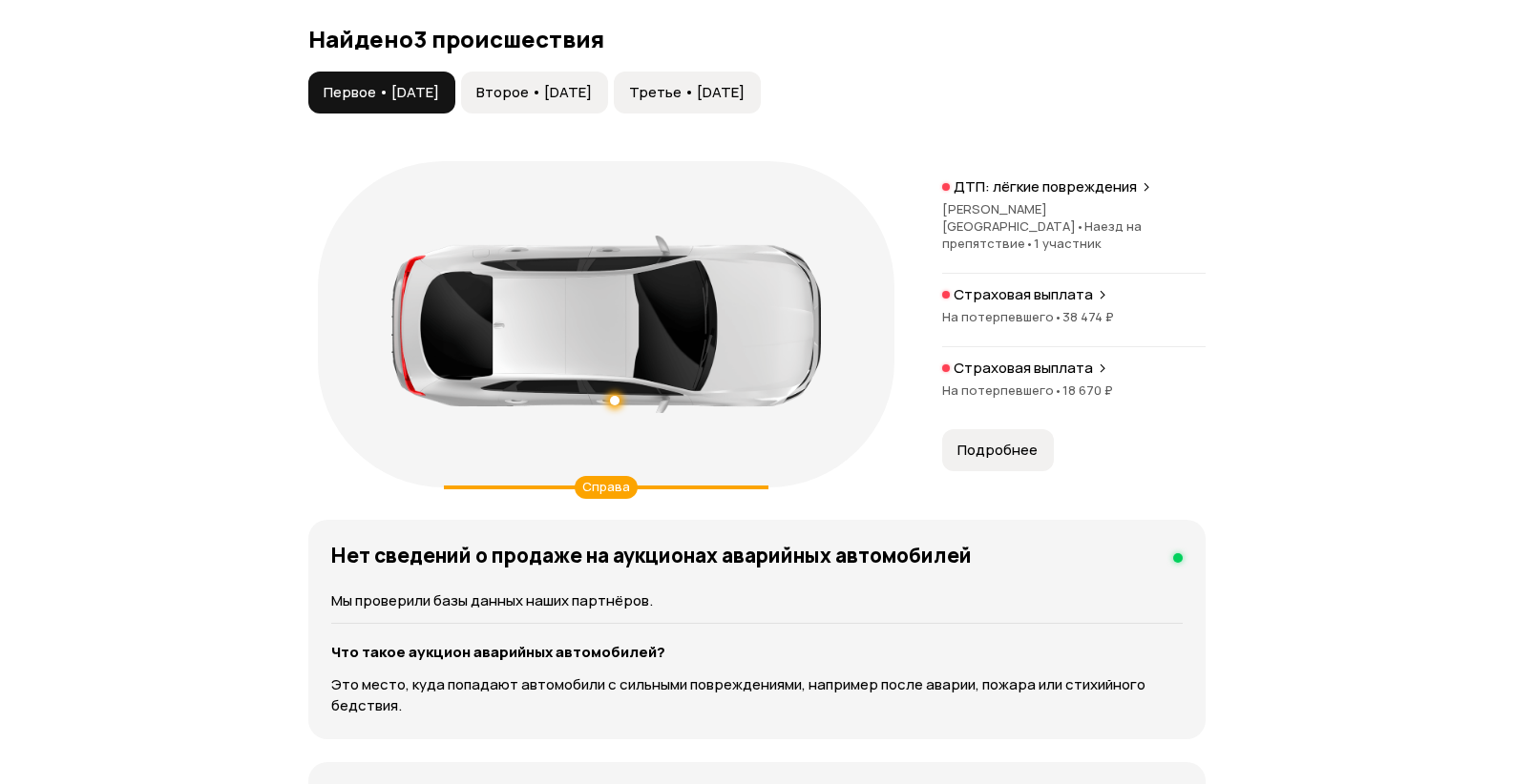
click at [1066, 244] on div "ДТП: лёгкие повреждения [PERSON_NAME][GEOGRAPHIC_DATA] • Наезд на препятствие •…" at bounding box center [1074, 225] width 264 height 96
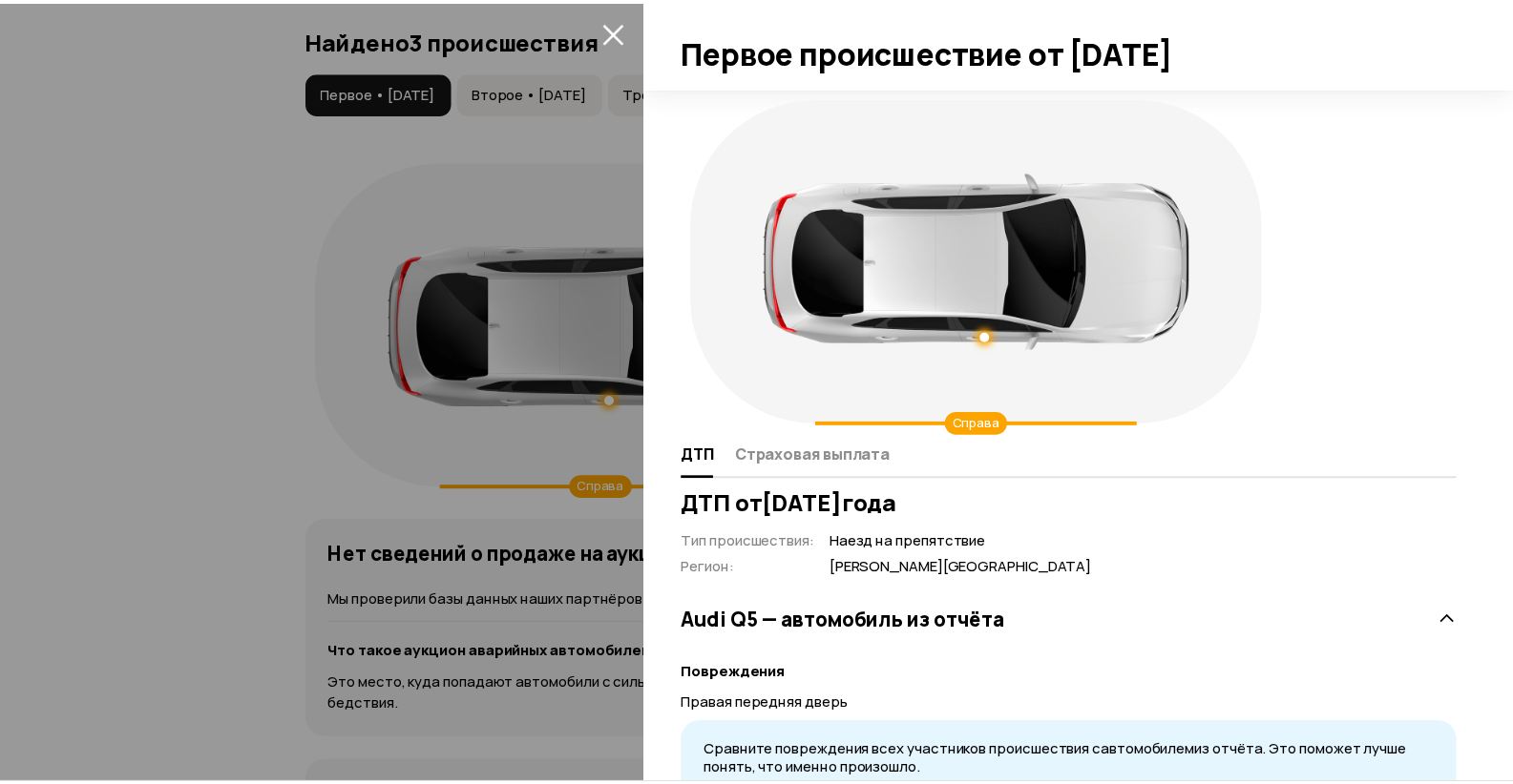
scroll to position [80, 0]
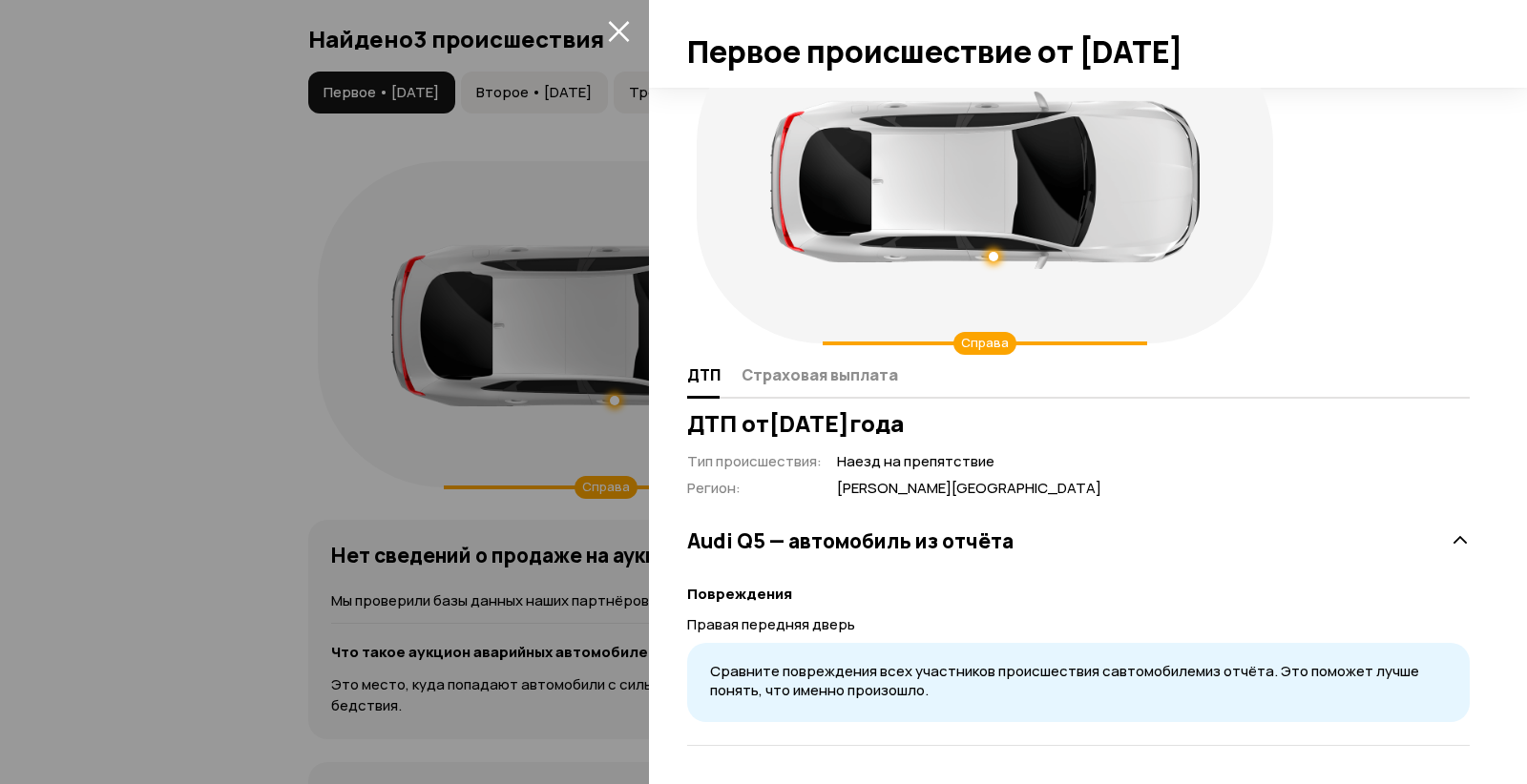
click at [621, 32] on icon "закрыть" at bounding box center [619, 32] width 21 height 21
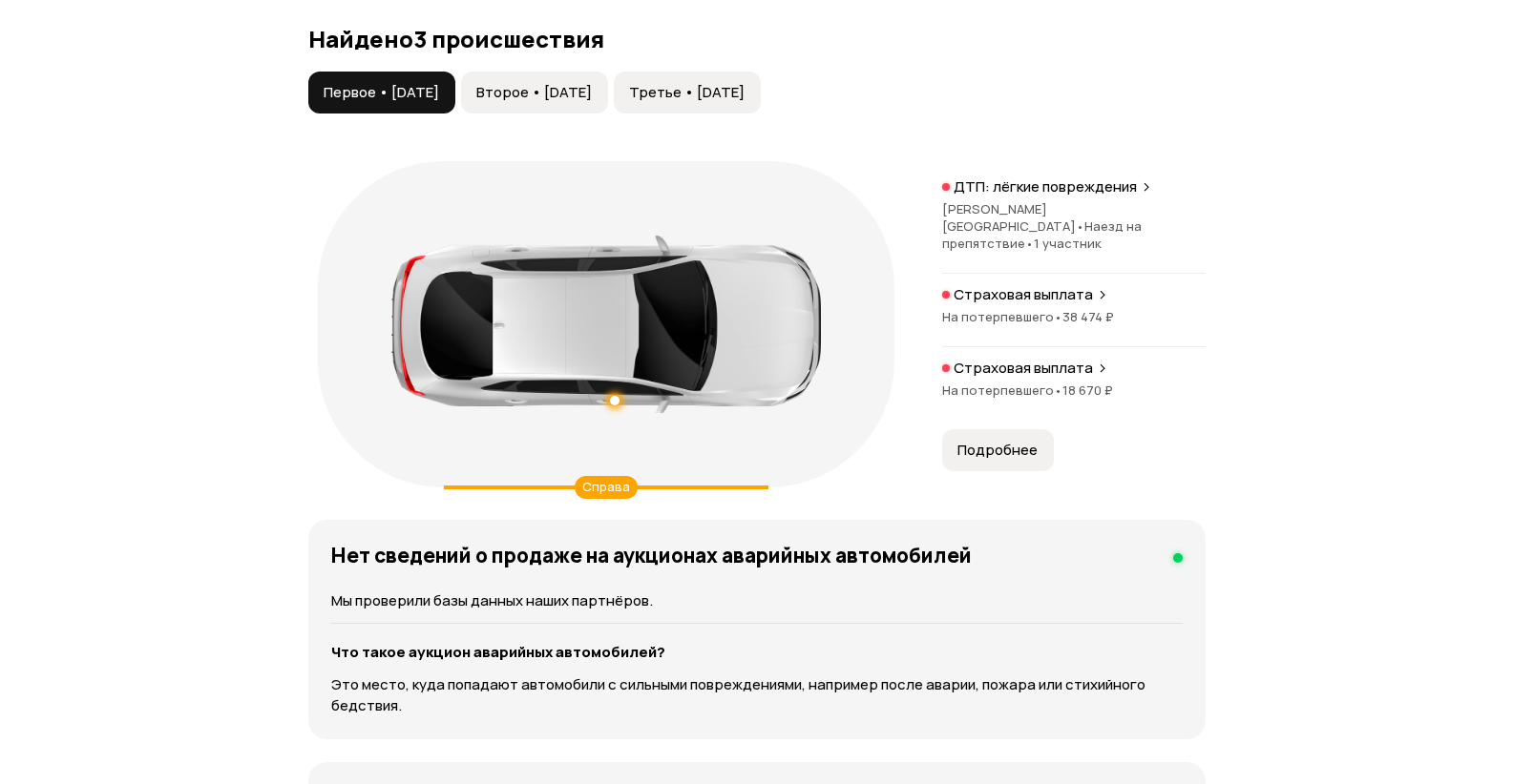
click at [1026, 333] on div "Страховая выплата На потерпевшего • 38 474 ₽" at bounding box center [1074, 316] width 264 height 62
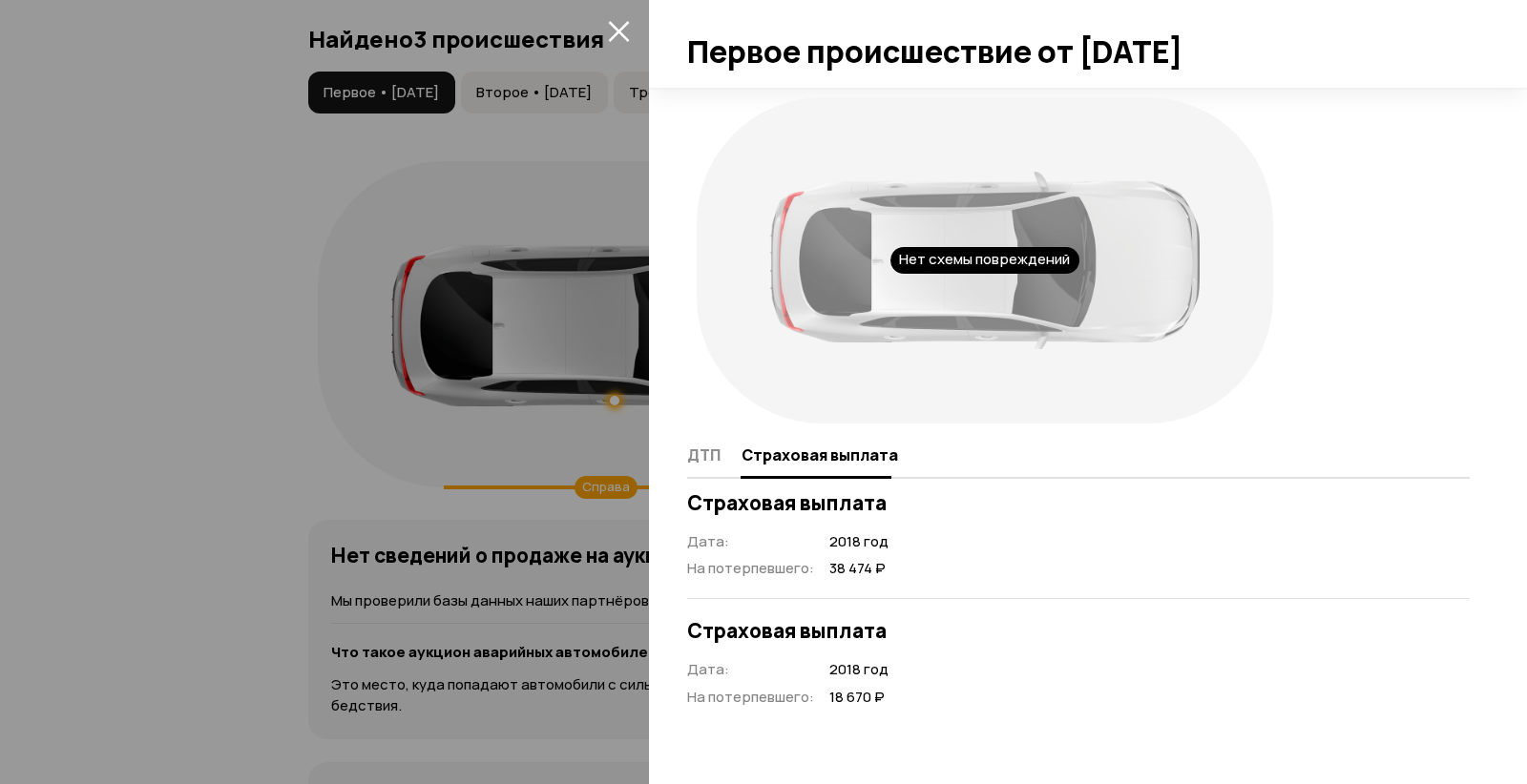
click at [620, 28] on icon "закрыть" at bounding box center [619, 31] width 22 height 22
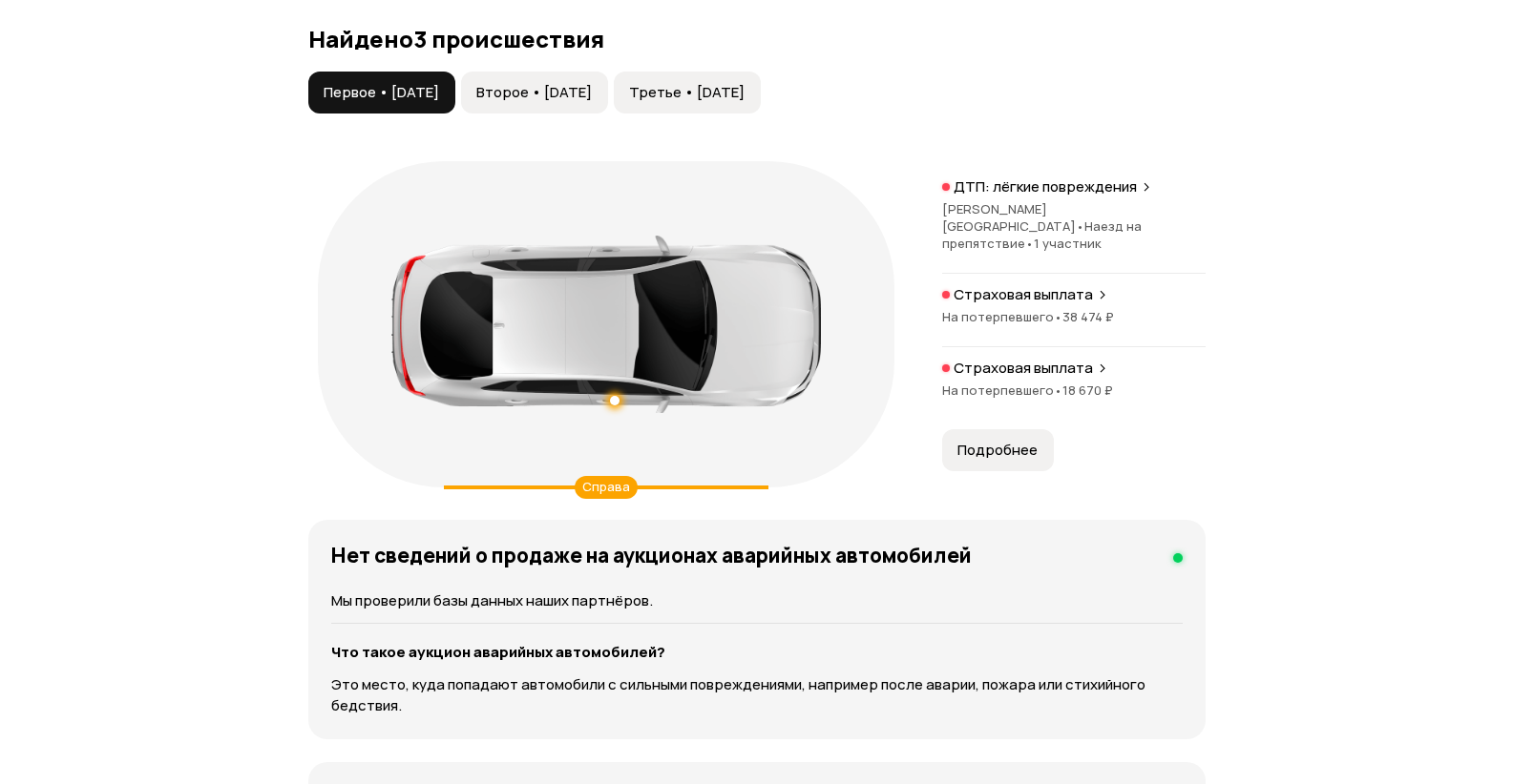
click at [1018, 378] on p "Страховая выплата" at bounding box center [1023, 368] width 140 height 19
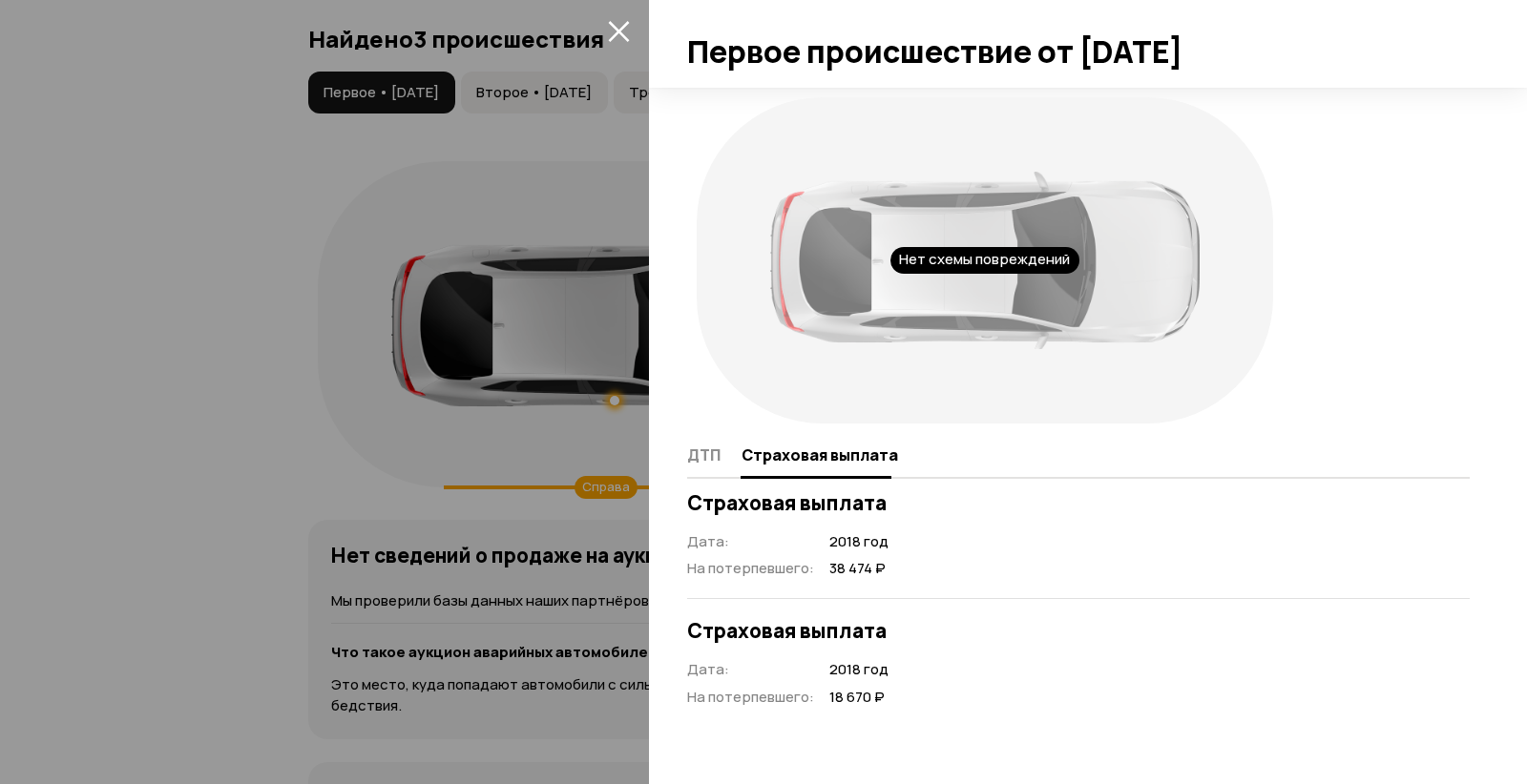
click at [625, 32] on icon "закрыть" at bounding box center [619, 31] width 22 height 22
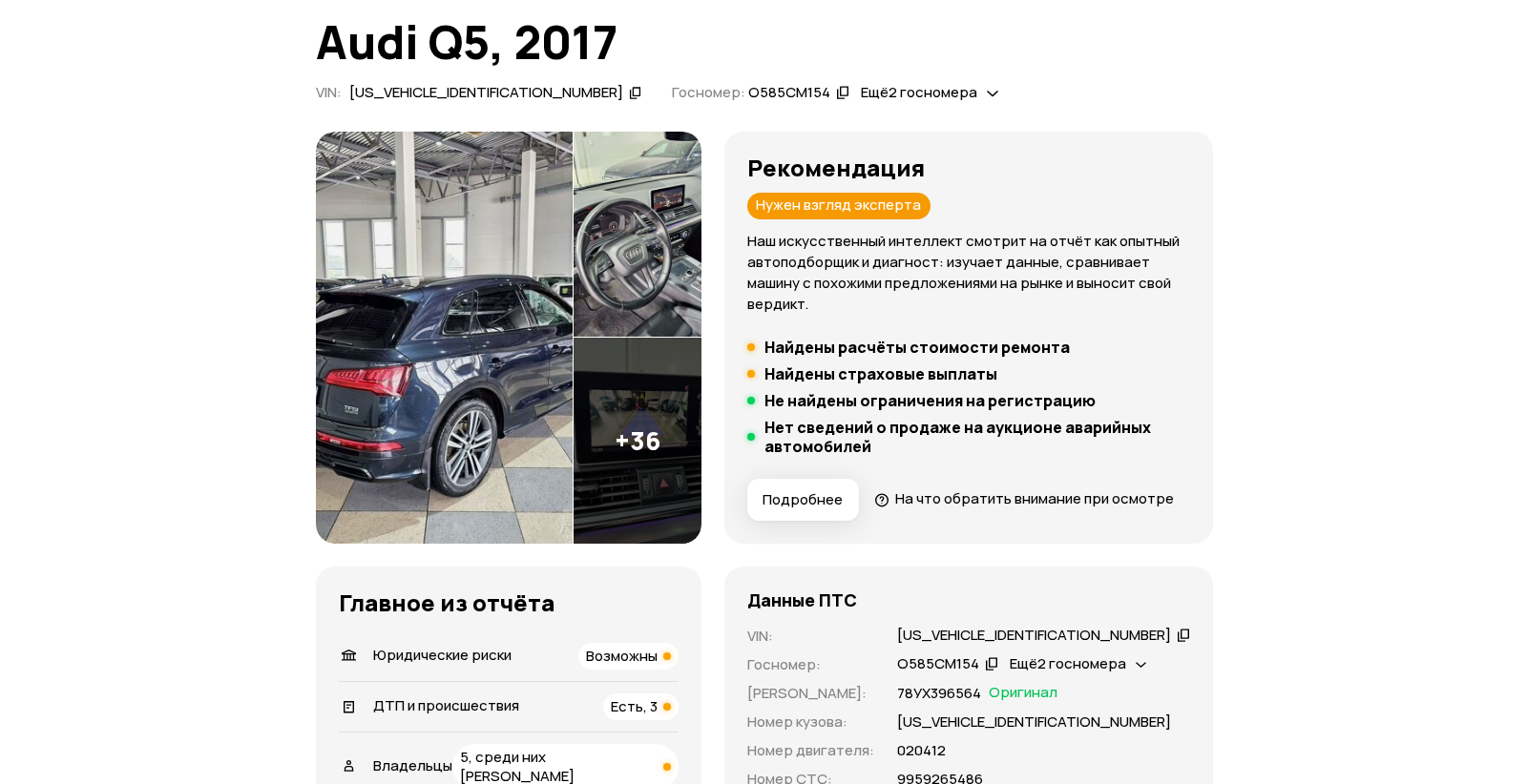
scroll to position [0, 0]
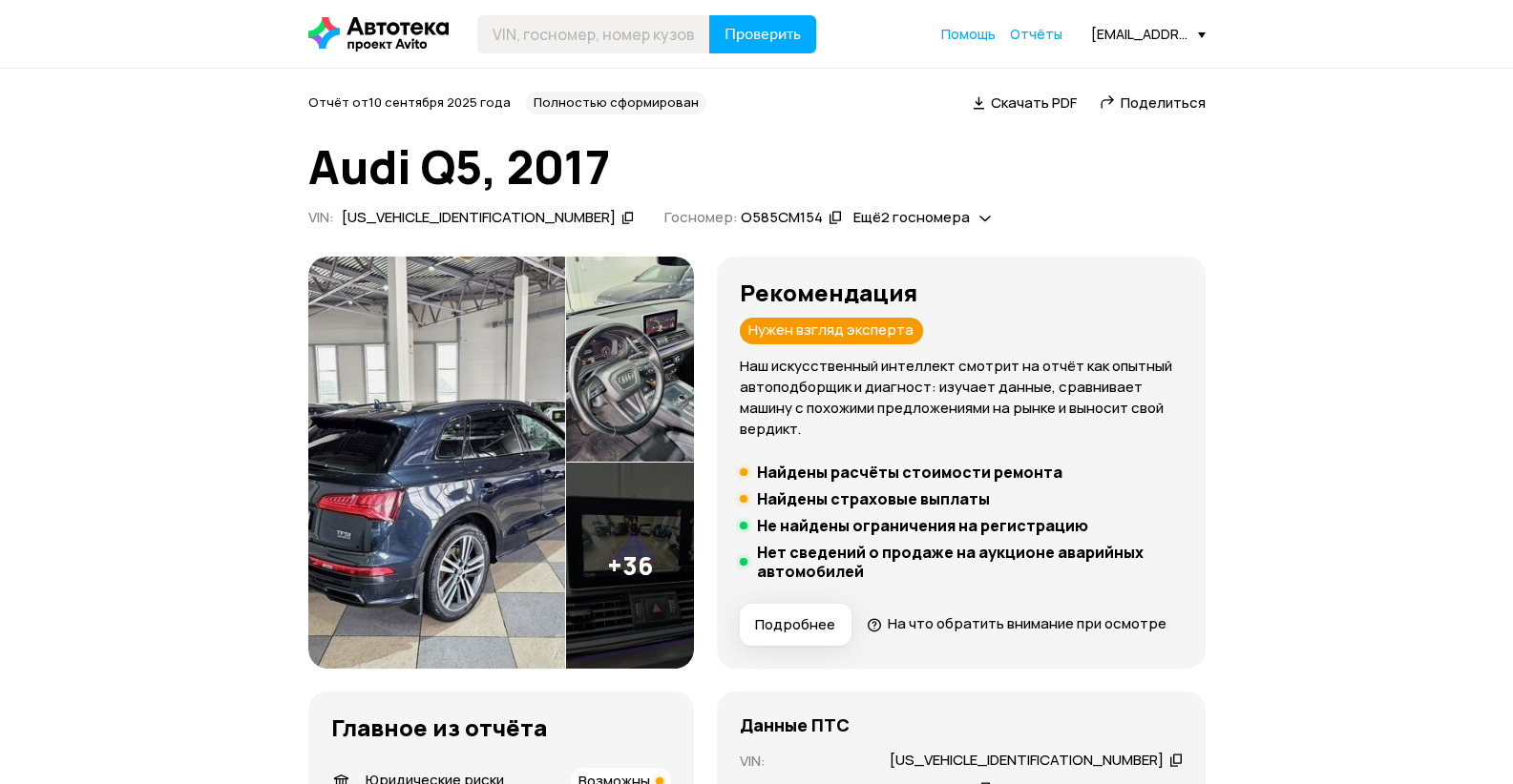
click at [469, 413] on img at bounding box center [436, 463] width 257 height 412
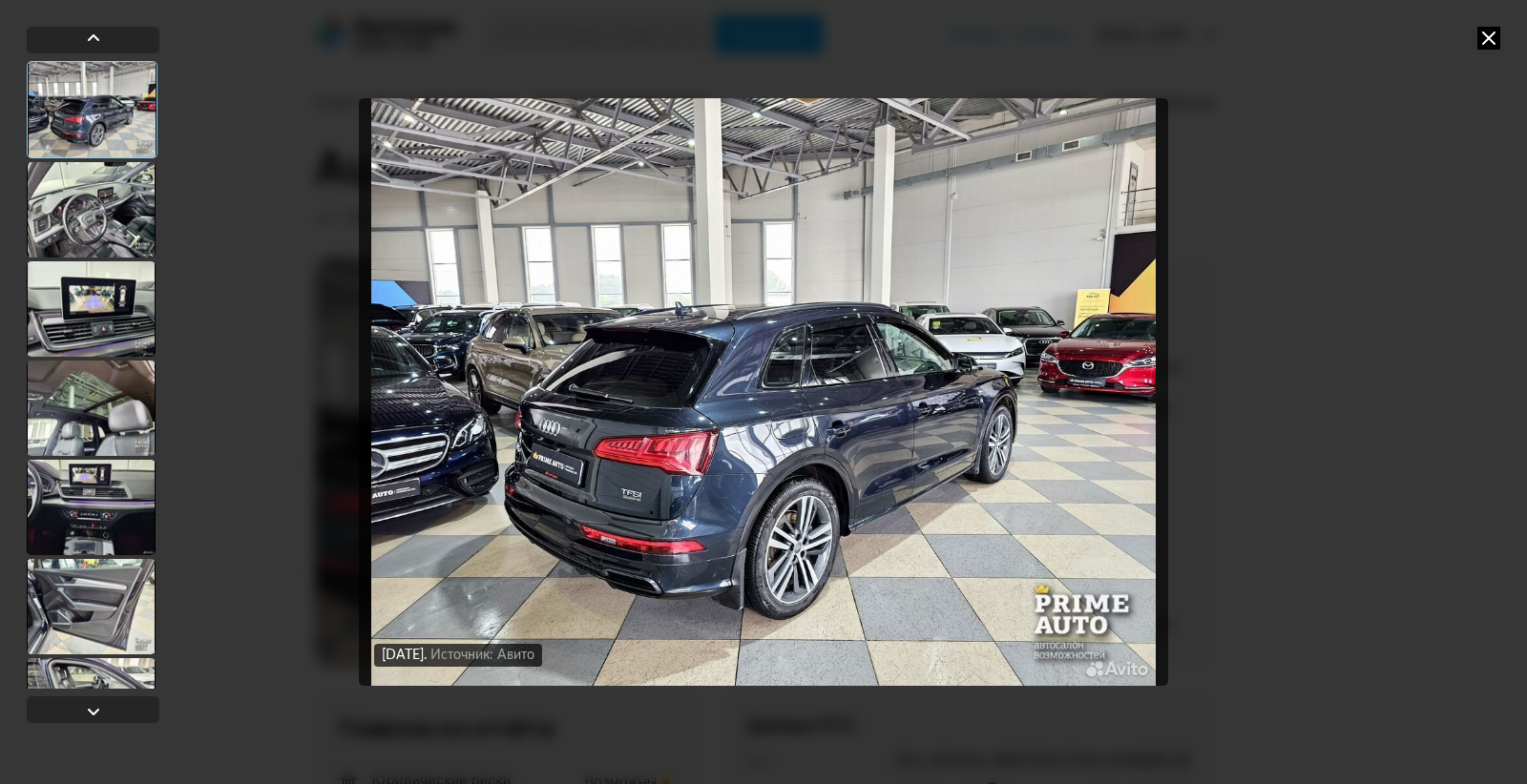
click at [96, 205] on div at bounding box center [91, 210] width 129 height 95
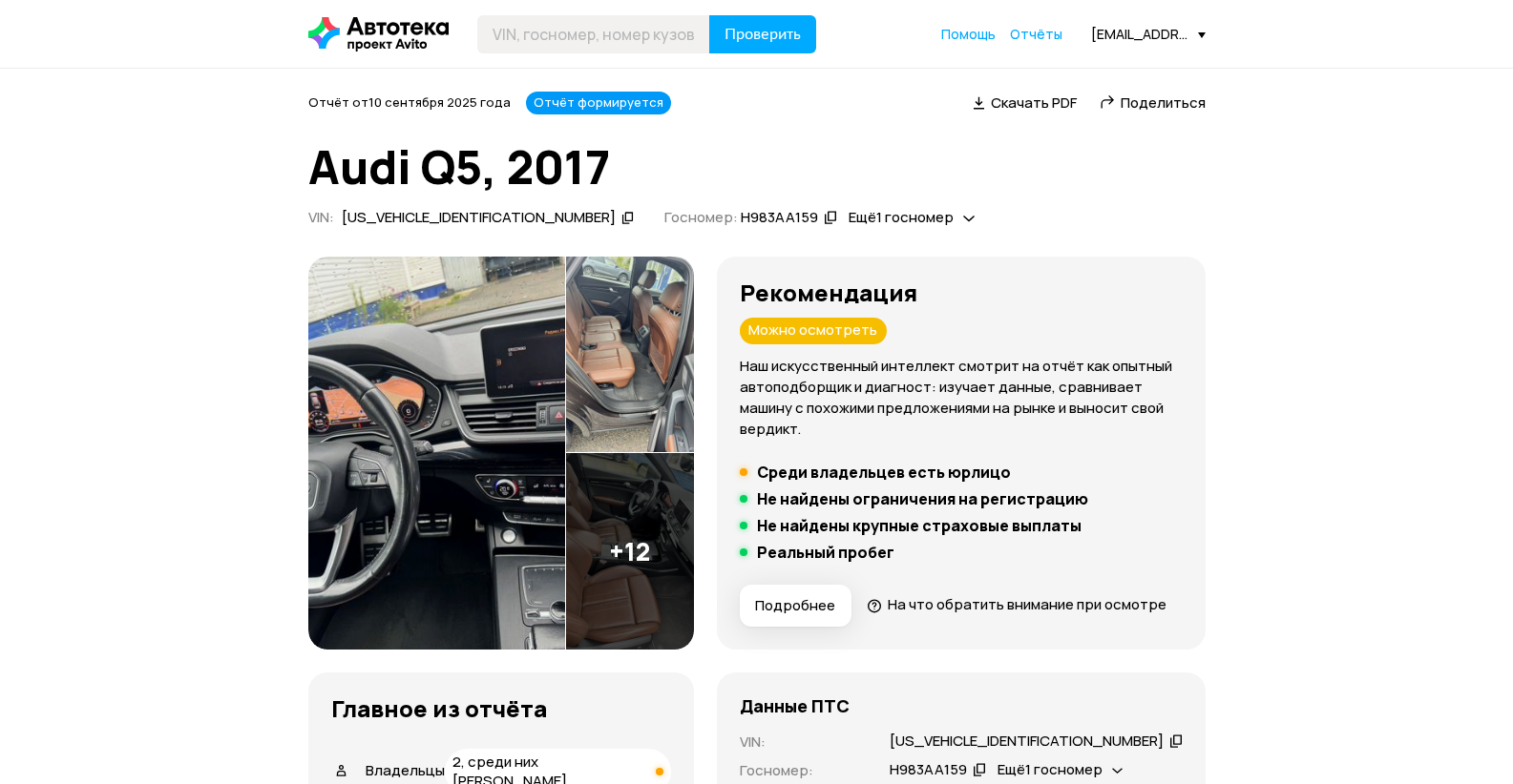
click at [457, 444] on img at bounding box center [436, 453] width 257 height 393
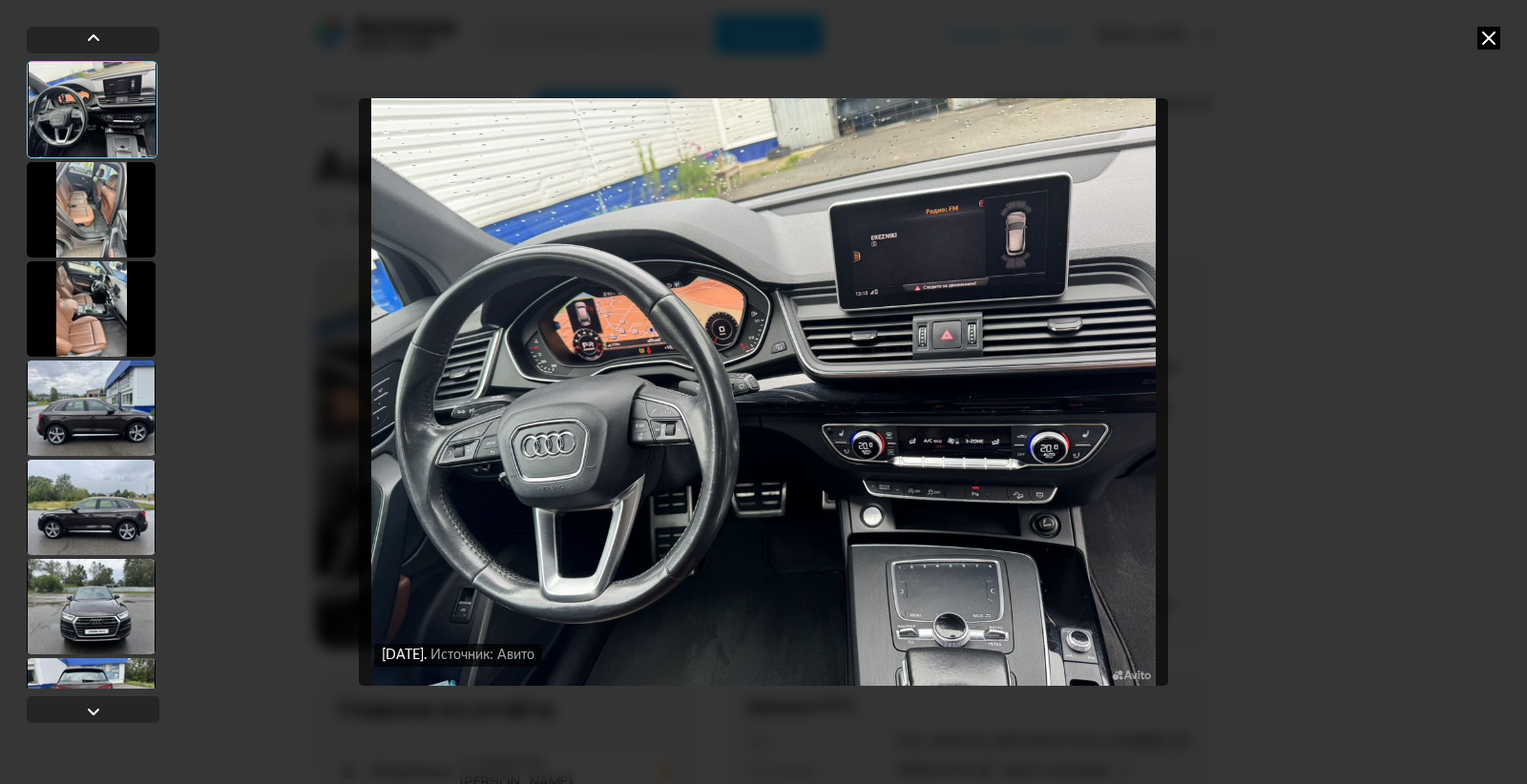
click at [84, 590] on div at bounding box center [91, 606] width 129 height 95
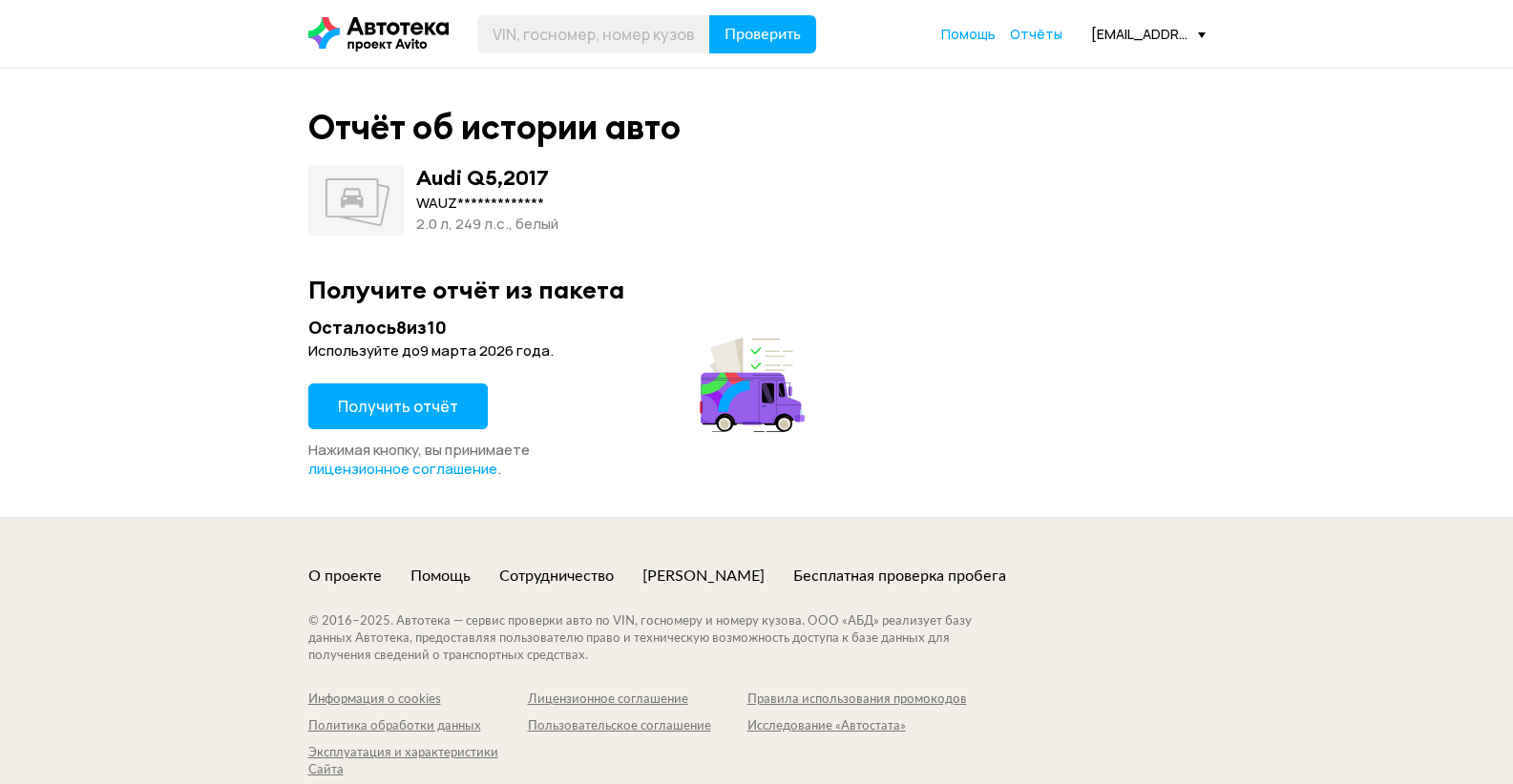
click at [433, 405] on span "Получить отчёт" at bounding box center [397, 407] width 120 height 21
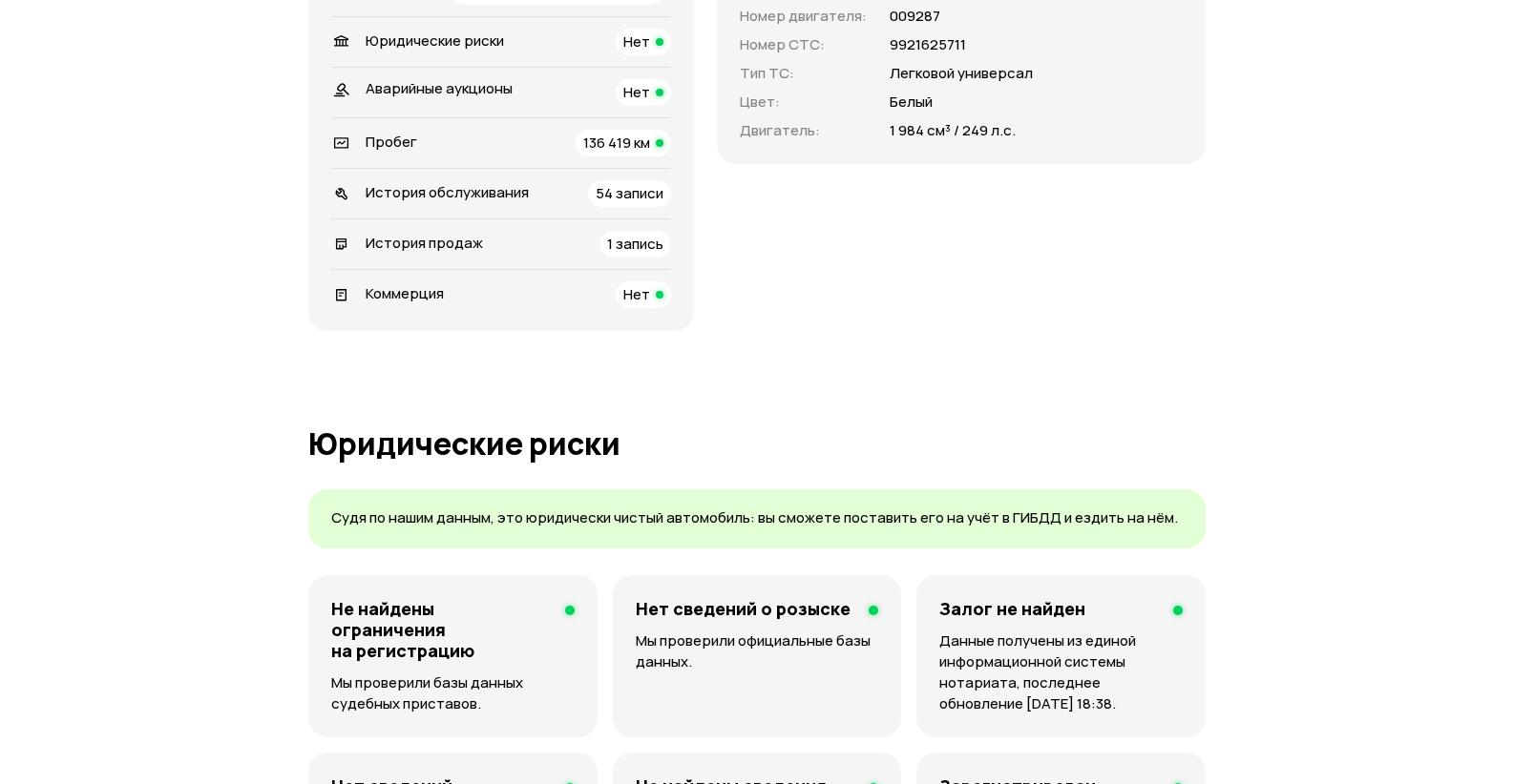
scroll to position [668, 0]
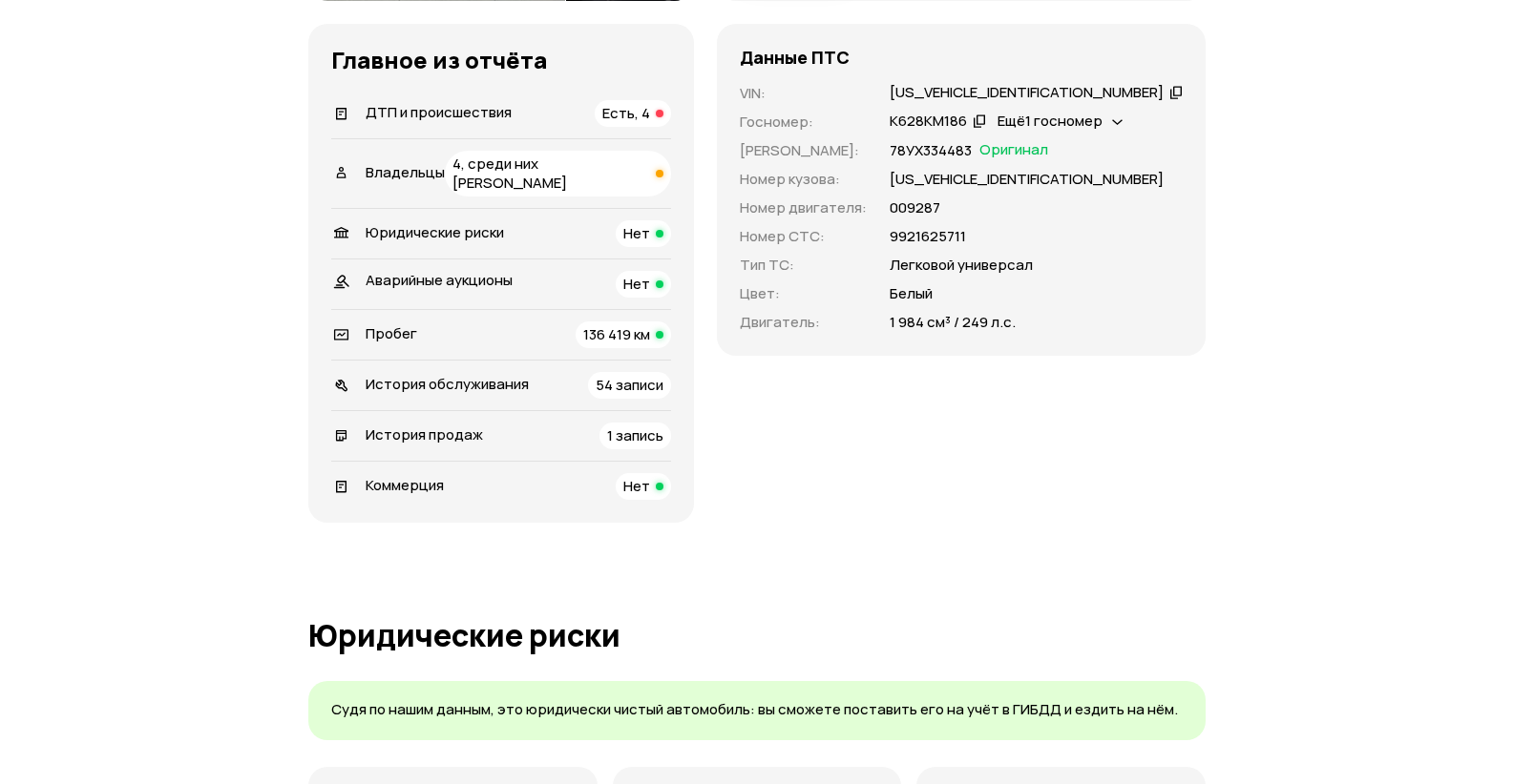
click at [650, 123] on span "Есть, 4" at bounding box center [627, 113] width 48 height 20
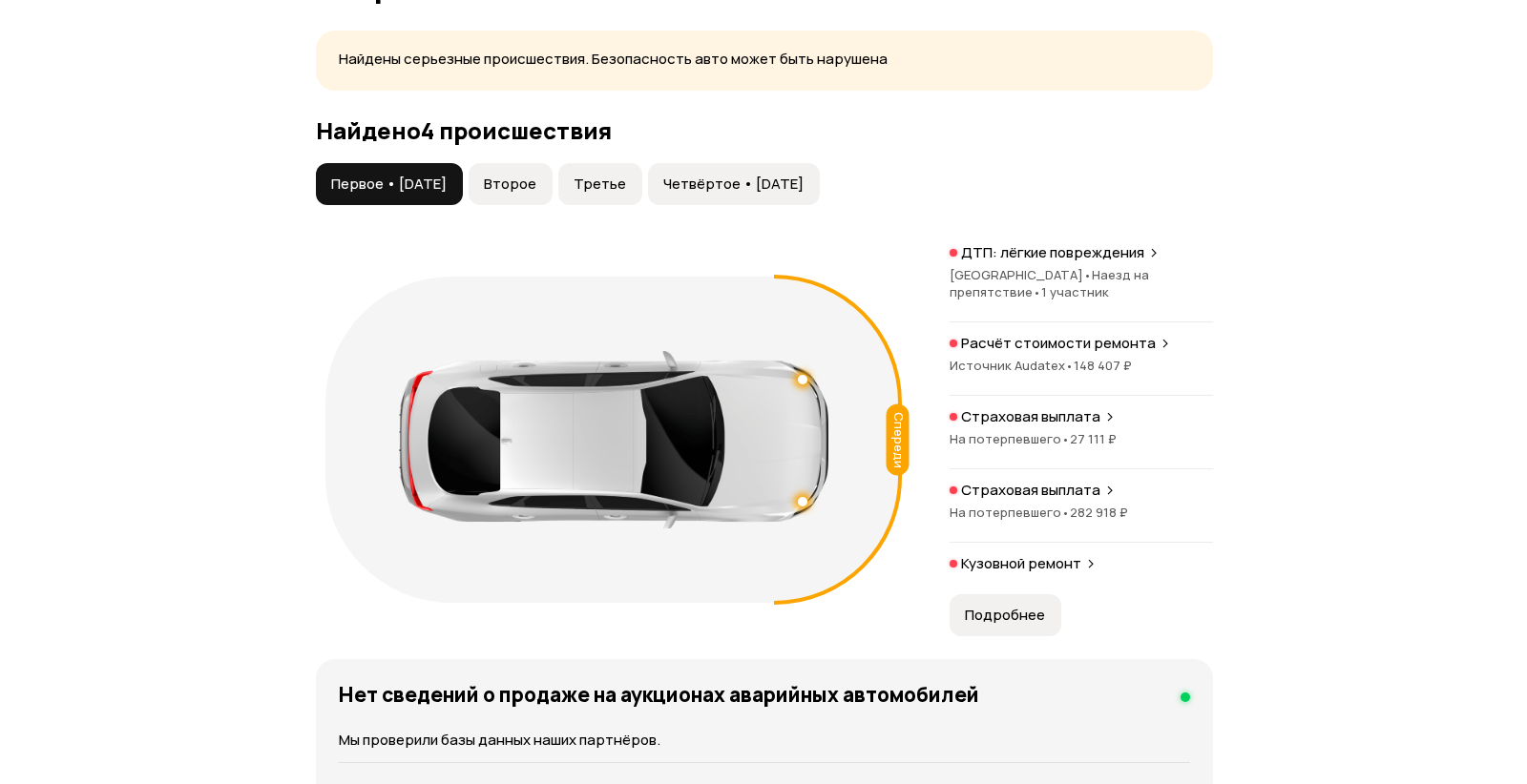
scroll to position [2176, 0]
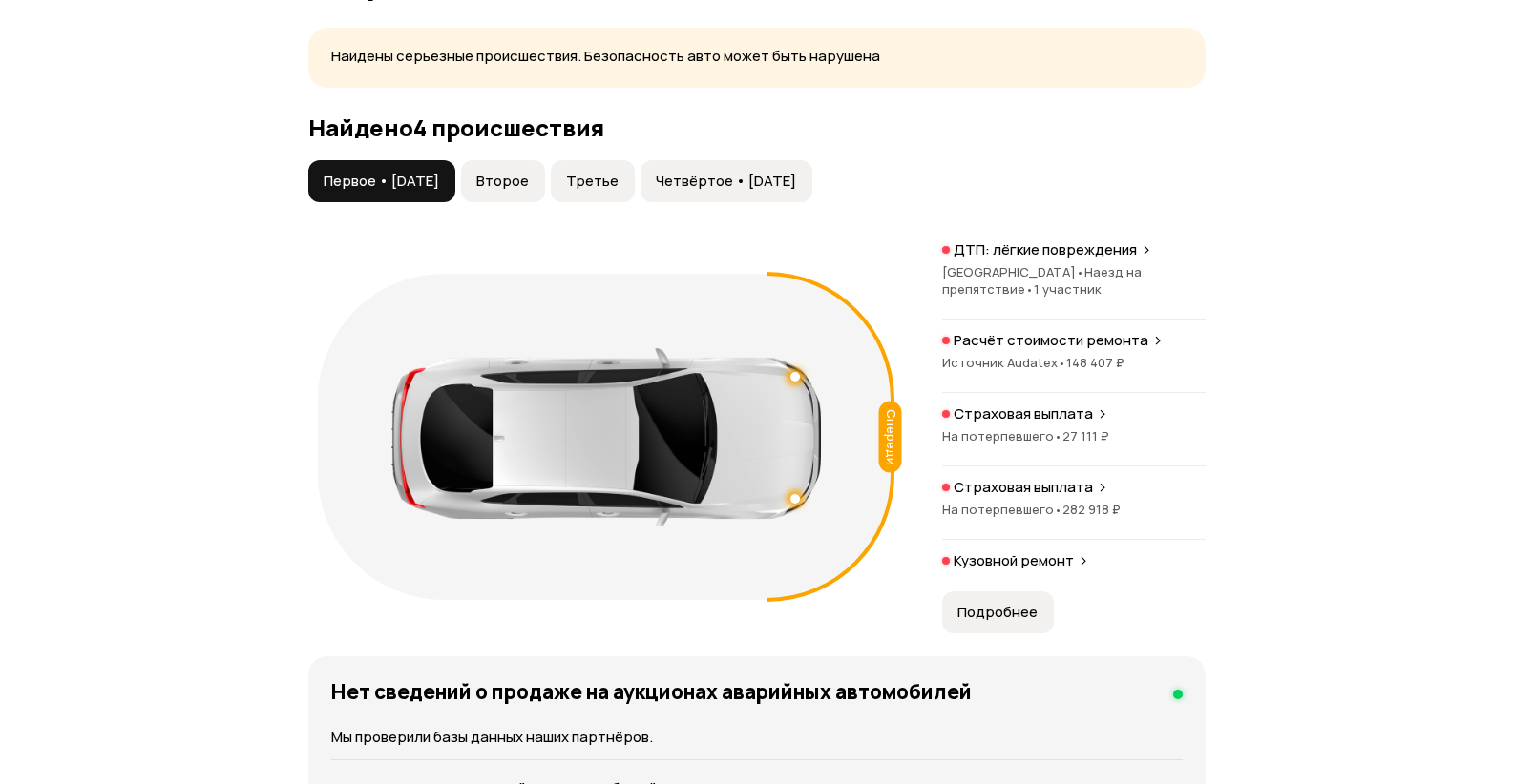
click at [1019, 518] on span "На потерпевшего •" at bounding box center [1002, 510] width 120 height 17
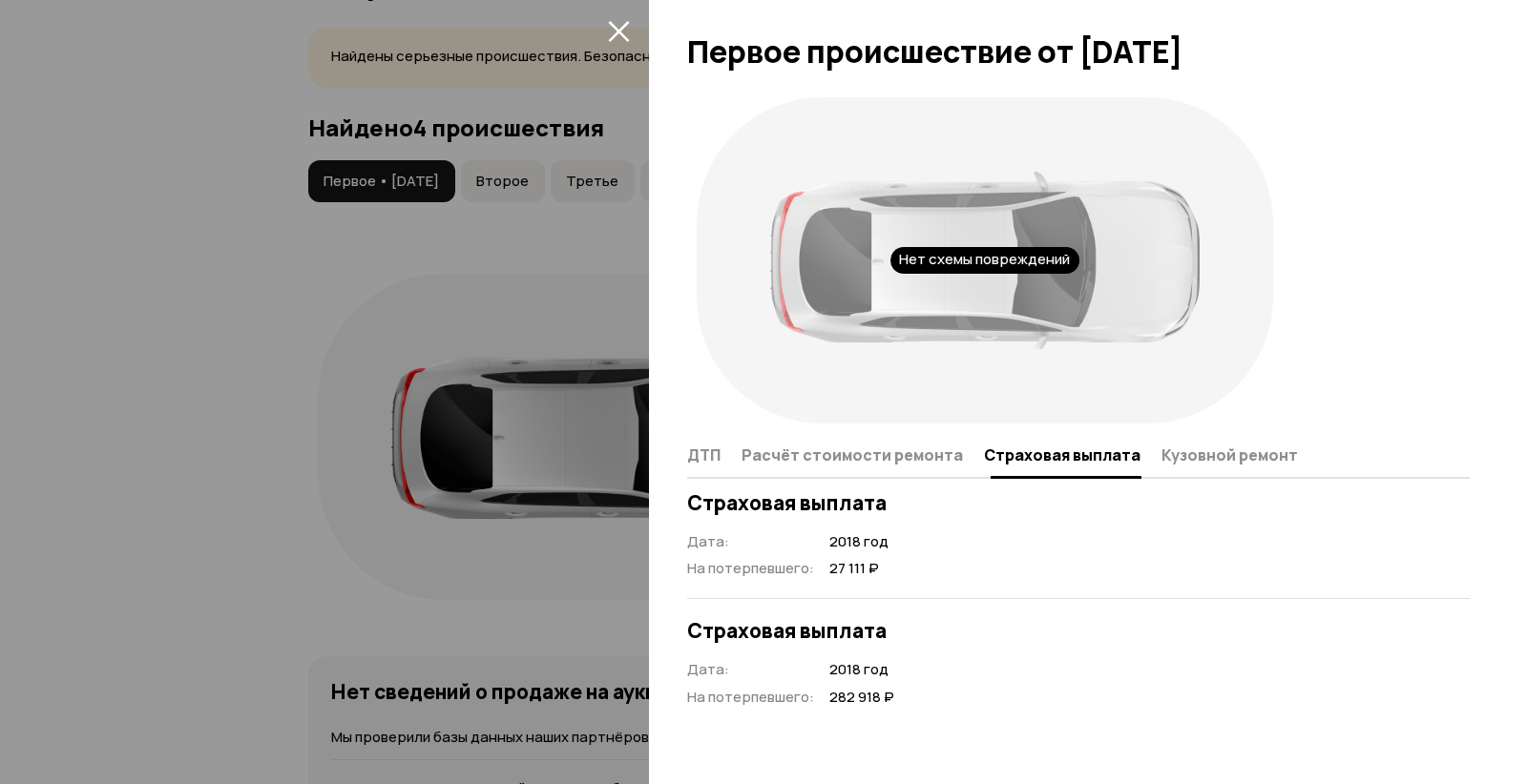
click at [1220, 447] on span "Кузовной ремонт" at bounding box center [1230, 455] width 137 height 19
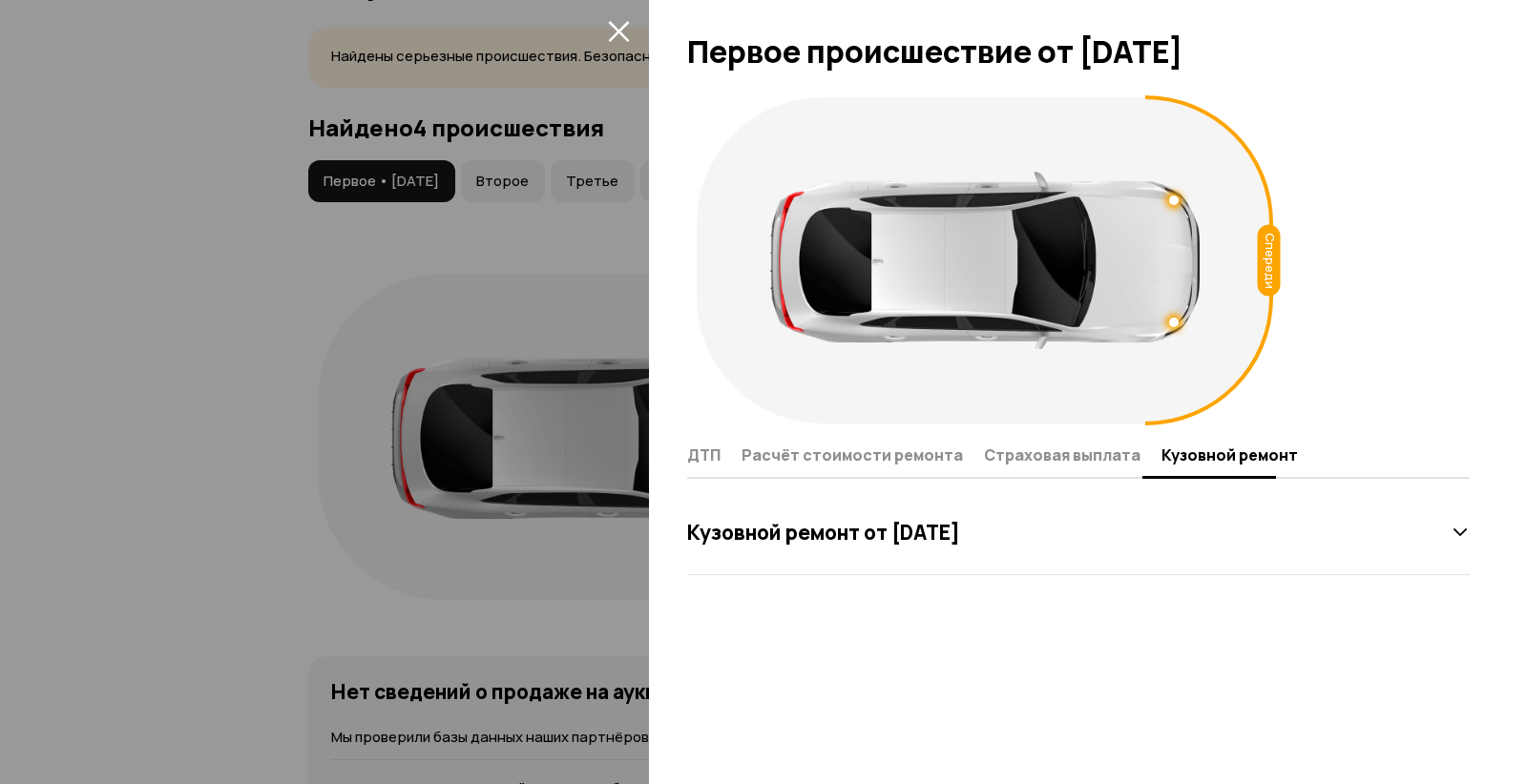
click at [616, 34] on icon "закрыть" at bounding box center [619, 32] width 21 height 21
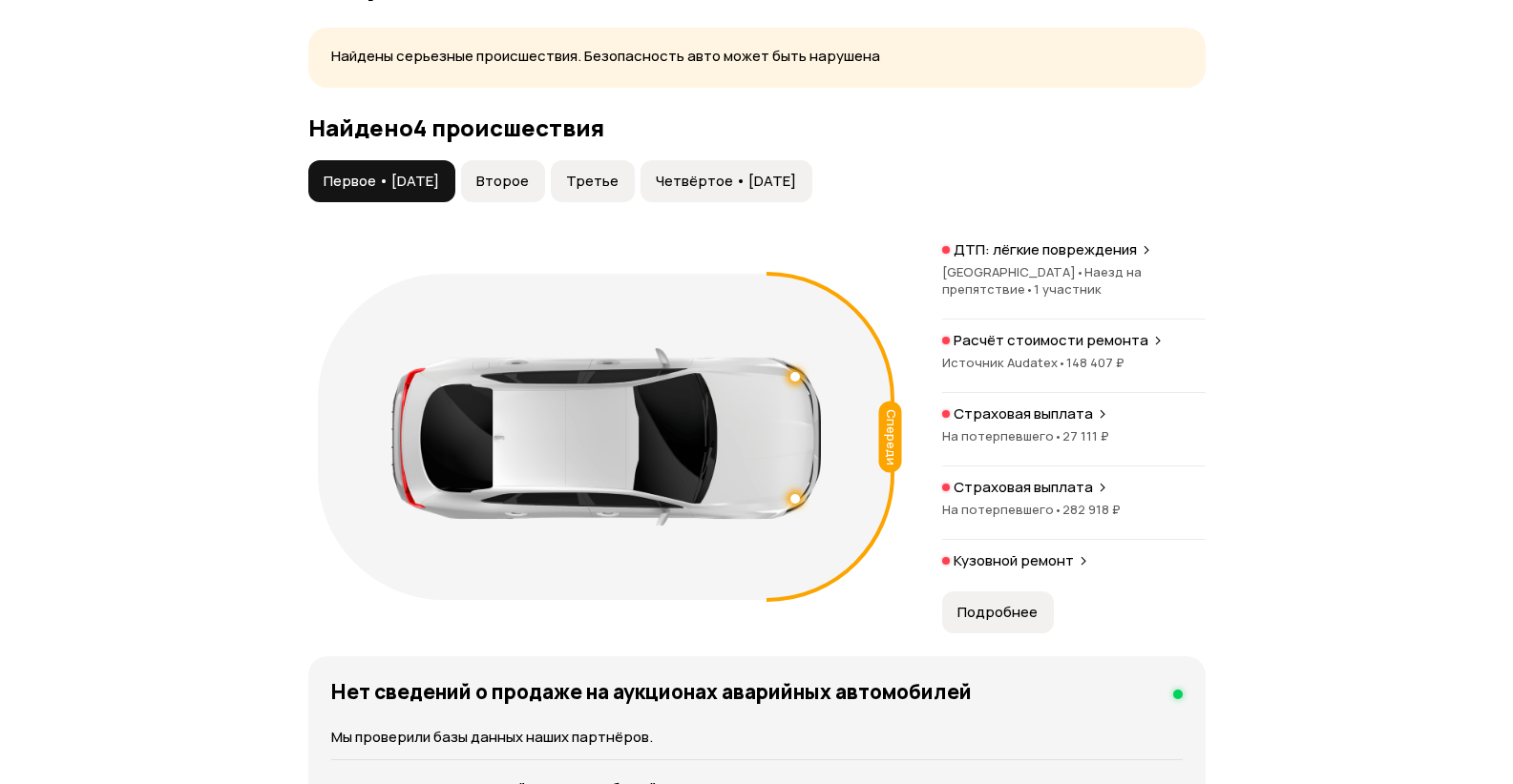
click at [1035, 497] on p "Страховая выплата" at bounding box center [1023, 488] width 140 height 19
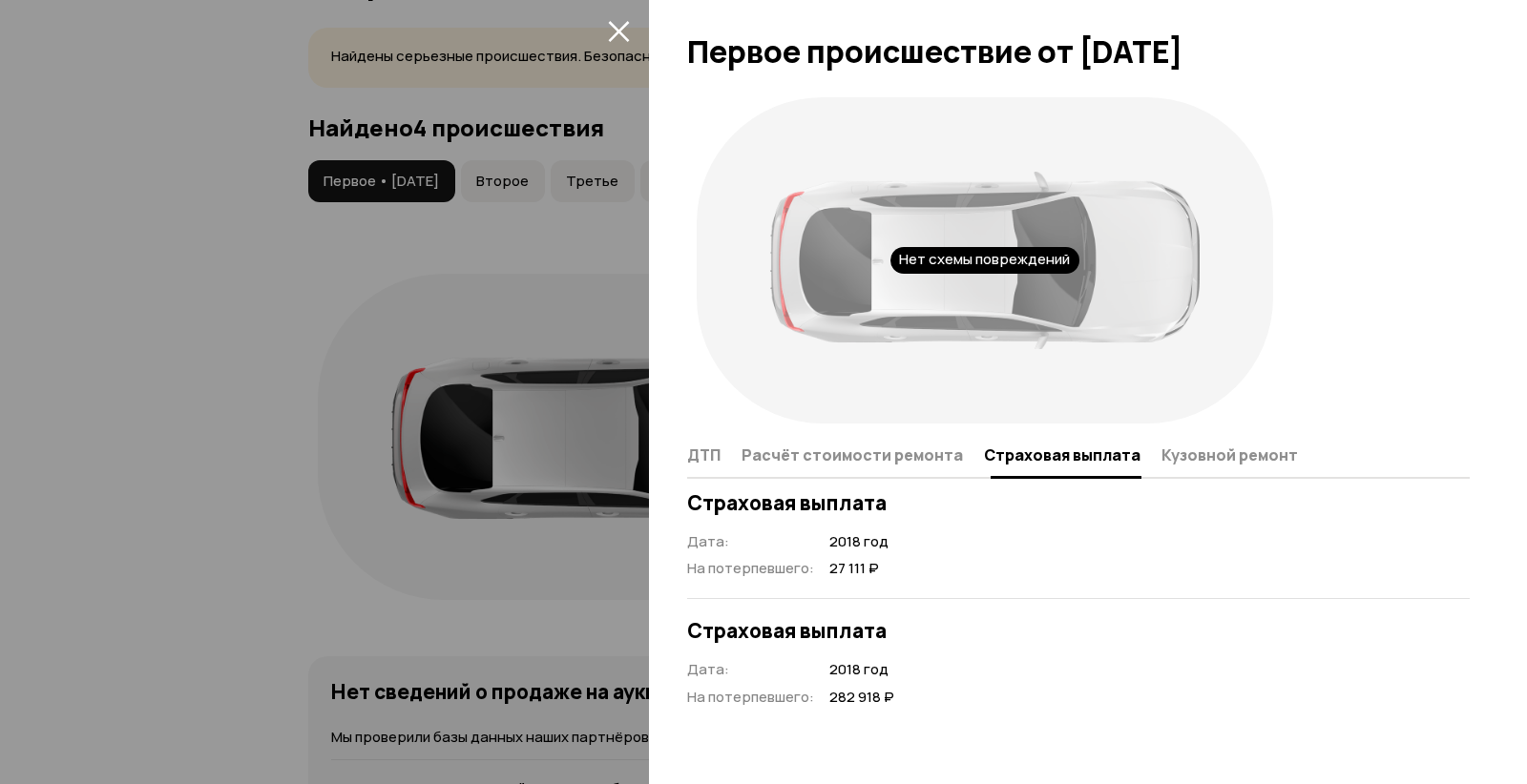
click at [1204, 458] on span "Кузовной ремонт" at bounding box center [1230, 455] width 137 height 19
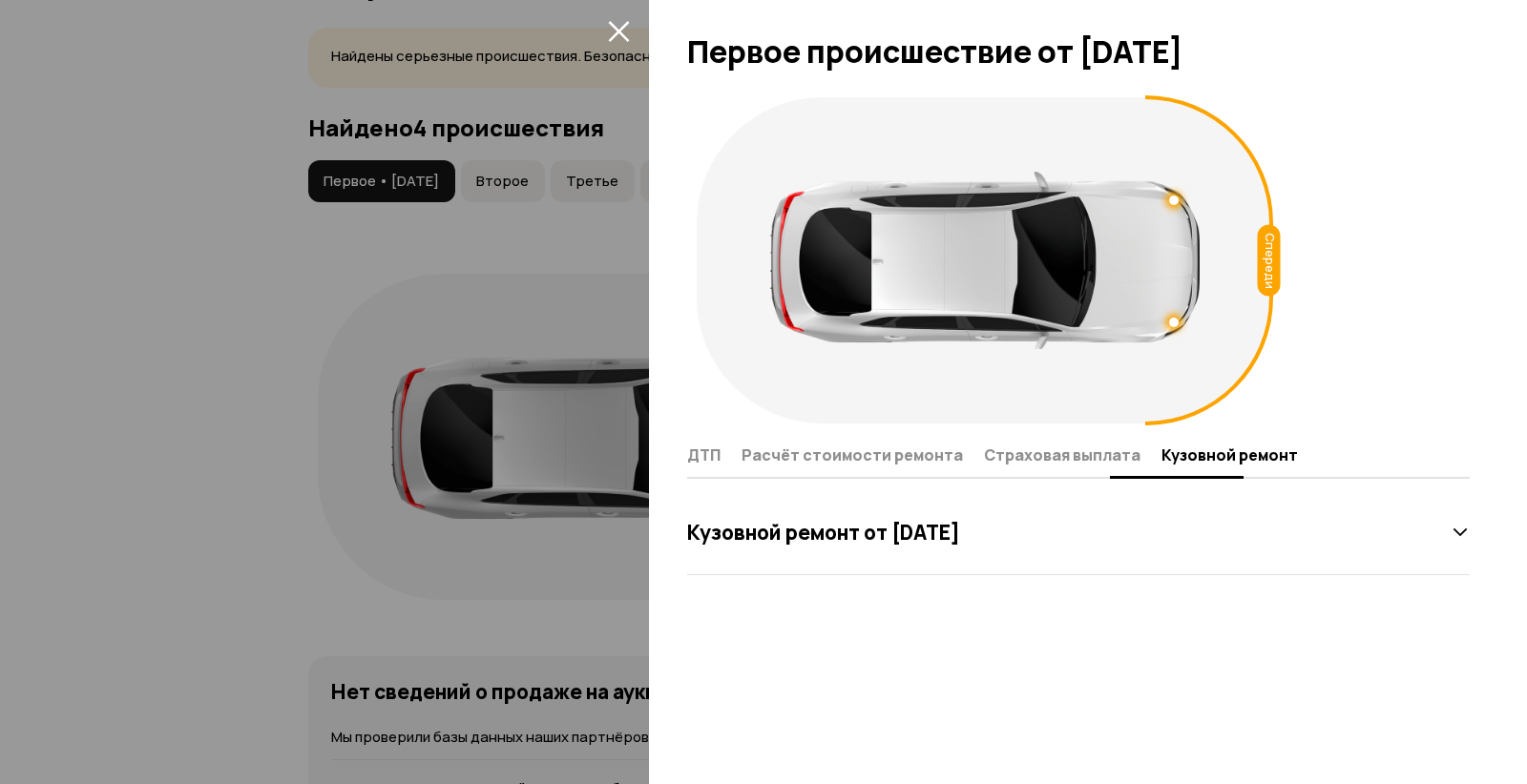
click at [844, 458] on span "Расчёт стоимости ремонта" at bounding box center [853, 455] width 221 height 19
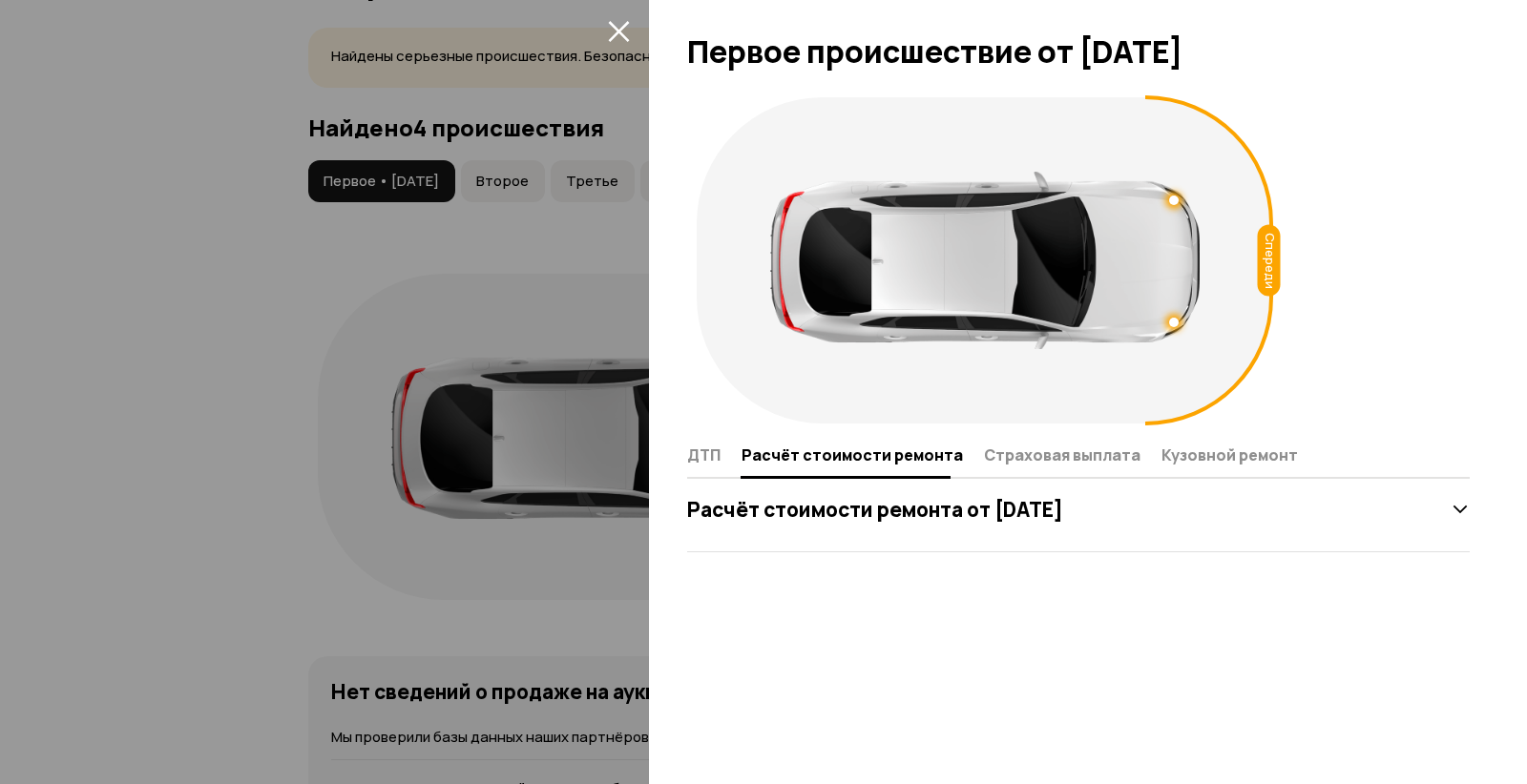
click at [1449, 511] on div "Расчёт стоимости ремонта от 13 апреля 2018 года" at bounding box center [1078, 510] width 782 height 38
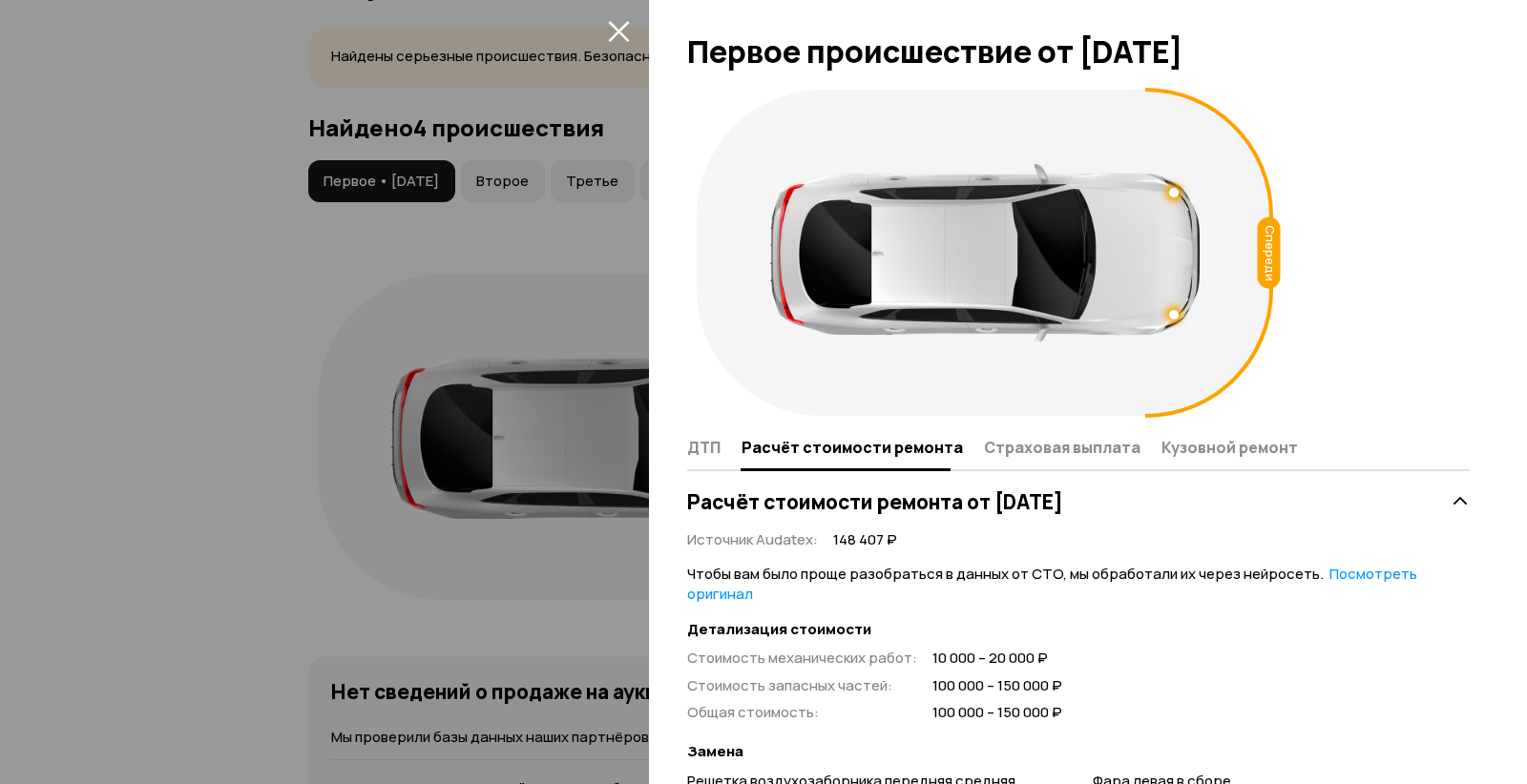
scroll to position [0, 0]
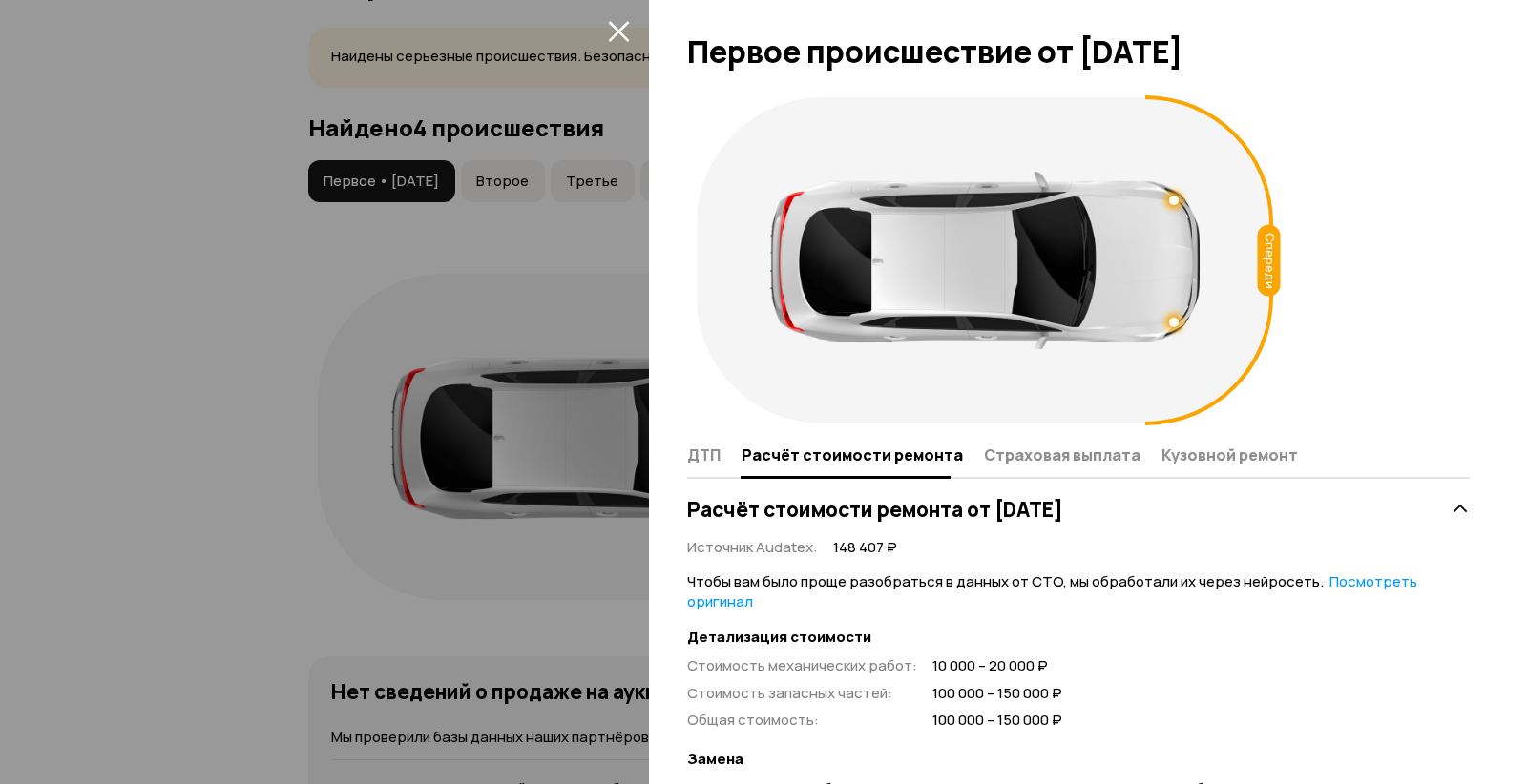
click at [616, 28] on icon "закрыть" at bounding box center [619, 32] width 21 height 21
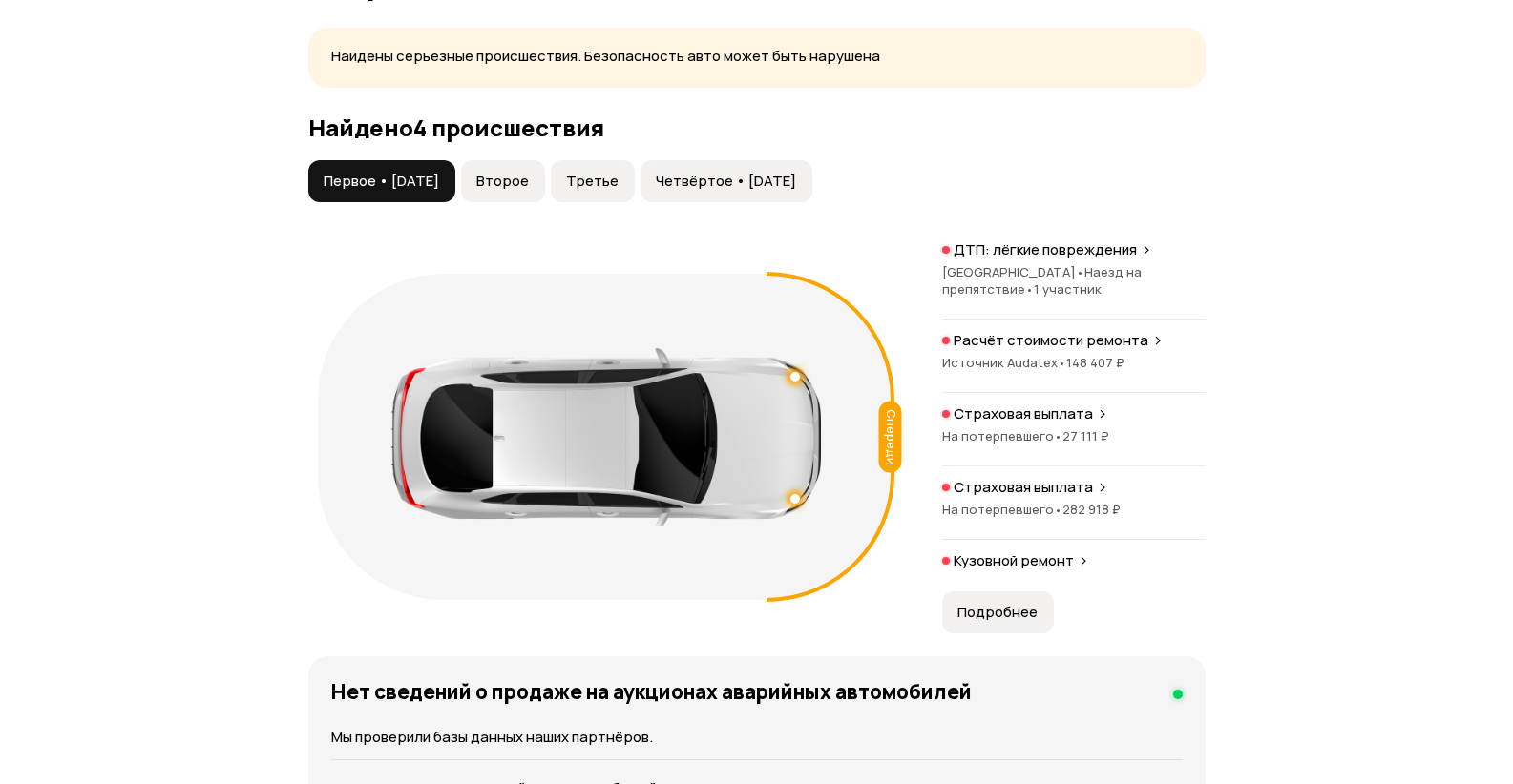
click at [1024, 497] on p "Страховая выплата" at bounding box center [1023, 488] width 140 height 19
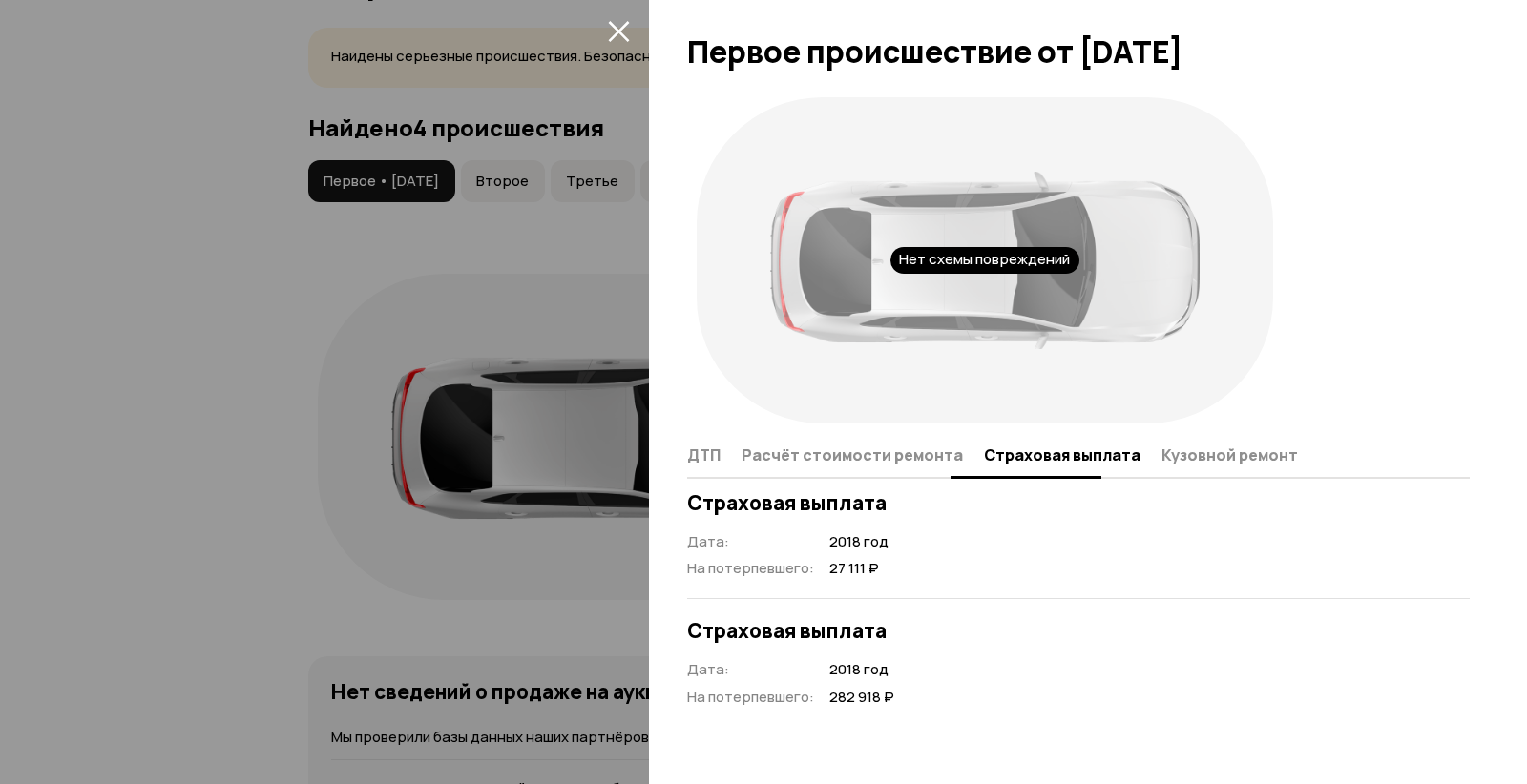
click at [872, 463] on span "Расчёт стоимости ремонта" at bounding box center [853, 455] width 221 height 19
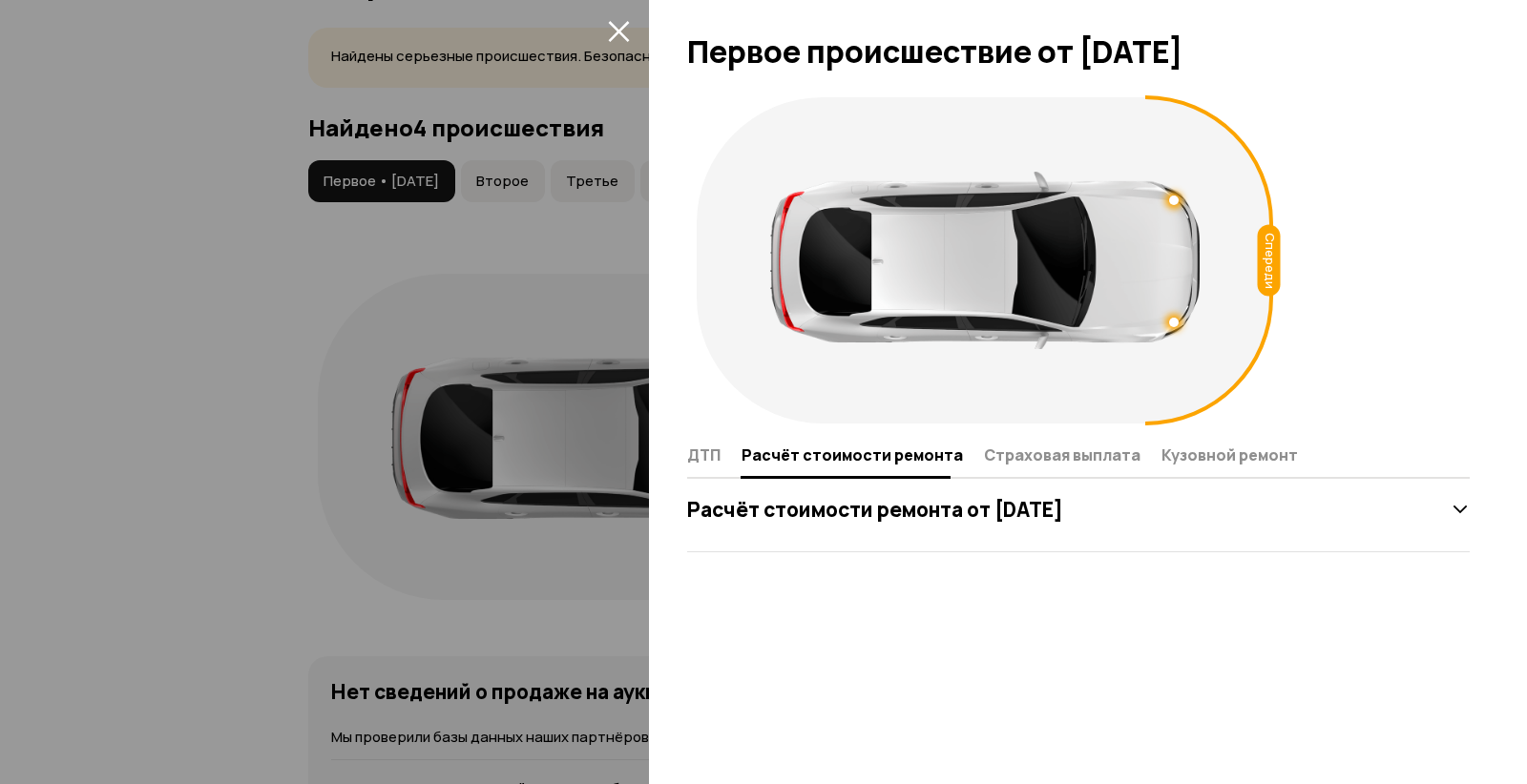
click at [1456, 504] on icon at bounding box center [1460, 510] width 19 height 19
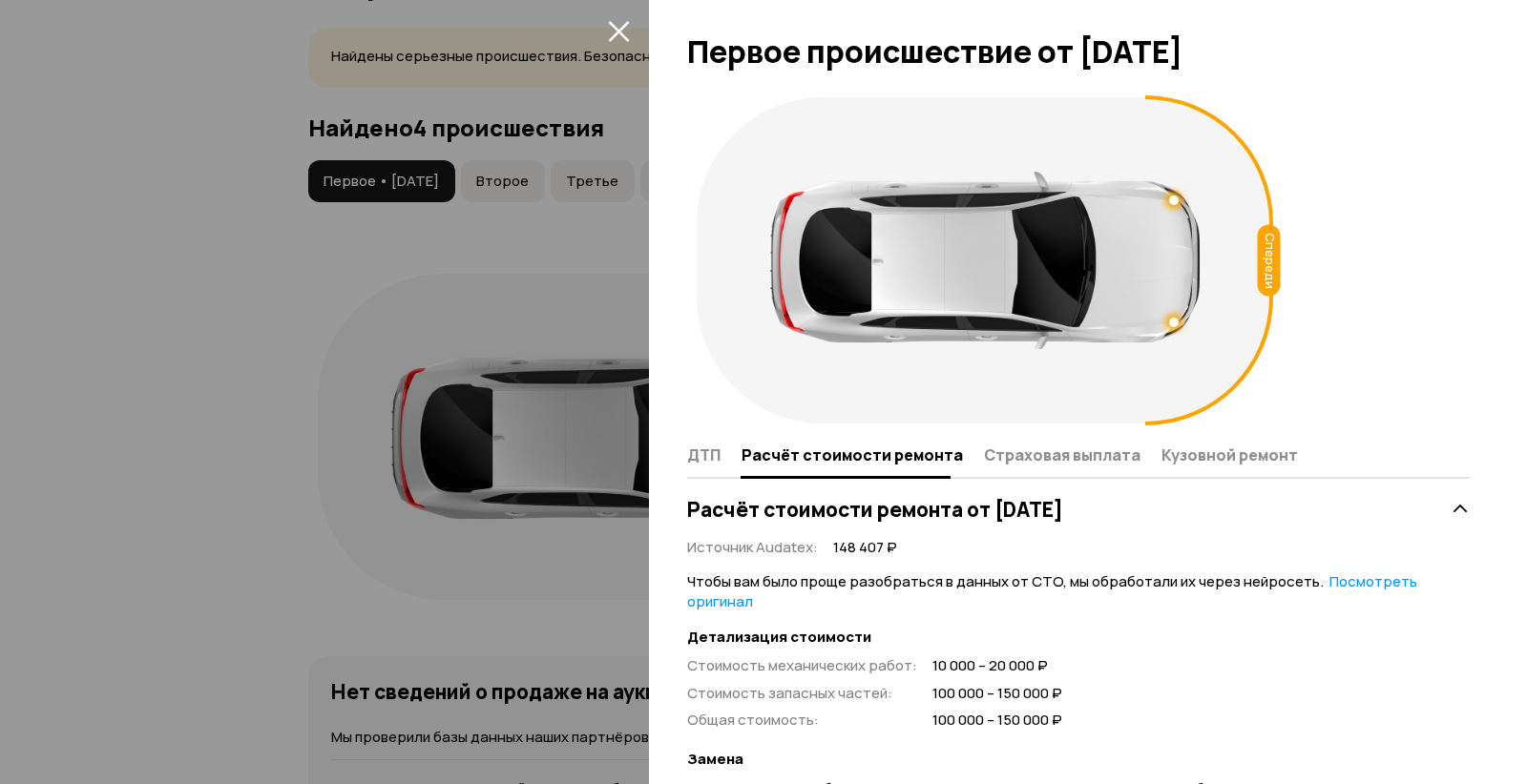
click at [620, 34] on icon "закрыть" at bounding box center [619, 32] width 21 height 21
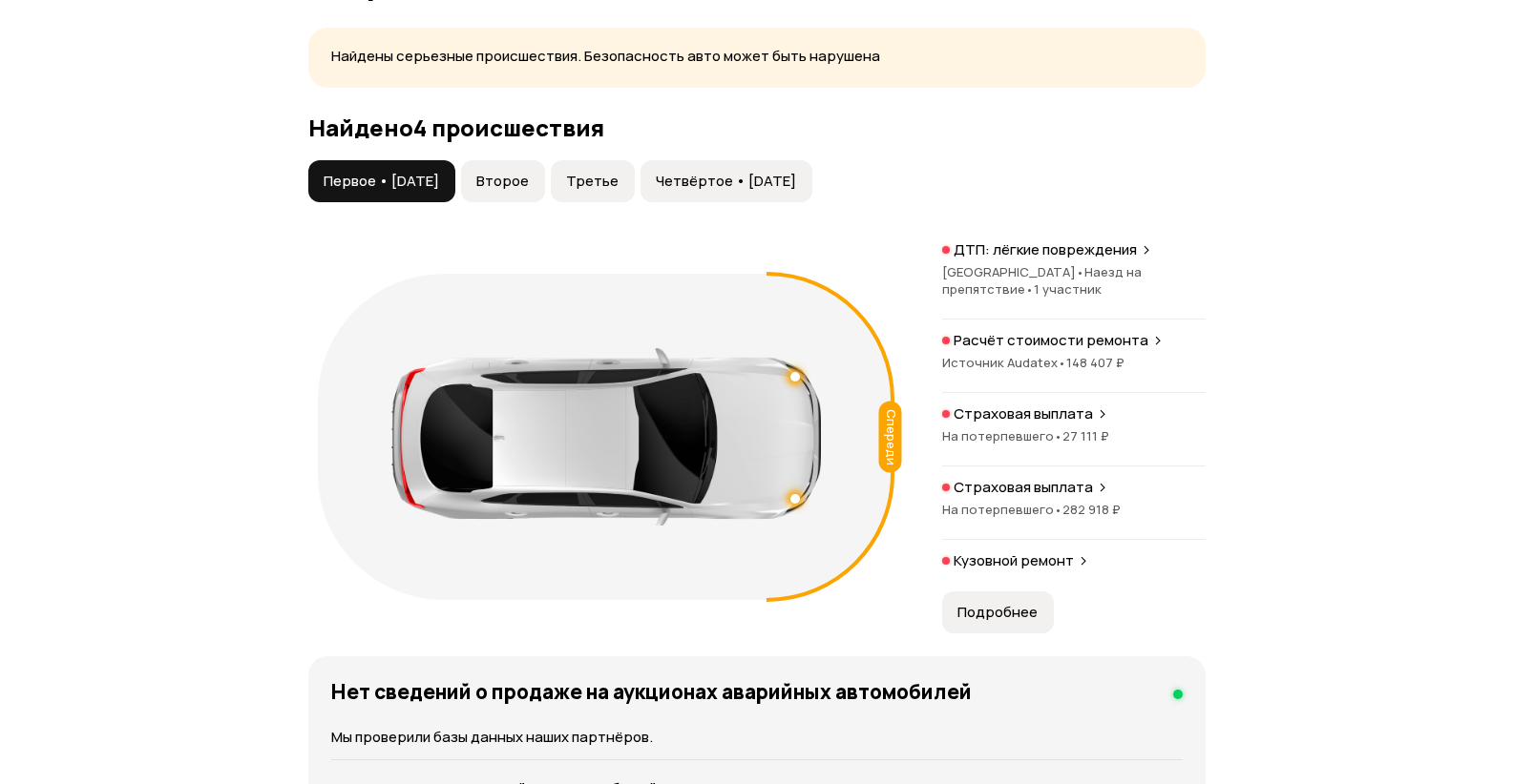
click at [1023, 570] on p "Кузовной ремонт" at bounding box center [1013, 561] width 120 height 19
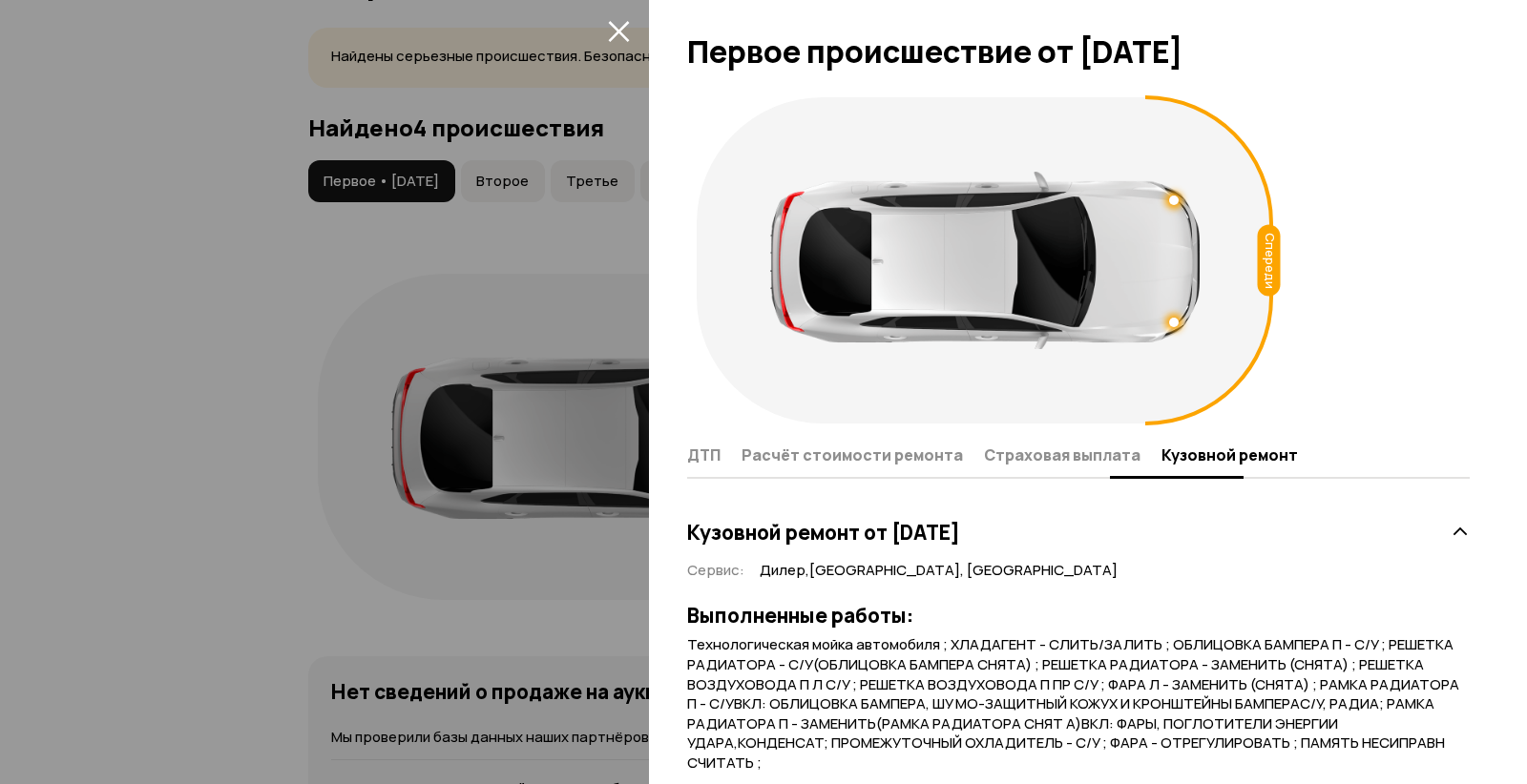
click at [853, 461] on span "Расчёт стоимости ремонта" at bounding box center [853, 455] width 221 height 19
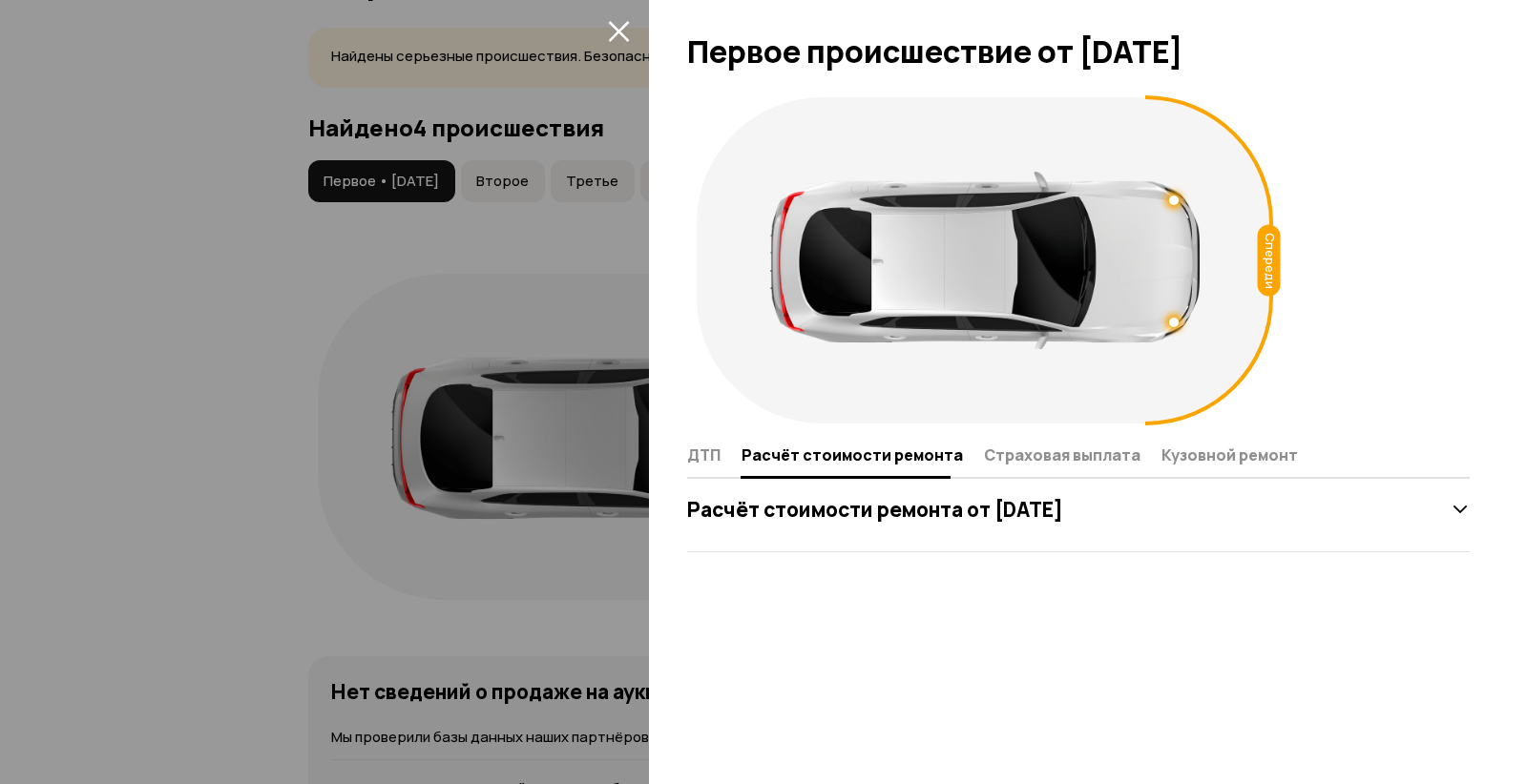
click at [1463, 515] on icon at bounding box center [1460, 510] width 19 height 19
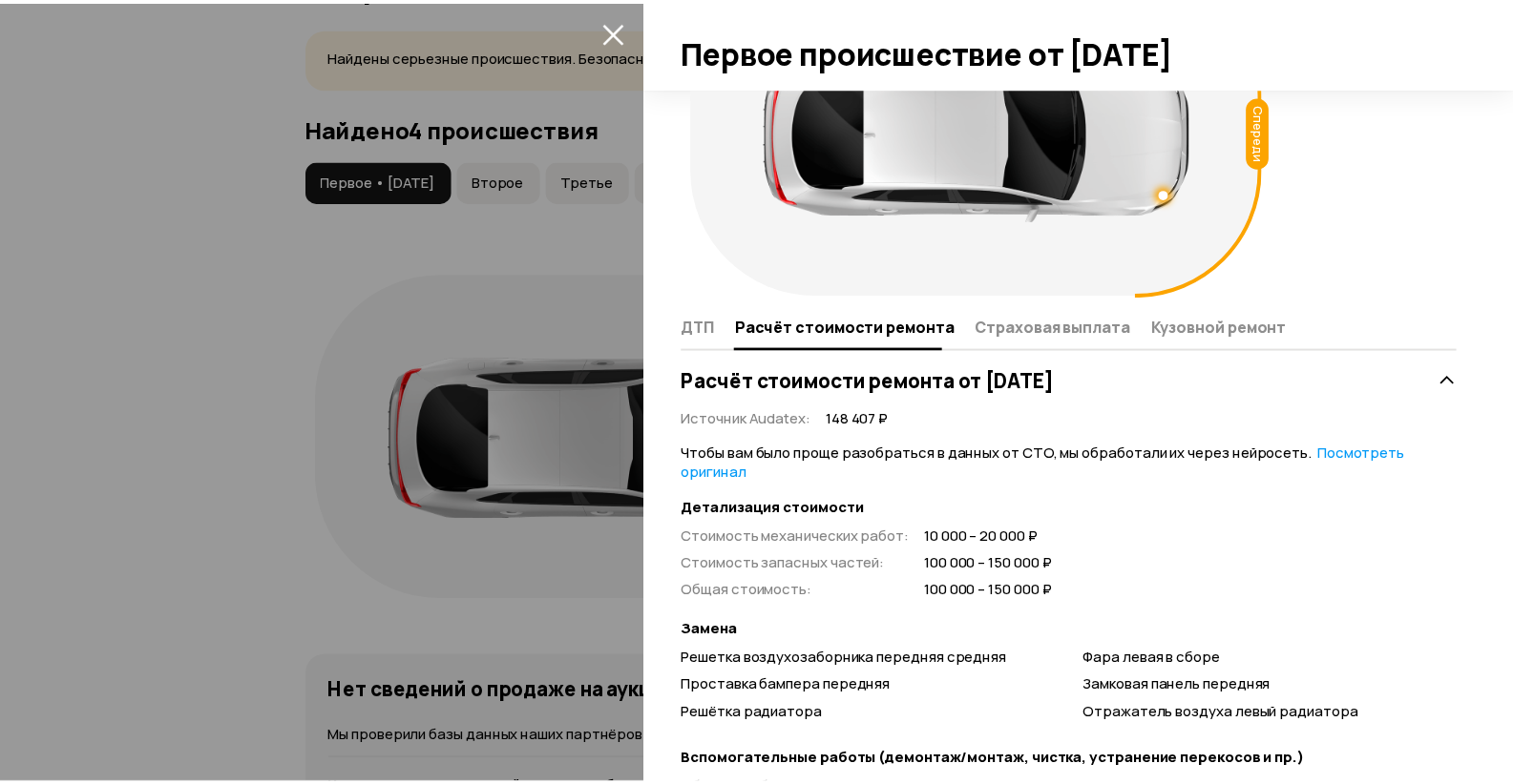
scroll to position [391, 0]
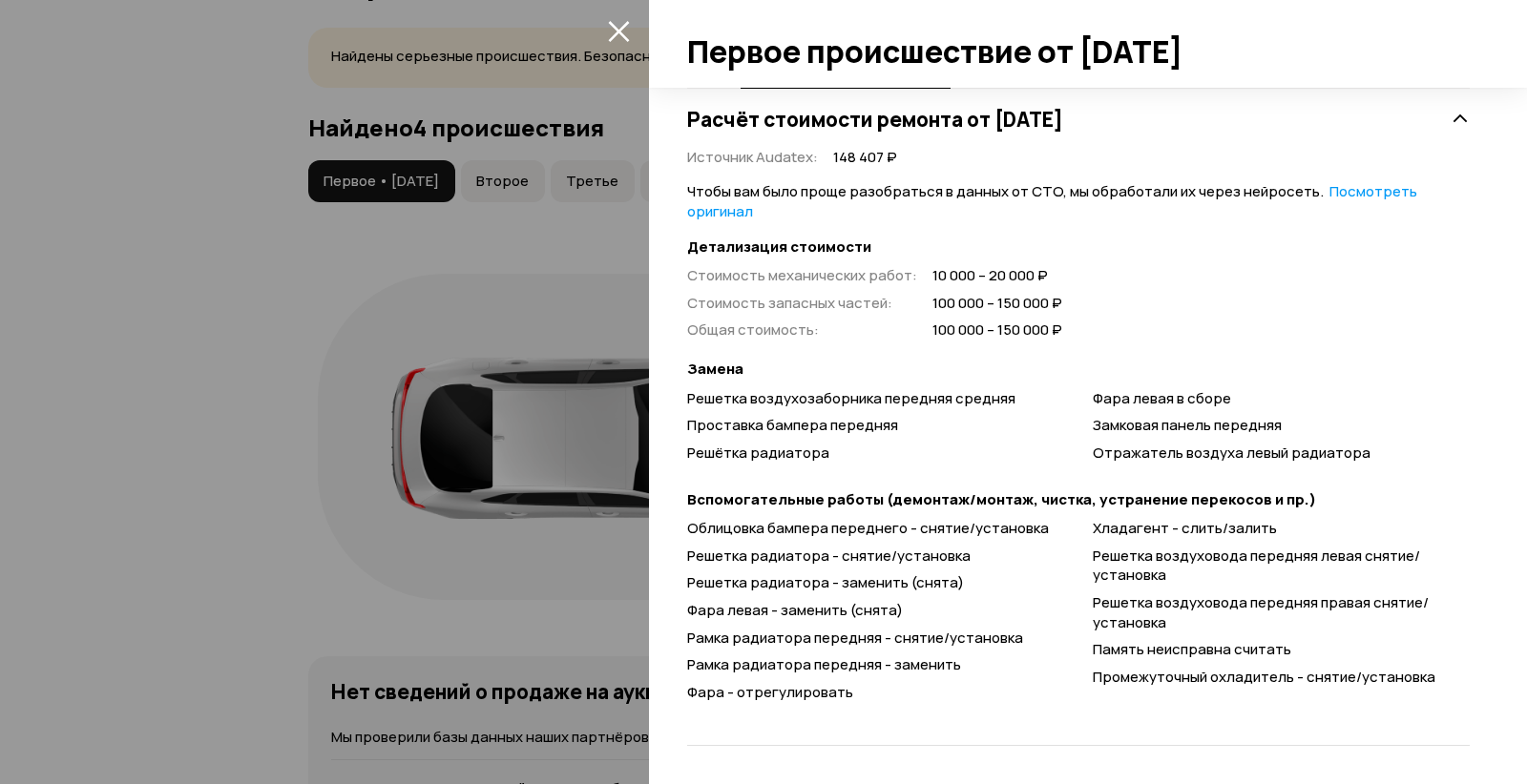
click at [610, 39] on icon "закрыть" at bounding box center [619, 32] width 21 height 21
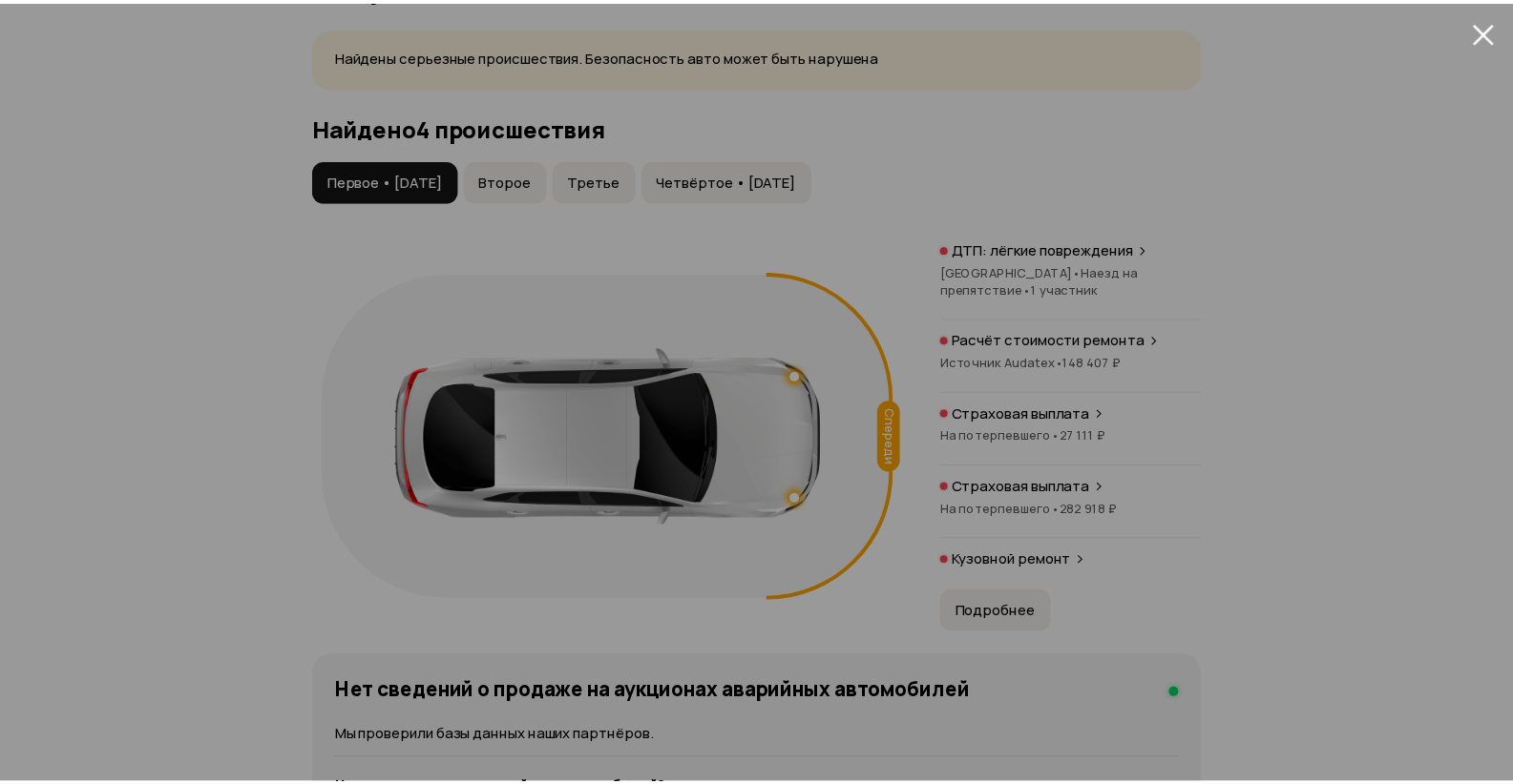
scroll to position [80, 0]
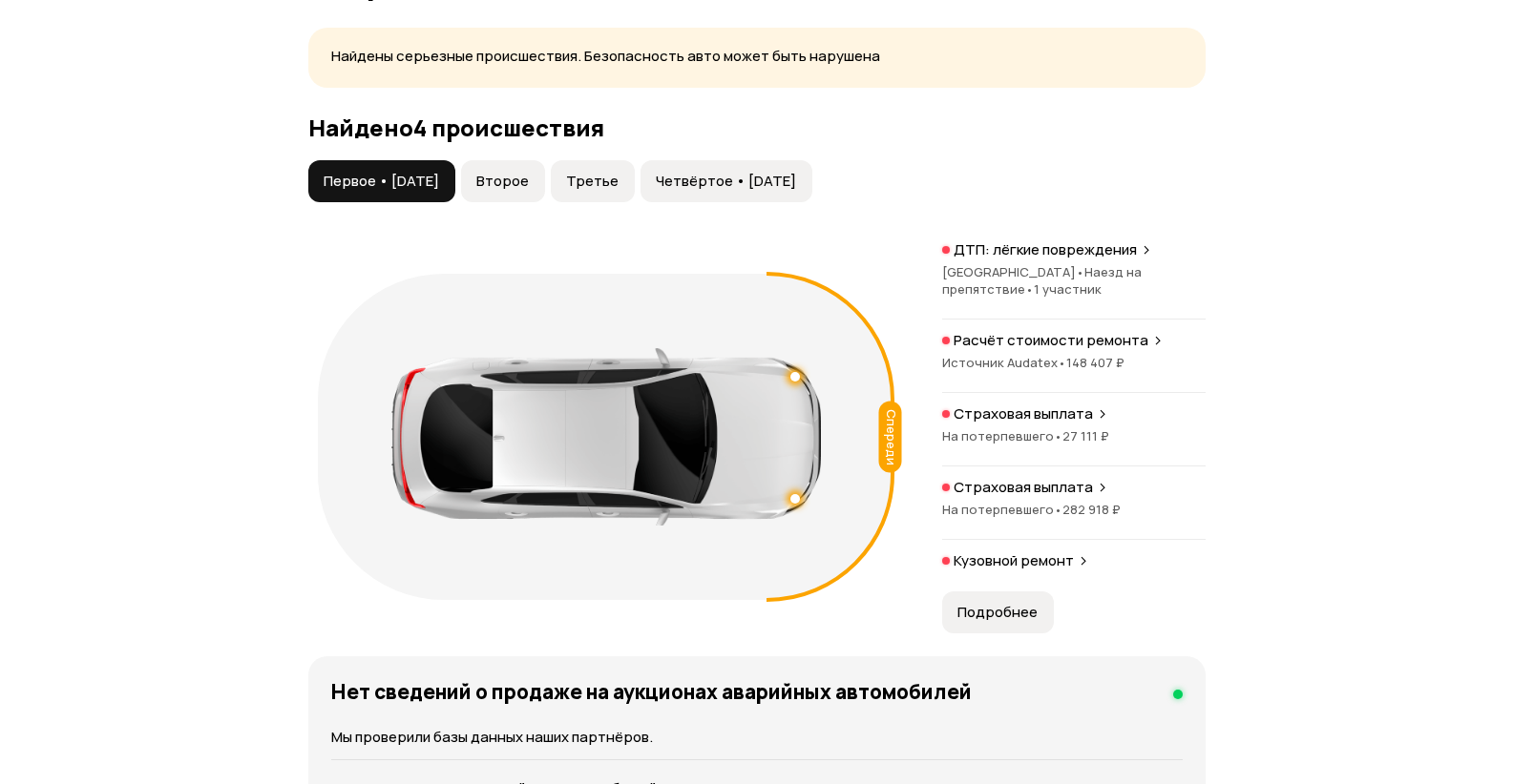
click at [528, 190] on span "Второе" at bounding box center [502, 182] width 53 height 19
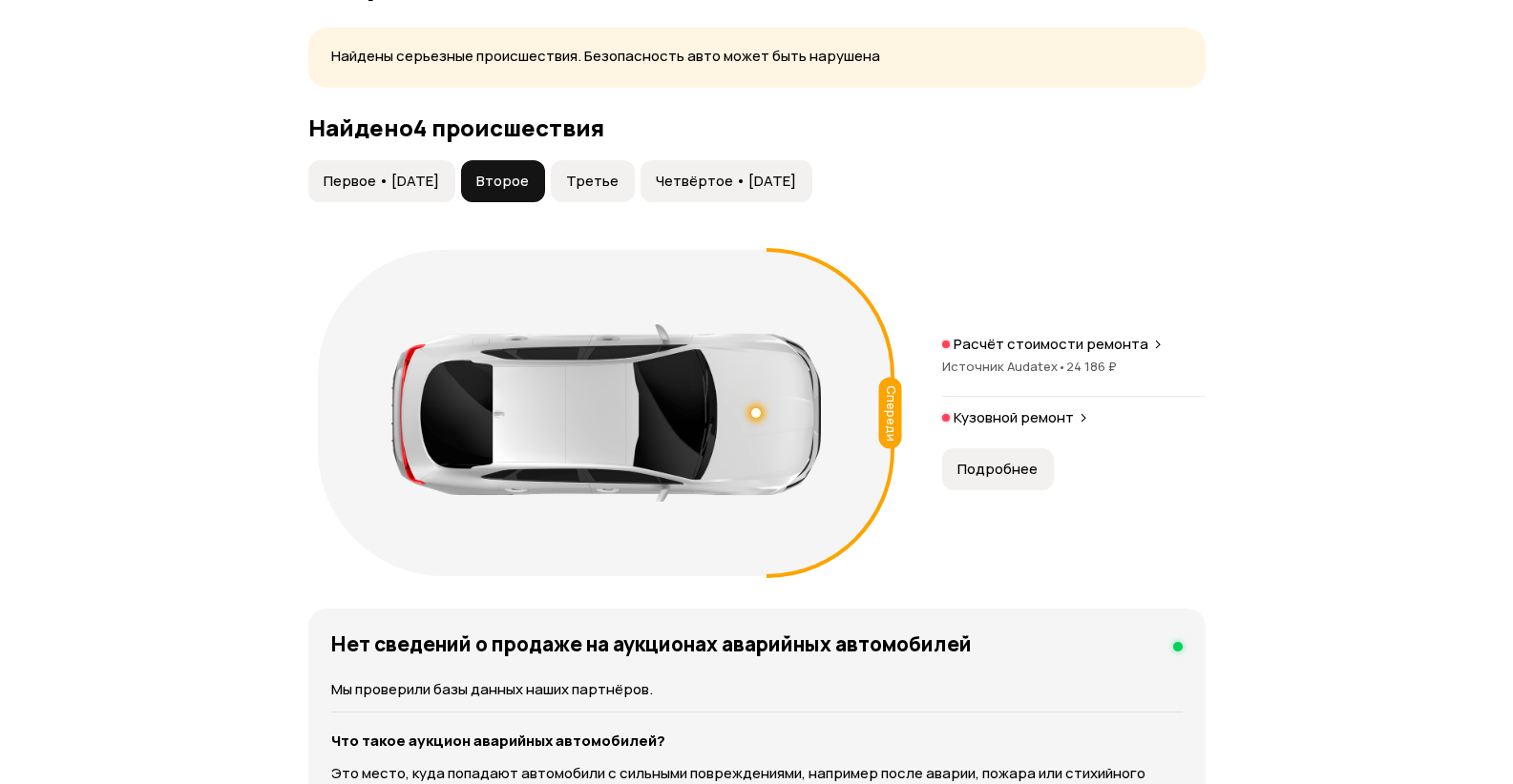
click at [619, 190] on span "Третье" at bounding box center [592, 182] width 53 height 19
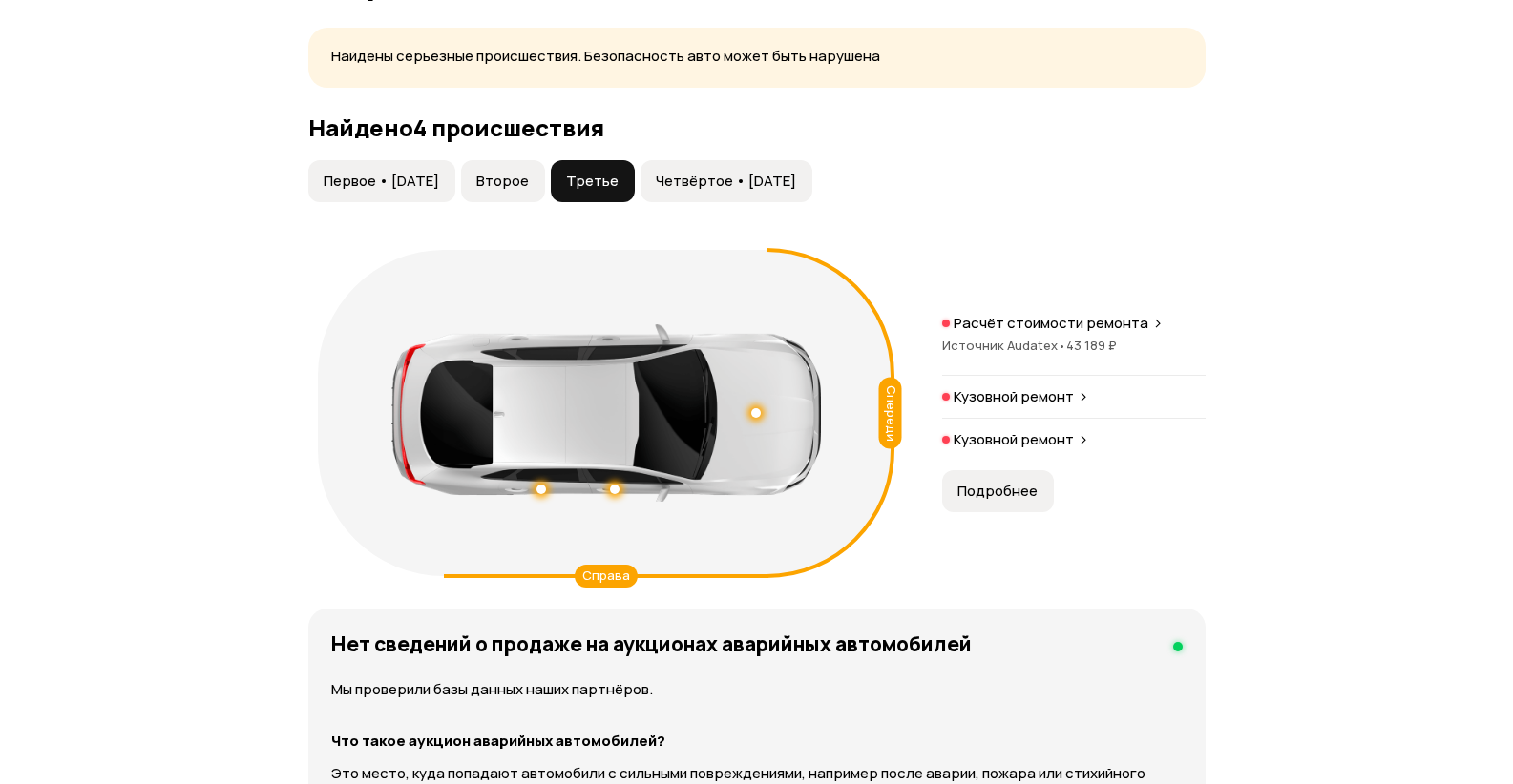
click at [727, 190] on span "Четвёртое • 13 апр 2020" at bounding box center [726, 182] width 141 height 19
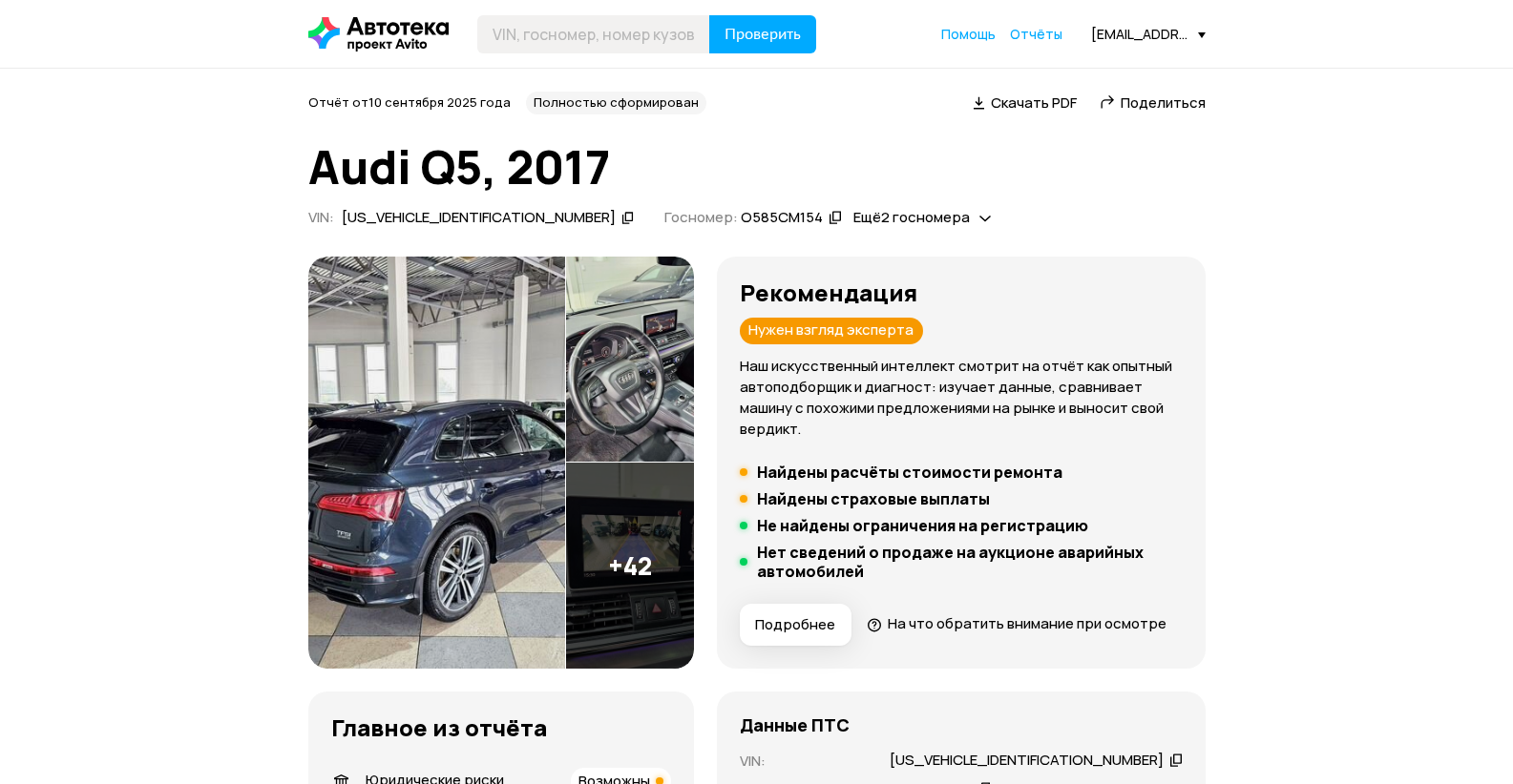
click at [662, 368] on img at bounding box center [629, 360] width 128 height 206
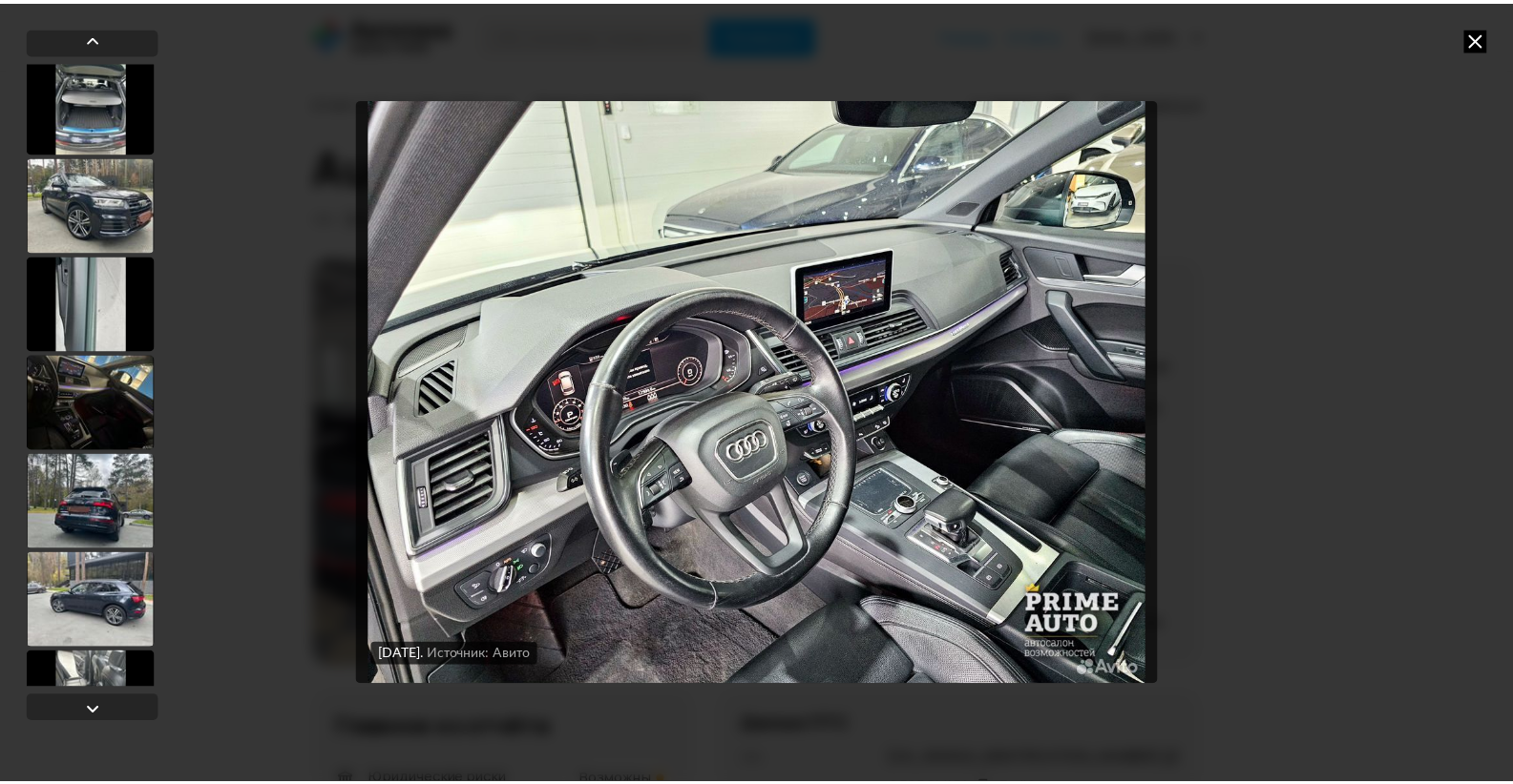
scroll to position [2862, 0]
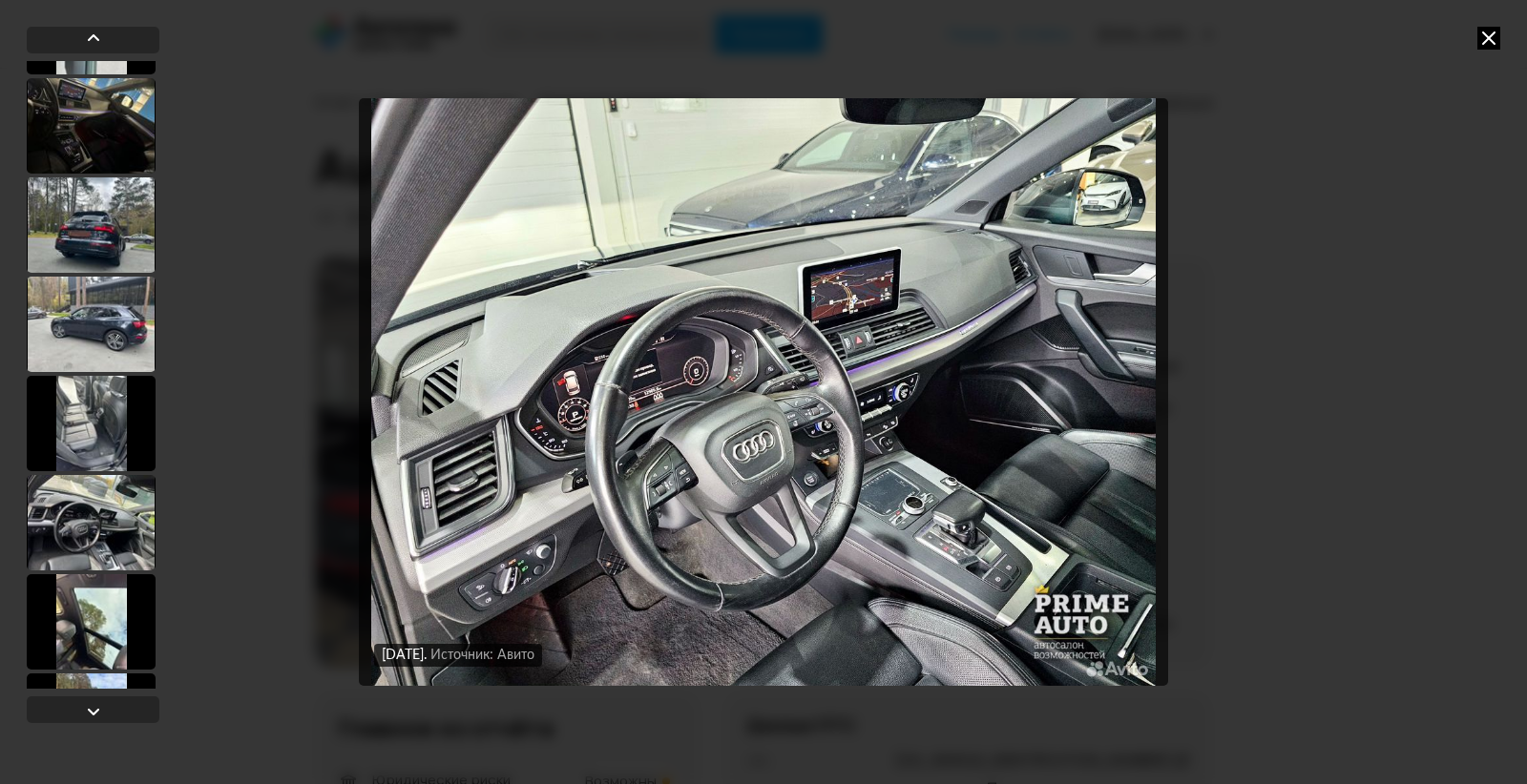
click at [1489, 41] on icon at bounding box center [1489, 38] width 23 height 23
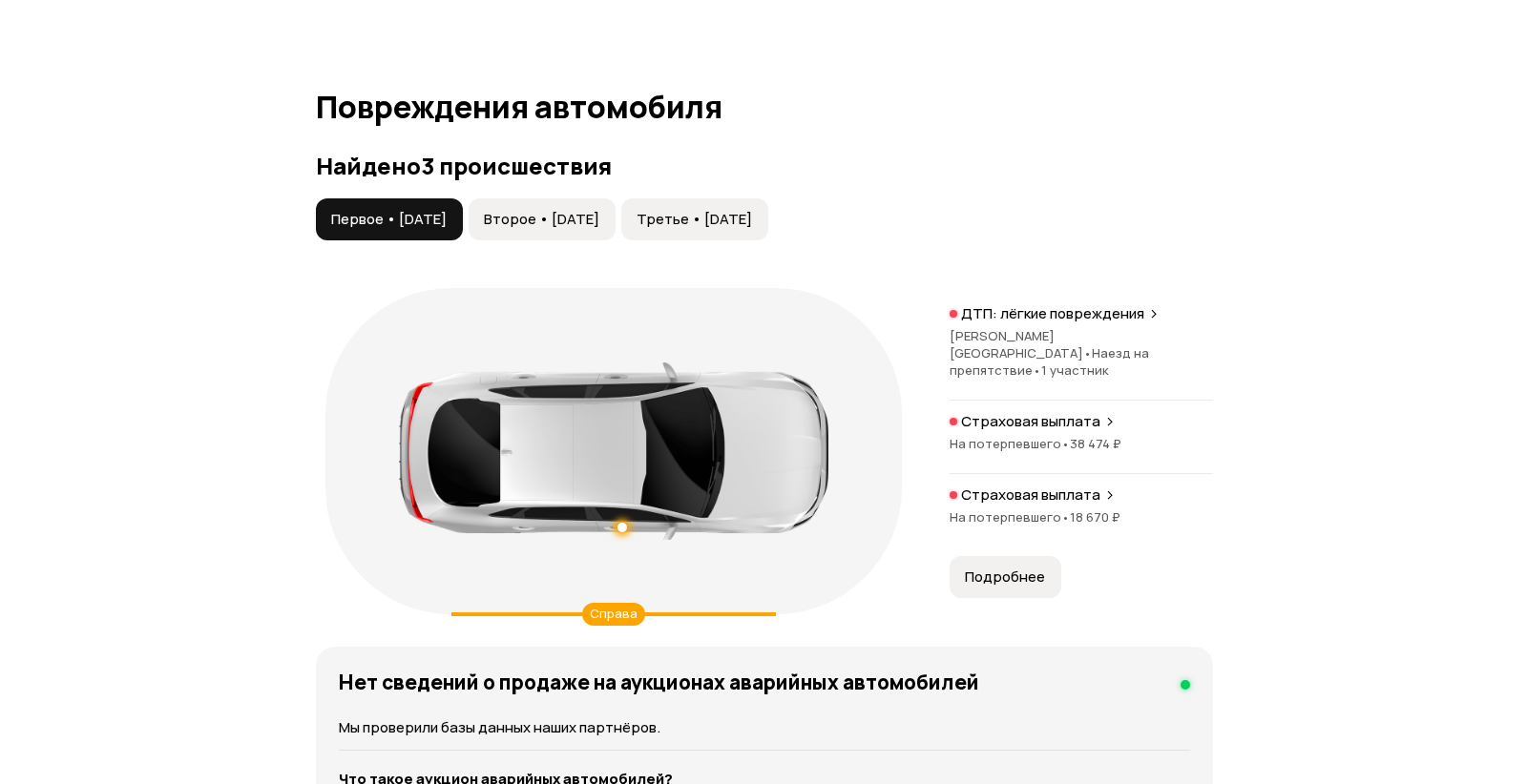
scroll to position [2099, 0]
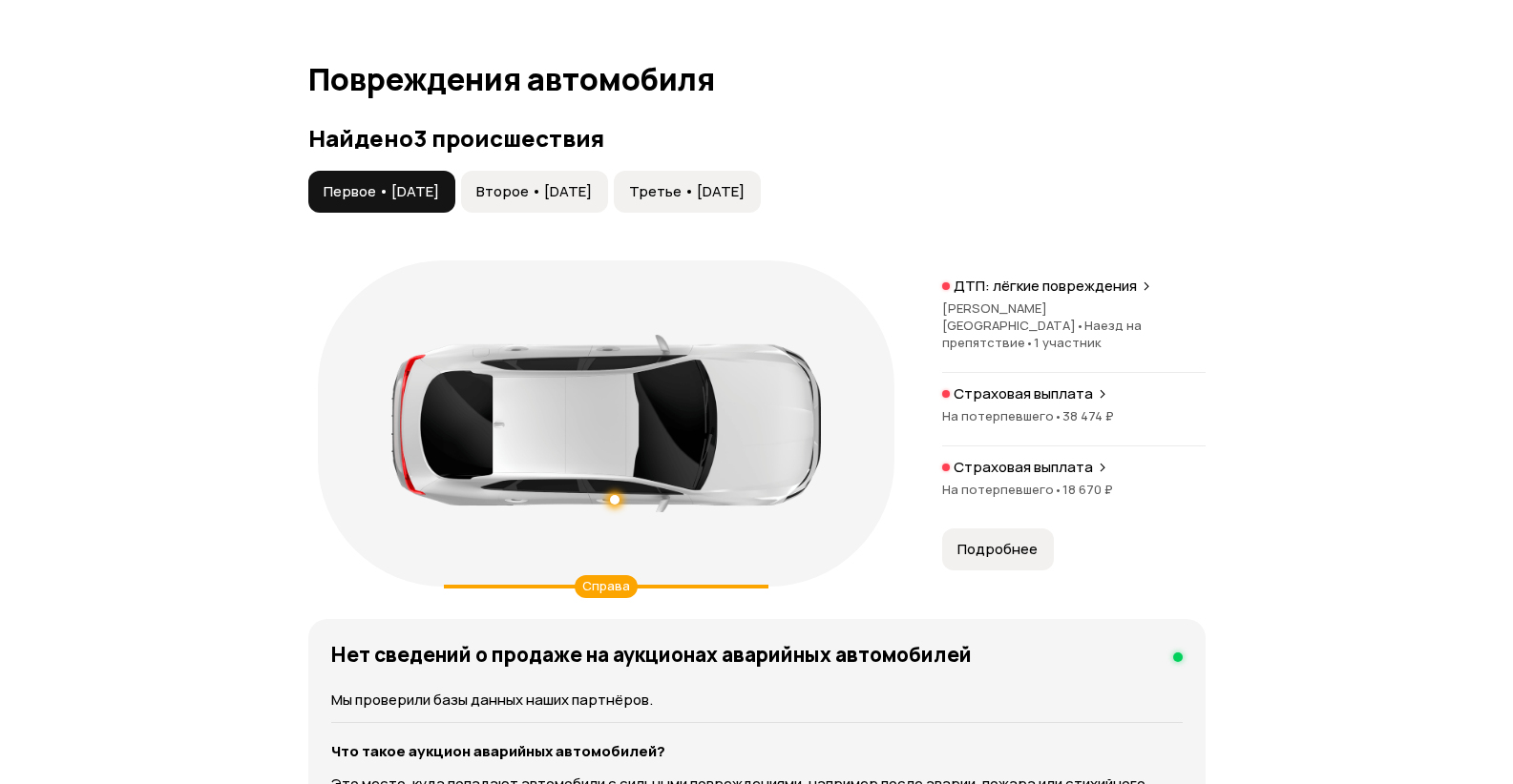
click at [556, 201] on span "Второе • [DATE]" at bounding box center [534, 191] width 115 height 19
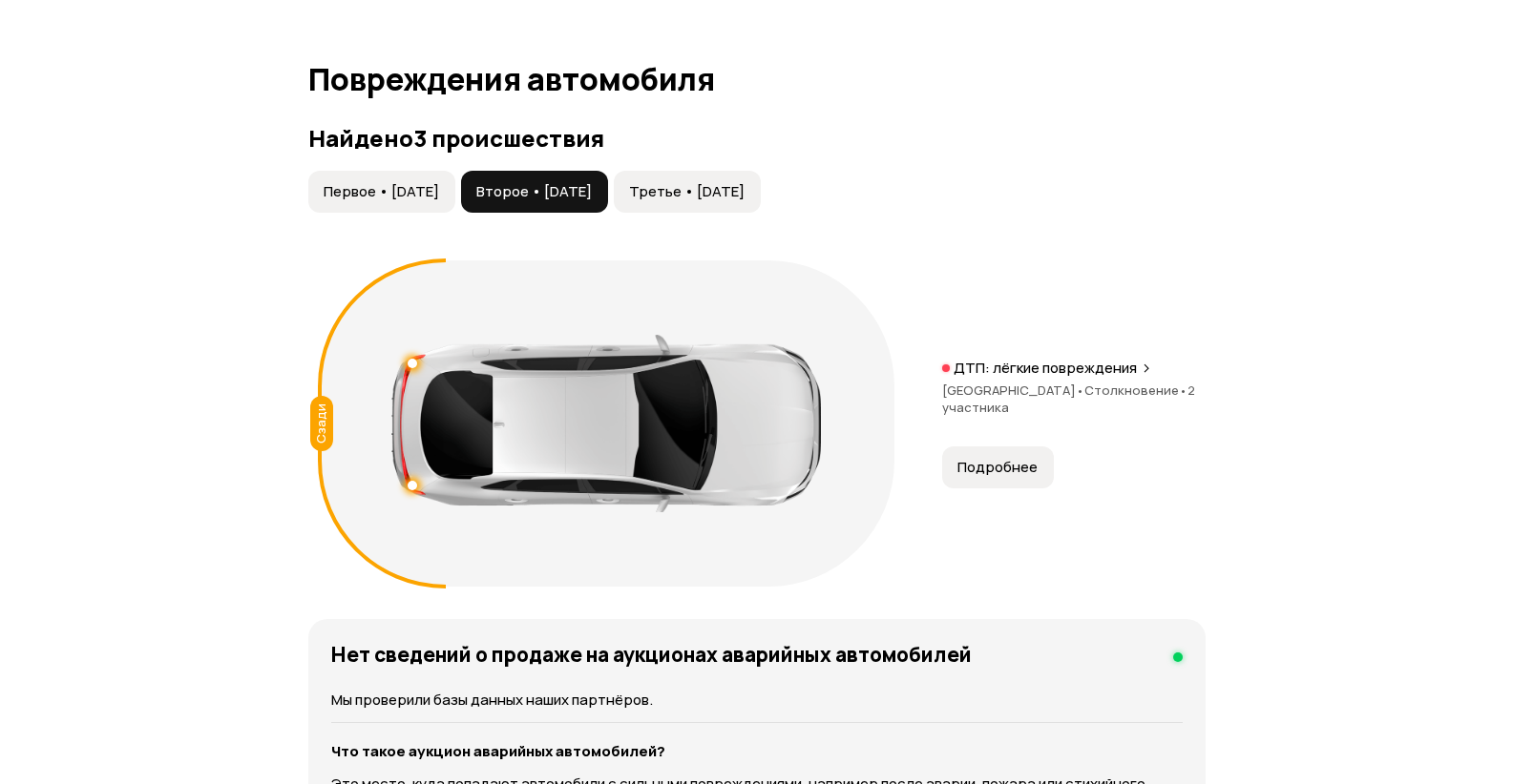
click at [1014, 477] on span "Подробнее" at bounding box center [997, 468] width 80 height 19
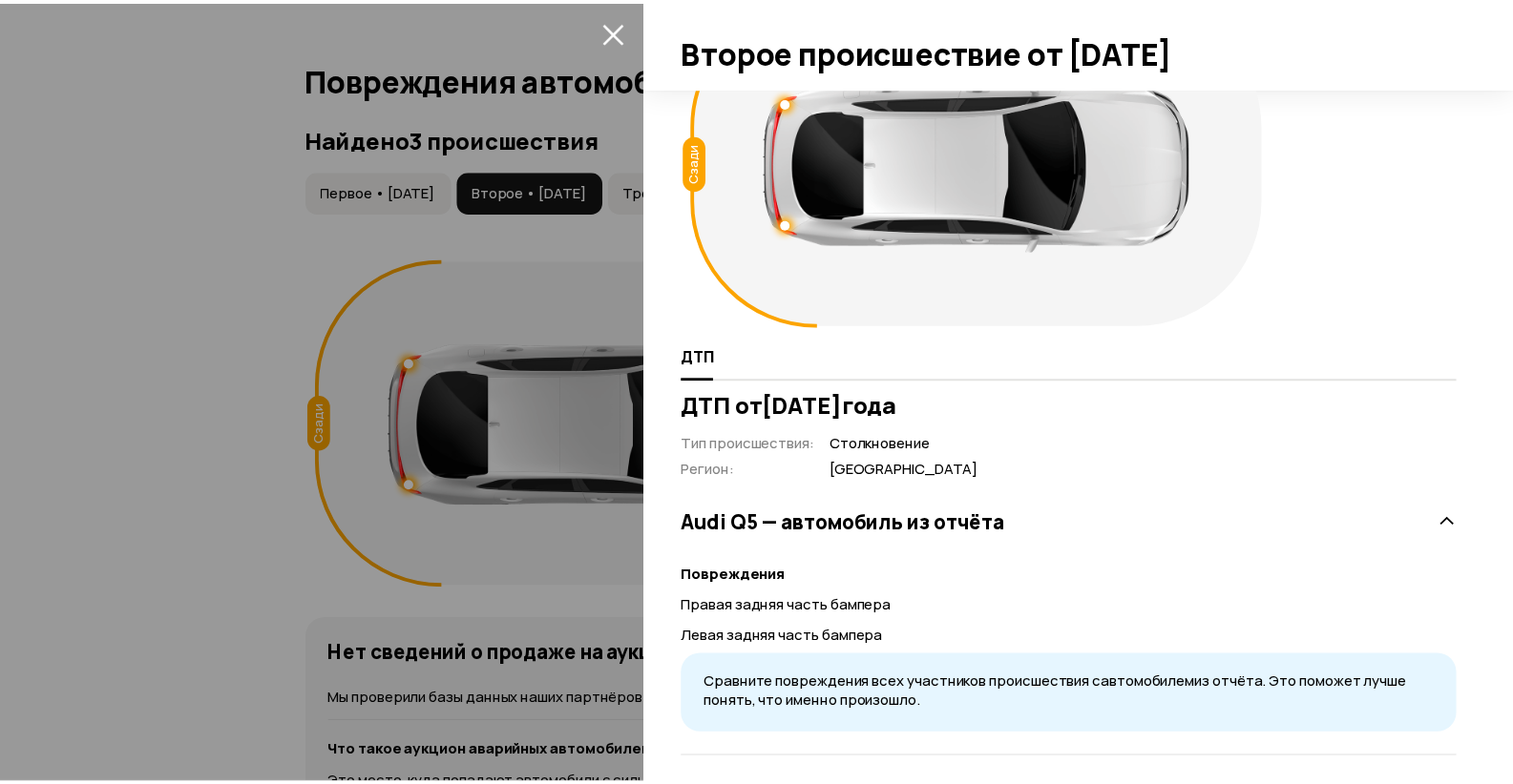
scroll to position [111, 0]
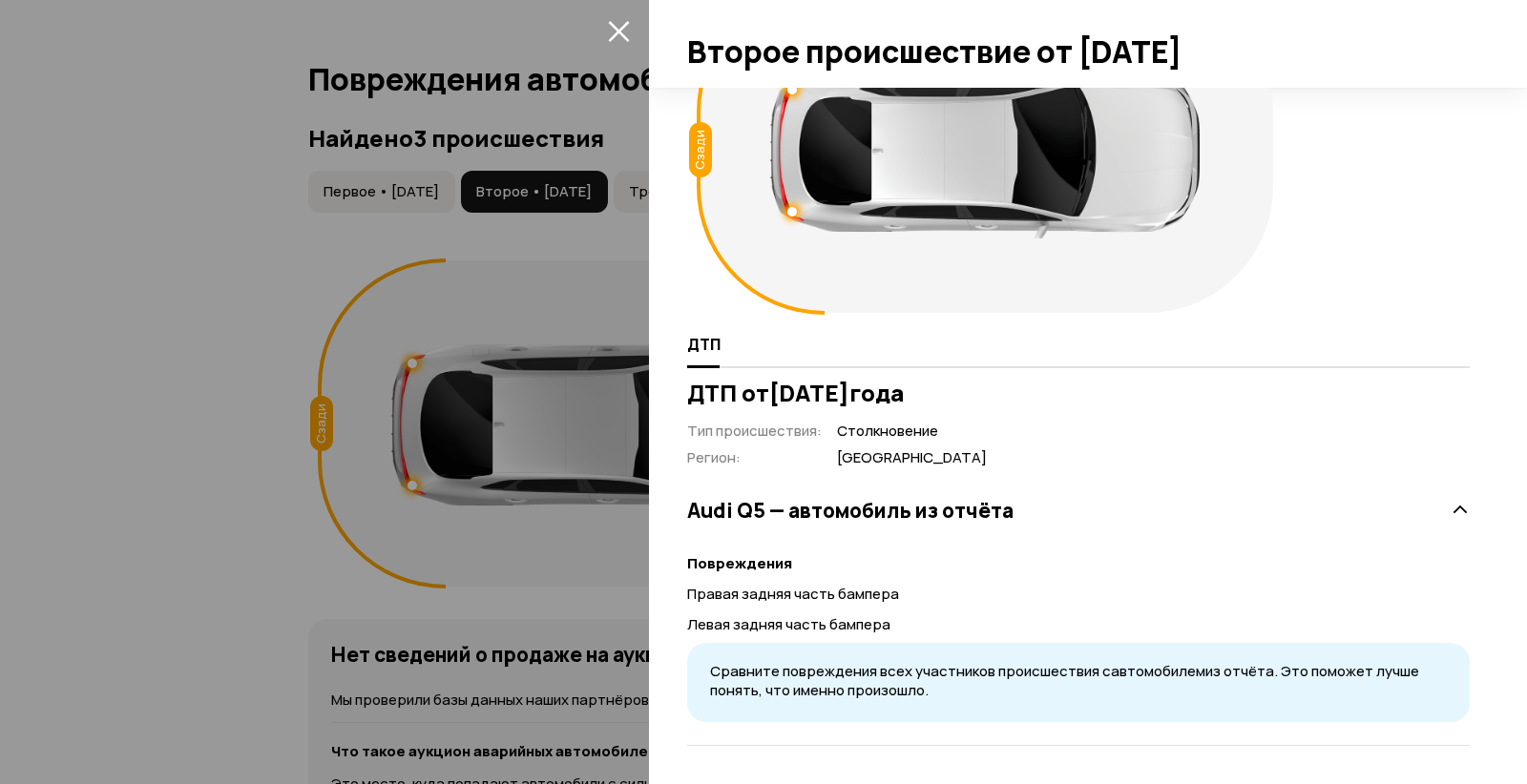
click at [622, 27] on icon "закрыть" at bounding box center [619, 32] width 21 height 21
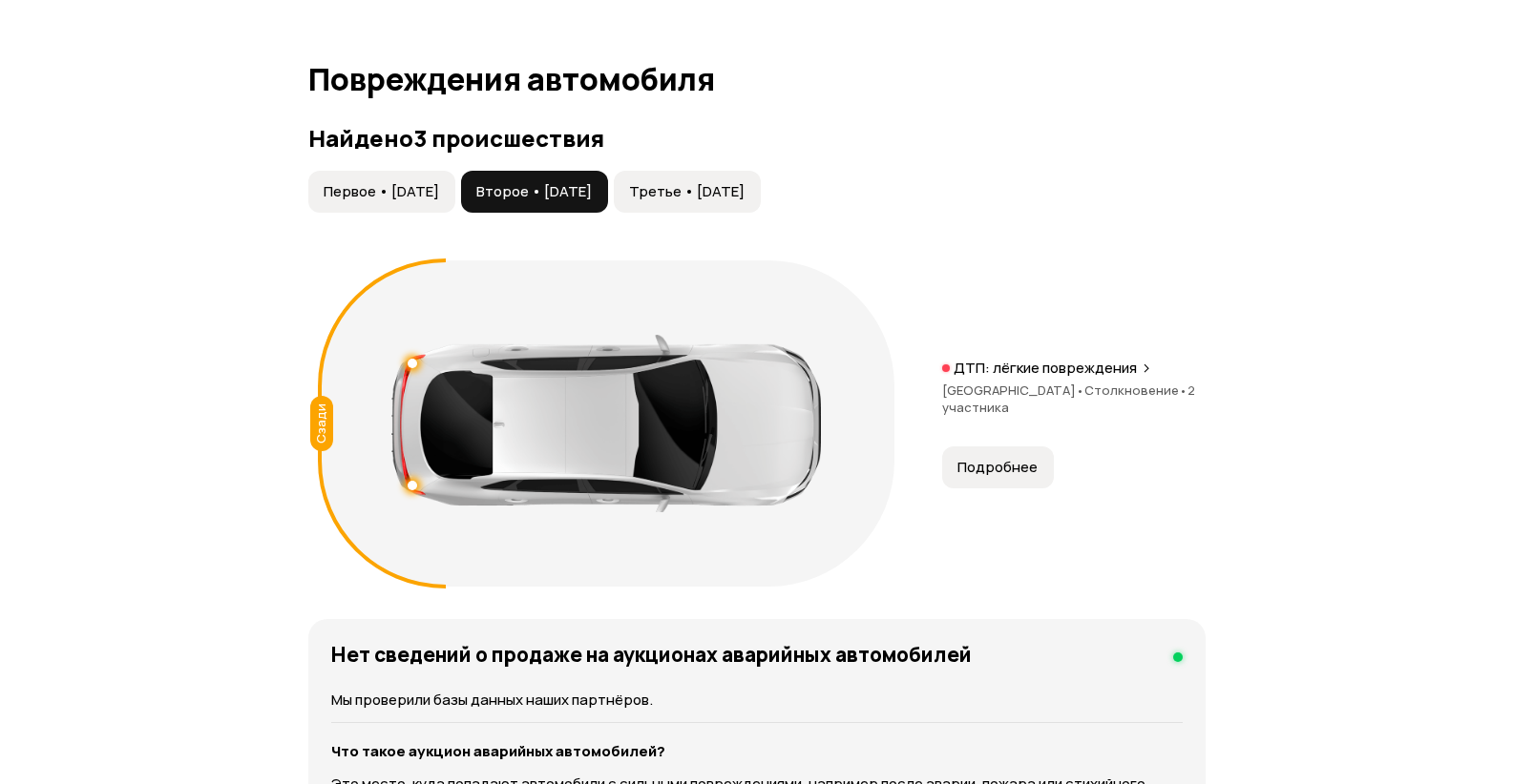
click at [745, 201] on span "Третье • [DATE]" at bounding box center [687, 191] width 115 height 19
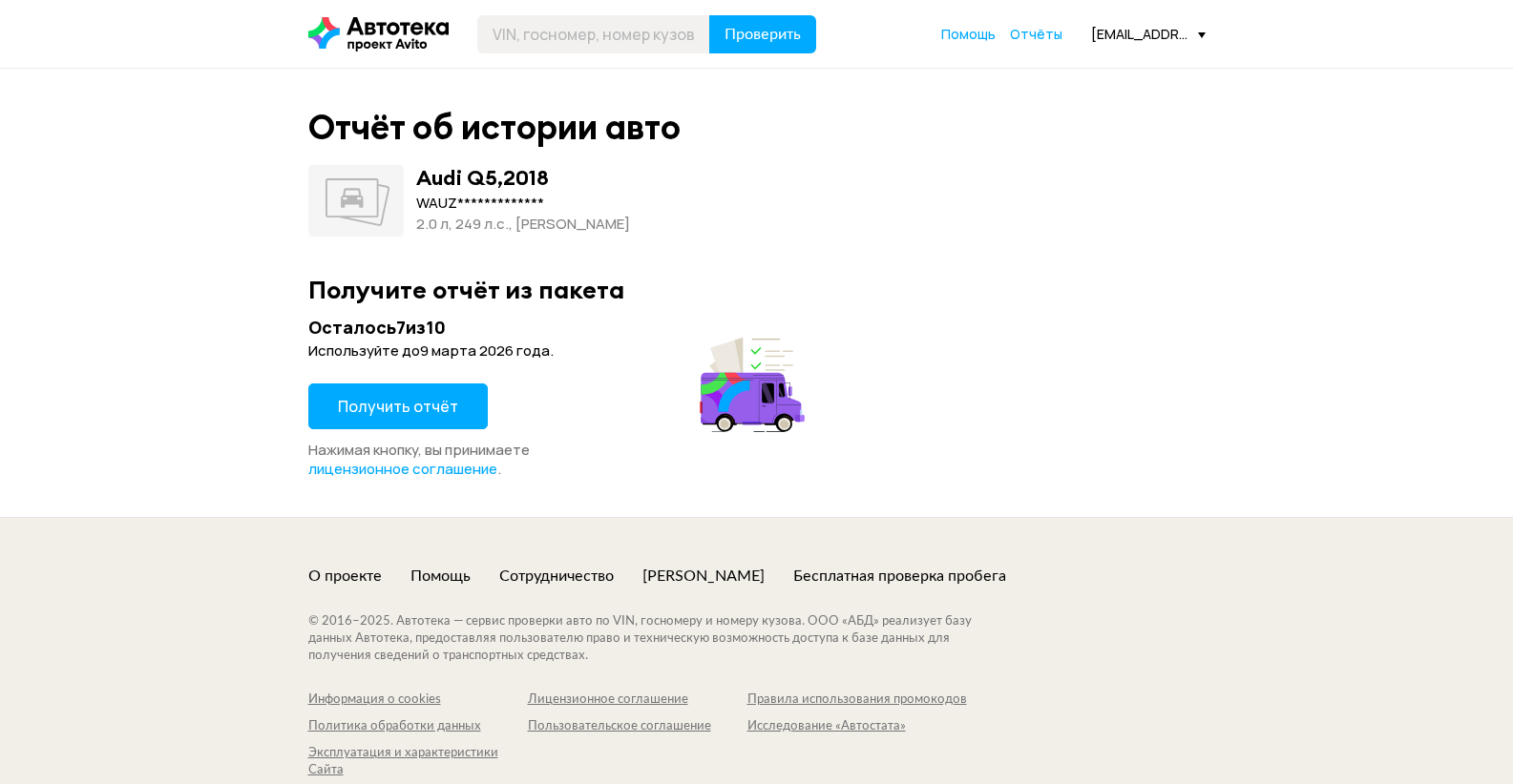
click at [451, 410] on button "Получить отчёт" at bounding box center [397, 407] width 179 height 46
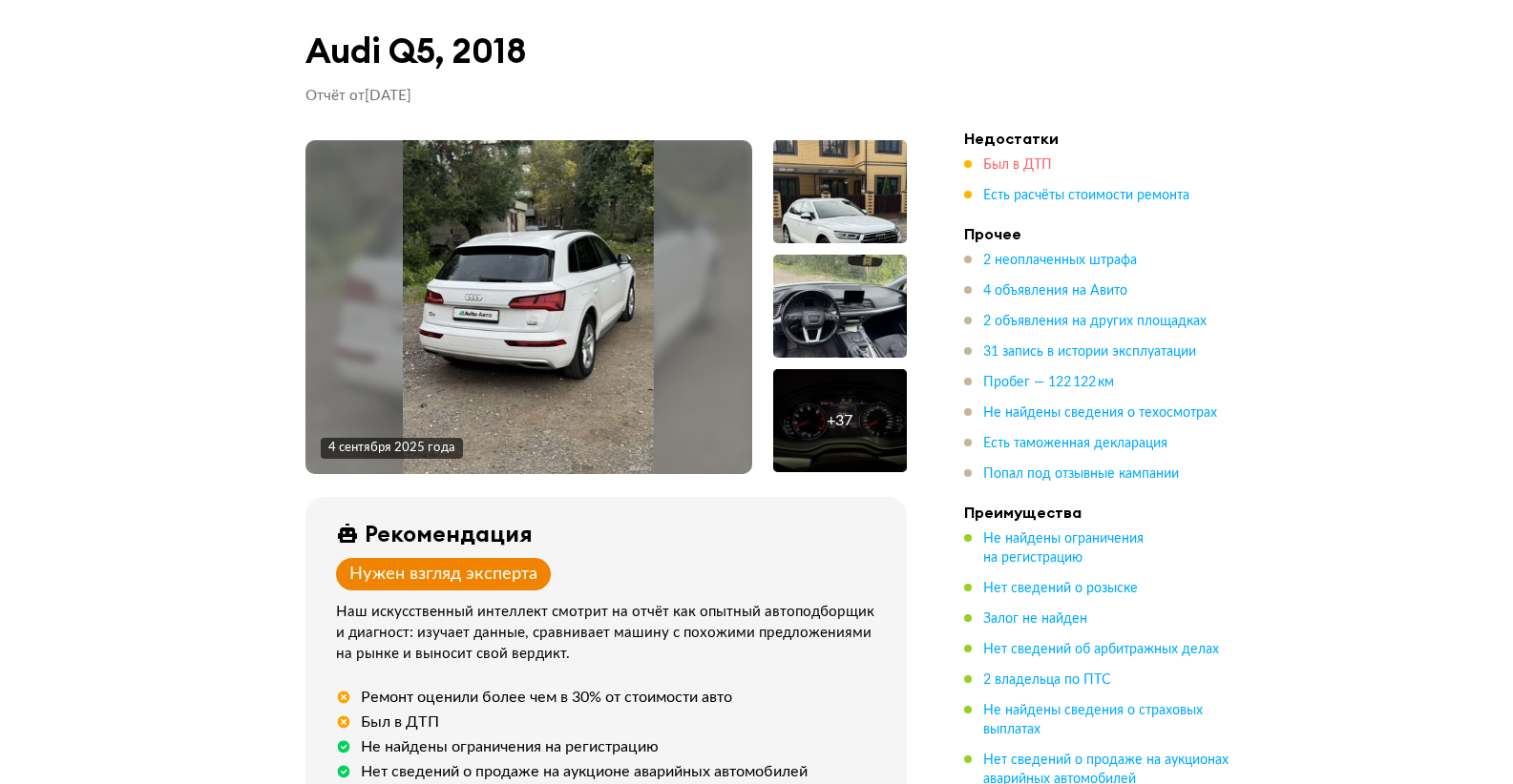
click at [1005, 164] on span "Был в ДТП" at bounding box center [1017, 165] width 68 height 13
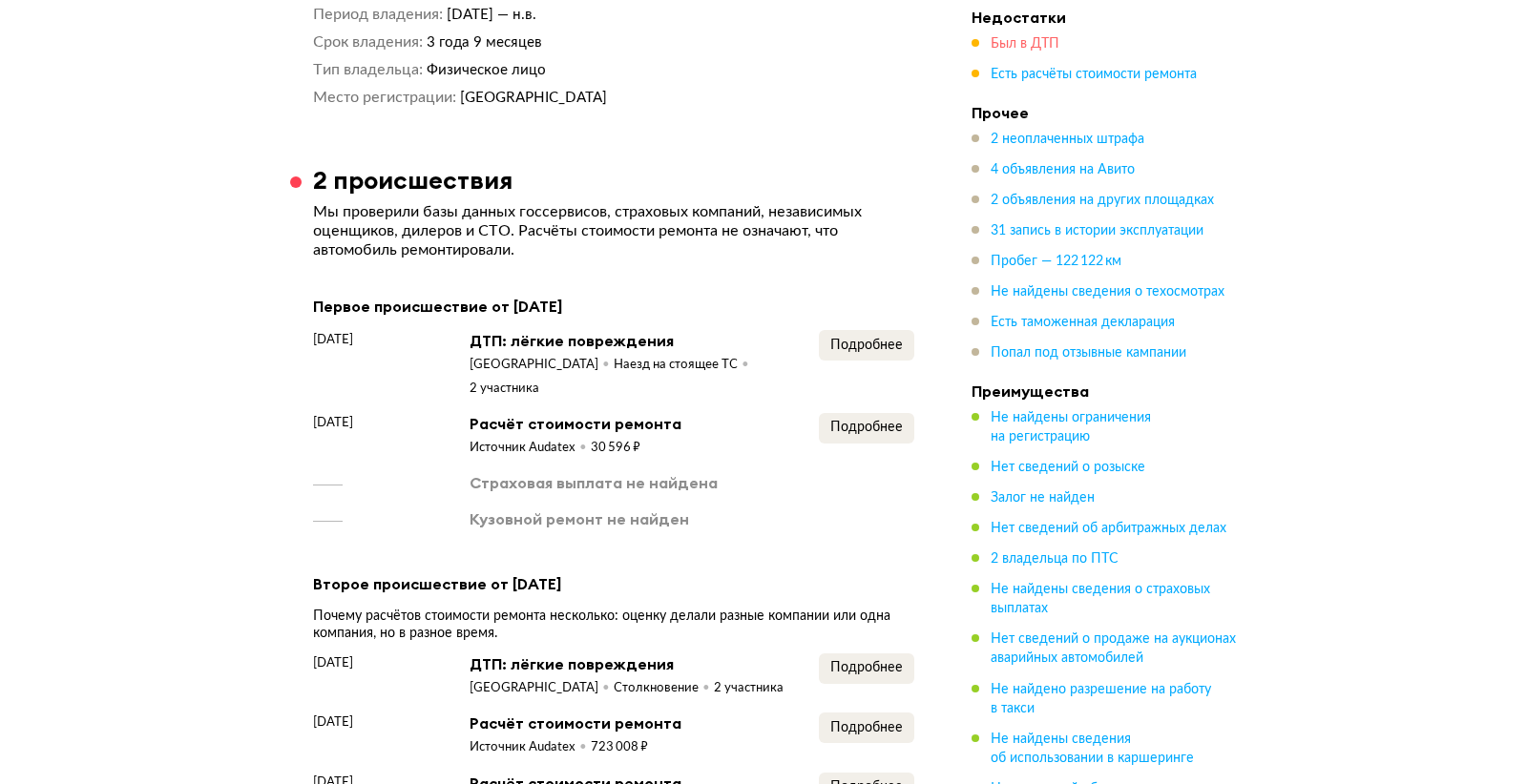
scroll to position [2651, 0]
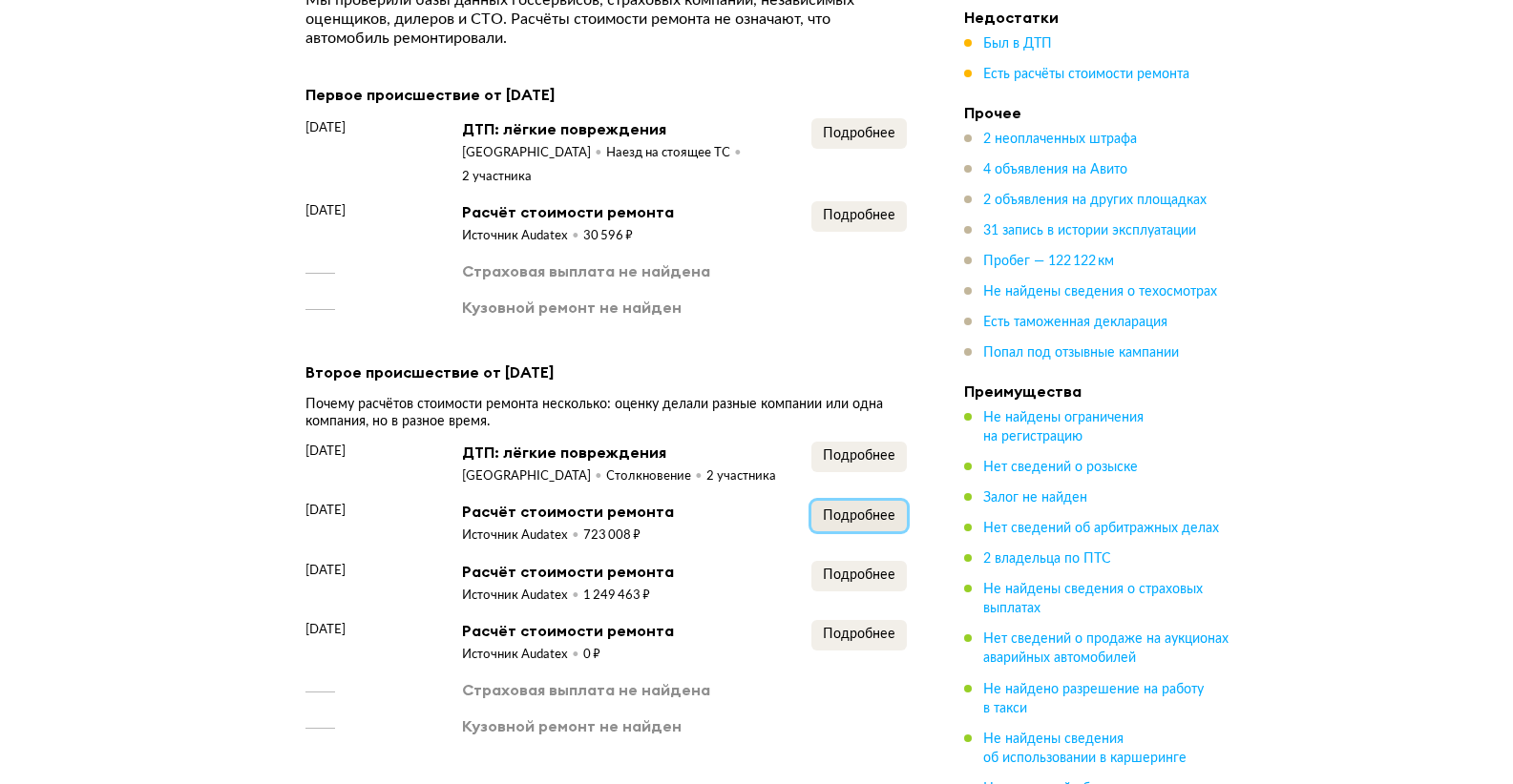
click at [860, 510] on span "Подробнее" at bounding box center [859, 517] width 72 height 13
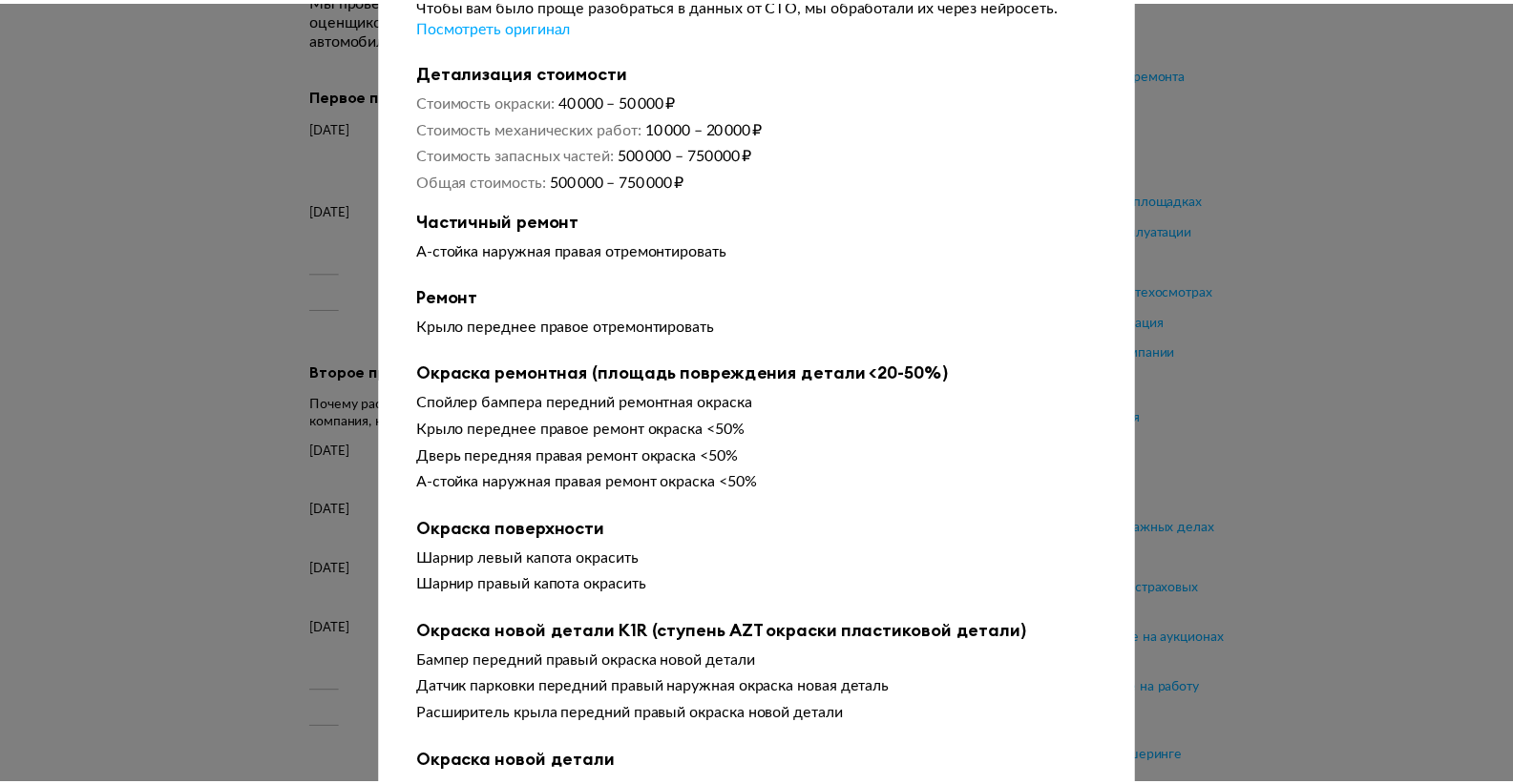
scroll to position [0, 0]
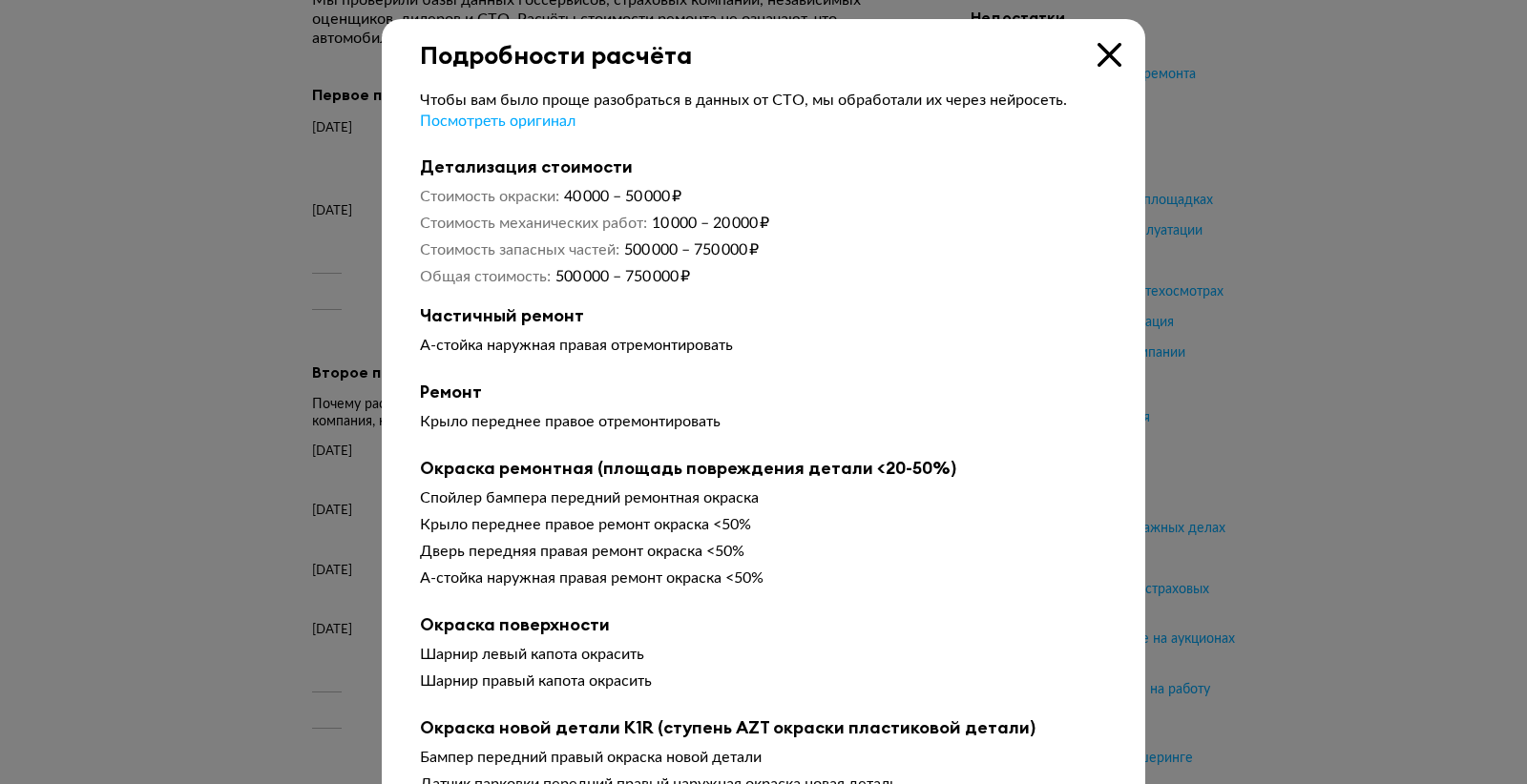
click at [1106, 49] on icon at bounding box center [1109, 55] width 24 height 24
